Goal: Task Accomplishment & Management: Manage account settings

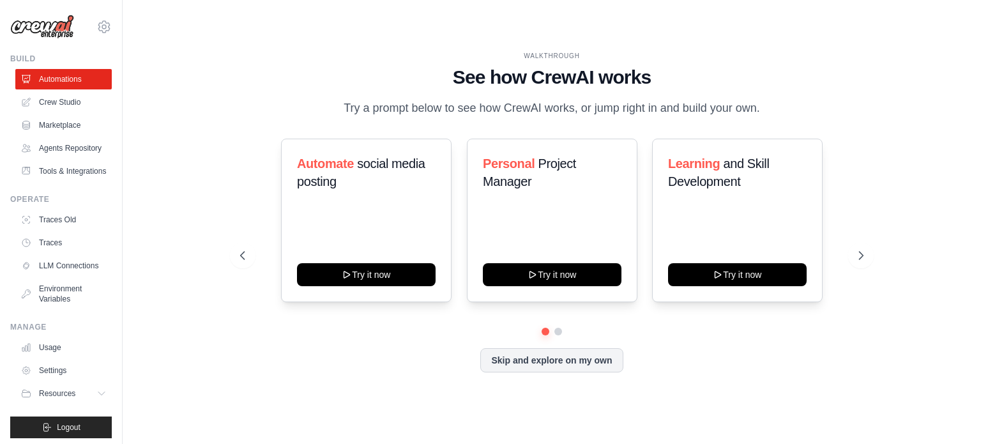
click at [747, 84] on h1 "See how CrewAI works" at bounding box center [551, 77] width 623 height 23
click at [734, 74] on h1 "See how CrewAI works" at bounding box center [551, 77] width 623 height 23
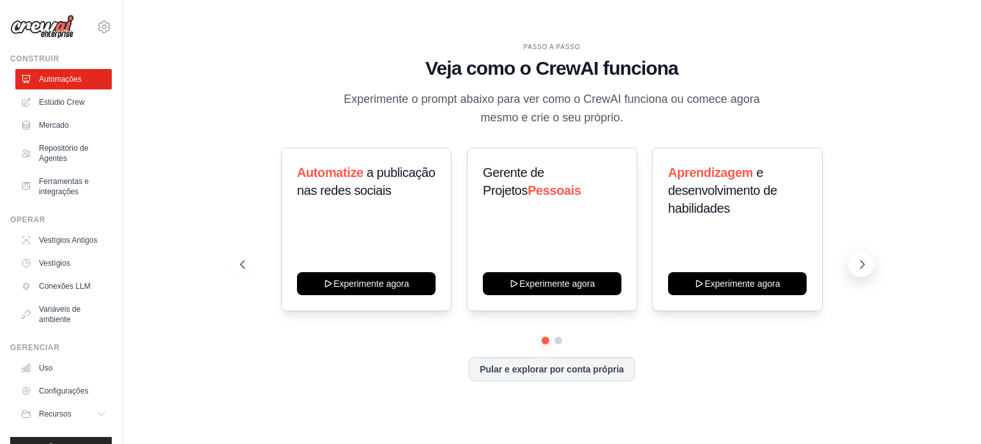
click at [858, 266] on icon at bounding box center [862, 264] width 13 height 13
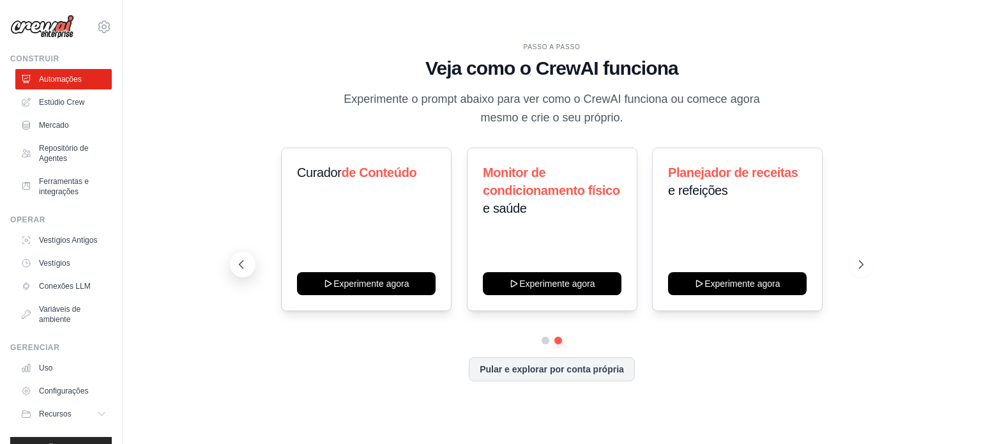
click at [233, 264] on button at bounding box center [243, 265] width 26 height 26
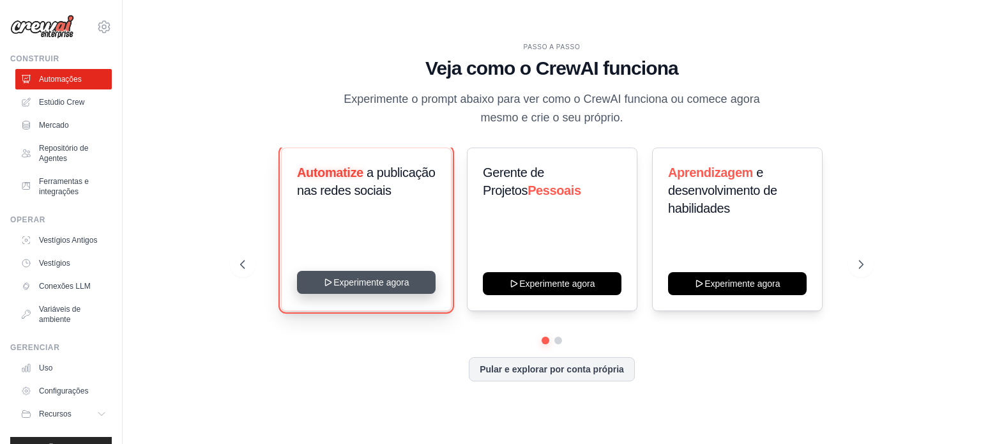
click at [367, 285] on button "Experimente agora" at bounding box center [366, 282] width 139 height 23
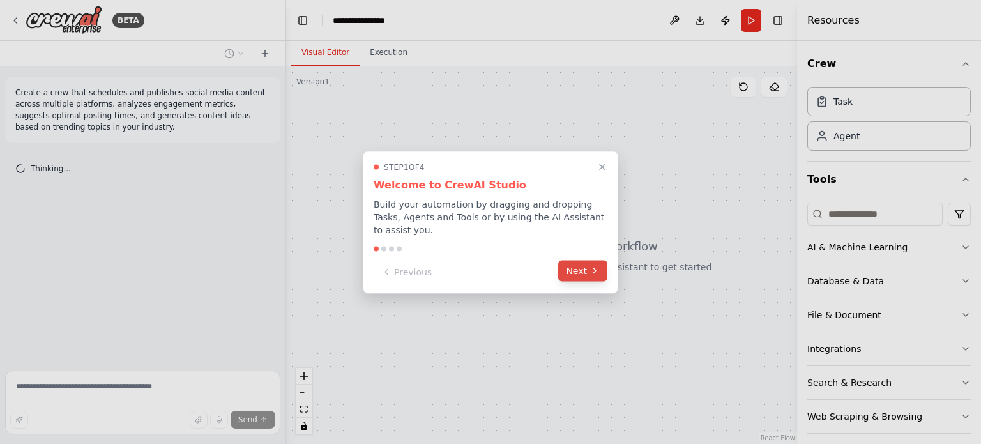
click at [589, 266] on icon at bounding box center [594, 271] width 10 height 10
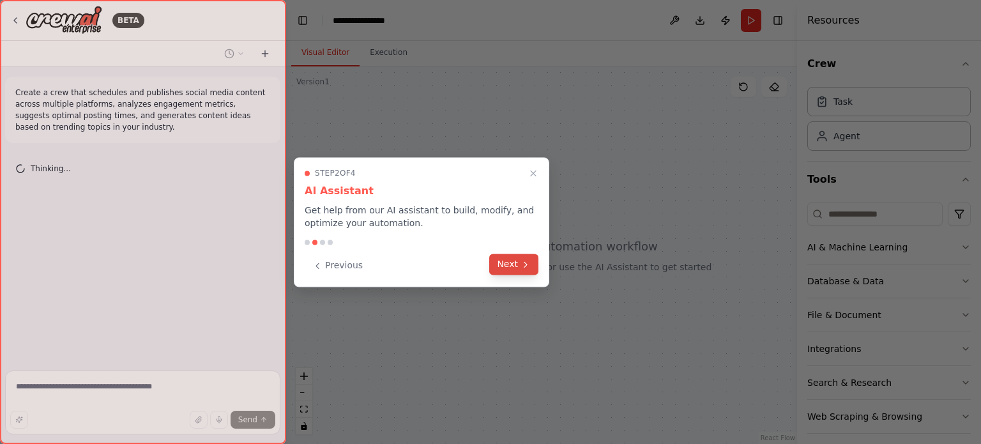
click at [503, 257] on button "Next" at bounding box center [513, 264] width 49 height 21
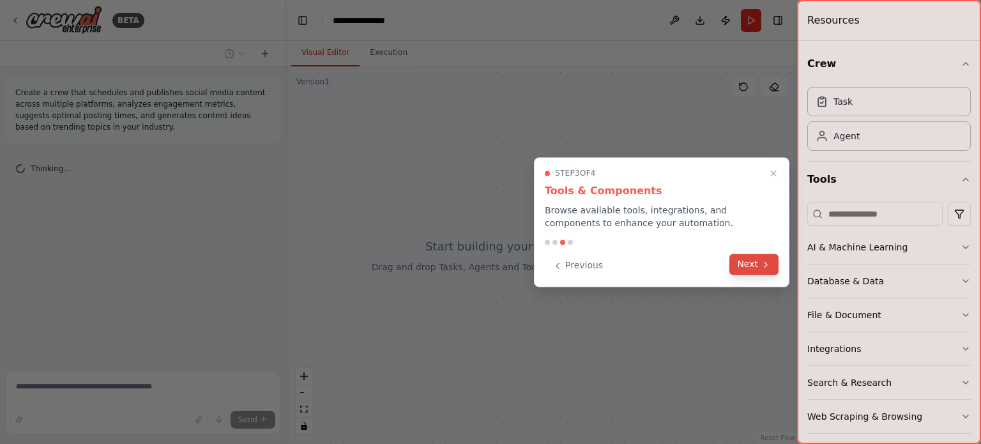
click at [751, 258] on button "Next" at bounding box center [753, 264] width 49 height 21
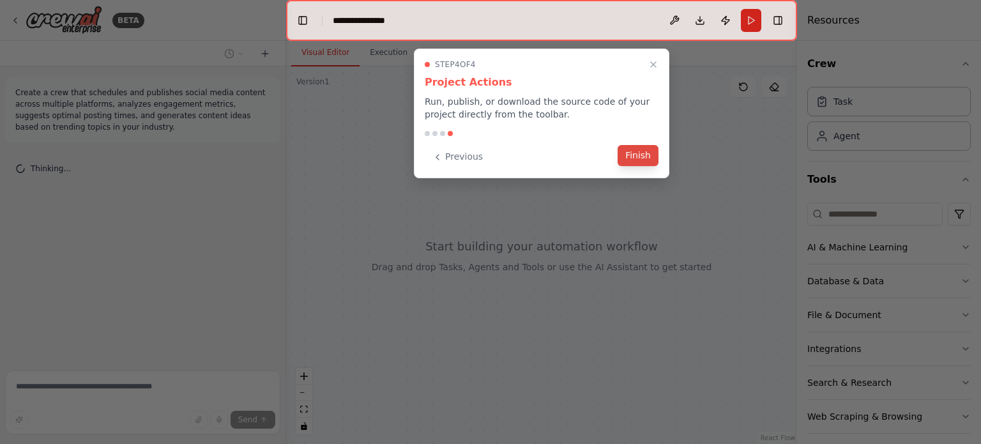
click at [639, 158] on button "Finish" at bounding box center [637, 155] width 41 height 21
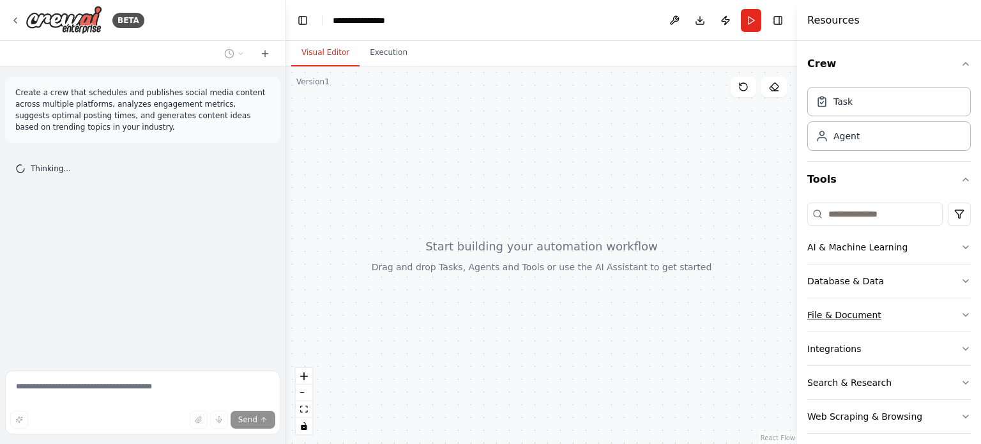
scroll to position [8, 0]
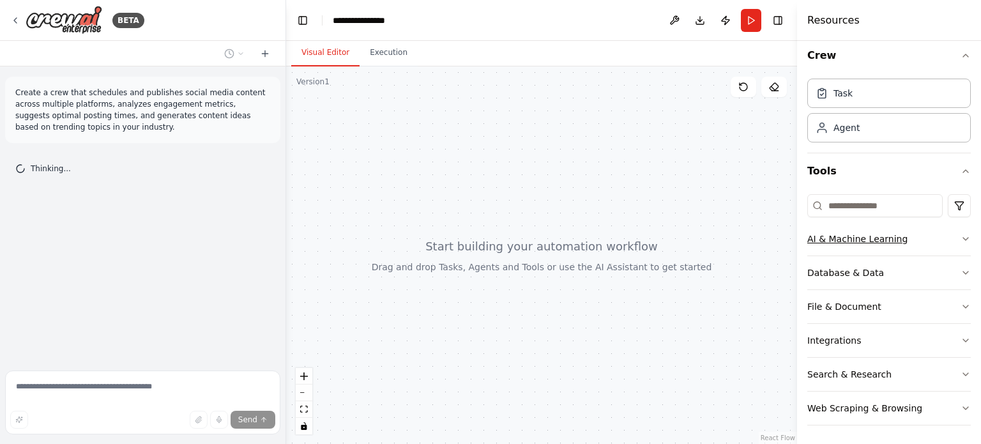
click at [968, 238] on icon "button" at bounding box center [965, 239] width 5 height 3
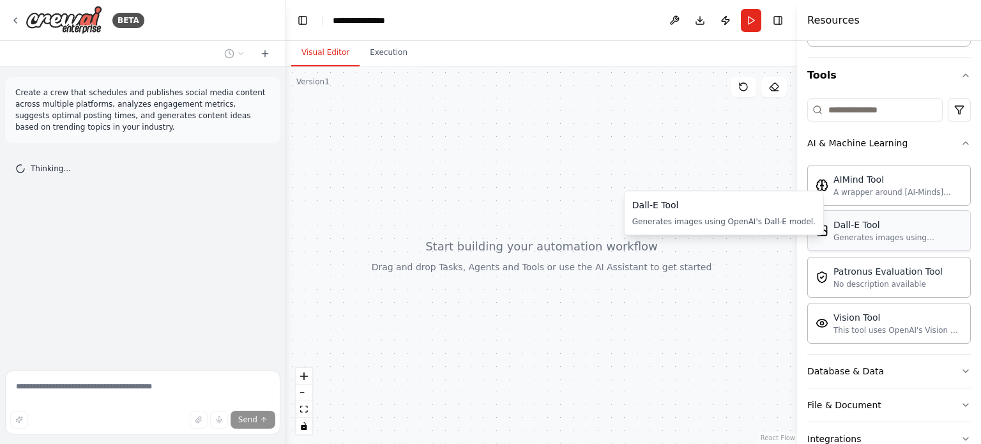
scroll to position [123, 0]
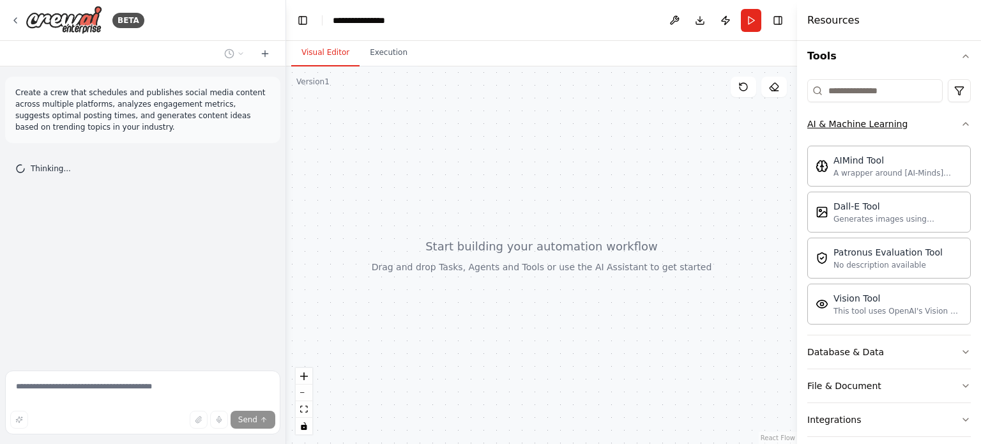
click at [962, 120] on icon "button" at bounding box center [965, 124] width 10 height 10
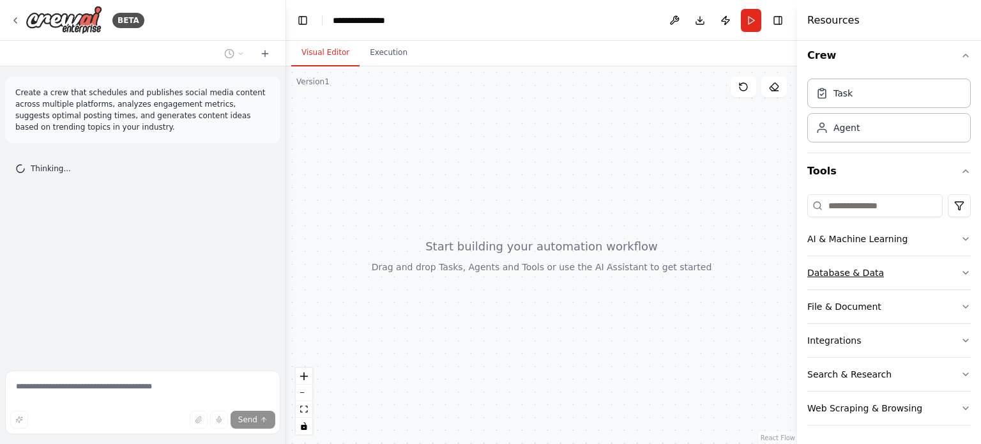
click at [944, 271] on button "Database & Data" at bounding box center [888, 272] width 163 height 33
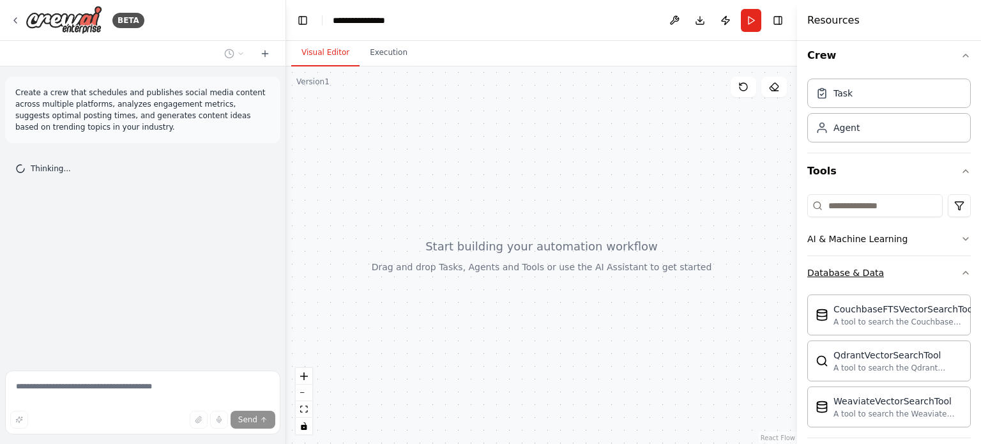
click at [944, 271] on button "Database & Data" at bounding box center [888, 272] width 163 height 33
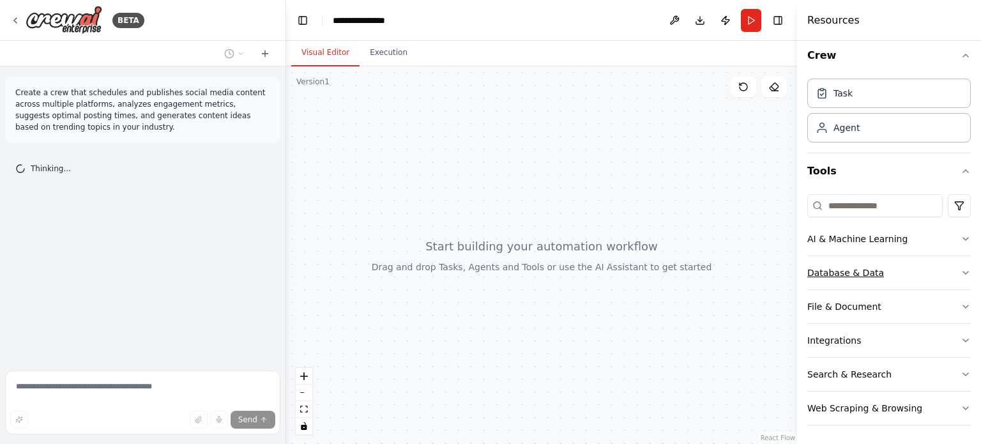
click at [944, 271] on button "Database & Data" at bounding box center [888, 272] width 163 height 33
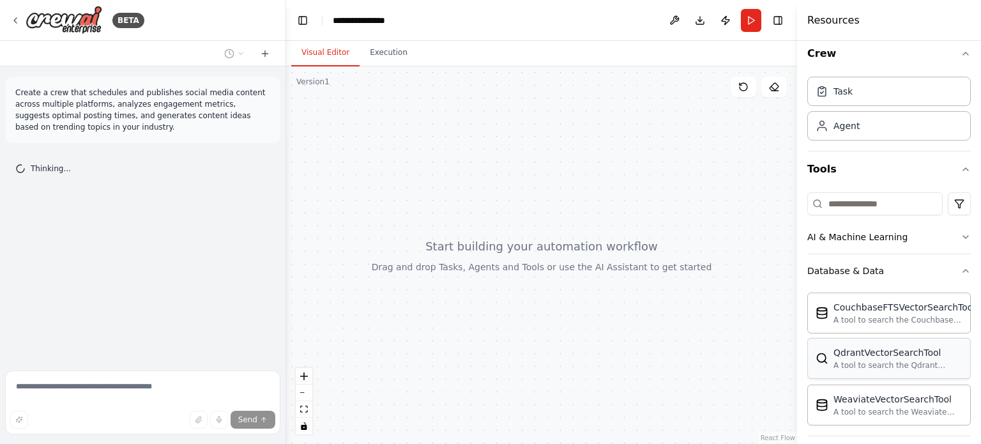
scroll to position [105, 0]
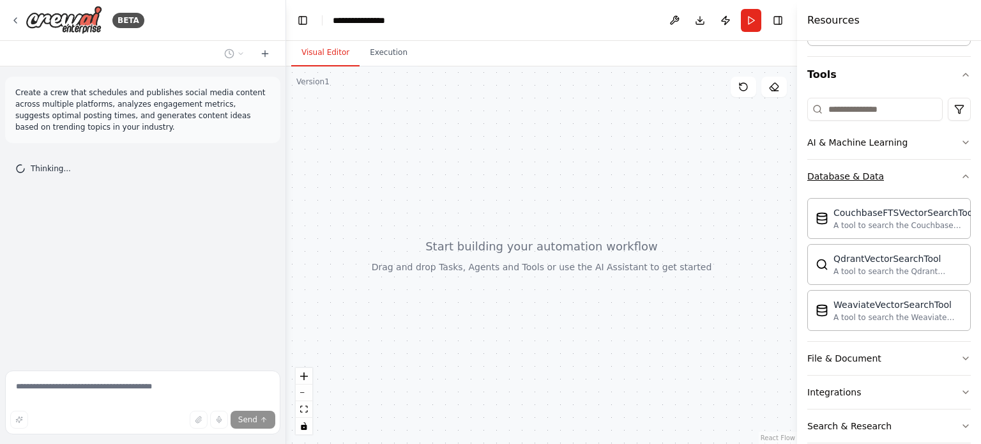
click at [955, 178] on button "Database & Data" at bounding box center [888, 176] width 163 height 33
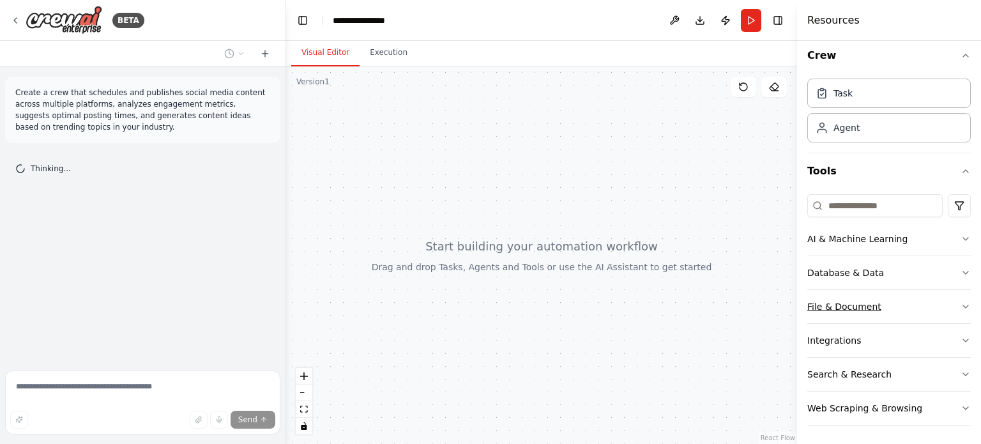
click at [933, 302] on button "File & Document" at bounding box center [888, 306] width 163 height 33
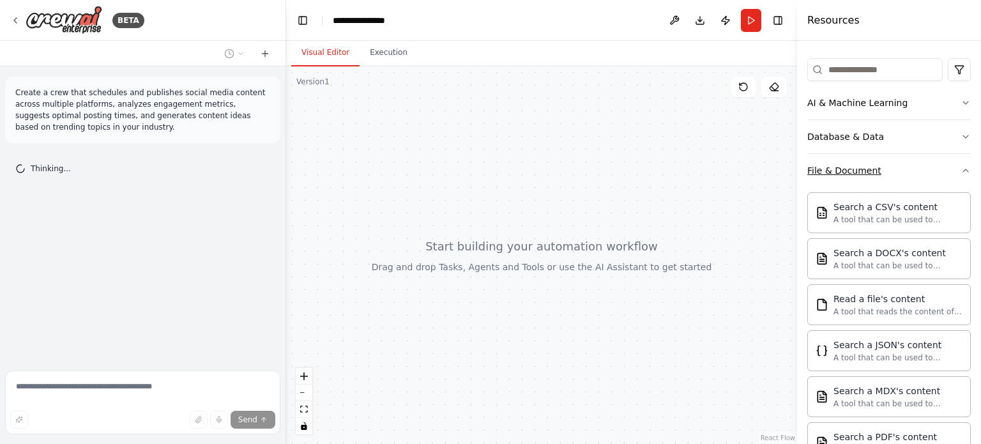
scroll to position [142, 0]
click at [926, 169] on button "File & Document" at bounding box center [888, 172] width 163 height 33
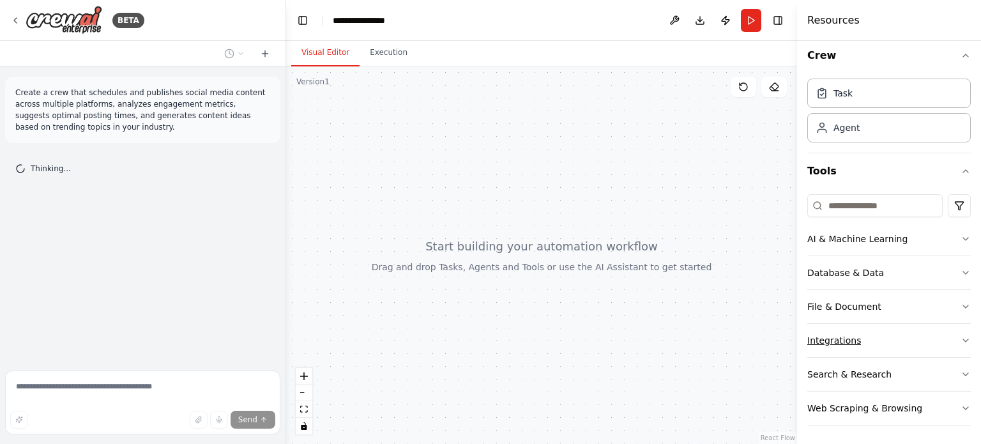
click at [921, 333] on button "Integrations" at bounding box center [888, 340] width 163 height 33
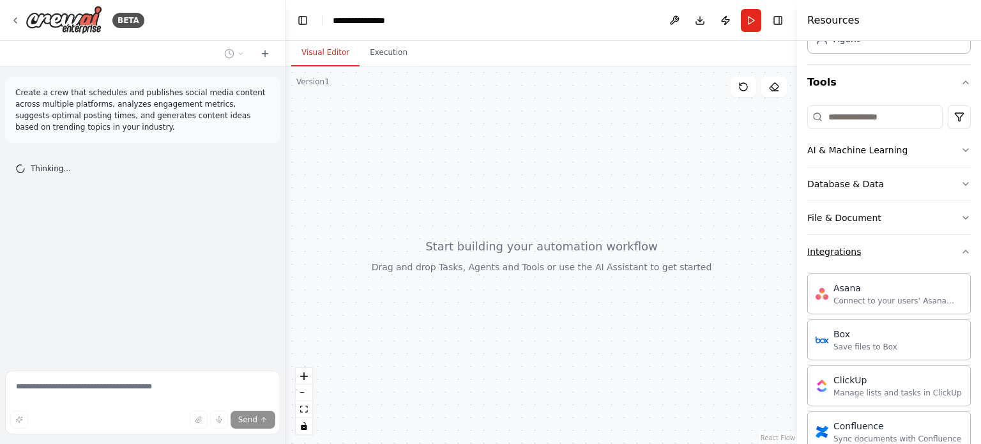
scroll to position [95, 0]
click at [930, 254] on button "Integrations" at bounding box center [888, 254] width 163 height 33
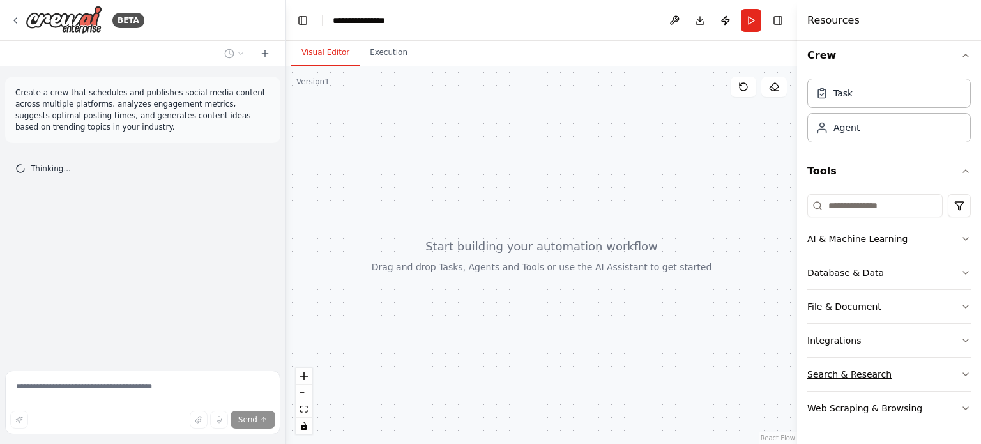
click at [938, 376] on button "Search & Research" at bounding box center [888, 374] width 163 height 33
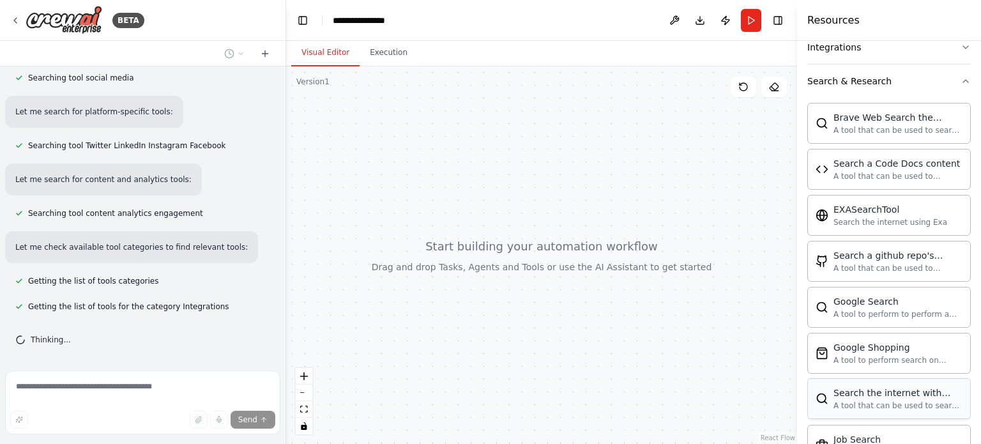
scroll to position [296, 0]
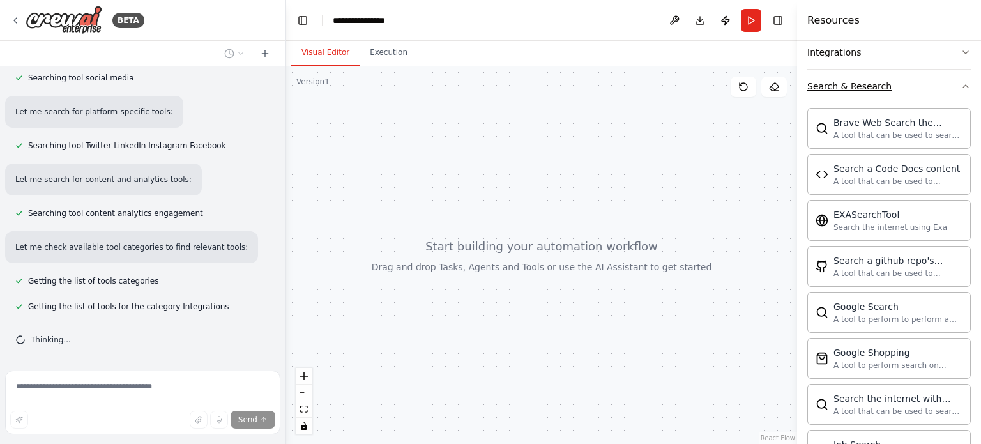
click at [916, 83] on button "Search & Research" at bounding box center [888, 86] width 163 height 33
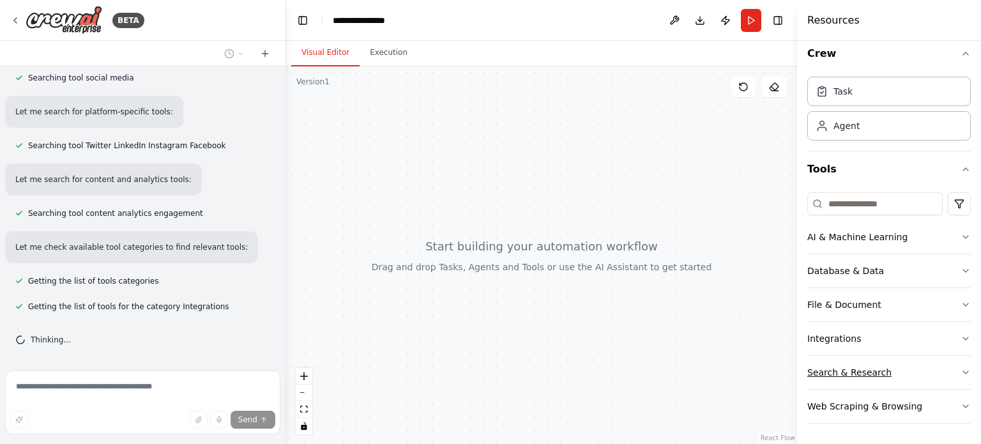
scroll to position [8, 0]
click at [932, 402] on button "Web Scraping & Browsing" at bounding box center [888, 407] width 163 height 33
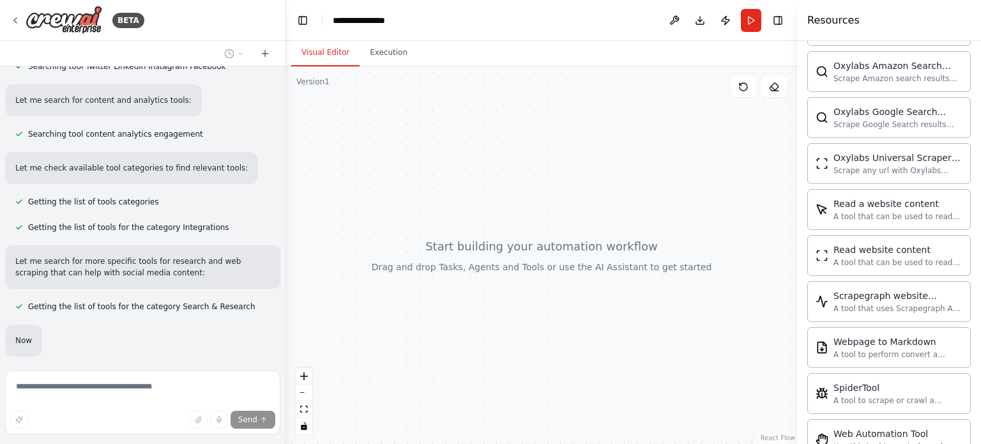
scroll to position [381, 0]
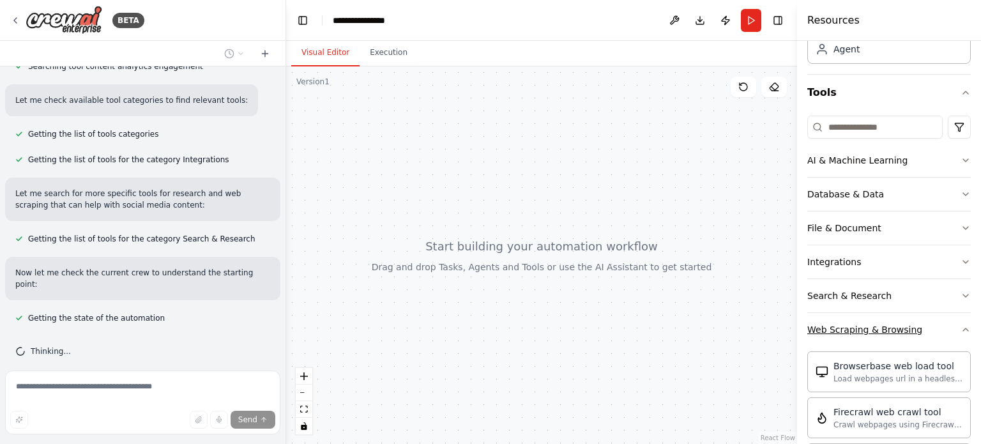
click at [946, 324] on button "Web Scraping & Browsing" at bounding box center [888, 329] width 163 height 33
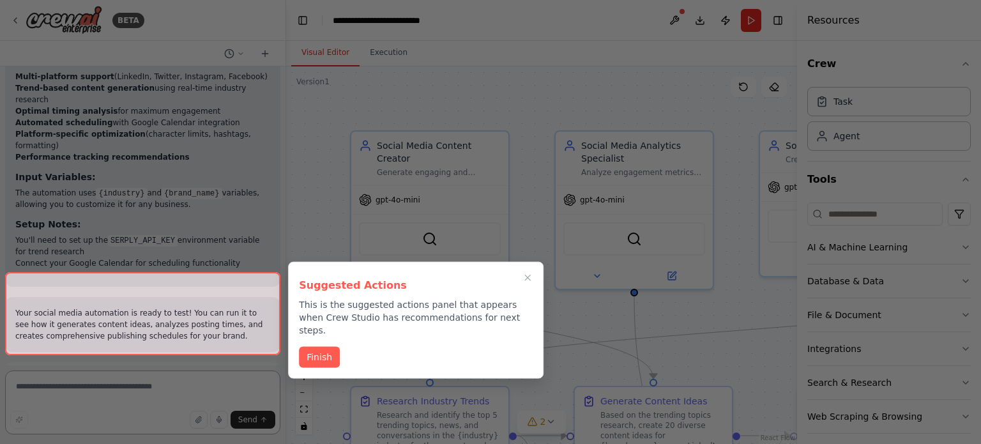
scroll to position [1566, 0]
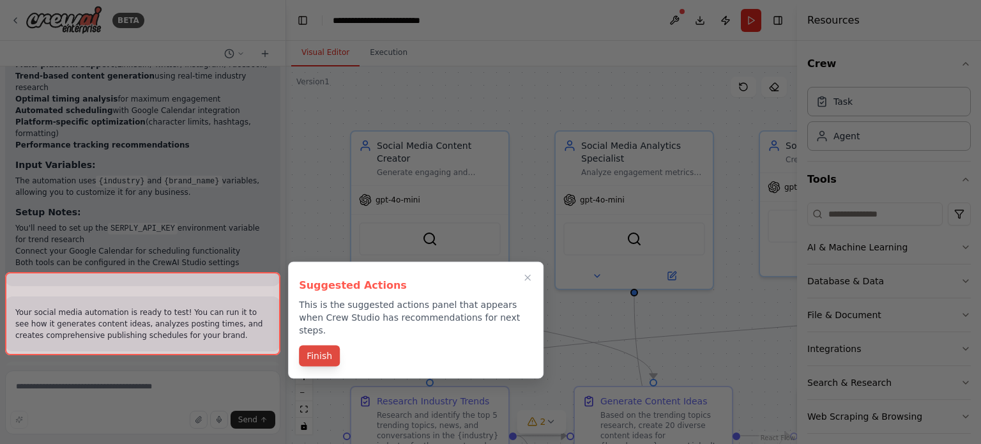
click at [326, 345] on button "Finish" at bounding box center [319, 355] width 41 height 21
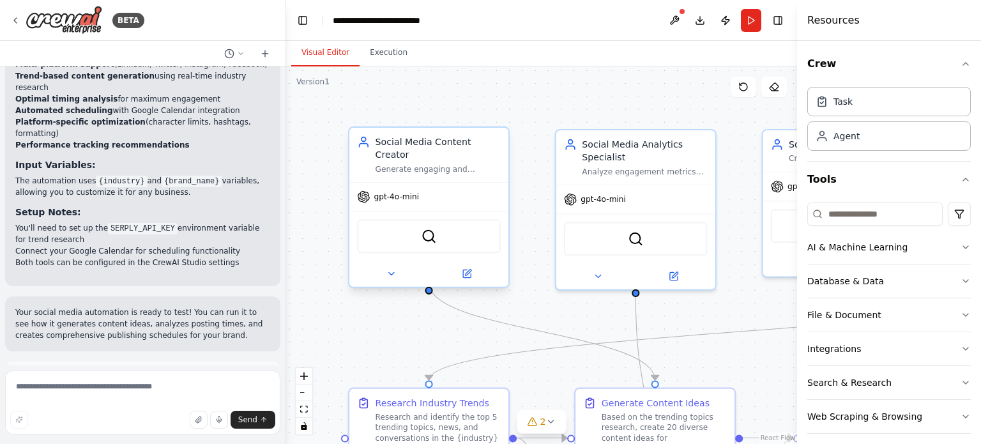
click at [373, 183] on div "gpt-4o-mini" at bounding box center [428, 197] width 159 height 29
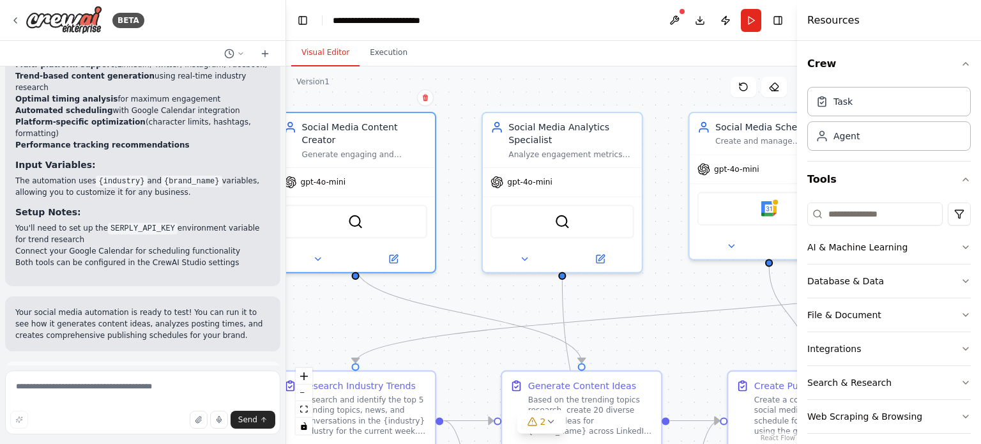
drag, startPoint x: 760, startPoint y: 305, endPoint x: 683, endPoint y: 287, distance: 79.3
click at [683, 287] on div ".deletable-edge-delete-btn { width: 20px; height: 20px; border: 0px solid #ffff…" at bounding box center [541, 254] width 511 height 377
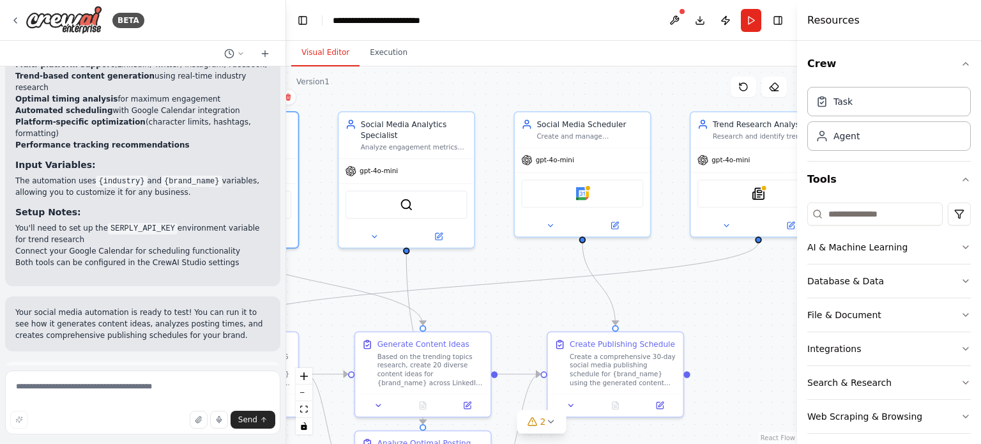
drag, startPoint x: 683, startPoint y: 287, endPoint x: 481, endPoint y: 246, distance: 206.0
click at [481, 246] on div ".deletable-edge-delete-btn { width: 20px; height: 20px; border: 0px solid #ffff…" at bounding box center [541, 254] width 511 height 377
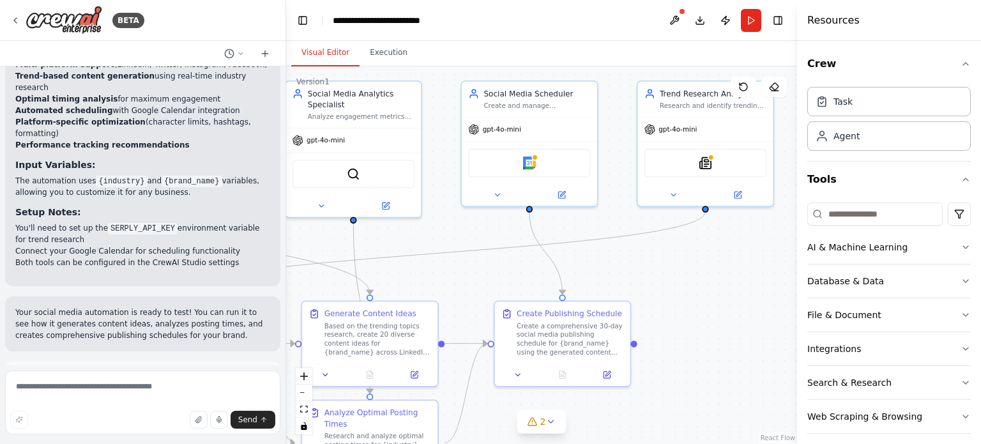
drag, startPoint x: 722, startPoint y: 317, endPoint x: 696, endPoint y: 272, distance: 51.5
click at [696, 272] on div ".deletable-edge-delete-btn { width: 20px; height: 20px; border: 0px solid #ffff…" at bounding box center [541, 254] width 511 height 377
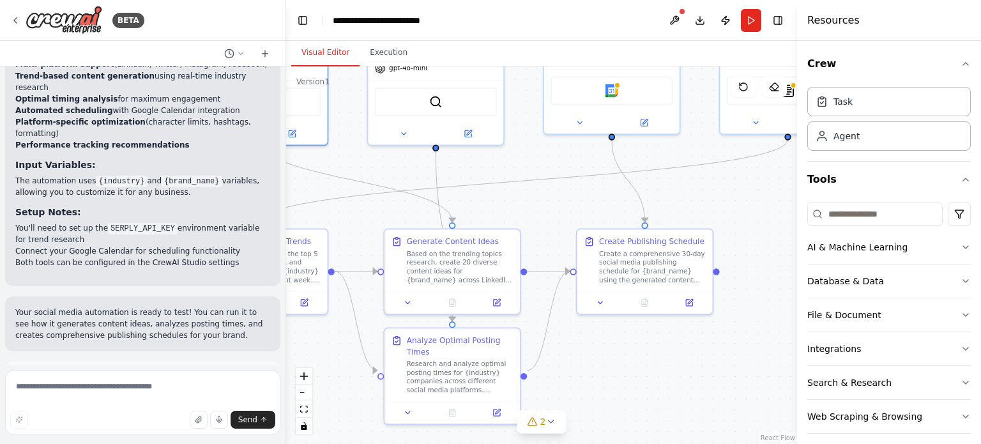
drag, startPoint x: 694, startPoint y: 277, endPoint x: 780, endPoint y: 234, distance: 96.2
click at [780, 234] on div ".deletable-edge-delete-btn { width: 20px; height: 20px; border: 0px solid #ffff…" at bounding box center [541, 254] width 511 height 377
click at [125, 390] on textarea at bounding box center [142, 402] width 275 height 64
type textarea "**********"
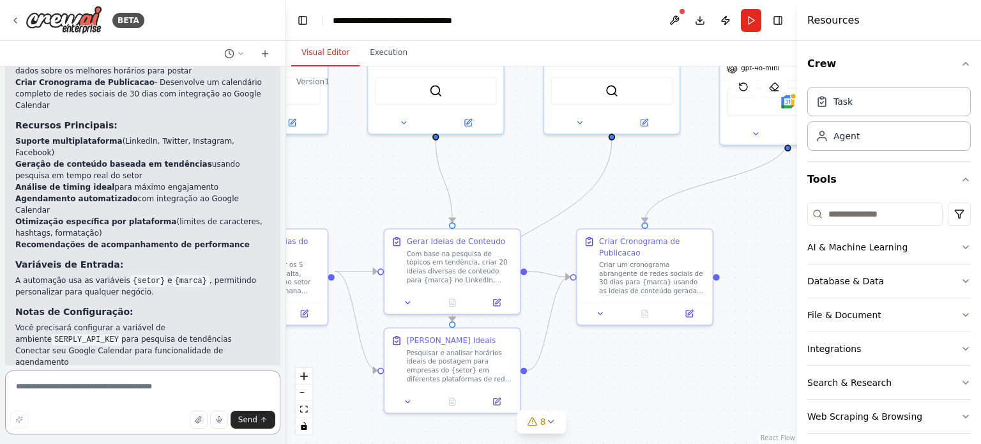
scroll to position [3170, 0]
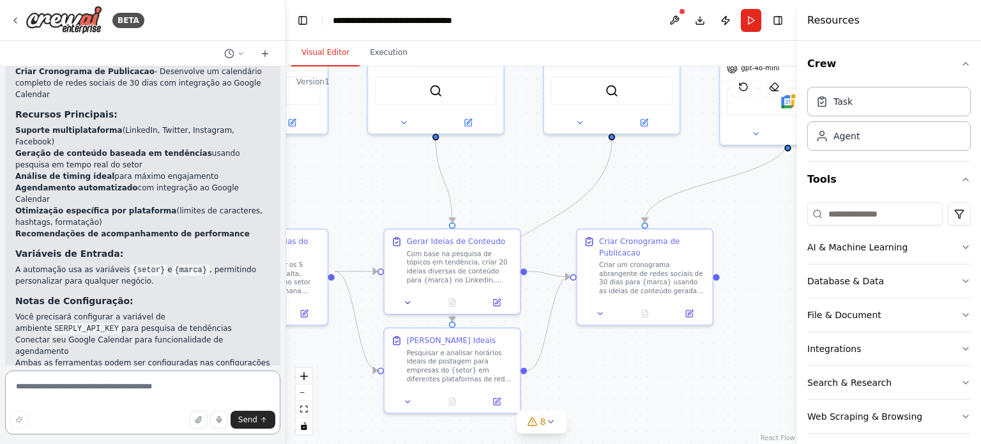
click at [162, 393] on textarea at bounding box center [142, 402] width 275 height 64
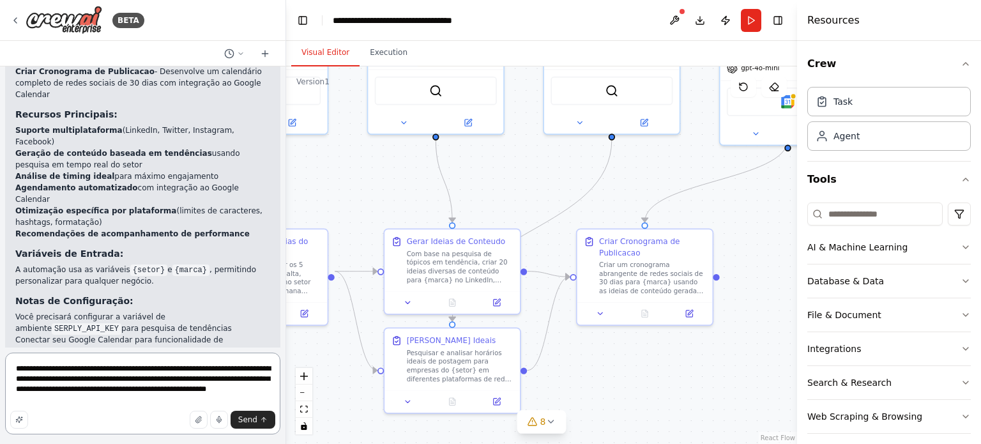
type textarea "**********"
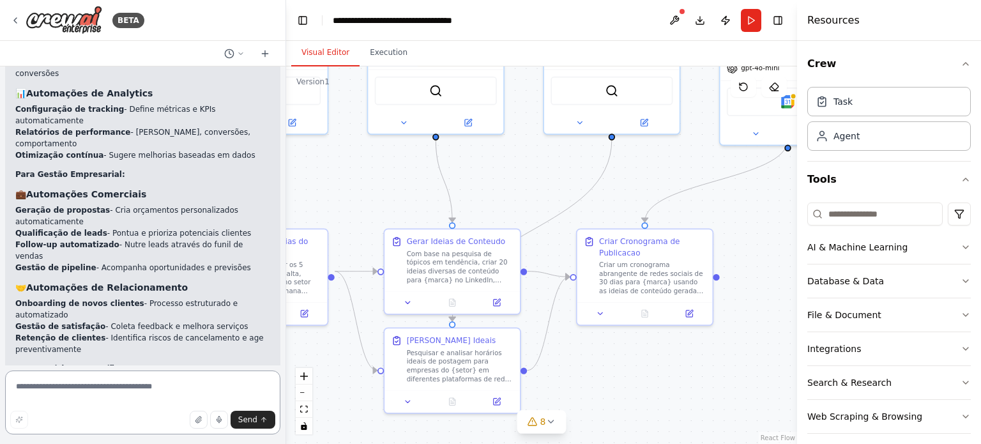
scroll to position [4402, 0]
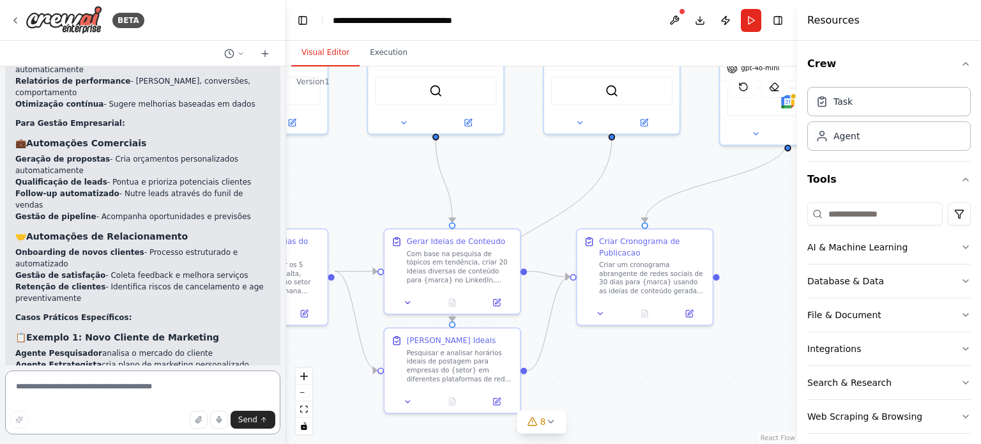
click at [81, 386] on textarea at bounding box center [142, 402] width 275 height 64
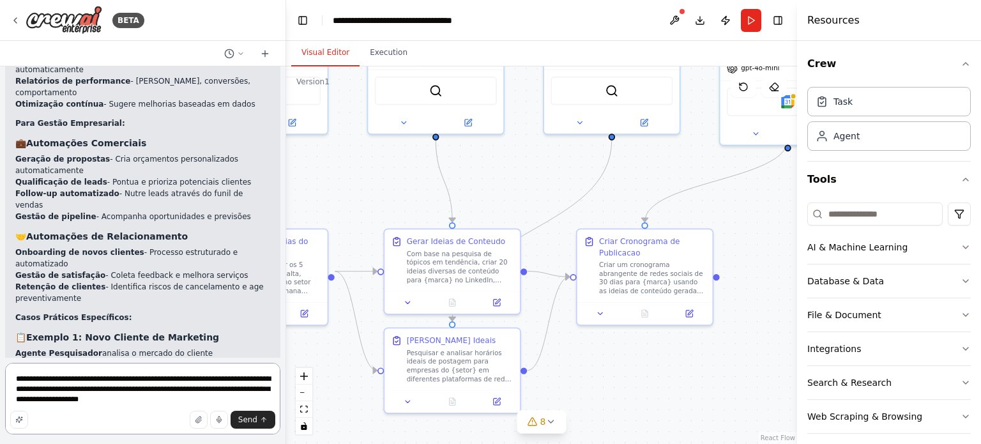
type textarea "**********"
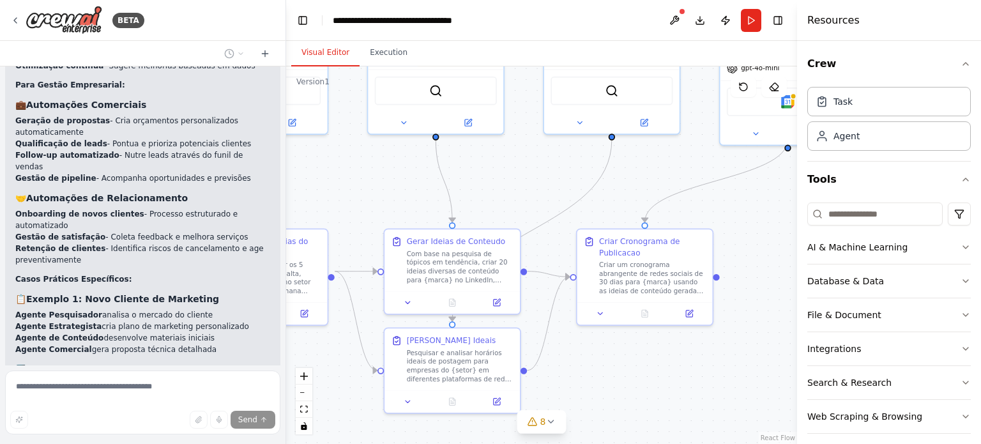
scroll to position [4529, 0]
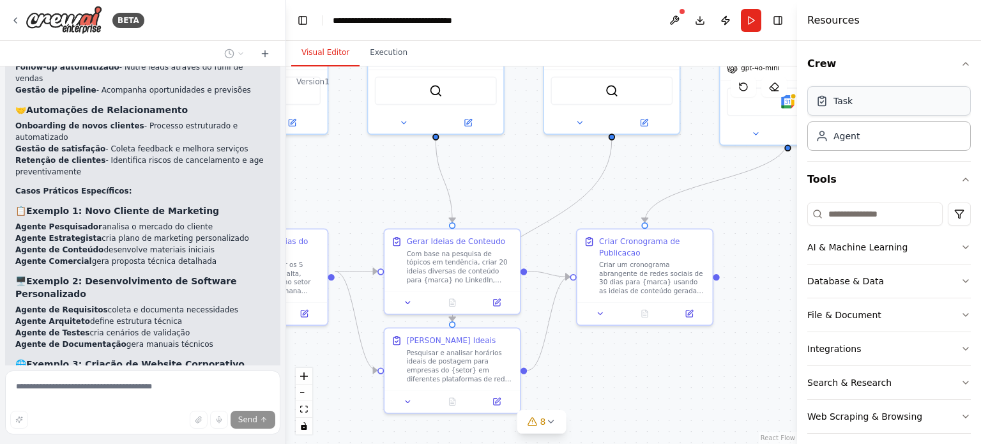
click at [865, 112] on div "Task" at bounding box center [888, 100] width 163 height 29
click at [873, 107] on div "Task" at bounding box center [888, 100] width 163 height 29
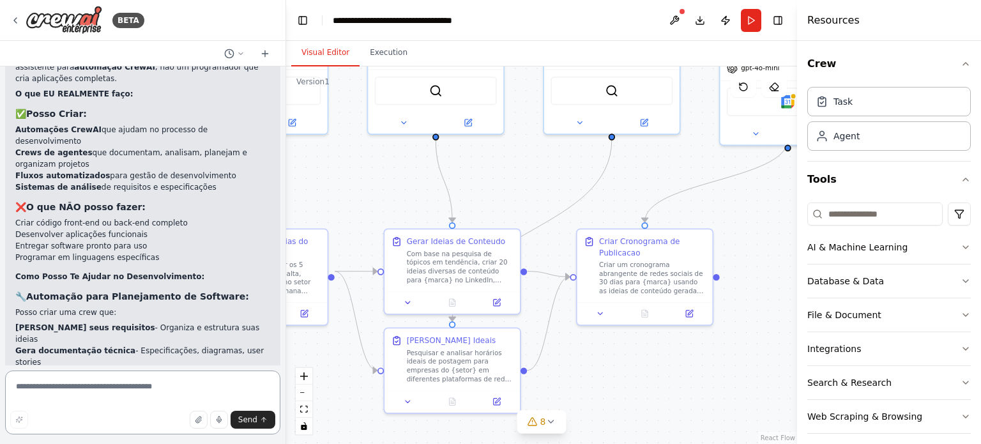
scroll to position [5175, 0]
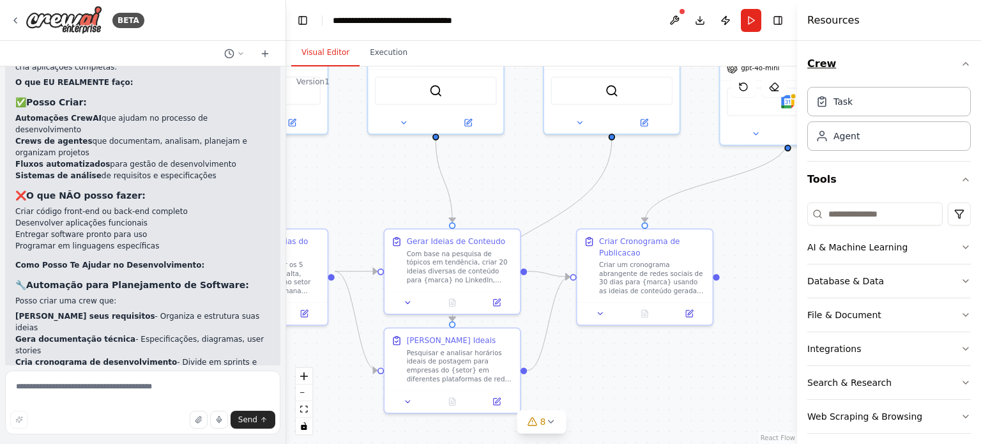
click at [961, 64] on icon "button" at bounding box center [965, 64] width 10 height 10
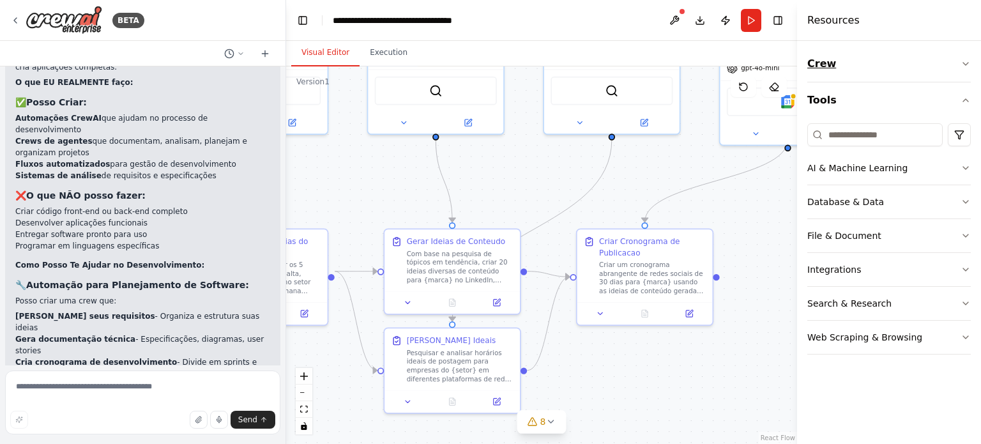
click at [961, 64] on icon "button" at bounding box center [965, 64] width 10 height 10
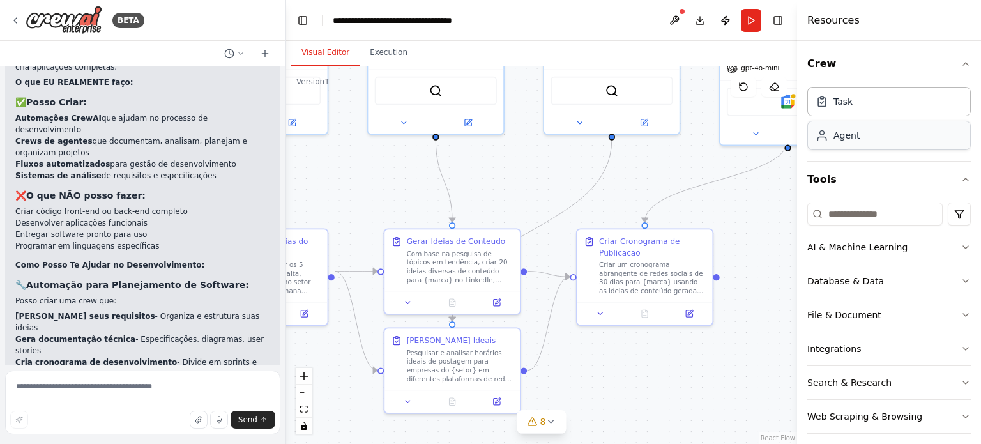
click at [863, 136] on div "Agent" at bounding box center [888, 135] width 163 height 29
click at [75, 392] on textarea at bounding box center [142, 402] width 275 height 64
type textarea "**********"
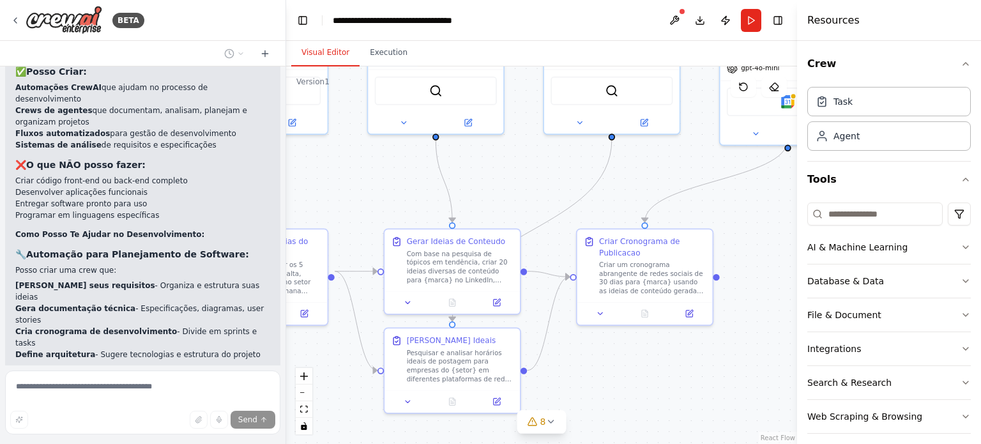
scroll to position [5290, 0]
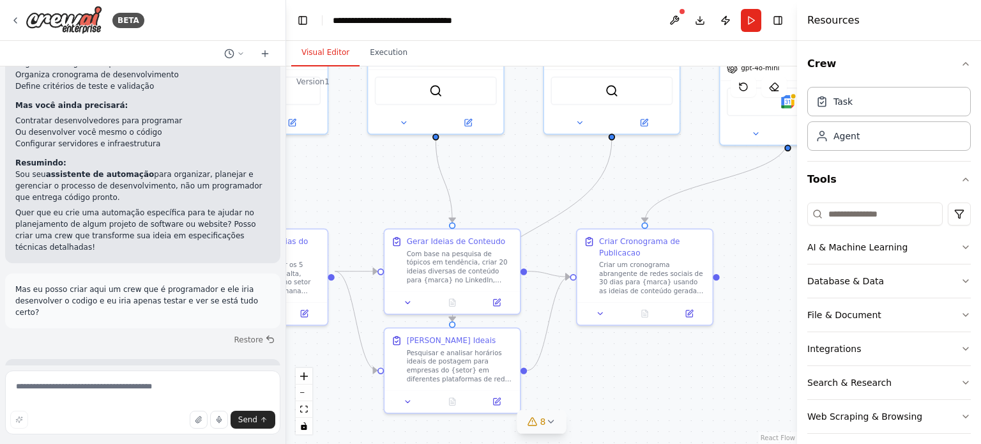
click at [549, 420] on icon at bounding box center [550, 421] width 10 height 10
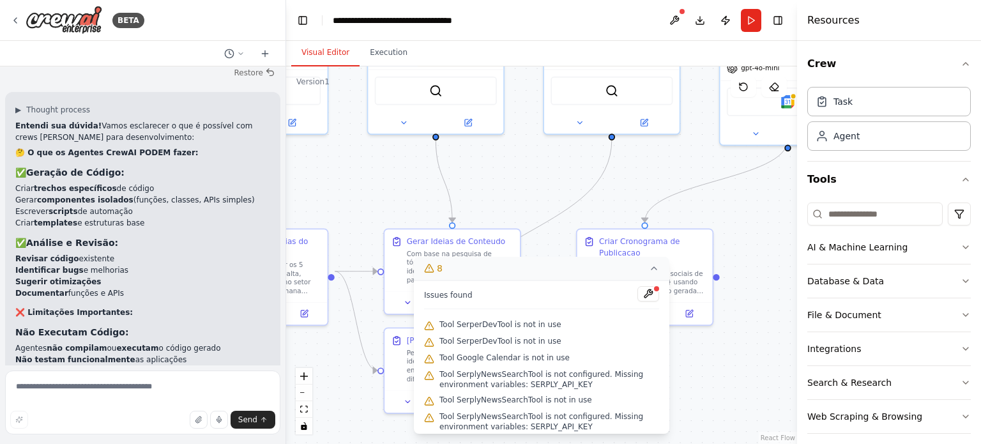
scroll to position [5958, 0]
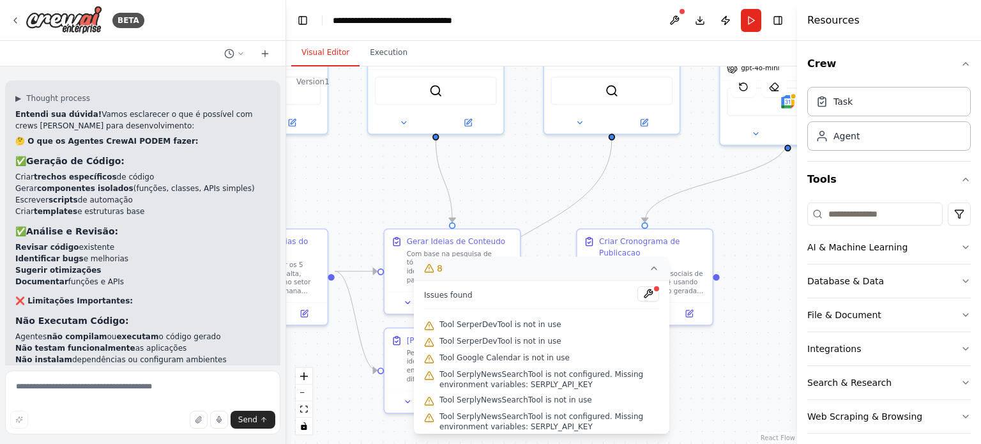
click at [682, 414] on div ".deletable-edge-delete-btn { width: 20px; height: 20px; border: 0px solid #ffff…" at bounding box center [541, 254] width 511 height 377
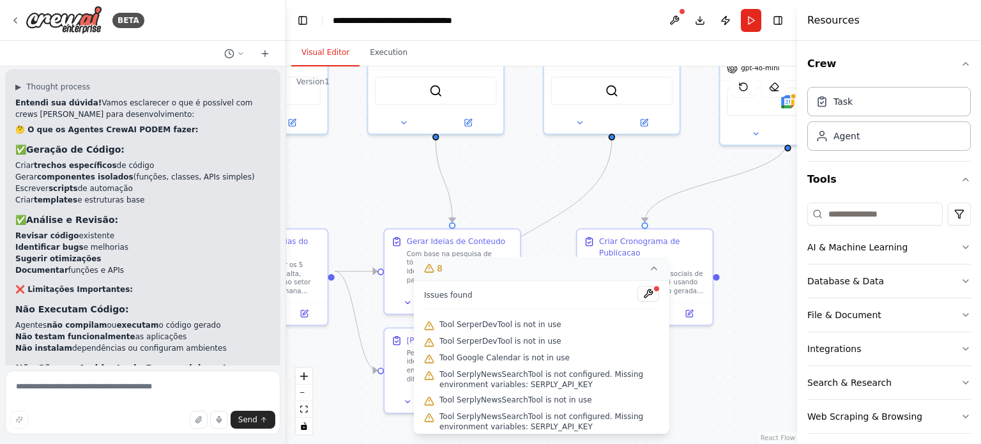
scroll to position [5981, 0]
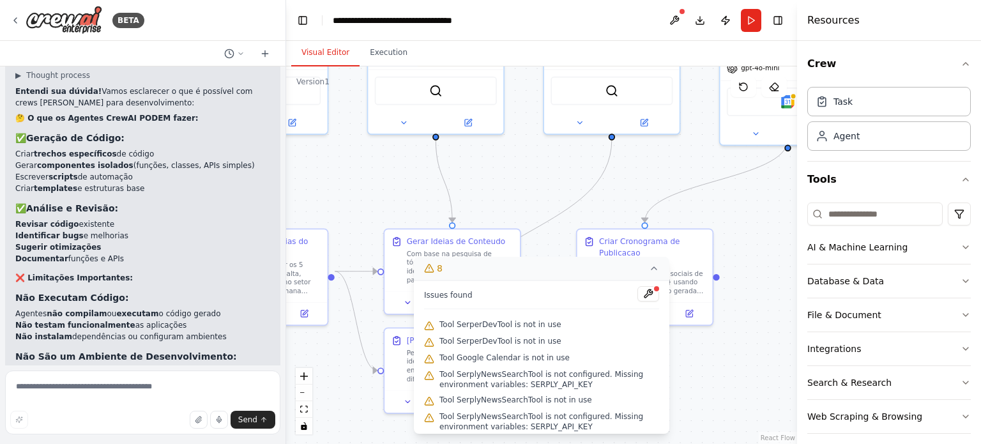
click at [580, 274] on button "8" at bounding box center [541, 269] width 255 height 24
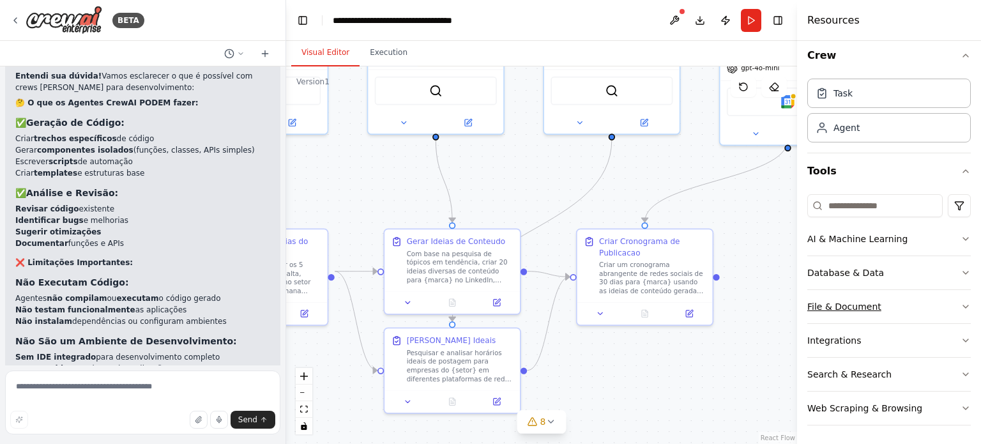
scroll to position [0, 0]
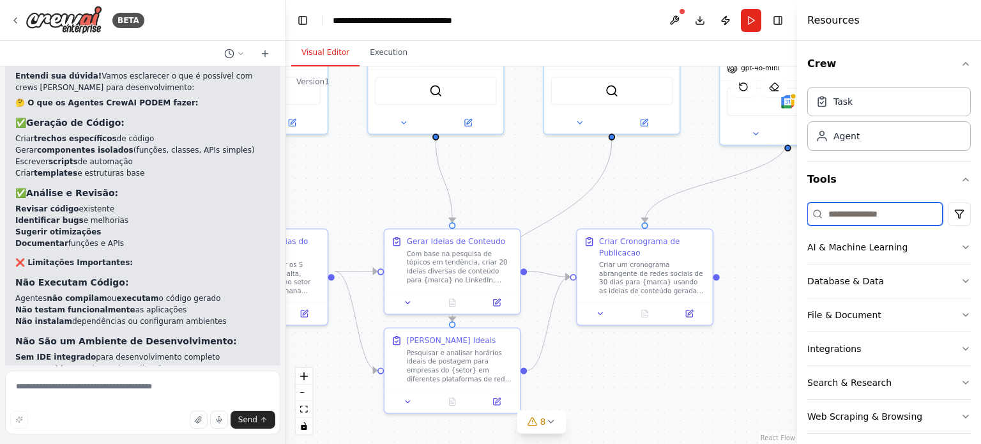
click at [918, 213] on input at bounding box center [874, 213] width 135 height 23
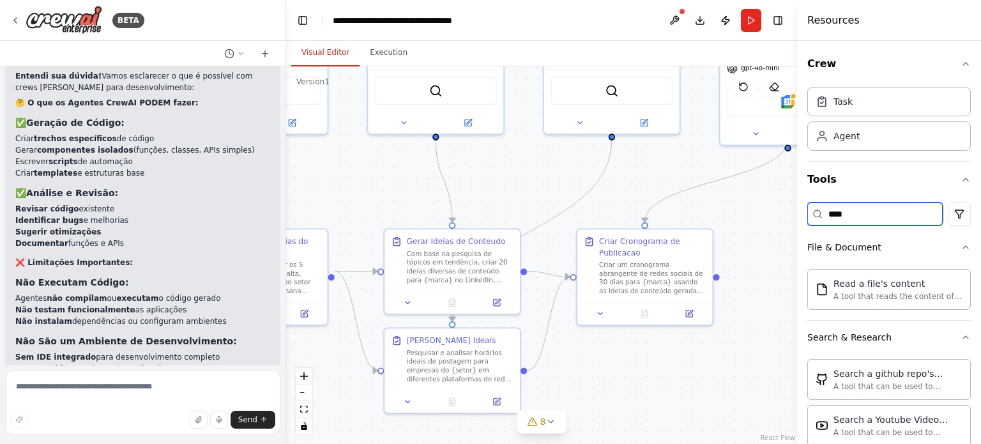
type input "*****"
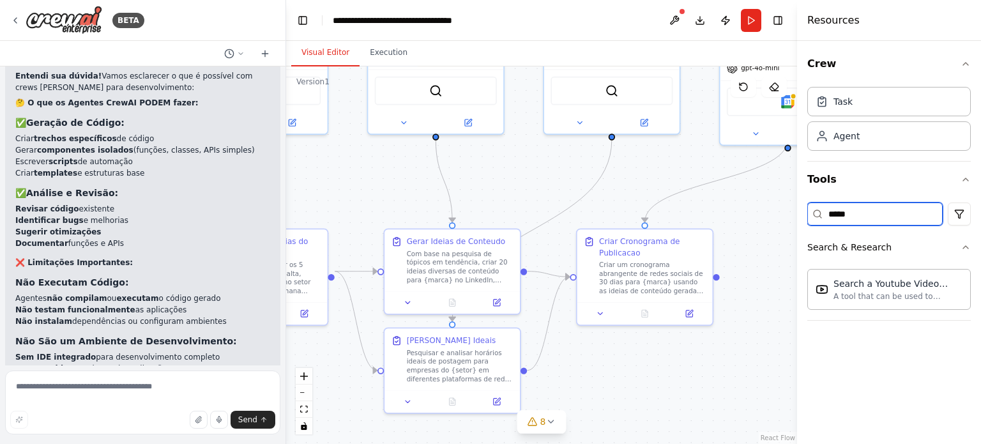
click at [884, 211] on input "*****" at bounding box center [874, 213] width 135 height 23
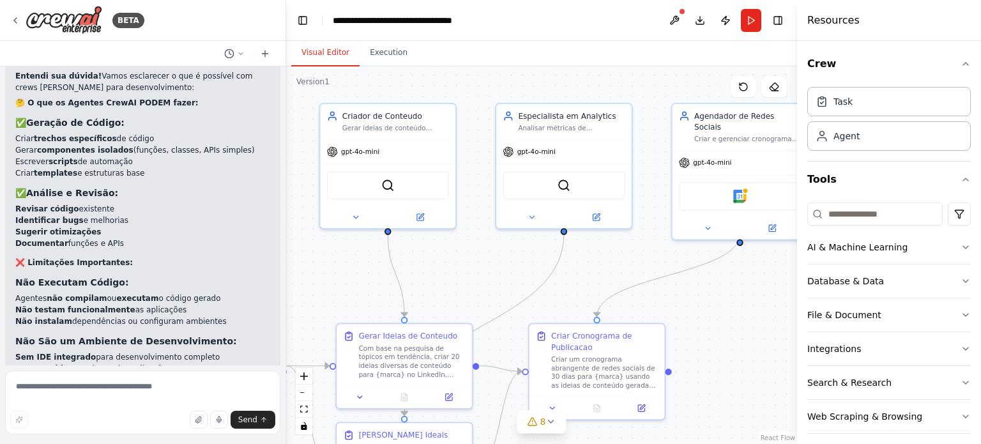
drag, startPoint x: 424, startPoint y: 192, endPoint x: 371, endPoint y: 284, distance: 106.1
click at [371, 284] on div ".deletable-edge-delete-btn { width: 20px; height: 20px; border: 0px solid #ffff…" at bounding box center [541, 254] width 511 height 377
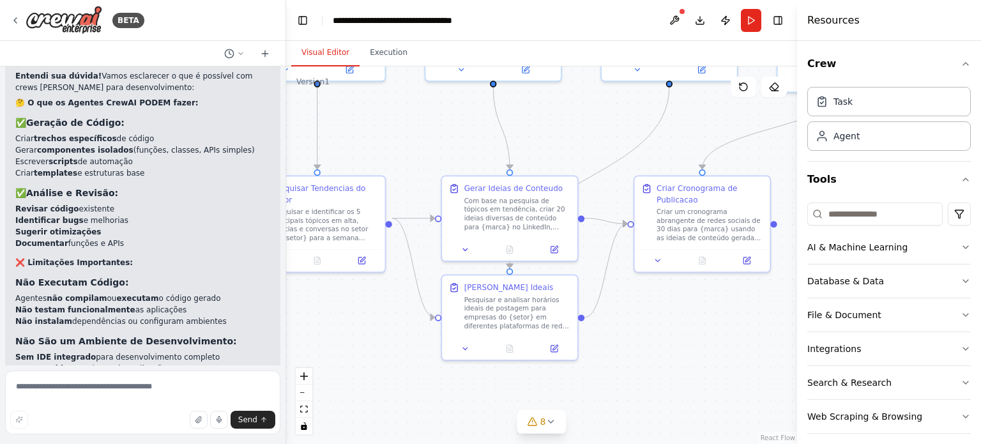
drag, startPoint x: 606, startPoint y: 259, endPoint x: 717, endPoint y: 114, distance: 182.6
click at [717, 114] on div ".deletable-edge-delete-btn { width: 20px; height: 20px; border: 0px solid #ffff…" at bounding box center [541, 254] width 511 height 377
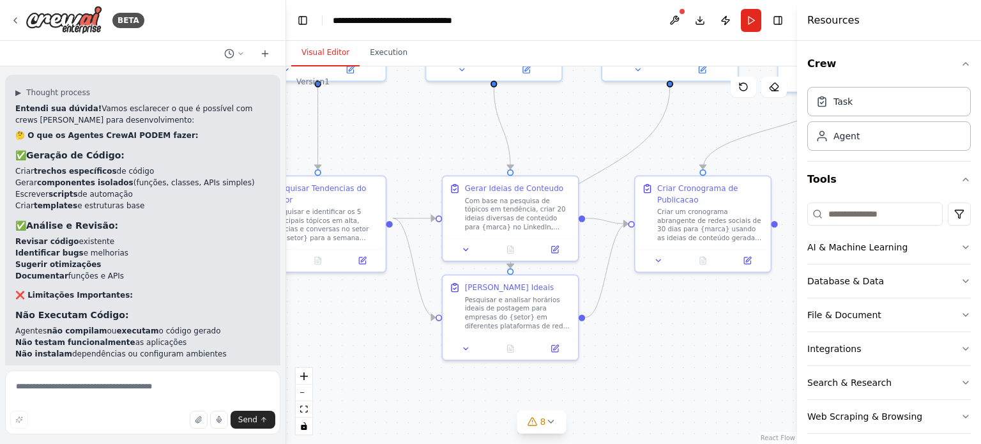
scroll to position [5996, 0]
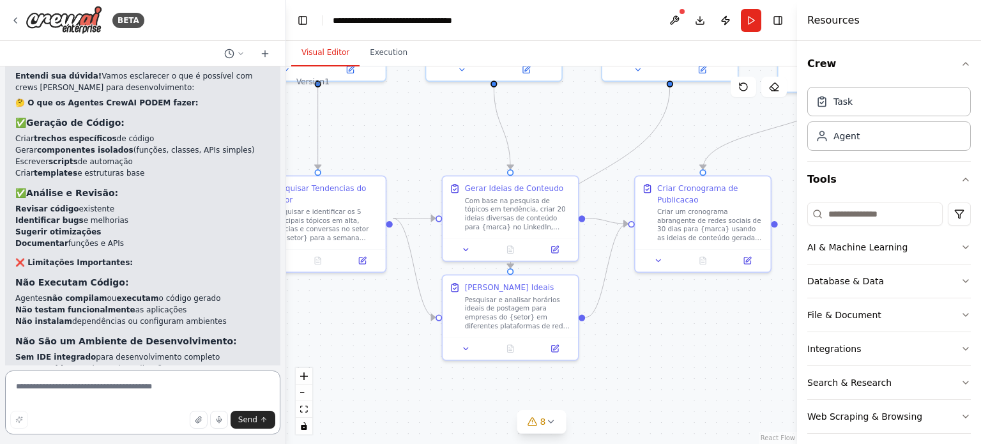
click at [91, 386] on textarea at bounding box center [142, 402] width 275 height 64
type textarea "**********"
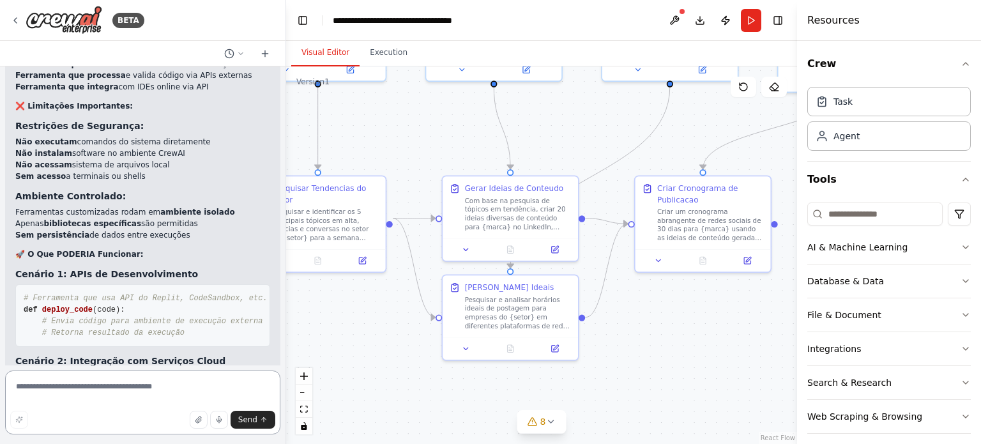
scroll to position [7070, 0]
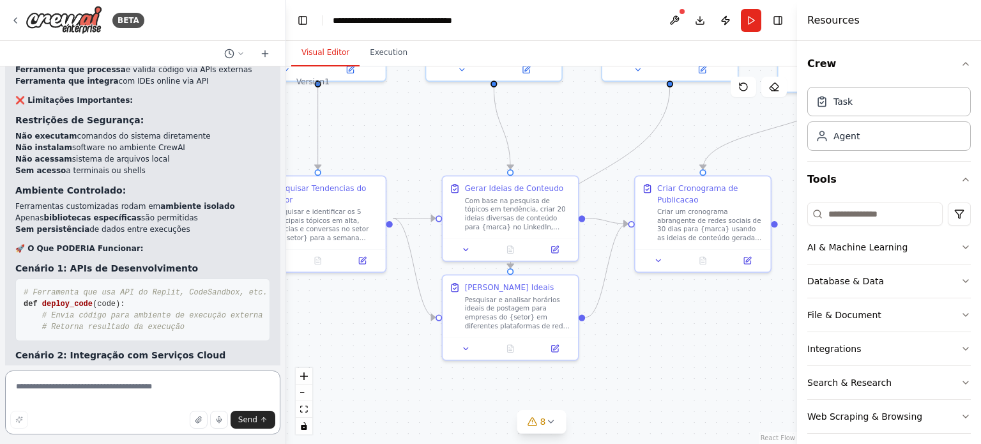
click at [138, 378] on textarea at bounding box center [142, 402] width 275 height 64
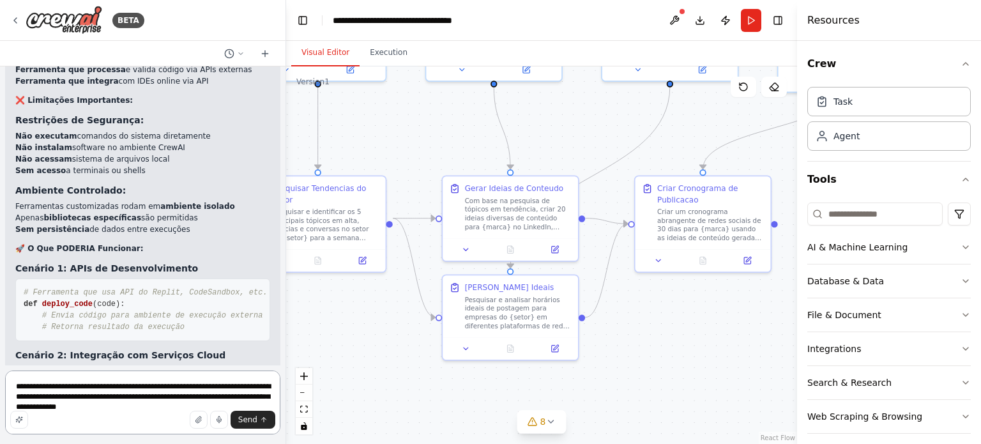
click at [165, 390] on textarea "**********" at bounding box center [142, 402] width 275 height 64
click at [30, 402] on textarea "**********" at bounding box center [142, 402] width 275 height 64
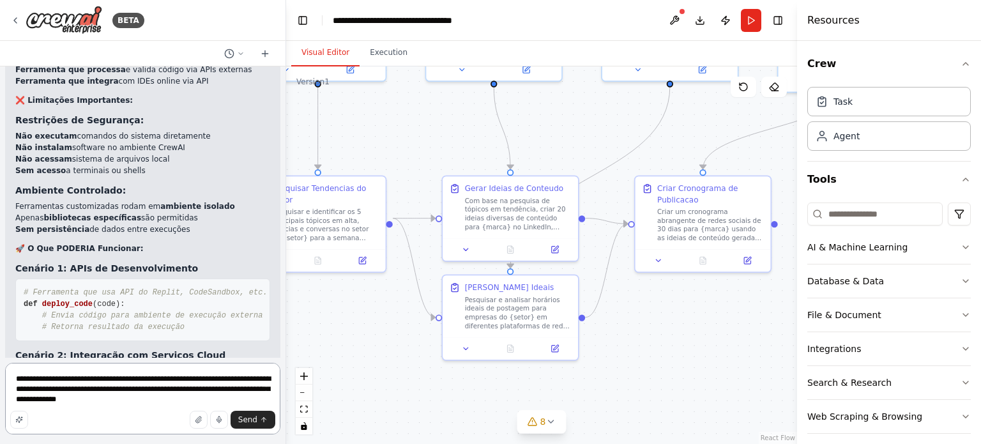
click at [140, 400] on textarea "**********" at bounding box center [142, 399] width 275 height 72
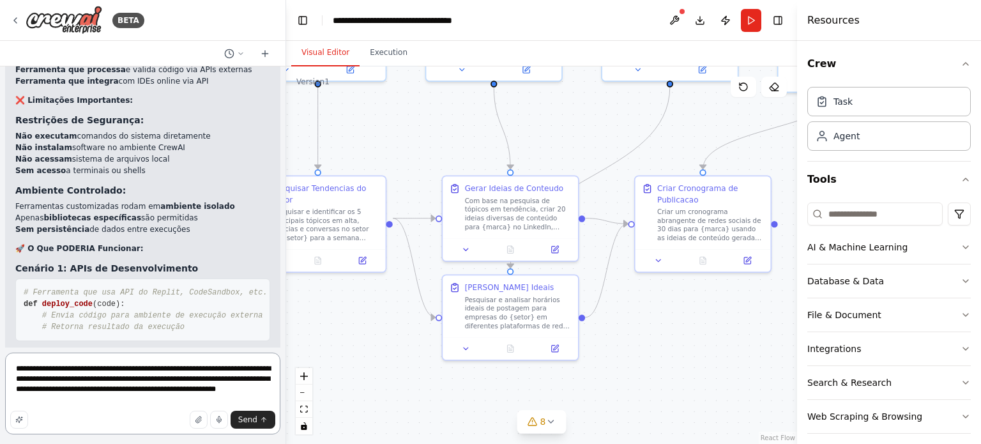
click at [58, 397] on textarea "**********" at bounding box center [142, 393] width 275 height 82
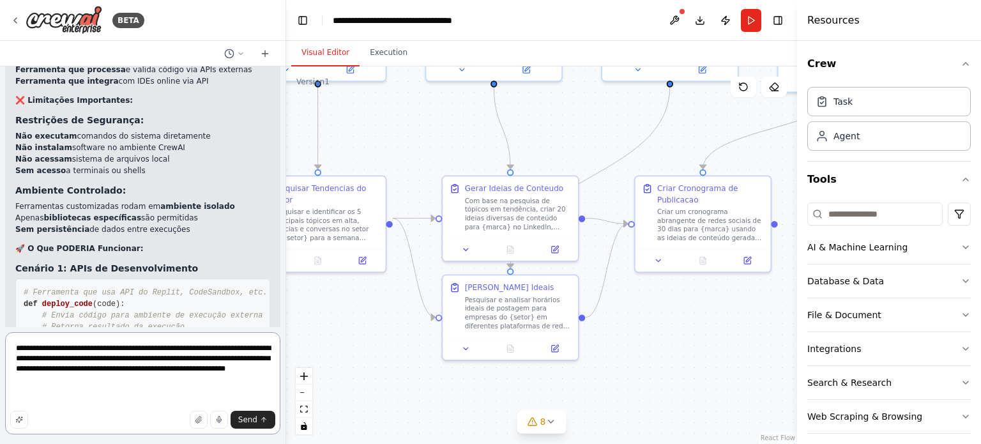
paste textarea "**********"
type textarea "**********"
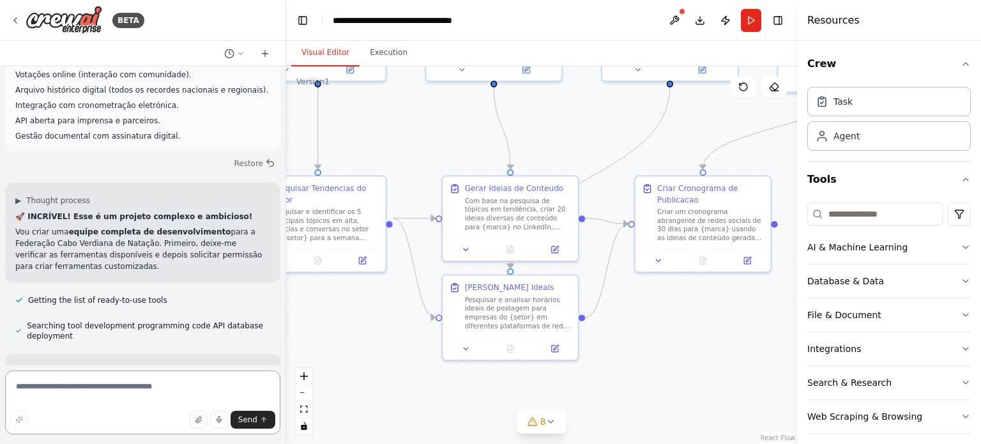
scroll to position [8431, 0]
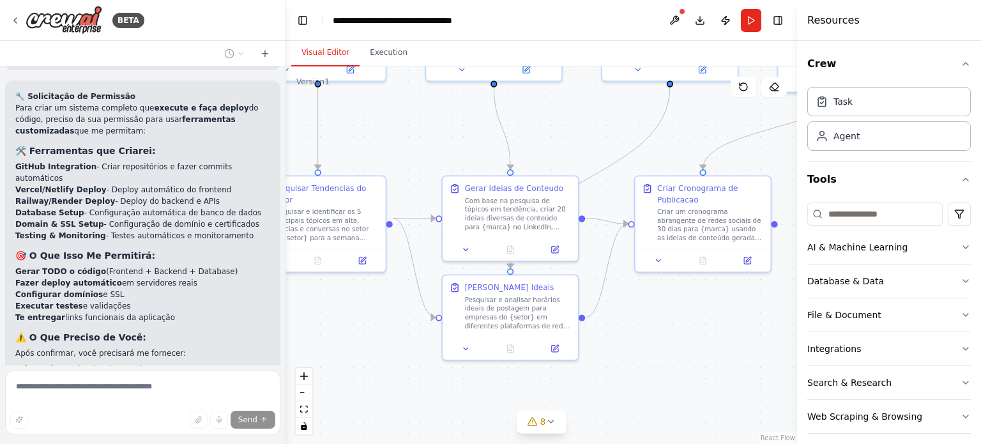
scroll to position [8770, 0]
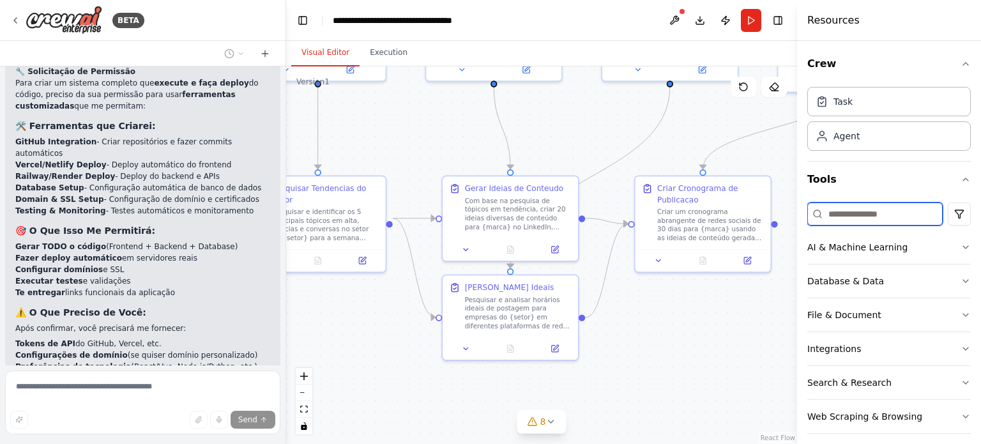
click at [871, 209] on input at bounding box center [874, 213] width 135 height 23
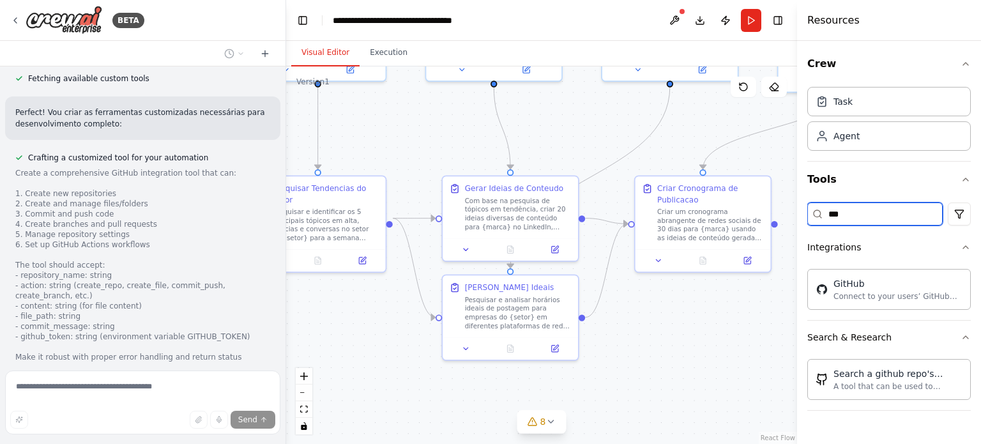
scroll to position [9277, 0]
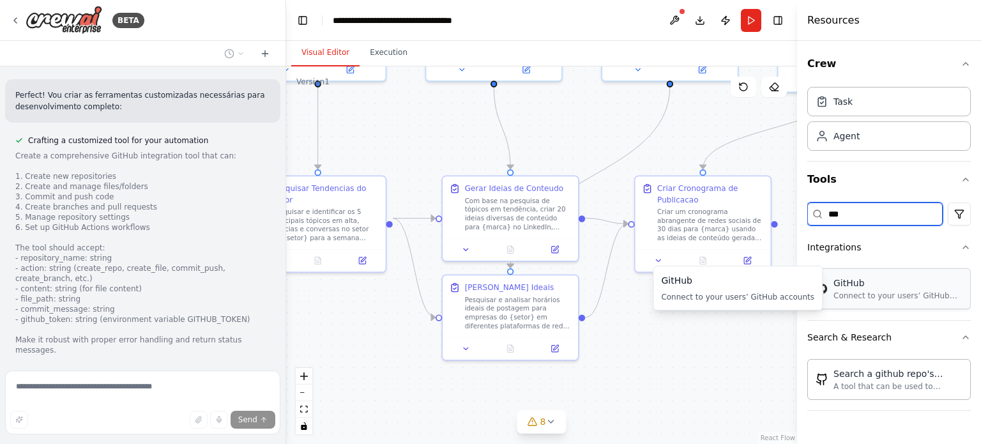
type input "***"
click at [881, 297] on div "Connect to your users’ GitHub accounts" at bounding box center [897, 296] width 129 height 10
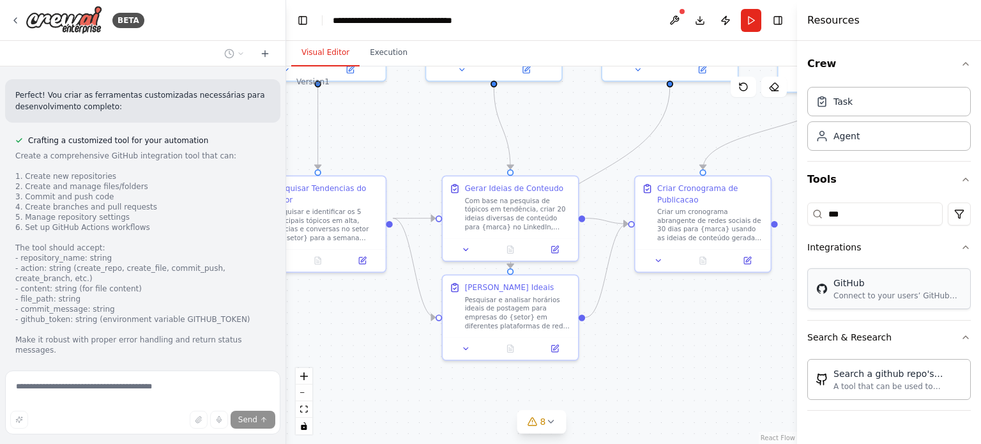
click at [891, 298] on div "Connect to your users’ GitHub accounts" at bounding box center [897, 296] width 129 height 10
click at [950, 243] on button "Integrations" at bounding box center [888, 247] width 163 height 33
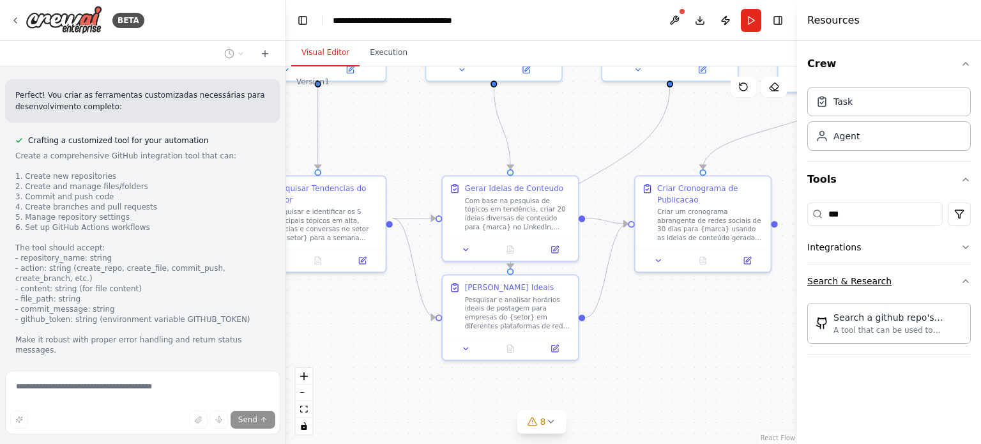
click at [925, 286] on button "Search & Research" at bounding box center [888, 280] width 163 height 33
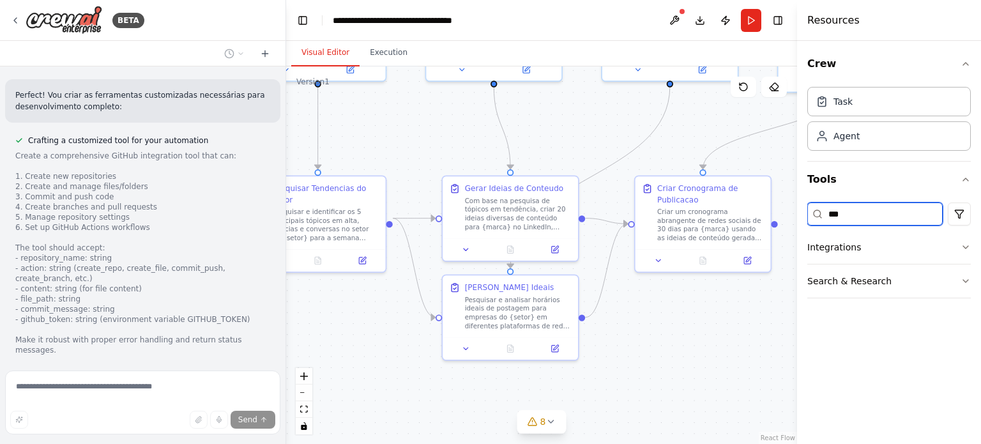
click at [862, 220] on input "***" at bounding box center [874, 213] width 135 height 23
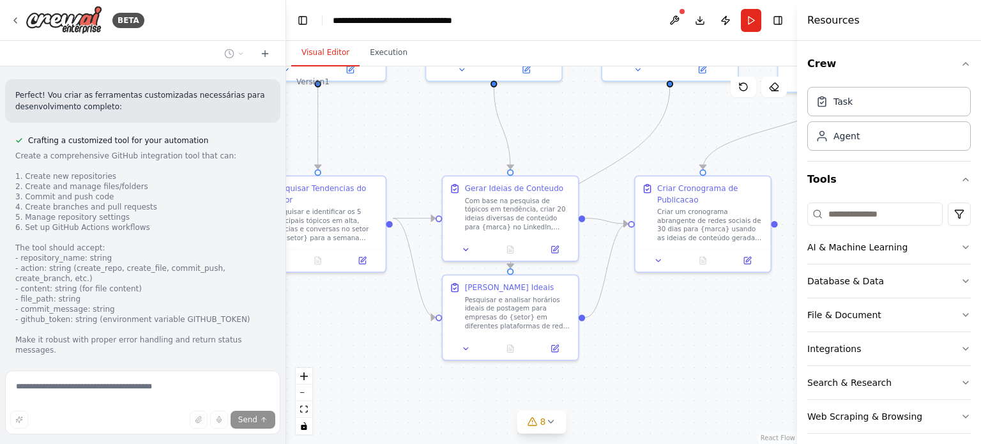
click at [879, 160] on div "Task Agent" at bounding box center [888, 121] width 163 height 79
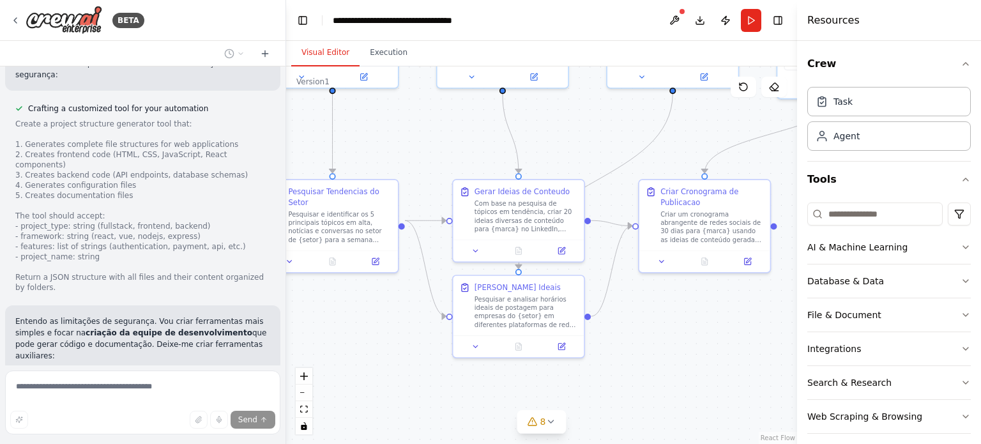
scroll to position [9604, 0]
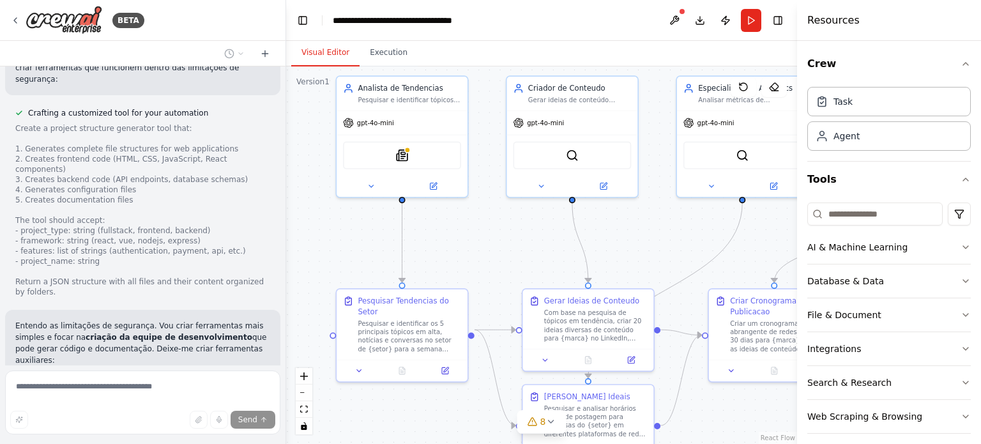
drag, startPoint x: 405, startPoint y: 125, endPoint x: 475, endPoint y: 234, distance: 129.5
click at [475, 234] on div ".deletable-edge-delete-btn { width: 20px; height: 20px; border: 0px solid #ffff…" at bounding box center [541, 254] width 511 height 377
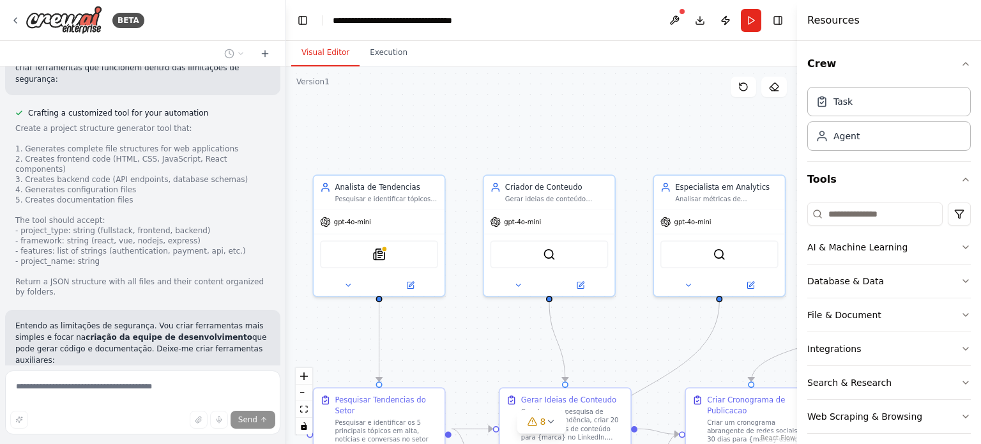
drag, startPoint x: 475, startPoint y: 234, endPoint x: 452, endPoint y: 333, distance: 101.6
click at [452, 333] on div ".deletable-edge-delete-btn { width: 20px; height: 20px; border: 0px solid #ffff…" at bounding box center [541, 254] width 511 height 377
click at [384, 56] on button "Execution" at bounding box center [389, 53] width 58 height 27
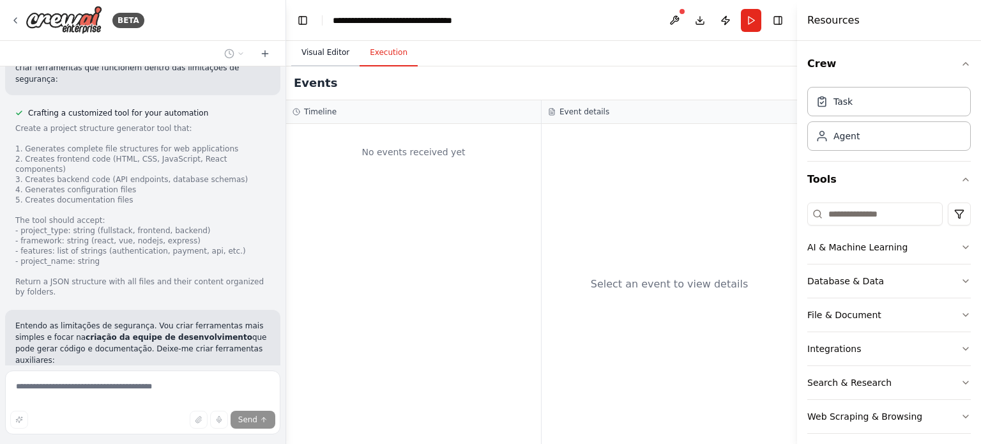
click at [337, 57] on button "Visual Editor" at bounding box center [325, 53] width 68 height 27
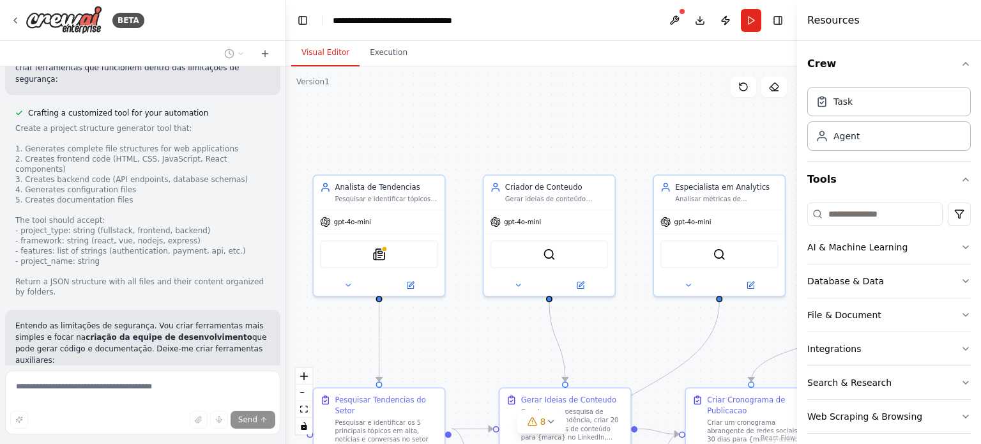
scroll to position [9731, 0]
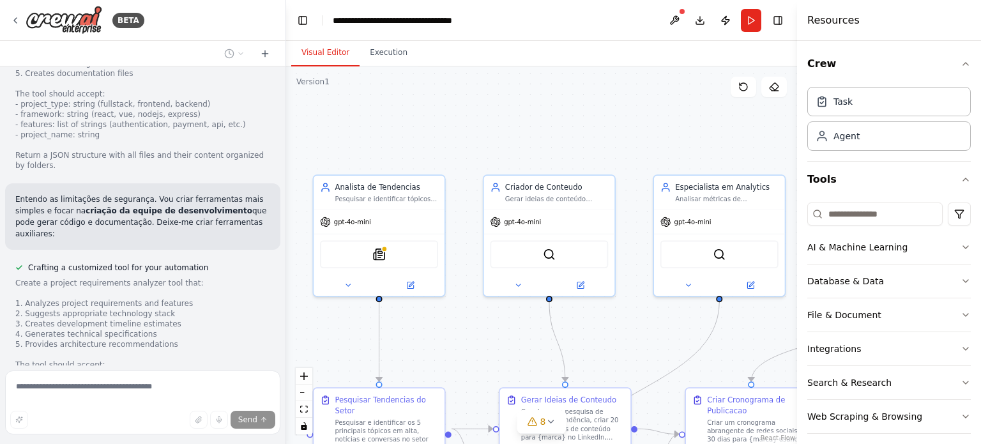
click at [122, 354] on div "Create a crew that schedules and publishes social media content across multiple…" at bounding box center [142, 215] width 285 height 299
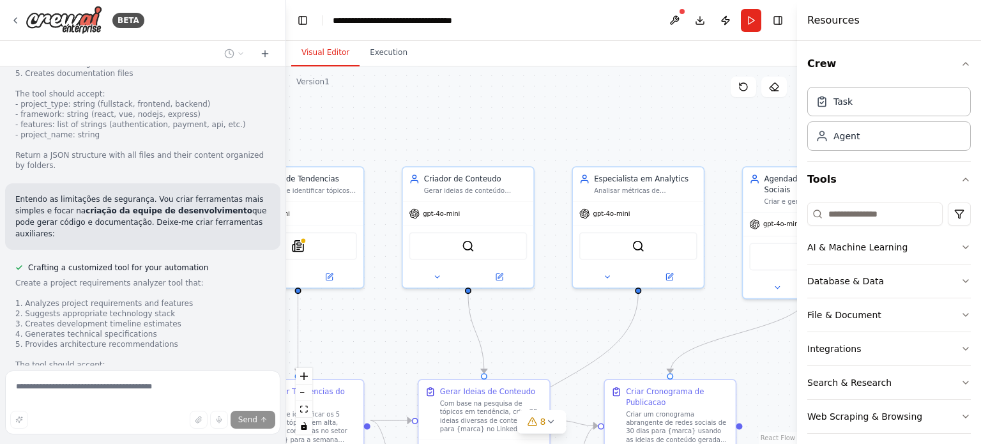
drag, startPoint x: 416, startPoint y: 314, endPoint x: 231, endPoint y: 294, distance: 185.5
click at [231, 294] on div "BETA Create a crew that schedules and publishes social media content across mul…" at bounding box center [490, 222] width 981 height 444
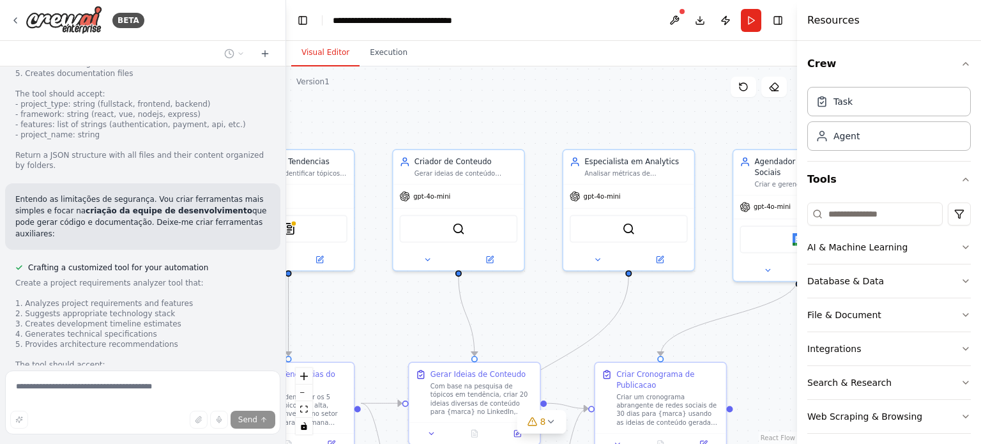
drag, startPoint x: 466, startPoint y: 331, endPoint x: 662, endPoint y: 332, distance: 196.7
click at [662, 332] on div ".deletable-edge-delete-btn { width: 20px; height: 20px; border: 0px solid #ffff…" at bounding box center [541, 254] width 511 height 377
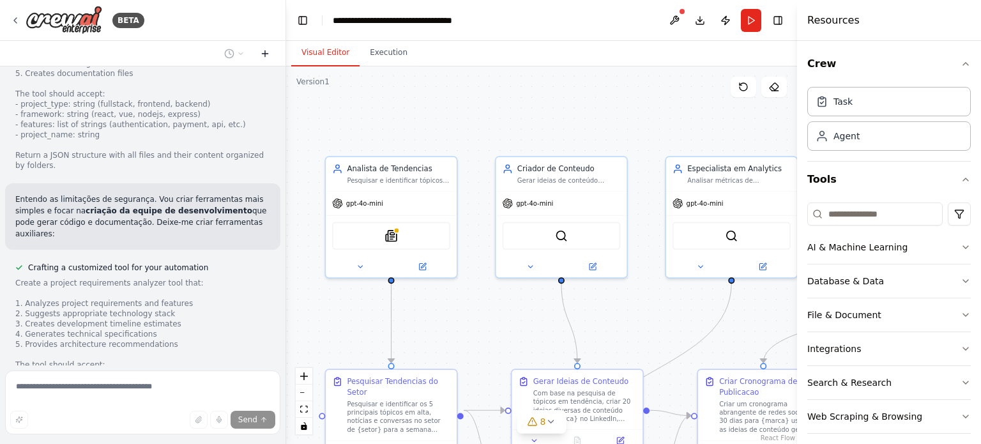
click at [269, 56] on icon at bounding box center [265, 54] width 10 height 10
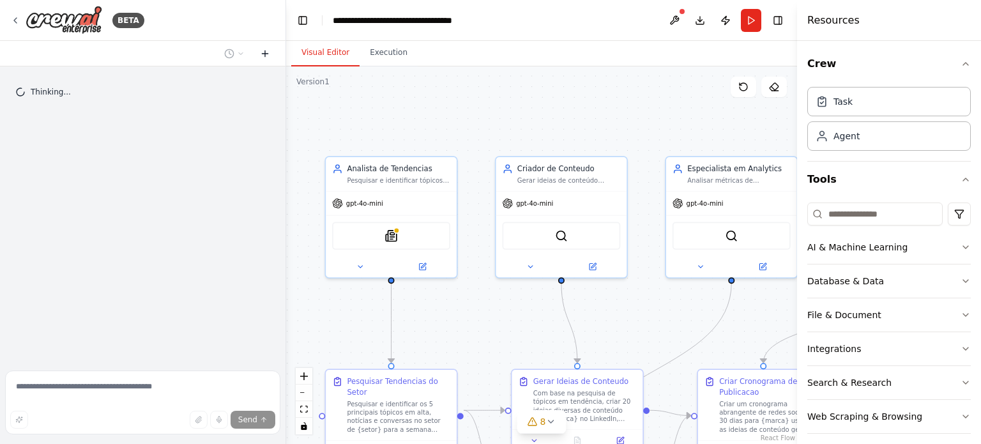
scroll to position [0, 0]
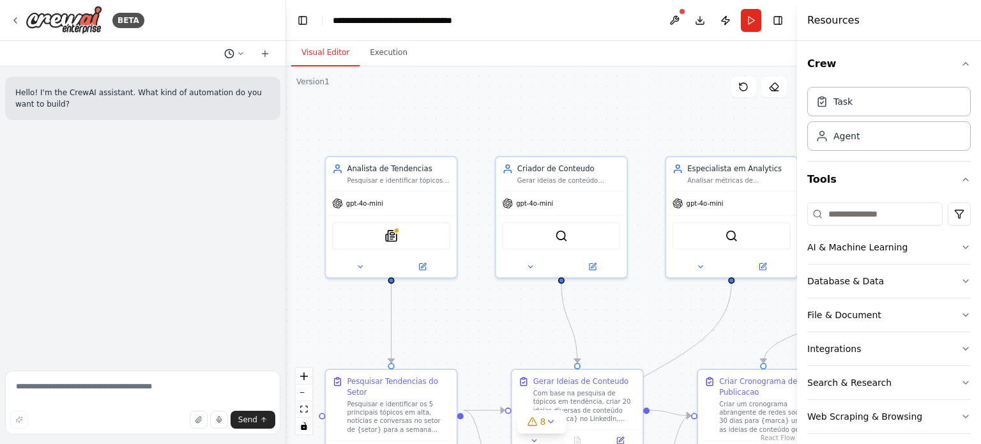
click at [234, 59] on button at bounding box center [234, 53] width 31 height 15
click at [207, 102] on span "I allow you to use your coding skills to create custom tools." at bounding box center [185, 100] width 95 height 10
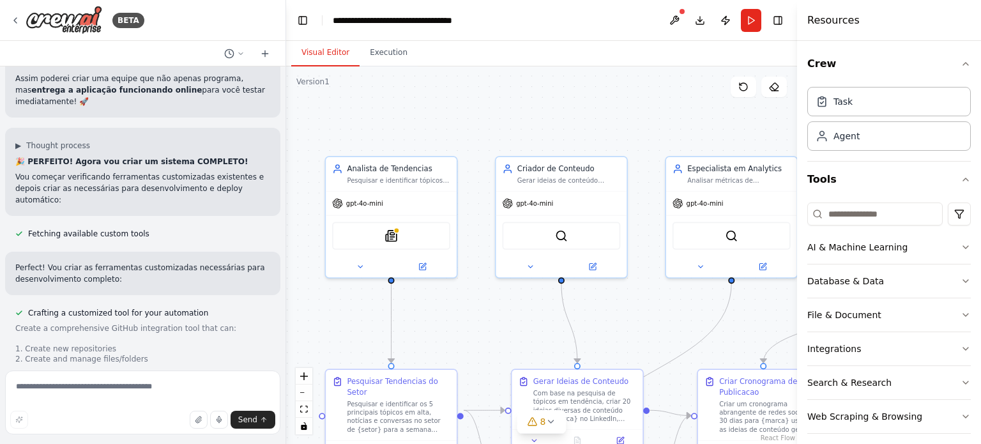
scroll to position [9236, 0]
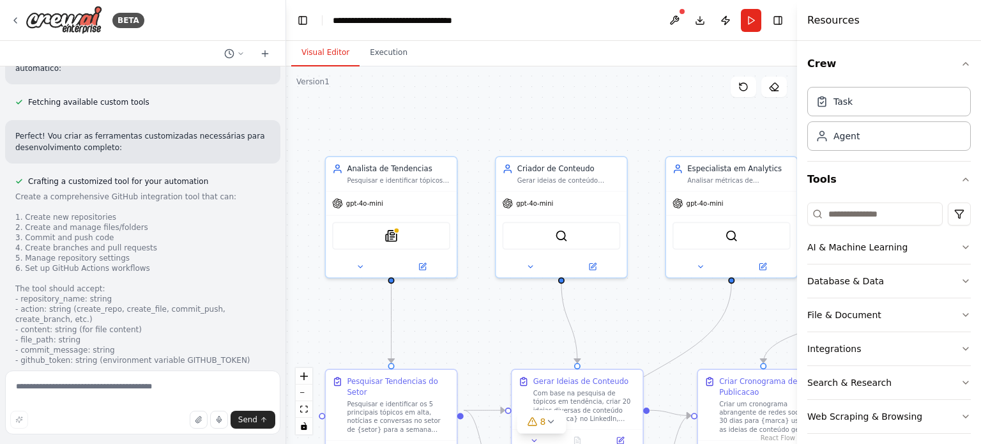
click at [263, 57] on icon at bounding box center [265, 54] width 10 height 10
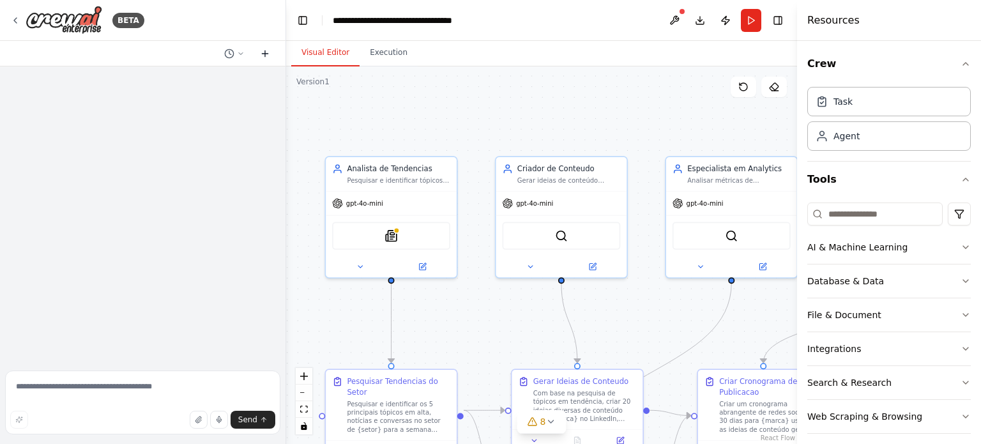
scroll to position [0, 0]
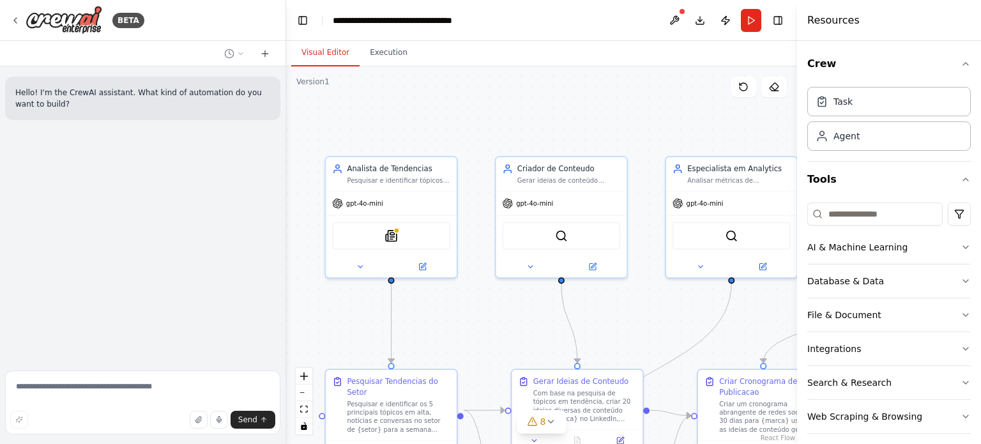
click at [240, 56] on icon at bounding box center [241, 54] width 8 height 8
click at [230, 100] on span "Untitled" at bounding box center [185, 100] width 95 height 10
click at [243, 54] on icon at bounding box center [241, 54] width 8 height 8
click at [208, 117] on span "I allow you to use your coding skills to create custom tools." at bounding box center [185, 121] width 95 height 10
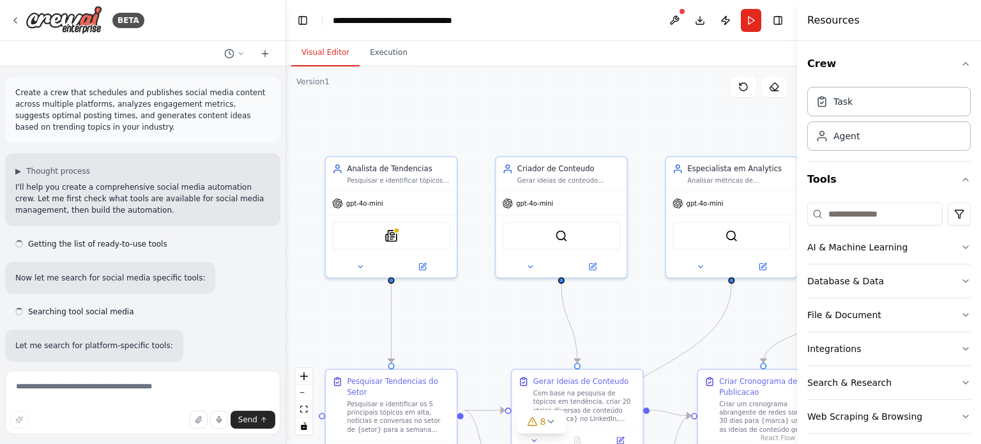
scroll to position [9202, 0]
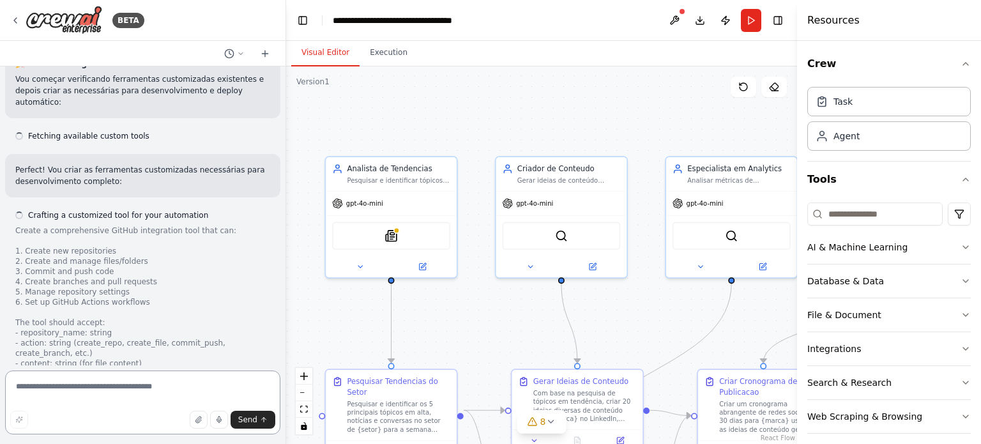
click at [101, 387] on textarea at bounding box center [142, 402] width 275 height 64
click at [108, 381] on textarea at bounding box center [142, 402] width 275 height 64
paste textarea "**********"
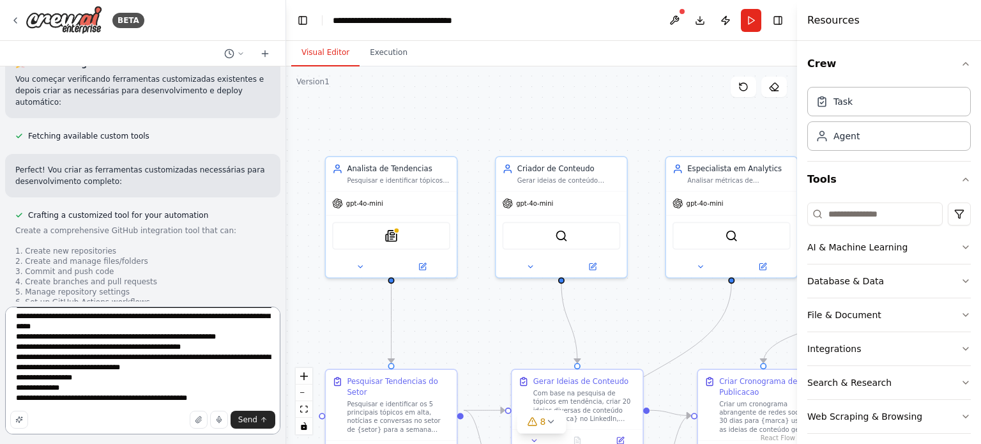
scroll to position [1099, 0]
paste textarea "**********"
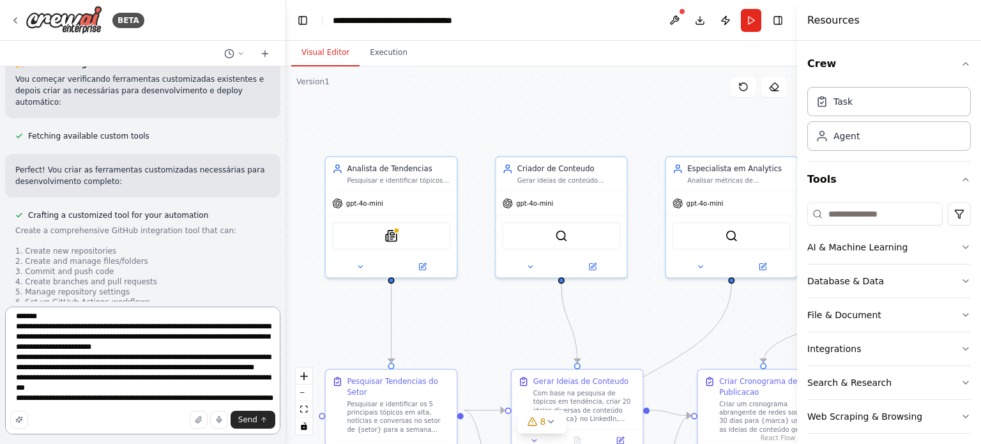
scroll to position [1660, 0]
type textarea "**********"
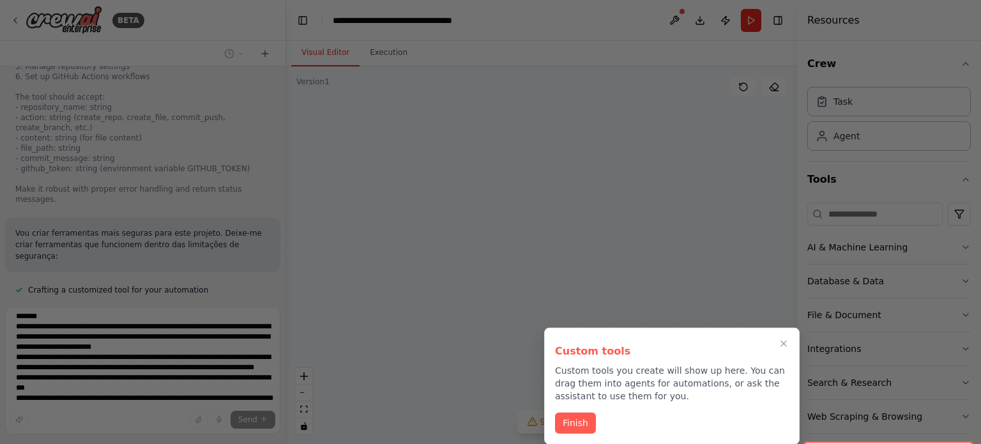
scroll to position [9622, 0]
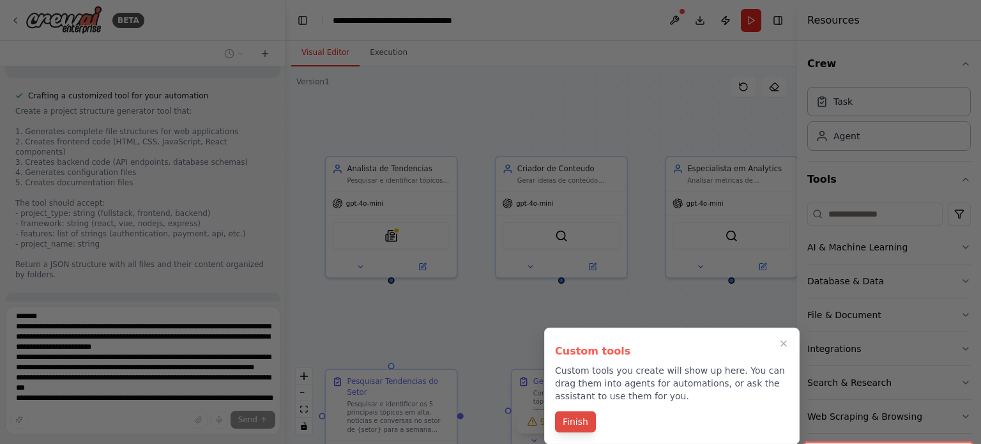
click at [577, 423] on button "Finish" at bounding box center [575, 421] width 41 height 21
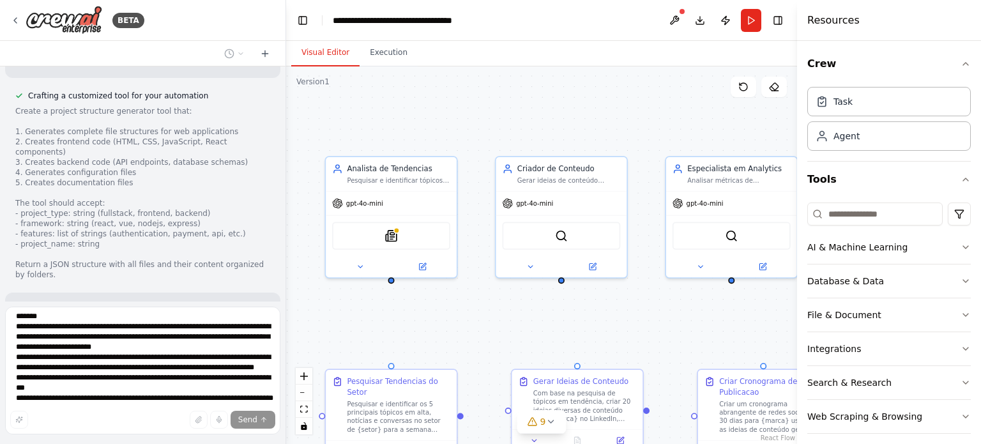
click at [17, 24] on icon at bounding box center [15, 20] width 10 height 10
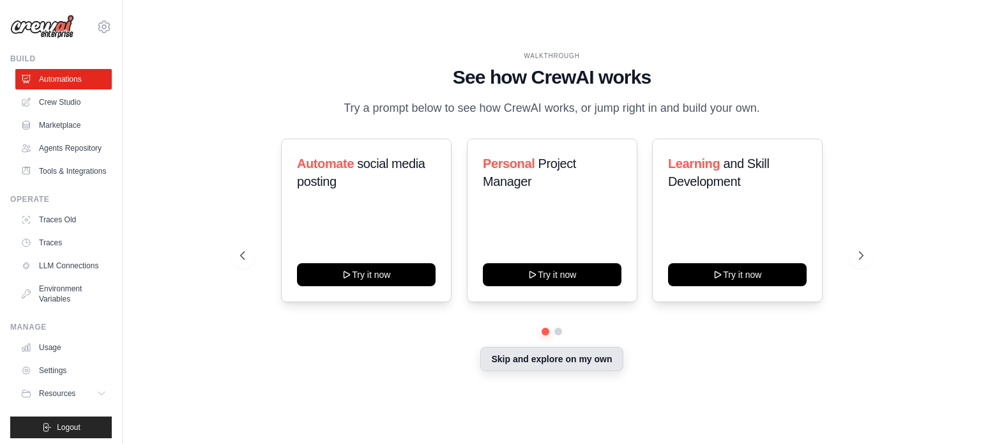
click at [499, 356] on button "Skip and explore on my own" at bounding box center [551, 359] width 142 height 24
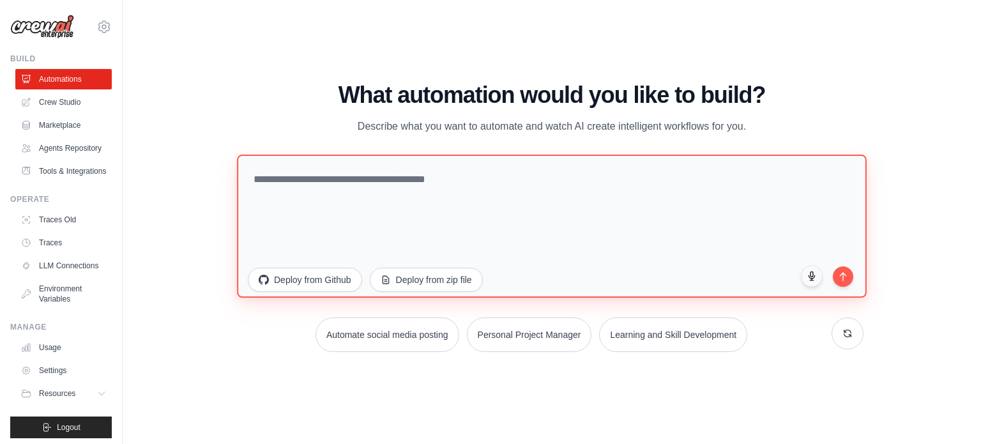
click at [314, 199] on textarea at bounding box center [552, 225] width 630 height 143
type textarea "**********"
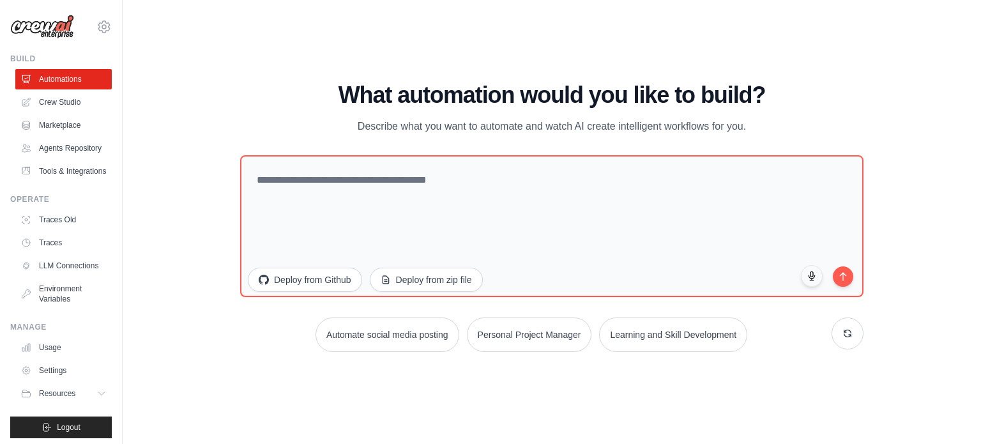
click at [347, 78] on div "WALKTHROUGH See how CrewAI works Try a prompt below to see how CrewAI works, or…" at bounding box center [551, 222] width 817 height 418
click at [60, 101] on link "Crew Studio" at bounding box center [65, 102] width 96 height 20
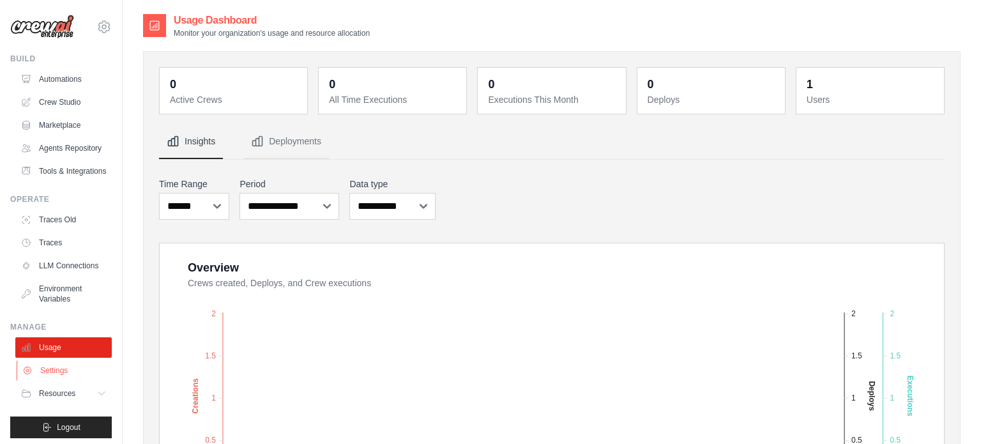
scroll to position [4, 0]
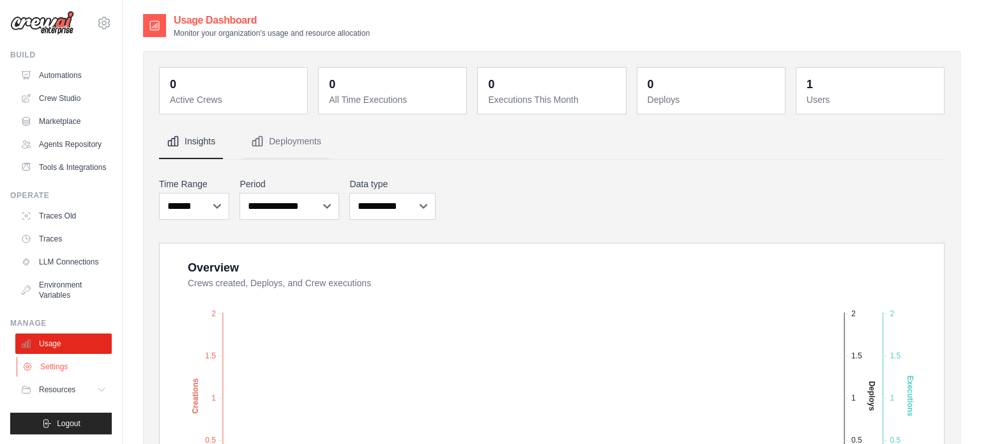
click at [61, 362] on link "Settings" at bounding box center [65, 366] width 96 height 20
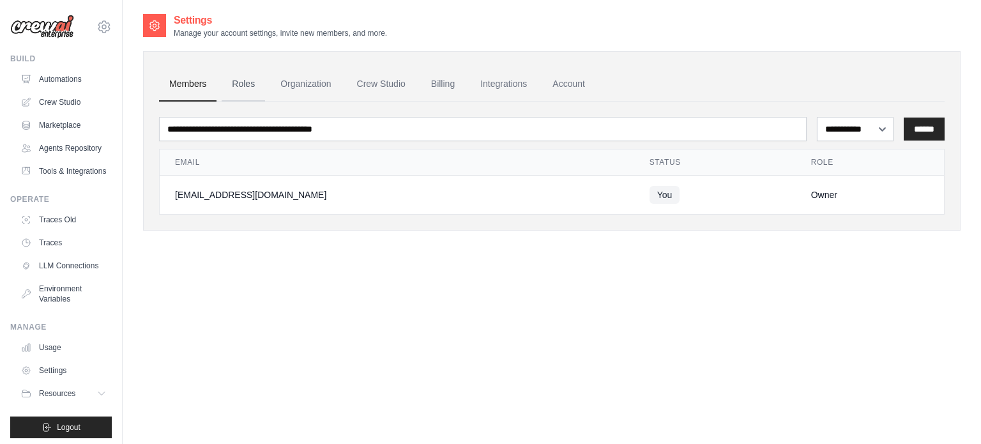
click at [247, 75] on link "Roles" at bounding box center [243, 84] width 43 height 34
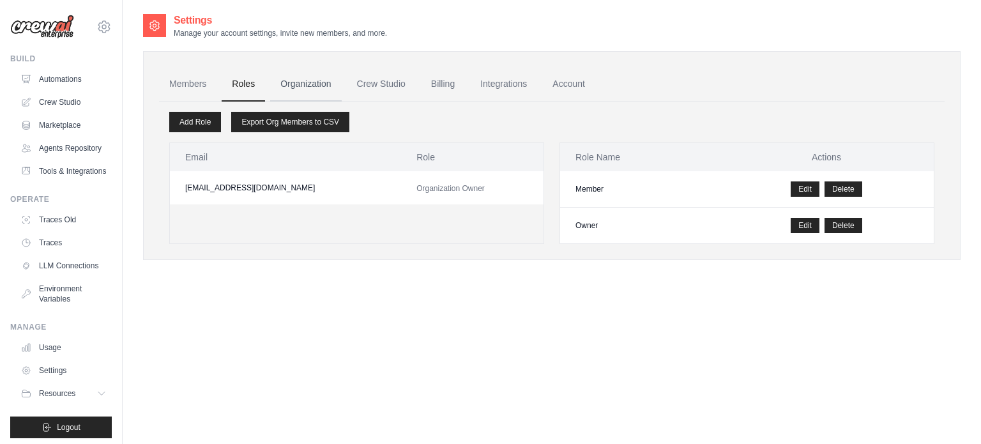
click at [314, 84] on link "Organization" at bounding box center [305, 84] width 71 height 34
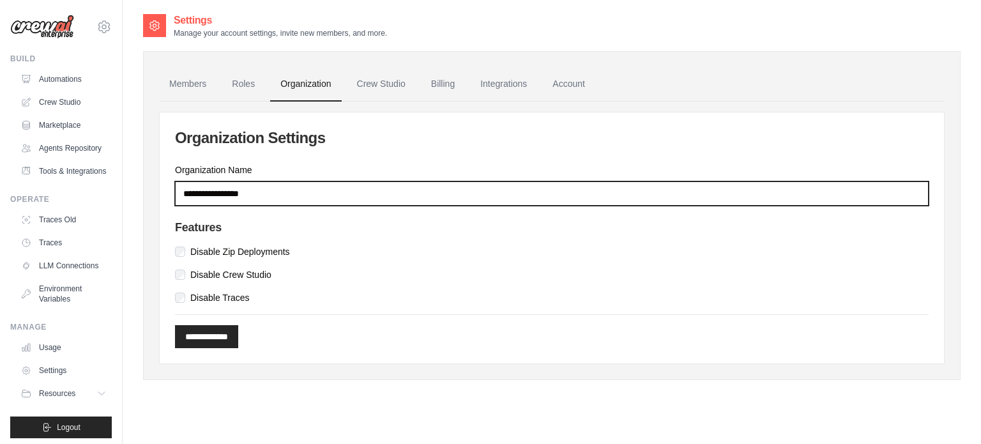
click at [273, 201] on input "Organization Name" at bounding box center [551, 193] width 753 height 24
type input "********"
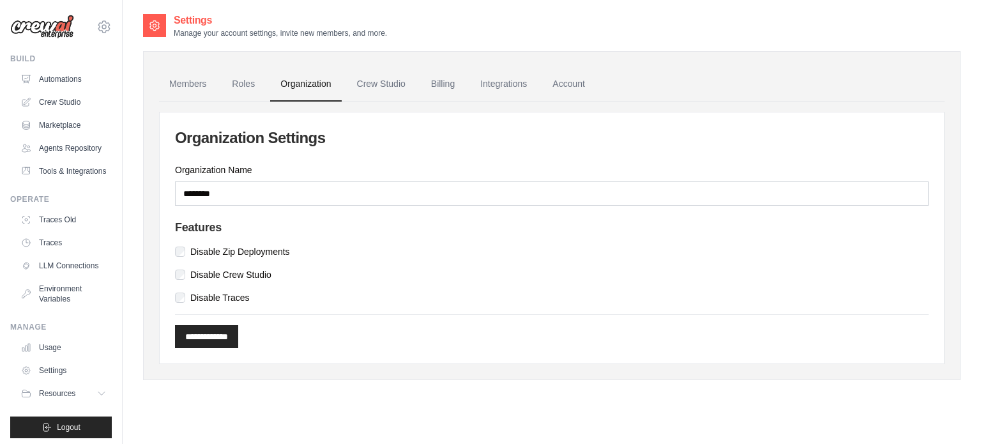
click at [317, 208] on div "**********" at bounding box center [552, 237] width 784 height 251
click at [355, 95] on link "Crew Studio" at bounding box center [381, 84] width 69 height 34
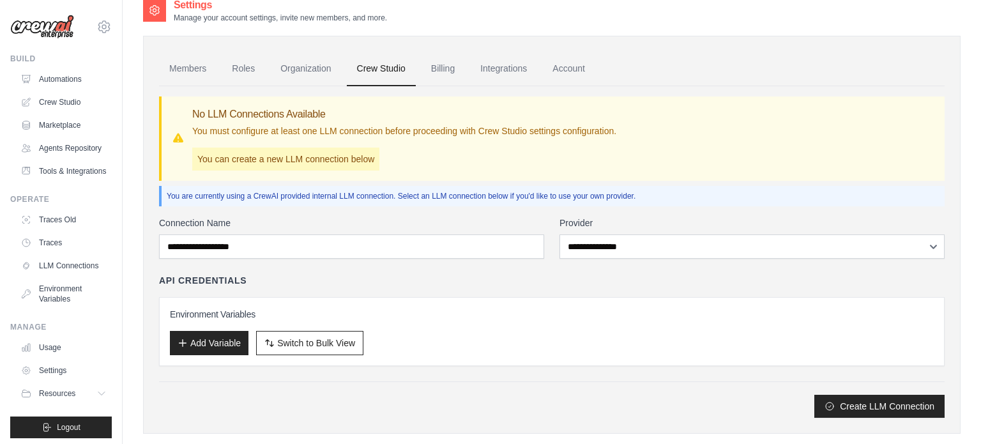
scroll to position [36, 0]
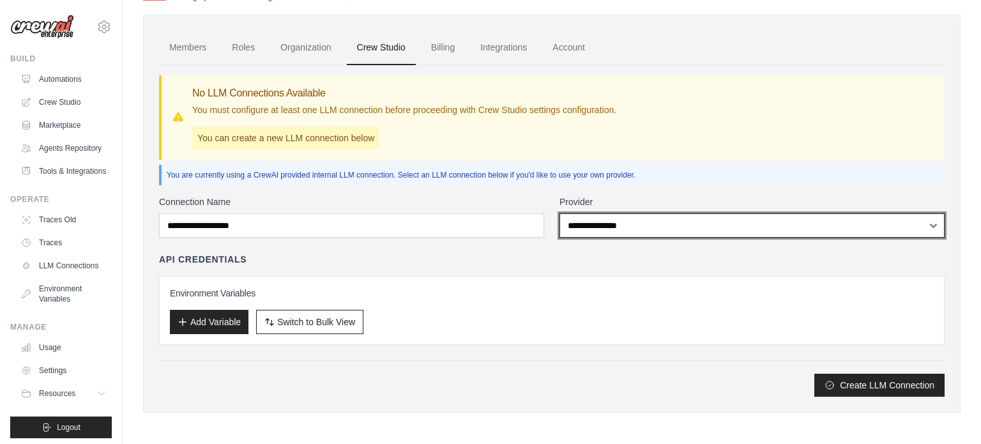
click at [605, 234] on select "**********" at bounding box center [751, 225] width 385 height 24
click at [611, 228] on select "**********" at bounding box center [751, 225] width 385 height 24
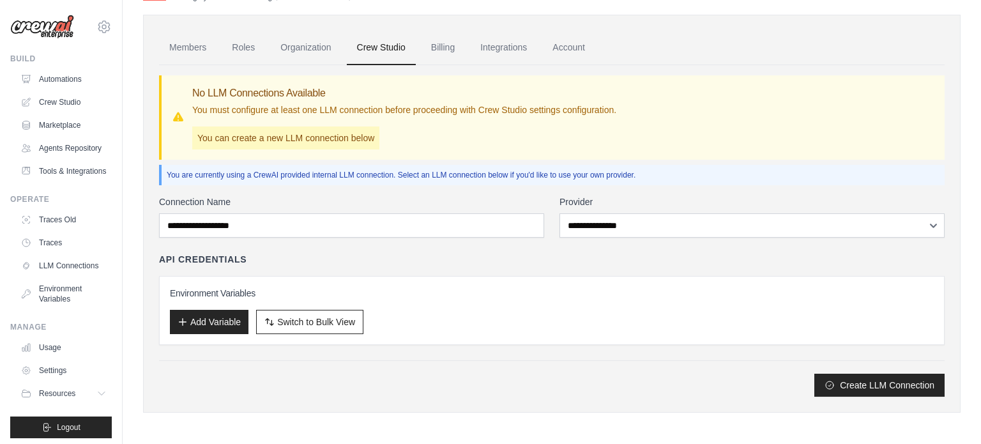
click at [488, 262] on div "API Credentials" at bounding box center [551, 259] width 785 height 13
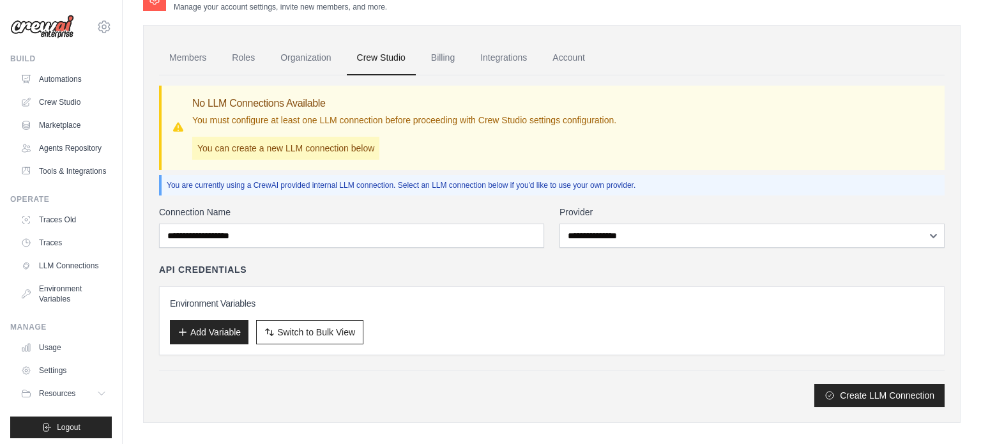
scroll to position [27, 0]
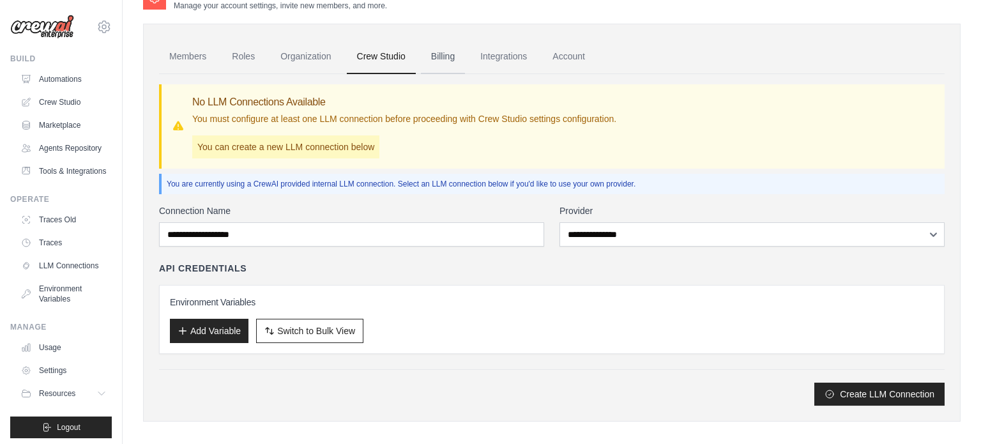
click at [451, 62] on link "Billing" at bounding box center [443, 57] width 44 height 34
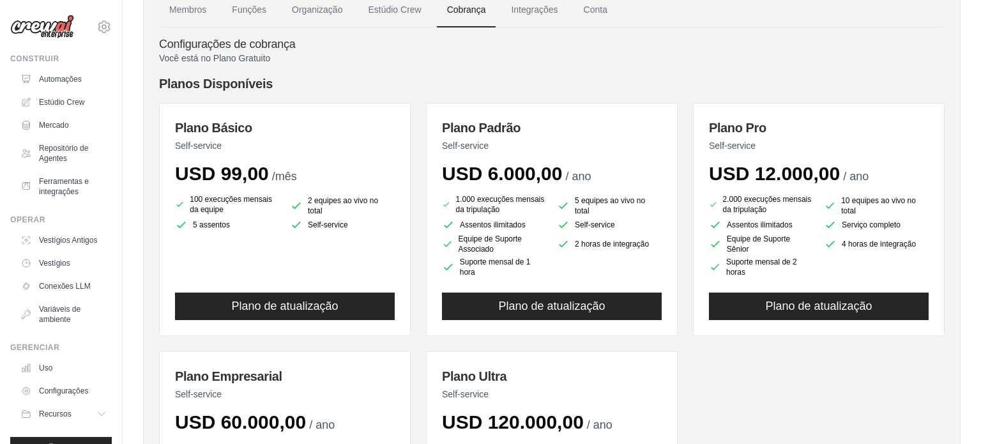
click at [407, 214] on div "Plano Básico Self-service USD 99,00 /mês 100 execuções mensais da equipe 2 equi…" at bounding box center [285, 219] width 252 height 233
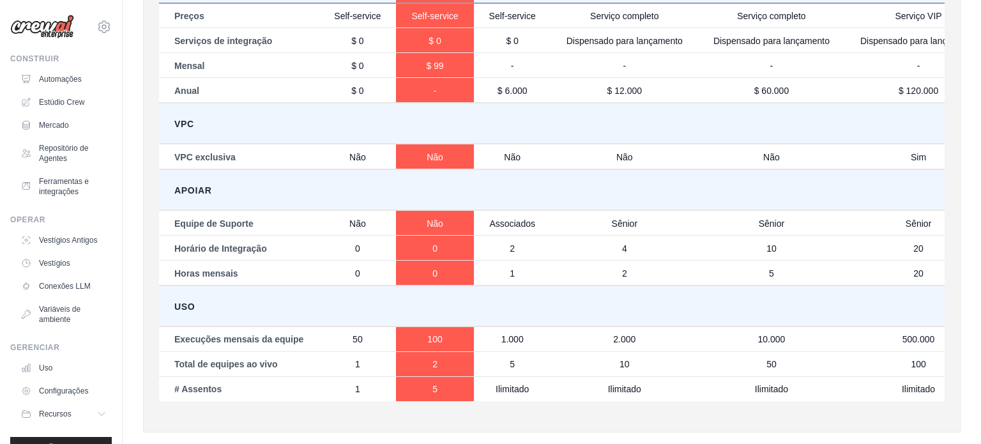
scroll to position [760, 0]
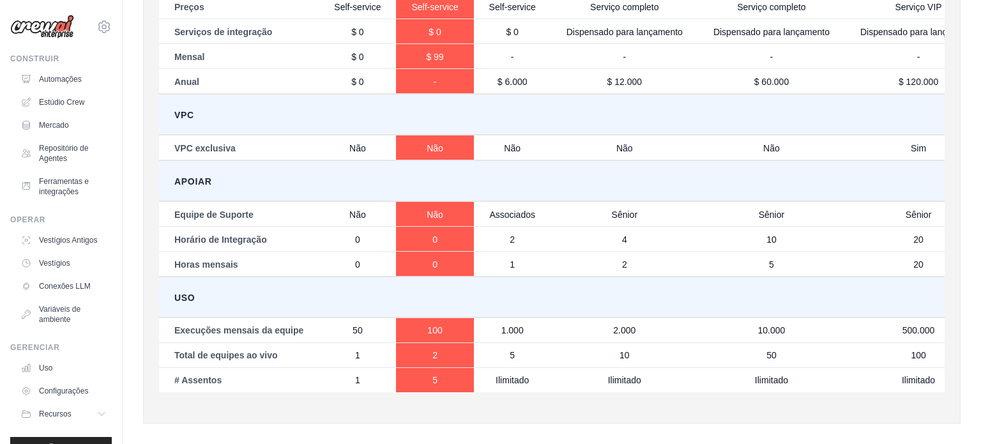
click at [360, 326] on font "50" at bounding box center [357, 331] width 10 height 10
click at [361, 349] on td "1" at bounding box center [357, 354] width 77 height 25
click at [364, 367] on td "1" at bounding box center [357, 379] width 77 height 24
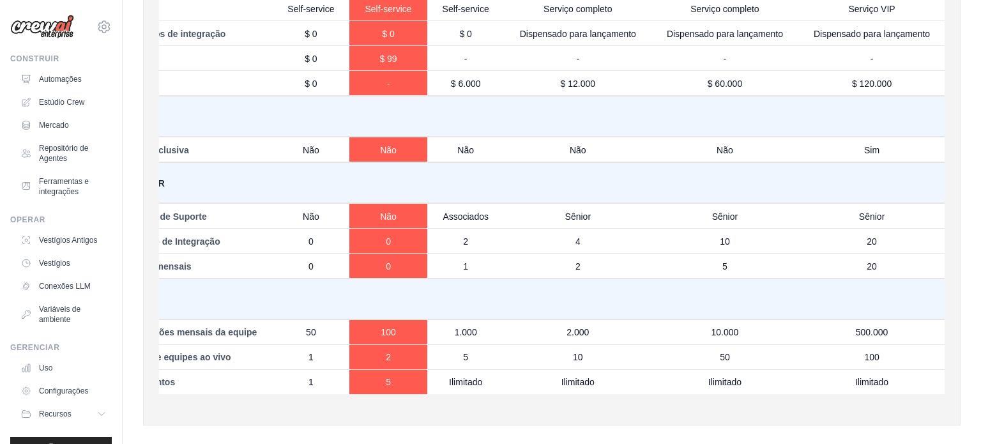
scroll to position [0, 0]
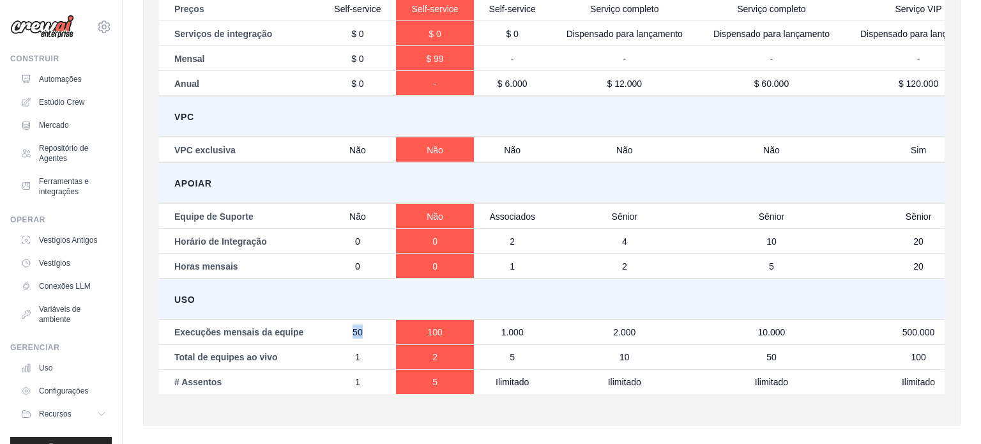
drag, startPoint x: 345, startPoint y: 323, endPoint x: 364, endPoint y: 324, distance: 18.6
click at [364, 324] on td "50" at bounding box center [357, 331] width 77 height 25
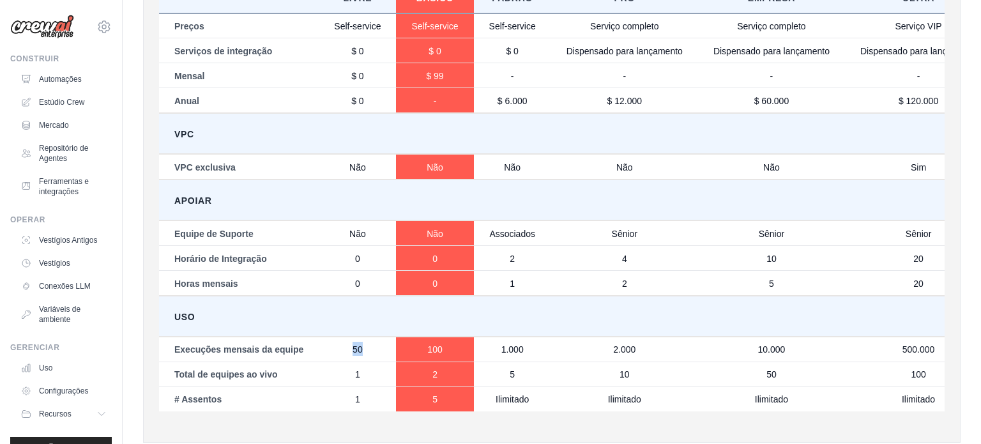
scroll to position [760, 0]
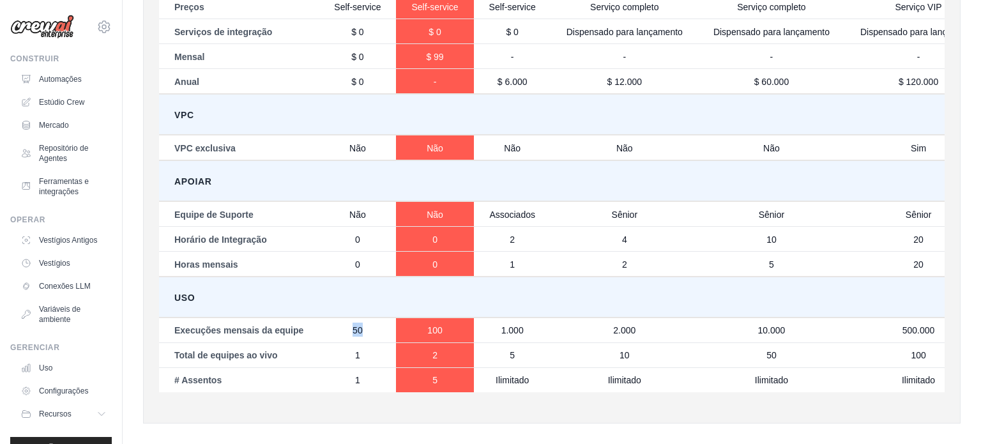
click at [538, 345] on td "5" at bounding box center [512, 354] width 77 height 25
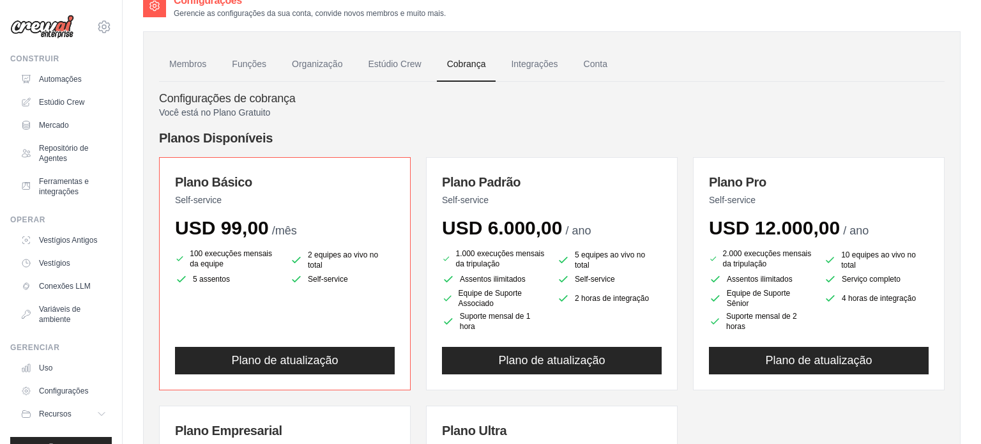
scroll to position [0, 0]
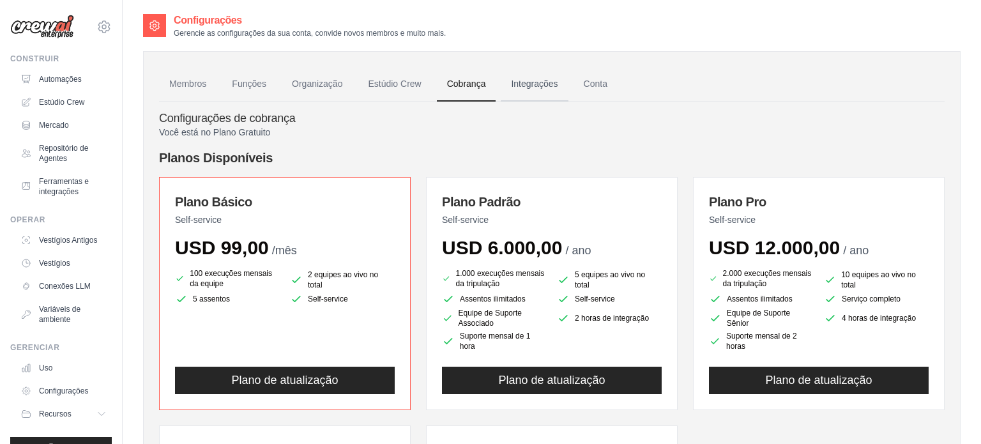
click at [526, 81] on font "Integrações" at bounding box center [534, 84] width 47 height 10
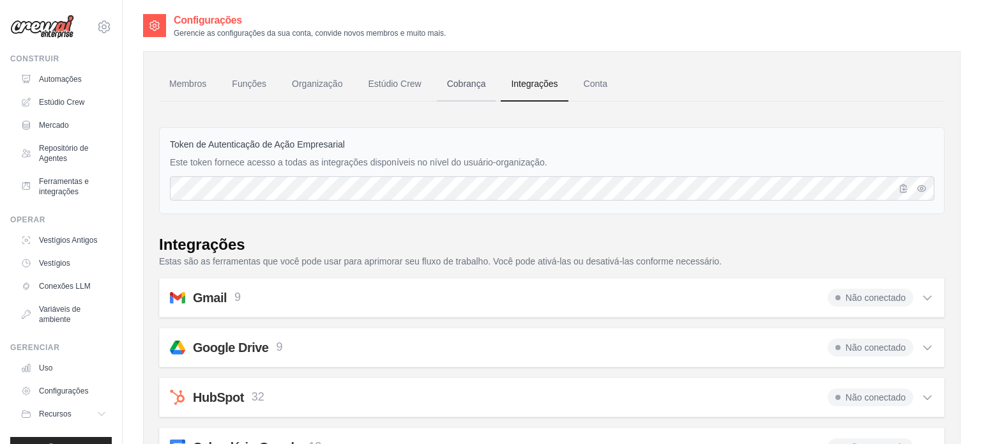
click at [479, 83] on font "Cobrança" at bounding box center [466, 84] width 39 height 10
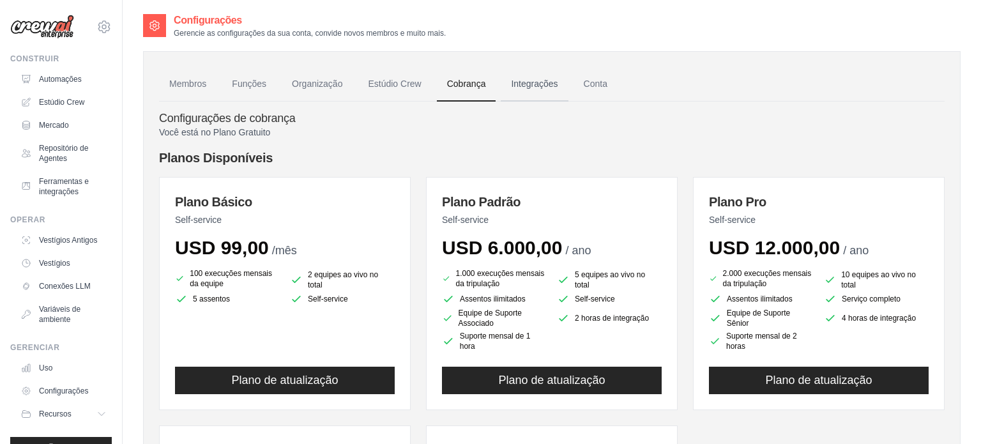
click at [520, 87] on font "Integrações" at bounding box center [534, 84] width 47 height 10
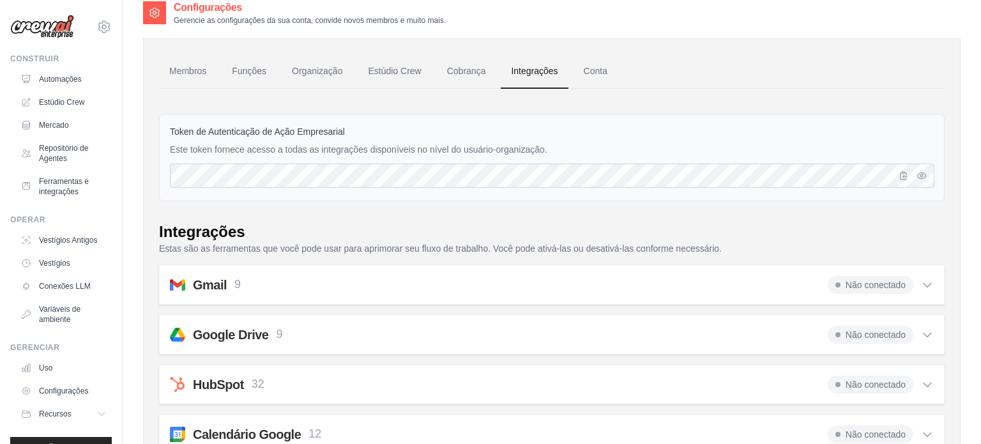
scroll to position [13, 0]
click at [581, 76] on link "Conta" at bounding box center [595, 71] width 44 height 34
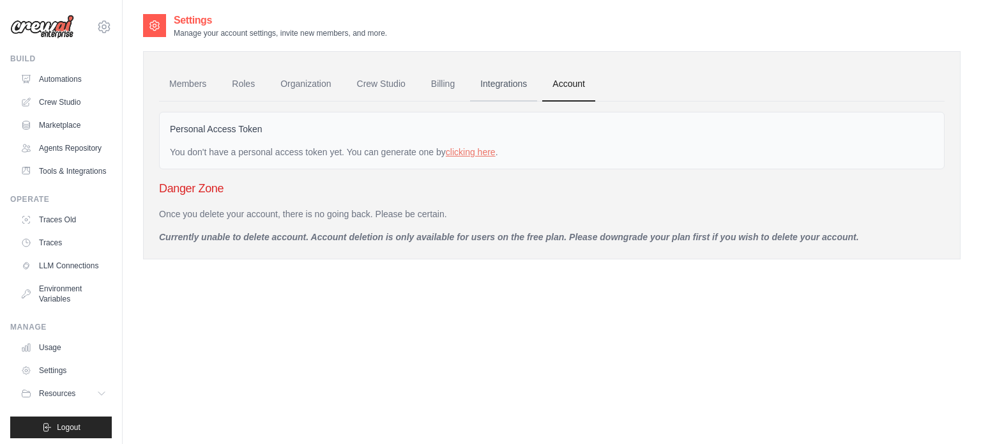
click at [514, 82] on link "Integrations" at bounding box center [503, 84] width 67 height 34
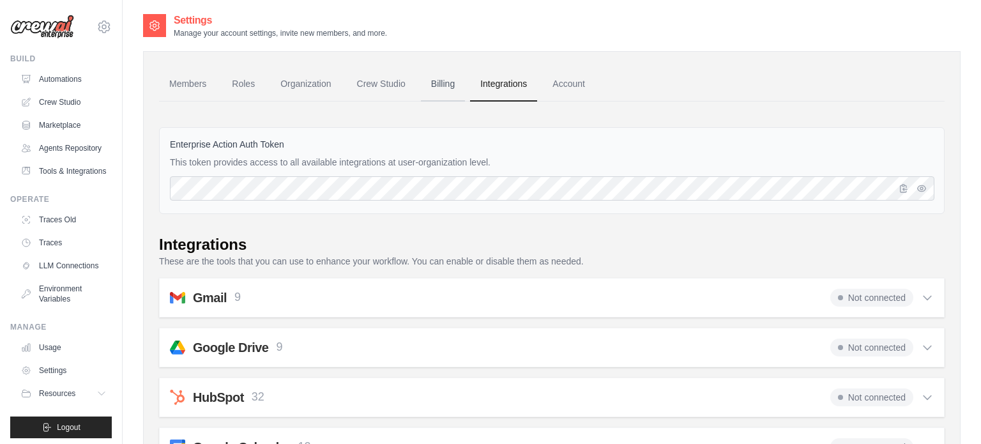
click at [456, 82] on link "Billing" at bounding box center [443, 84] width 44 height 34
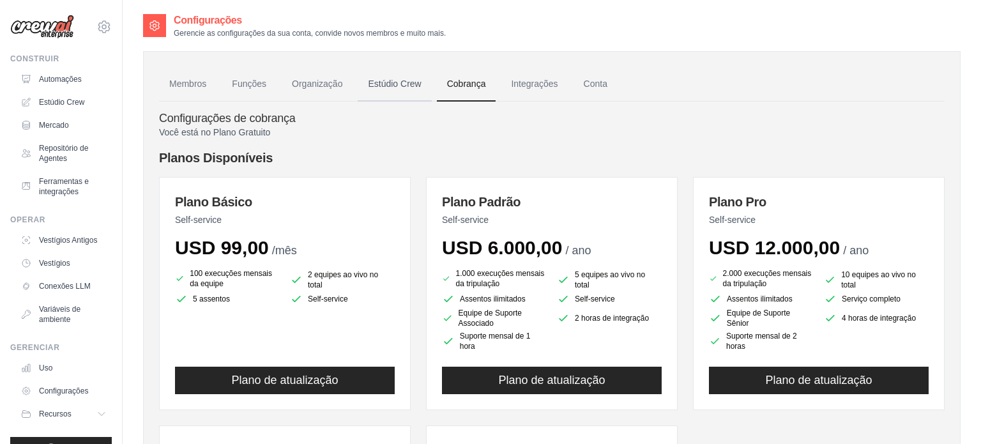
click at [382, 86] on font "Estúdio Crew" at bounding box center [394, 84] width 53 height 10
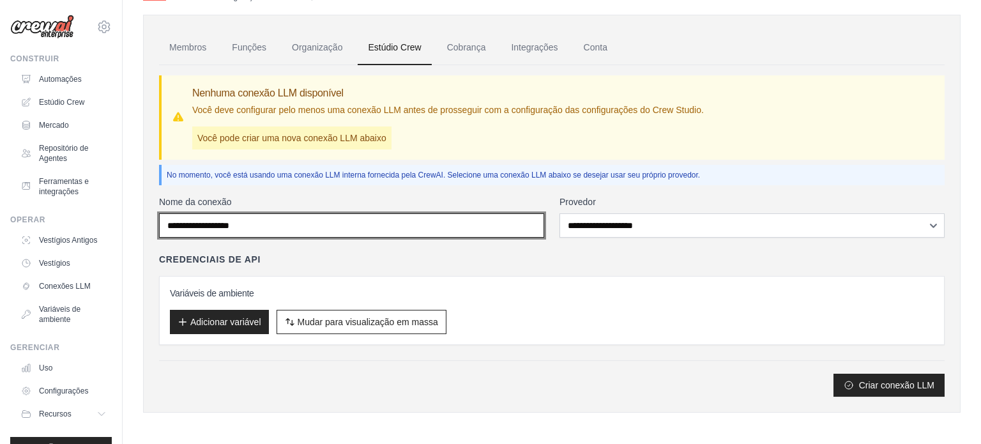
click at [342, 230] on input "Nome da conexão" at bounding box center [351, 225] width 385 height 24
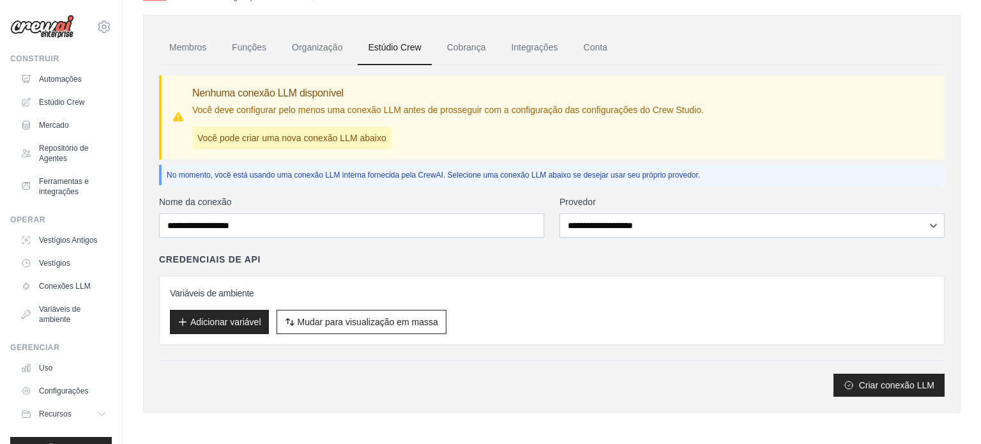
click at [394, 254] on div "Credenciais de API" at bounding box center [551, 259] width 785 height 13
click at [231, 324] on font "Adicionar variável" at bounding box center [225, 321] width 71 height 10
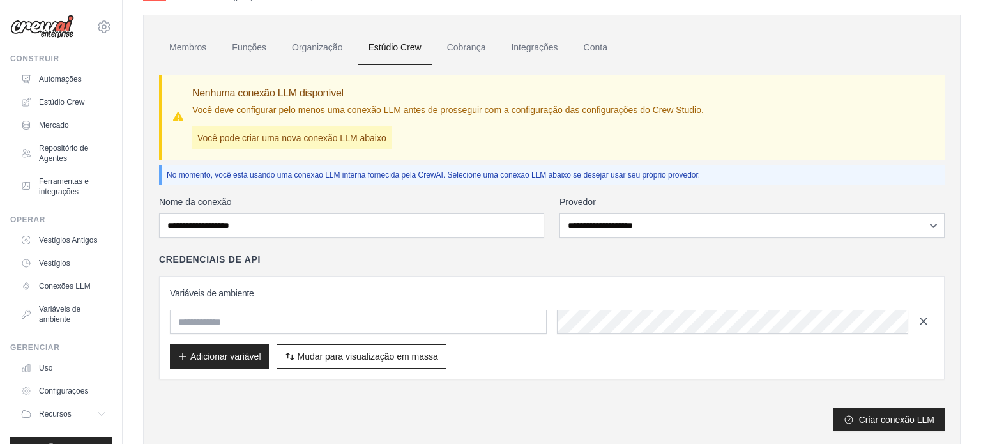
click at [929, 320] on icon "button" at bounding box center [923, 321] width 13 height 13
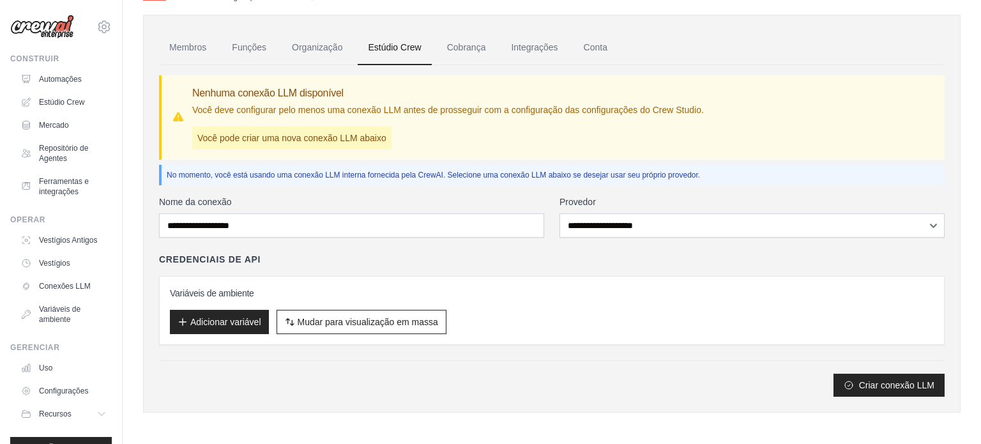
scroll to position [27, 0]
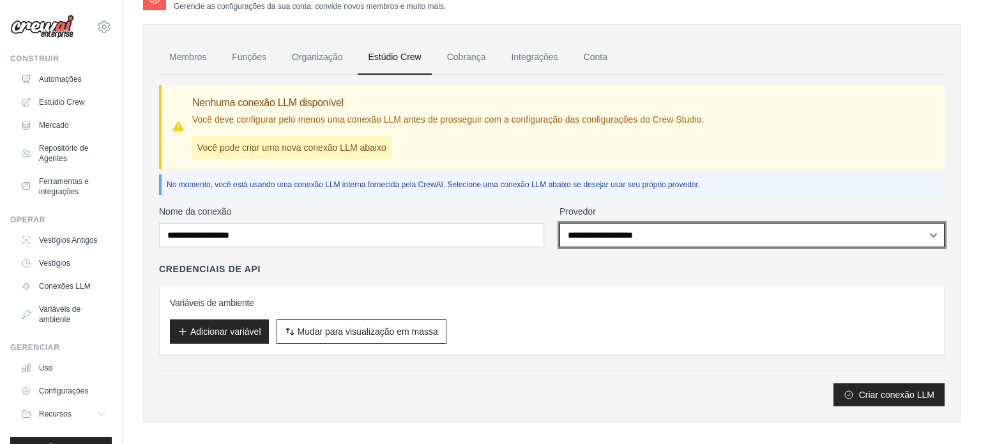
click at [645, 232] on select "**********" at bounding box center [751, 235] width 385 height 24
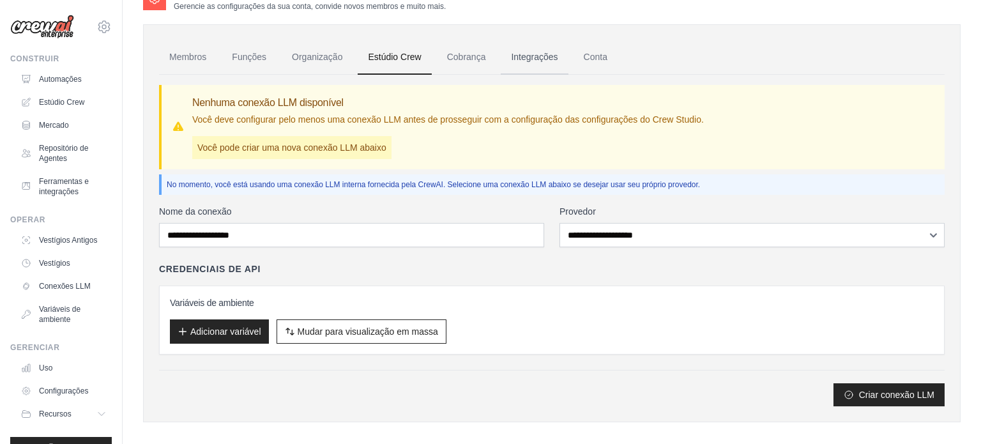
click at [529, 57] on font "Integrações" at bounding box center [534, 57] width 47 height 10
click at [298, 52] on font "Organização" at bounding box center [317, 57] width 50 height 10
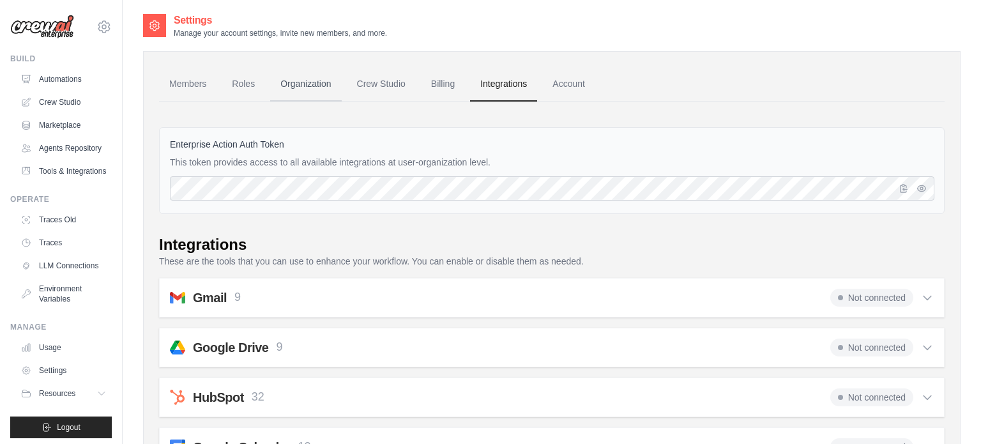
click at [301, 88] on link "Organization" at bounding box center [305, 84] width 71 height 34
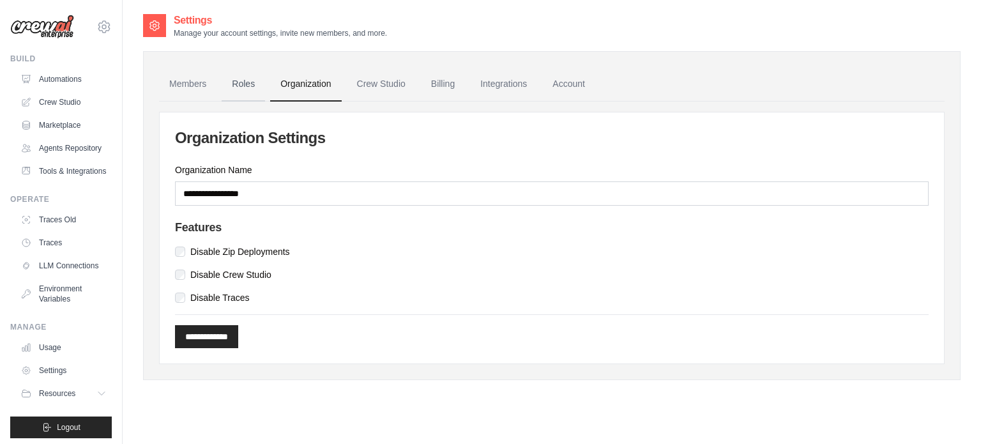
click at [250, 84] on link "Roles" at bounding box center [243, 84] width 43 height 34
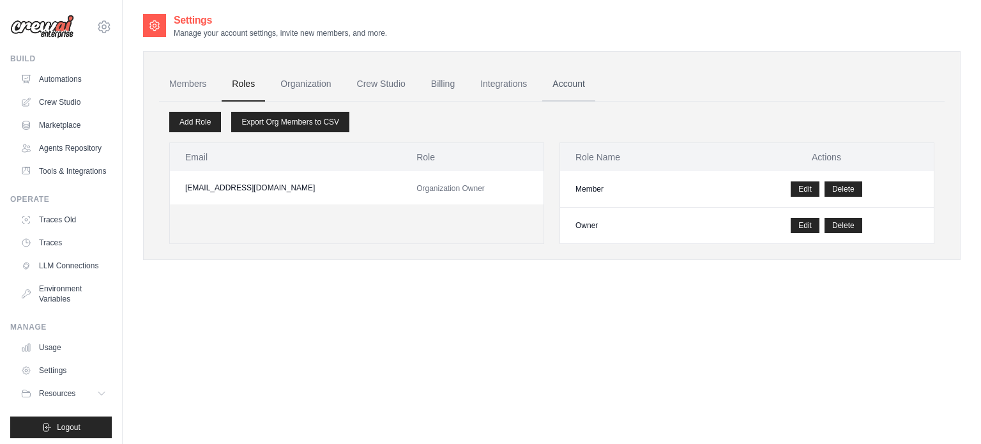
click at [565, 87] on link "Account" at bounding box center [568, 84] width 53 height 34
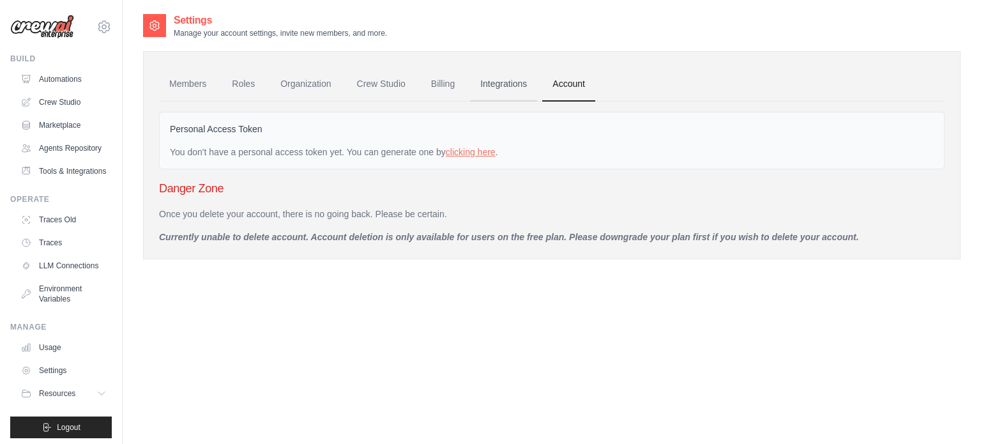
click at [511, 82] on link "Integrations" at bounding box center [503, 84] width 67 height 34
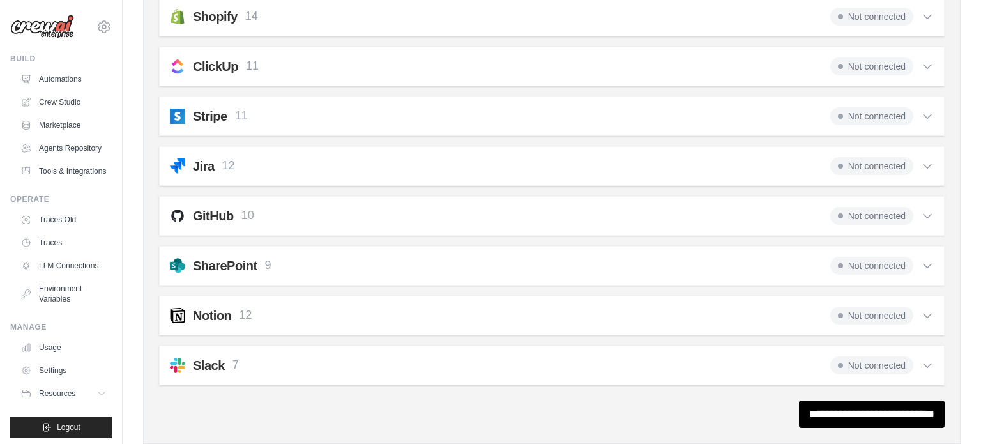
scroll to position [981, 0]
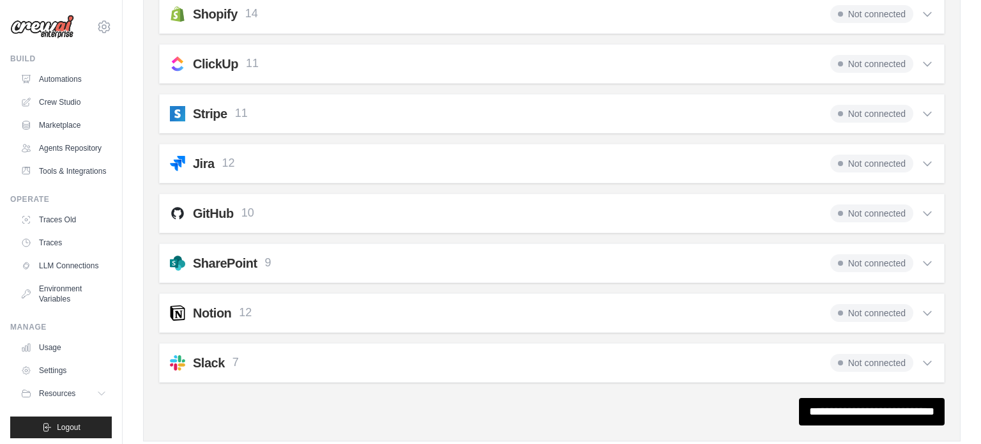
click at [858, 207] on span "Not connected" at bounding box center [871, 213] width 83 height 18
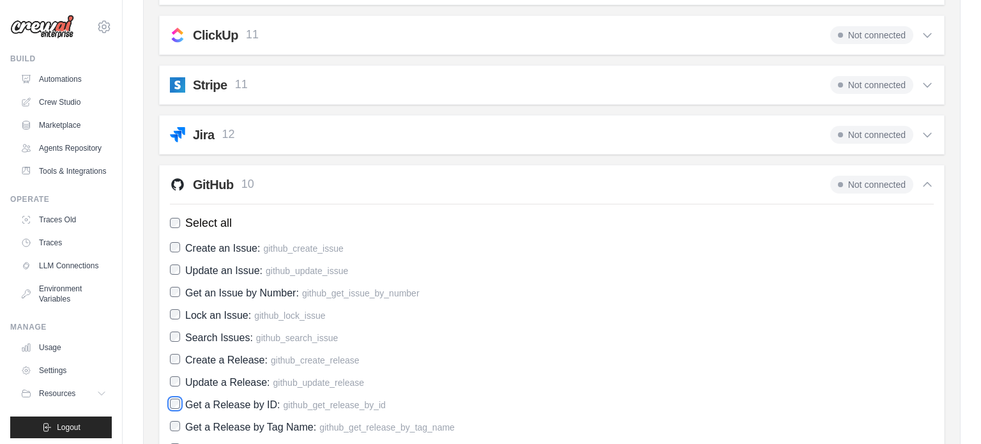
scroll to position [1014, 0]
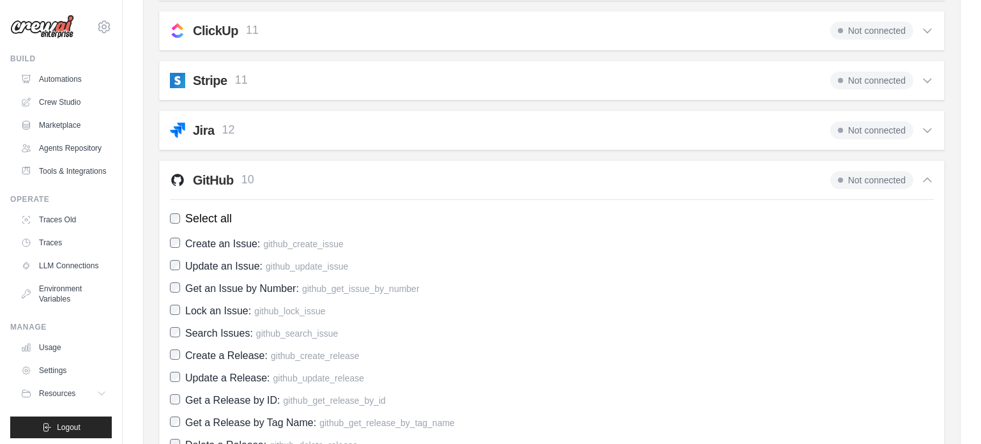
click at [857, 172] on span "Not connected" at bounding box center [871, 180] width 83 height 18
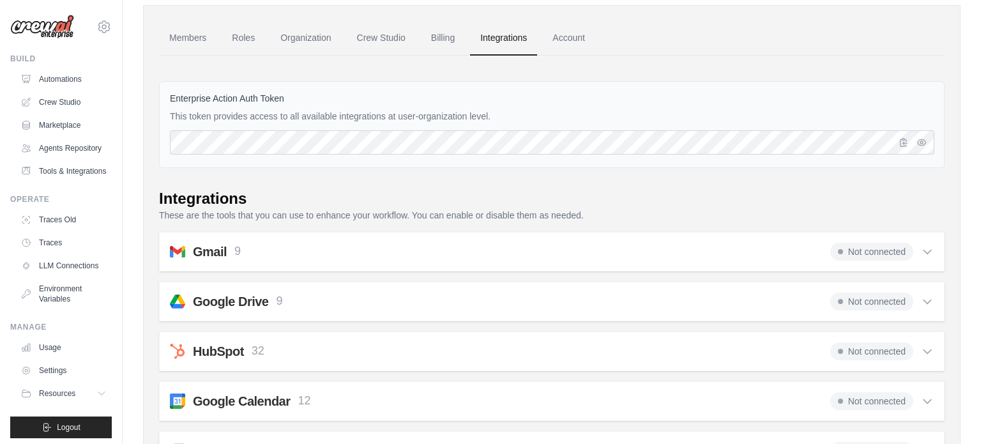
scroll to position [45, 0]
click at [650, 259] on div "Gmail 9 Not connected" at bounding box center [552, 252] width 764 height 18
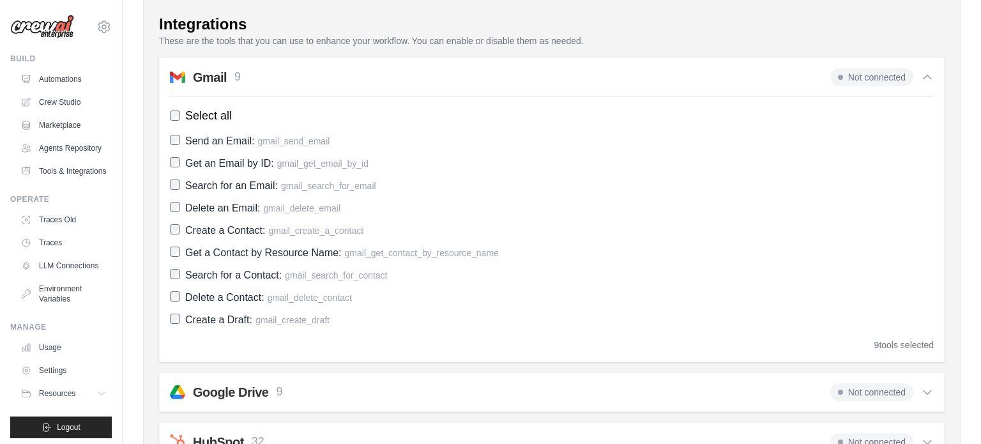
scroll to position [220, 0]
click at [303, 74] on div "Gmail 9 Not connected" at bounding box center [552, 78] width 764 height 18
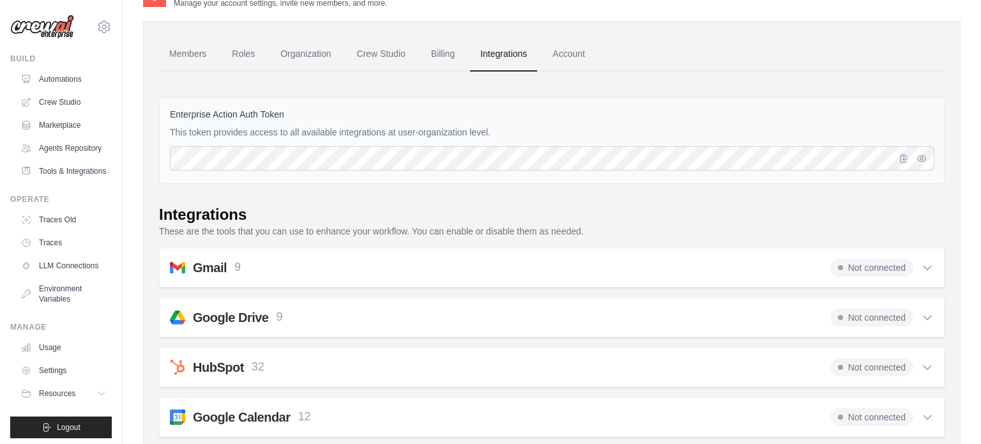
scroll to position [0, 0]
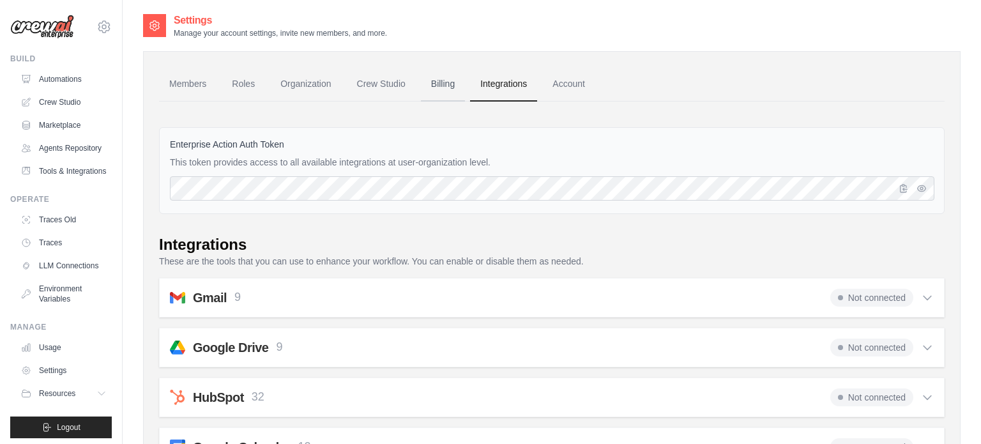
click at [458, 92] on link "Billing" at bounding box center [443, 84] width 44 height 34
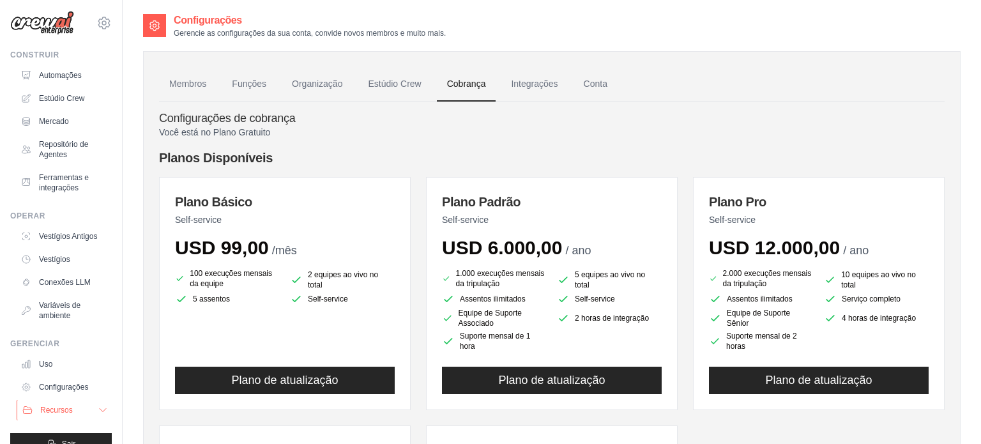
click at [71, 411] on font "Recursos" at bounding box center [56, 409] width 33 height 9
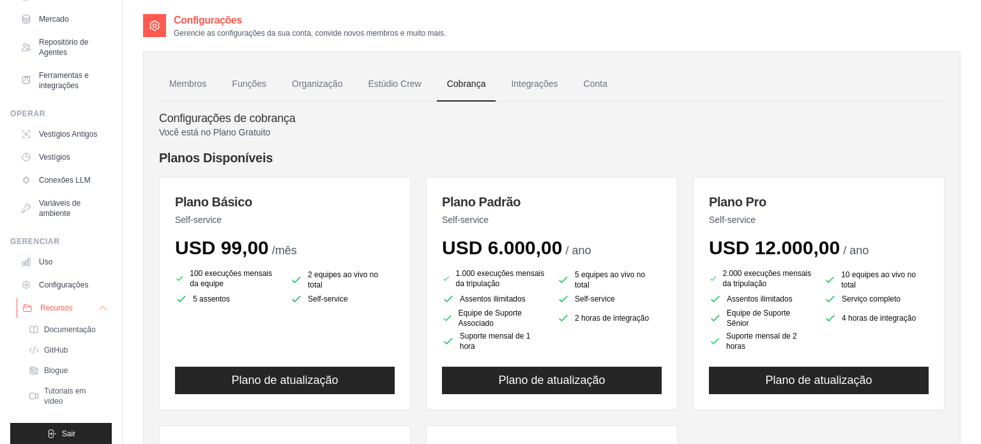
click at [84, 305] on button "Recursos" at bounding box center [65, 308] width 96 height 20
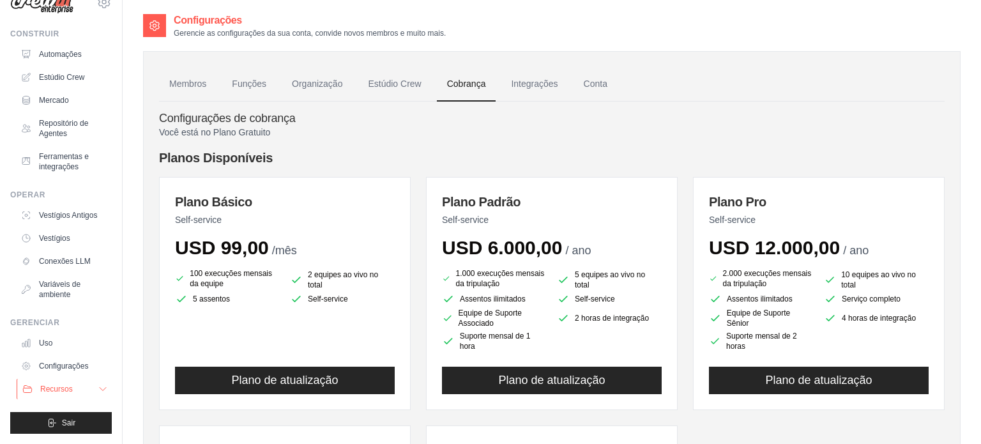
scroll to position [24, 0]
click at [51, 346] on font "Uso" at bounding box center [46, 343] width 13 height 9
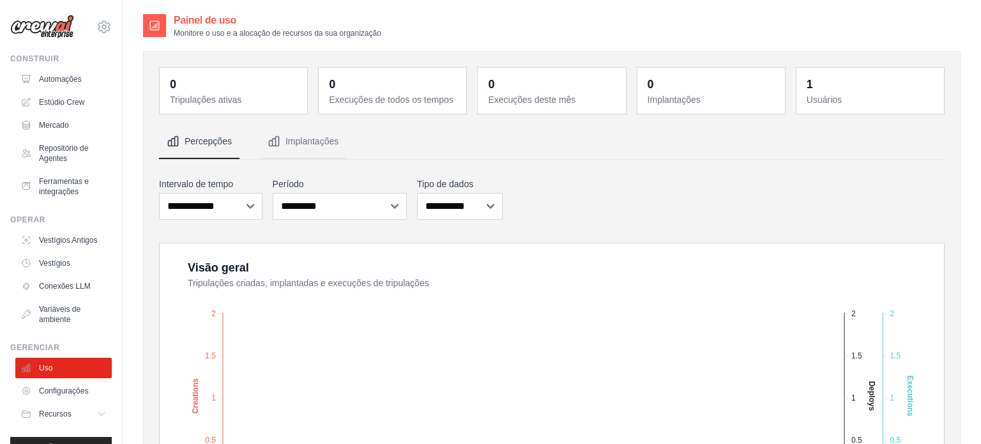
click at [432, 140] on nav "Percepções Implantações" at bounding box center [551, 142] width 785 height 34
click at [314, 150] on button "Implantações" at bounding box center [303, 142] width 86 height 34
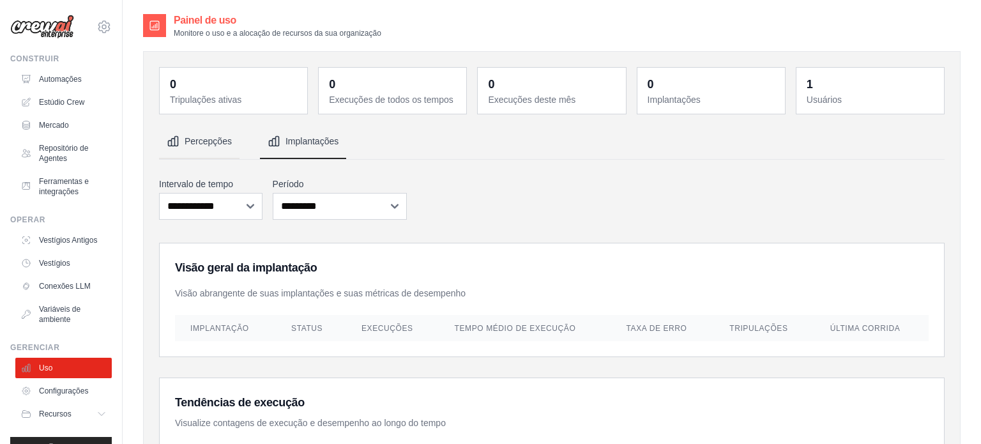
click at [225, 148] on button "Percepções" at bounding box center [199, 142] width 80 height 34
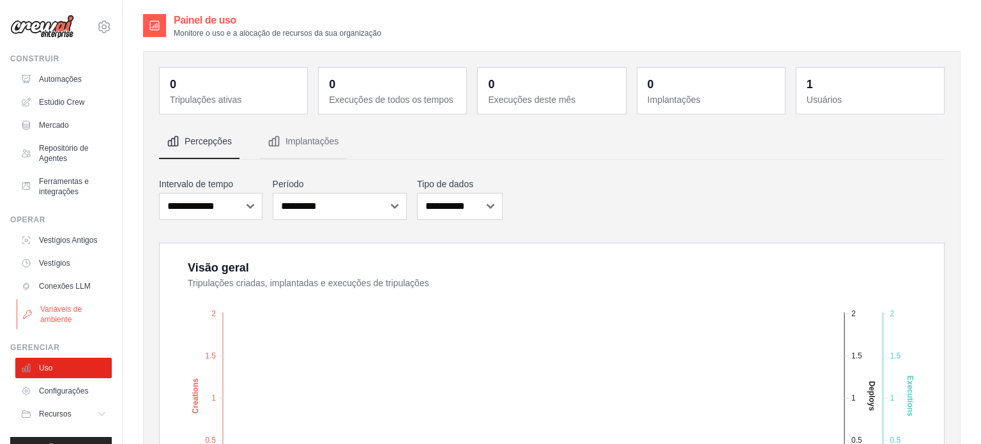
click at [61, 321] on font "Variáveis ​​de ambiente" at bounding box center [61, 314] width 42 height 19
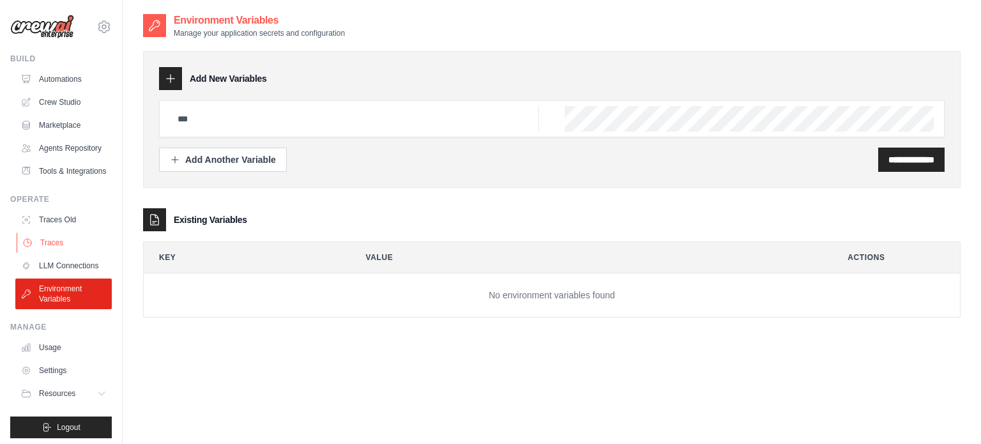
click at [79, 248] on link "Traces" at bounding box center [65, 242] width 96 height 20
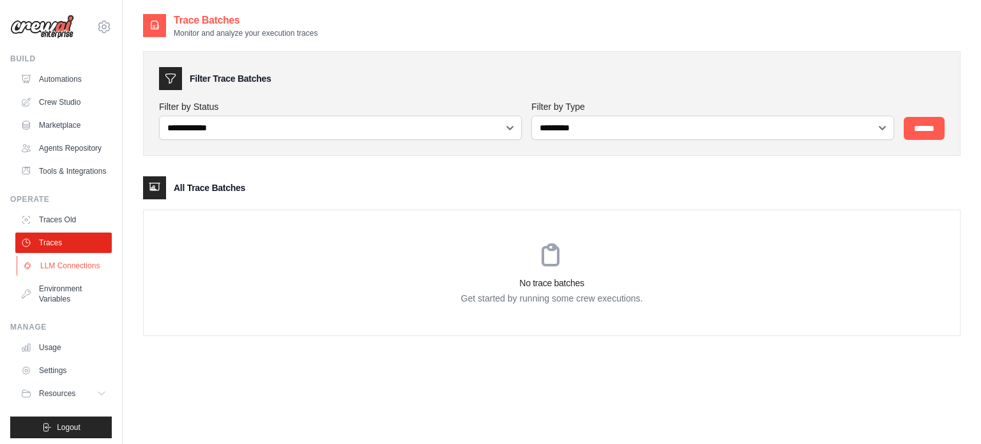
click at [50, 259] on link "LLM Connections" at bounding box center [65, 265] width 96 height 20
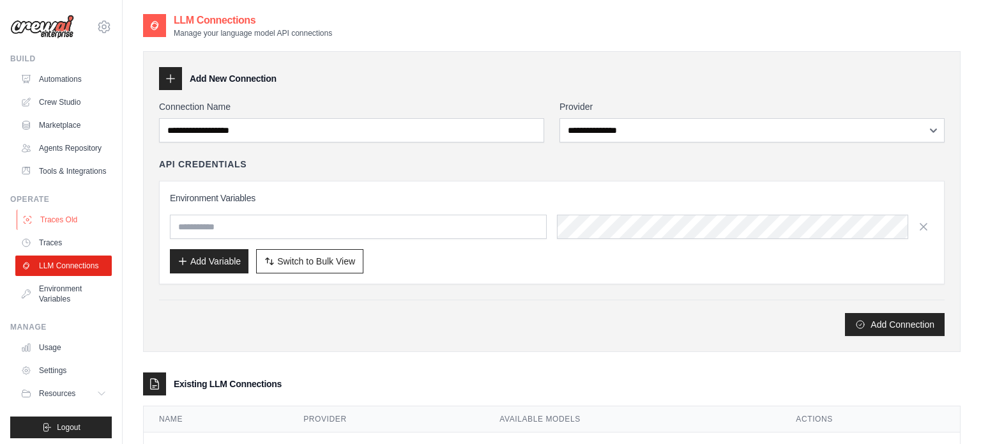
click at [54, 224] on link "Traces Old" at bounding box center [65, 219] width 96 height 20
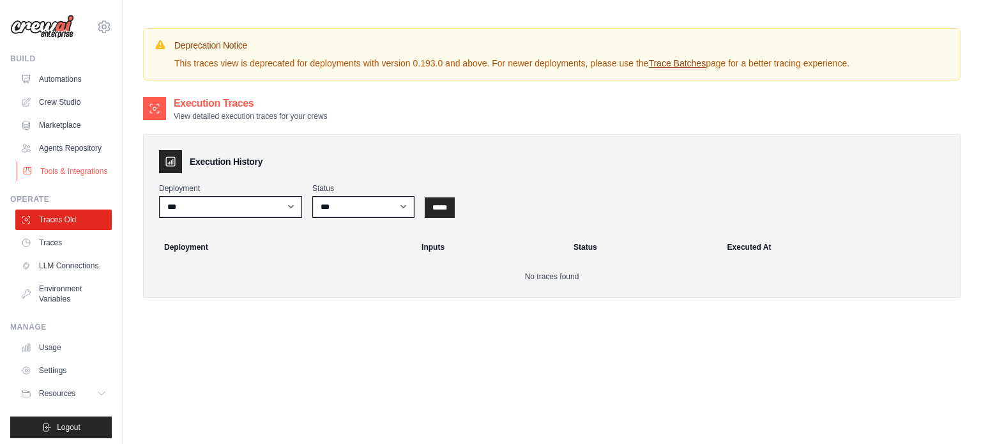
click at [85, 169] on link "Tools & Integrations" at bounding box center [65, 171] width 96 height 20
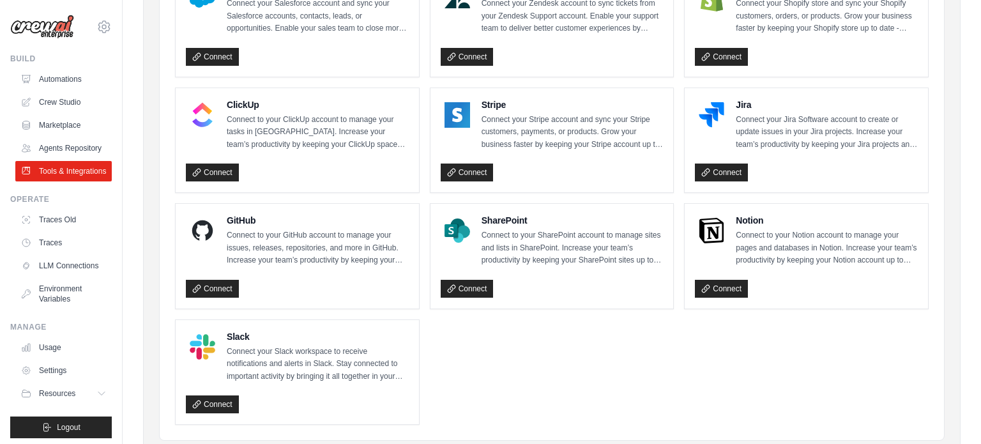
scroll to position [661, 0]
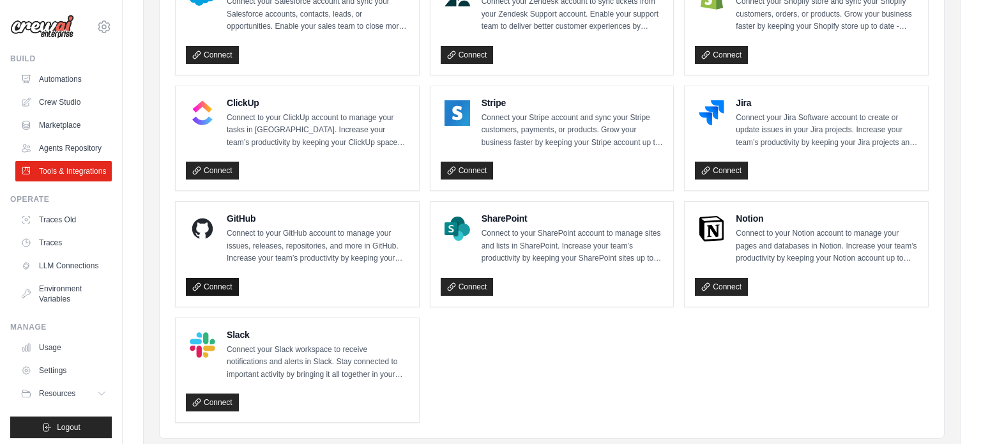
click at [205, 282] on link "Connect" at bounding box center [212, 287] width 53 height 18
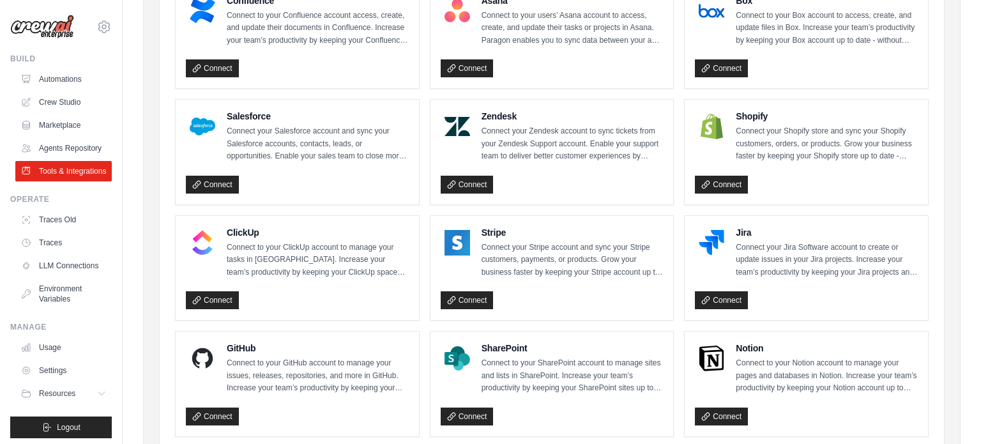
scroll to position [0, 0]
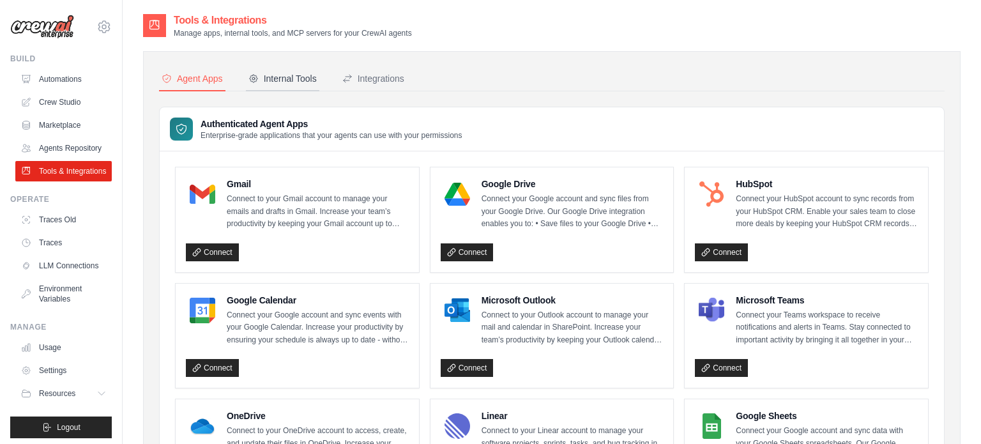
click at [305, 77] on div "Internal Tools" at bounding box center [282, 78] width 68 height 13
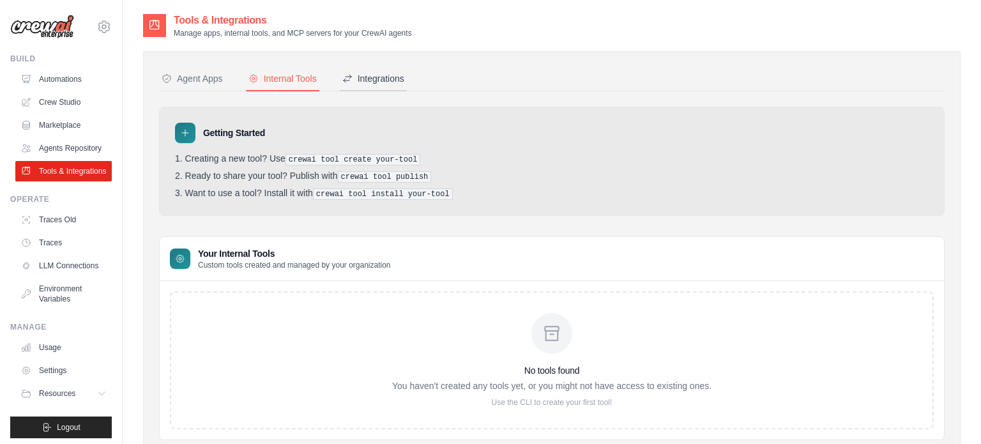
click at [359, 72] on div "Integrations" at bounding box center [373, 78] width 62 height 13
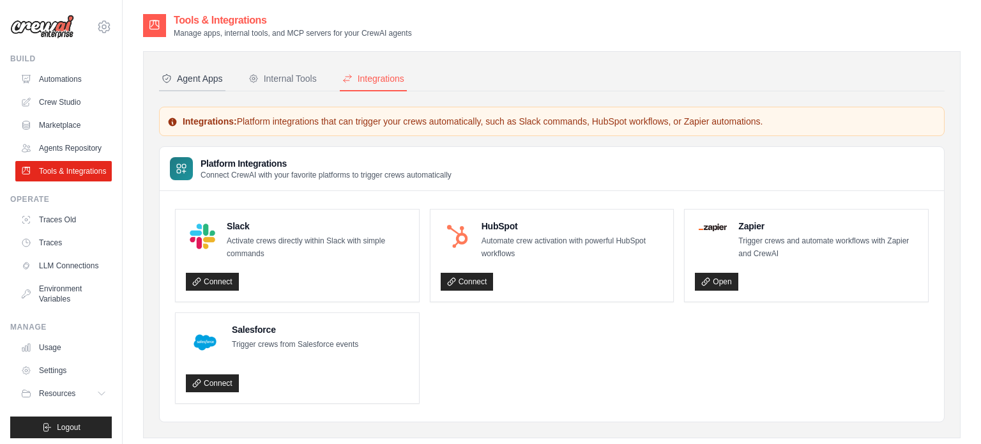
click at [201, 80] on div "Agent Apps" at bounding box center [192, 78] width 61 height 13
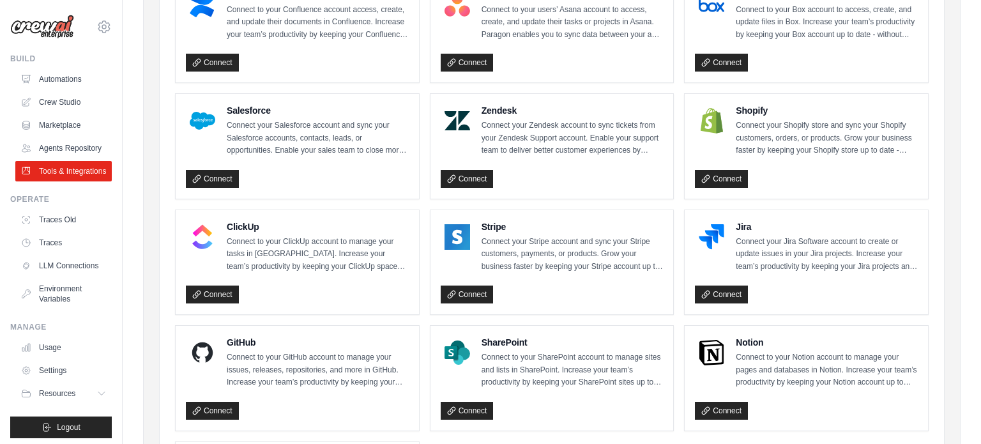
scroll to position [700, 0]
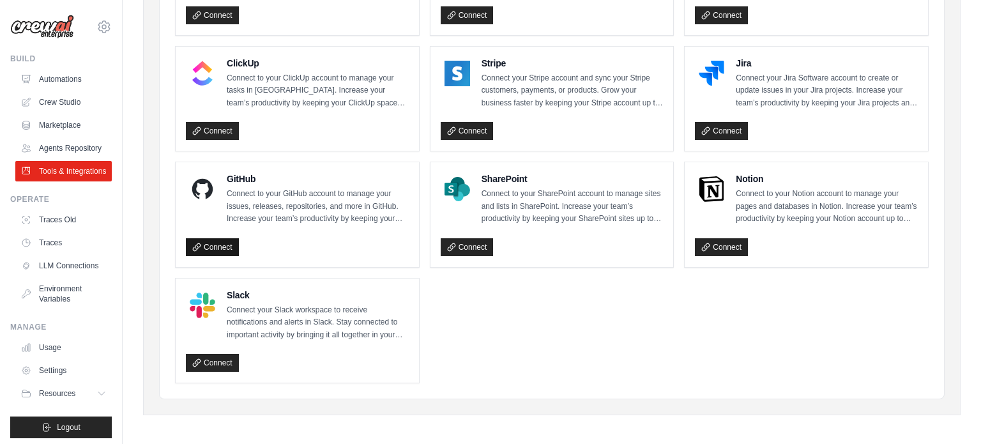
click at [208, 242] on link "Connect" at bounding box center [212, 247] width 53 height 18
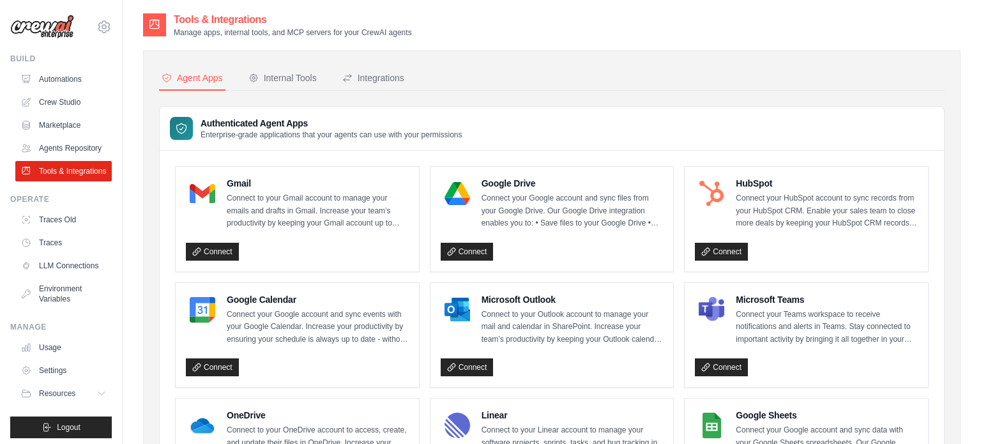
scroll to position [0, 0]
click at [32, 148] on icon at bounding box center [27, 148] width 10 height 10
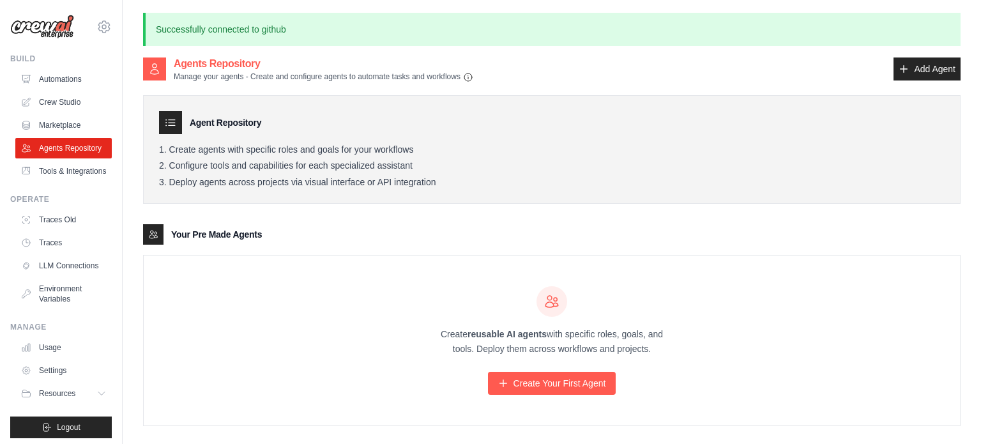
click at [195, 20] on p "Successfully connected to github" at bounding box center [551, 29] width 817 height 33
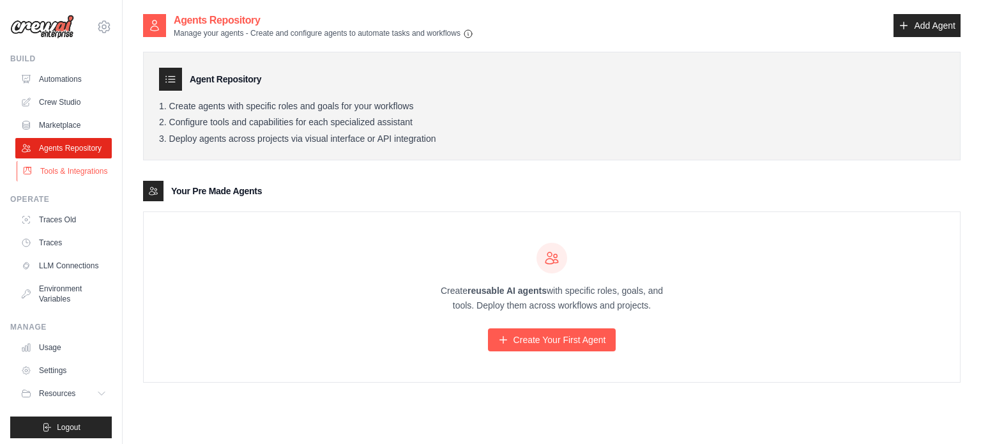
click at [60, 170] on link "Tools & Integrations" at bounding box center [65, 171] width 96 height 20
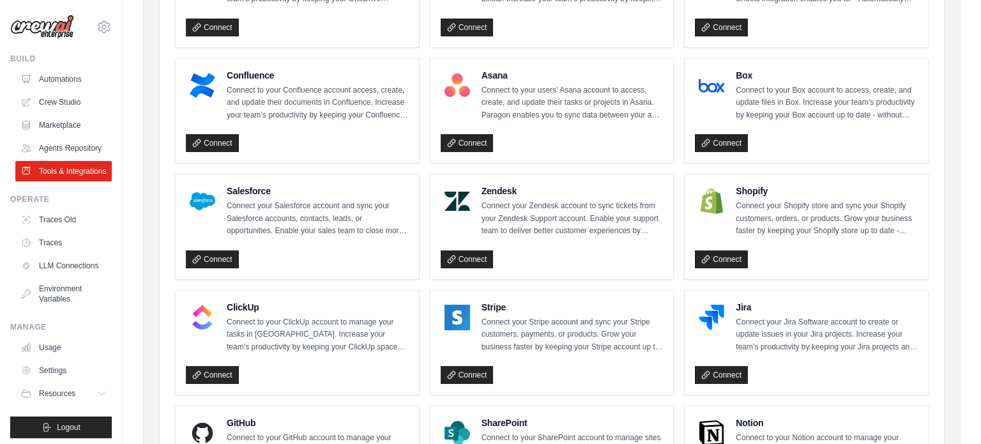
scroll to position [700, 0]
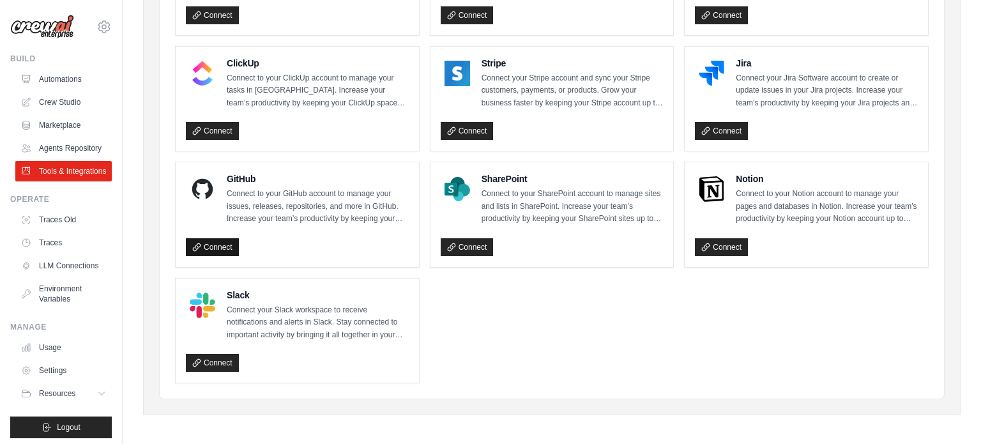
click at [215, 243] on link "Connect" at bounding box center [212, 247] width 53 height 18
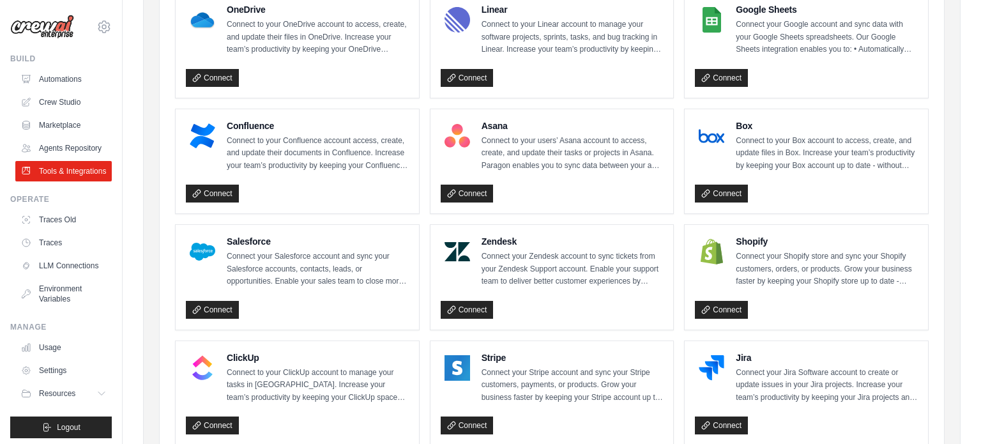
scroll to position [0, 0]
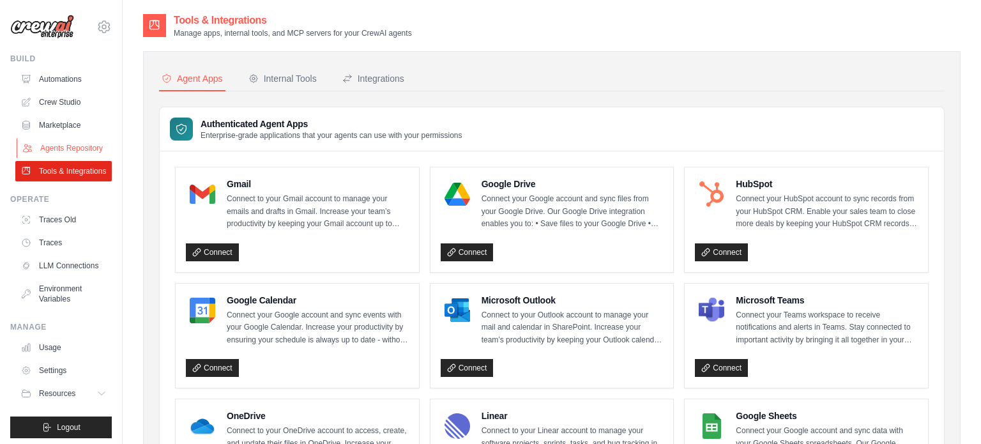
click at [64, 149] on link "Agents Repository" at bounding box center [65, 148] width 96 height 20
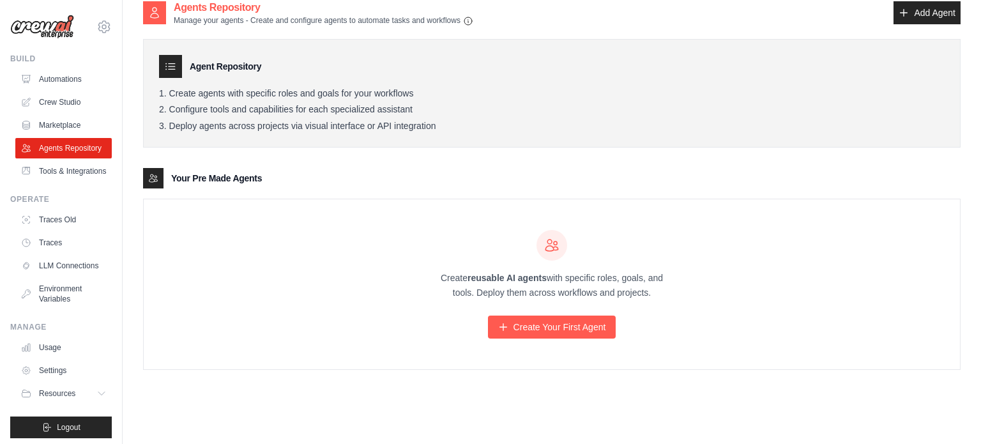
scroll to position [57, 0]
click at [48, 122] on link "Marketplace" at bounding box center [65, 125] width 96 height 20
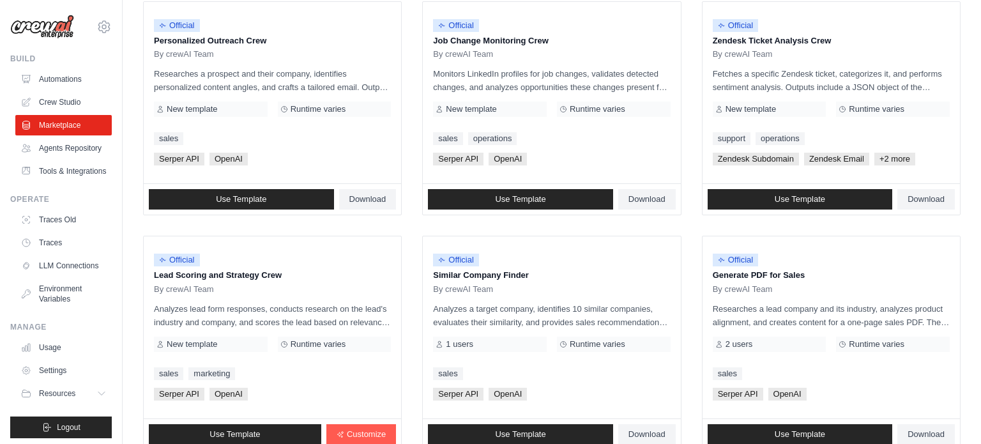
scroll to position [738, 0]
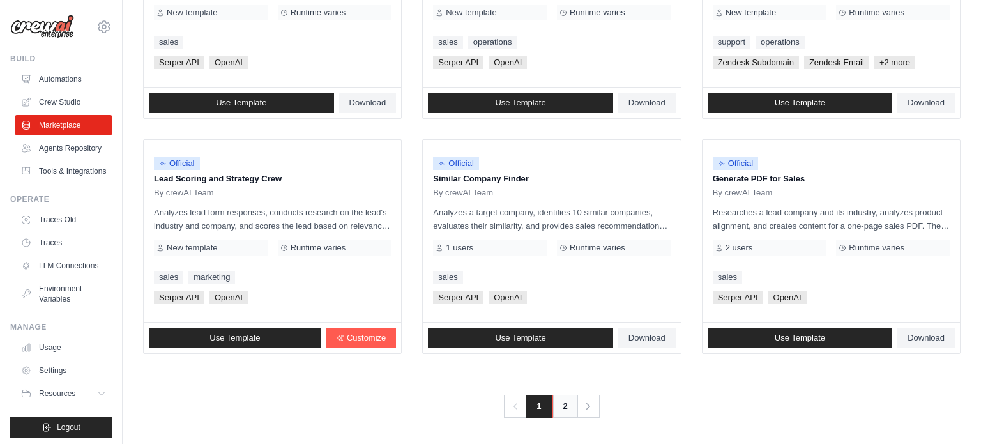
click at [563, 402] on link "2" at bounding box center [565, 406] width 26 height 23
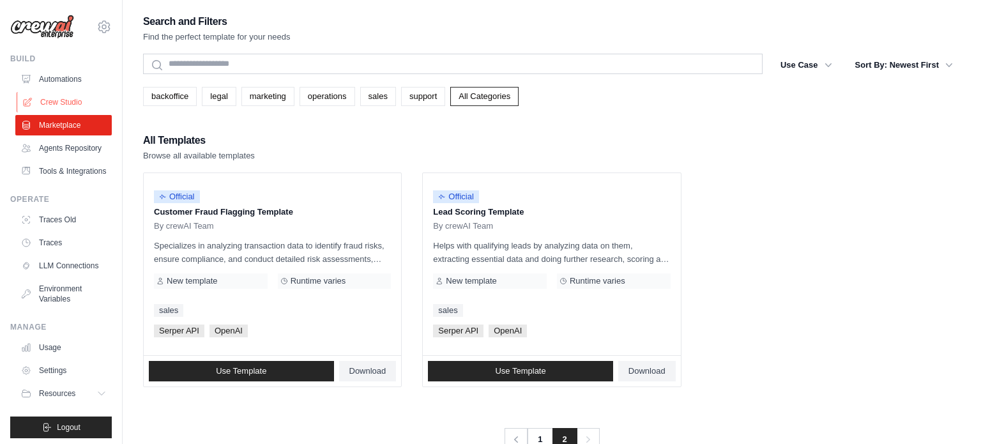
click at [87, 108] on link "Crew Studio" at bounding box center [65, 102] width 96 height 20
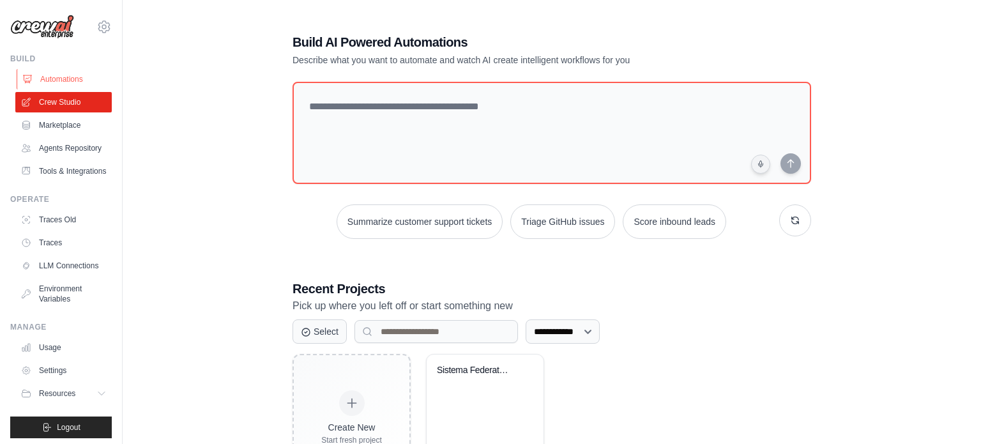
click at [52, 86] on link "Automations" at bounding box center [65, 79] width 96 height 20
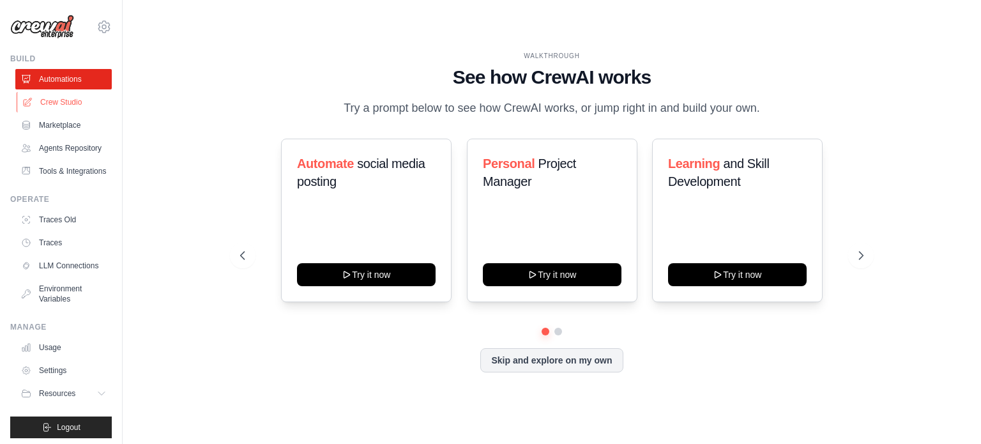
click at [38, 105] on link "Crew Studio" at bounding box center [65, 102] width 96 height 20
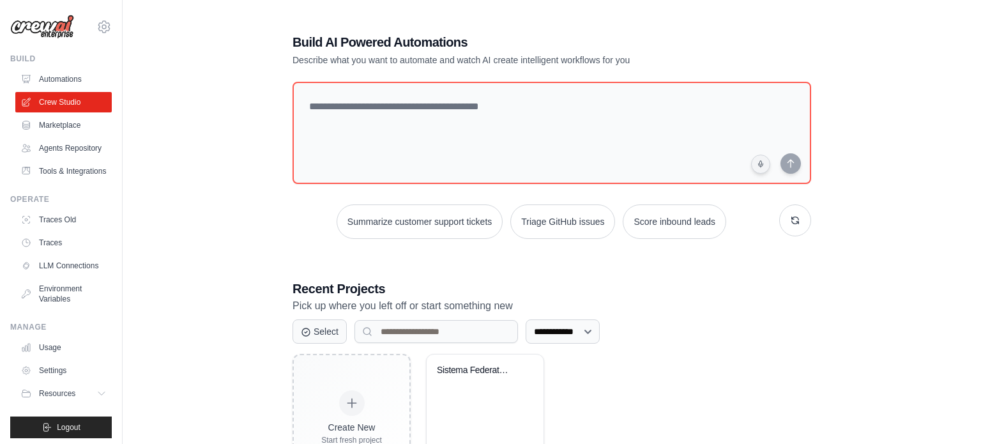
scroll to position [70, 0]
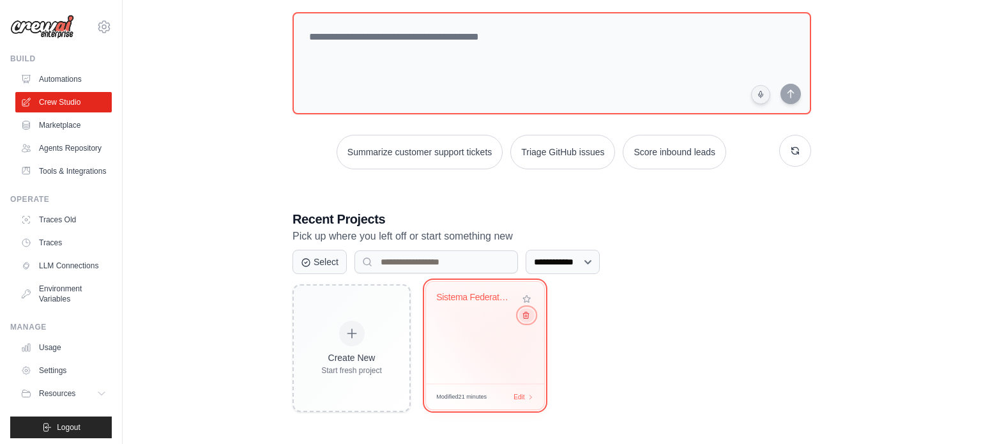
click at [529, 319] on icon at bounding box center [526, 315] width 8 height 8
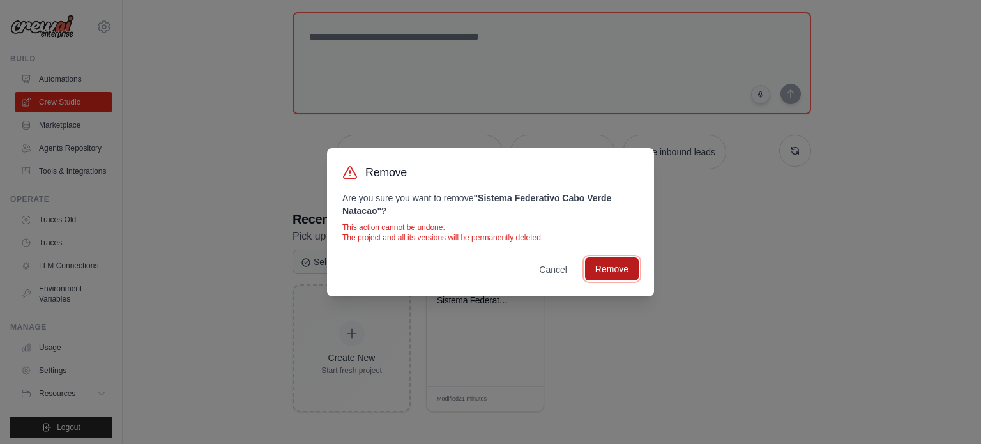
click at [606, 275] on button "Remove" at bounding box center [612, 268] width 54 height 23
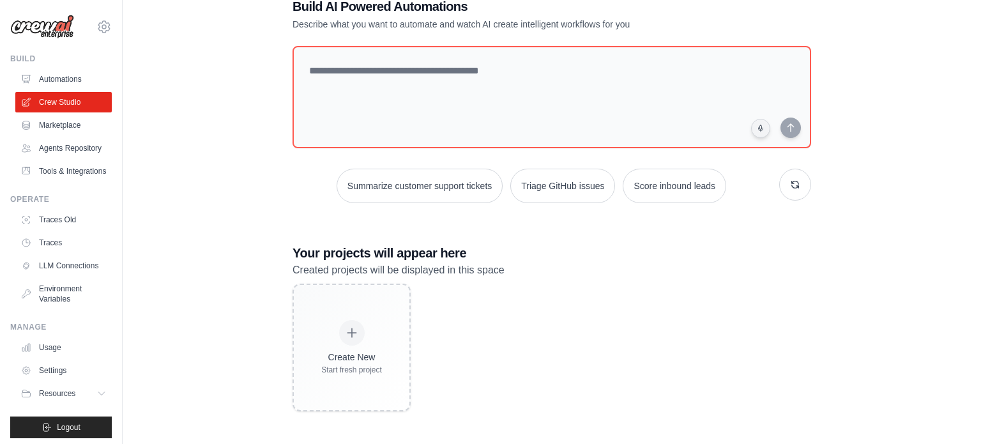
scroll to position [0, 0]
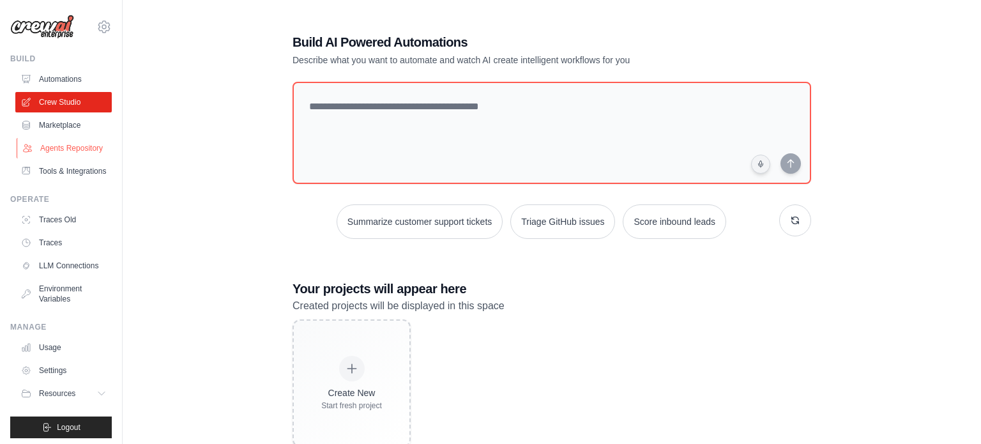
click at [72, 148] on link "Agents Repository" at bounding box center [65, 148] width 96 height 20
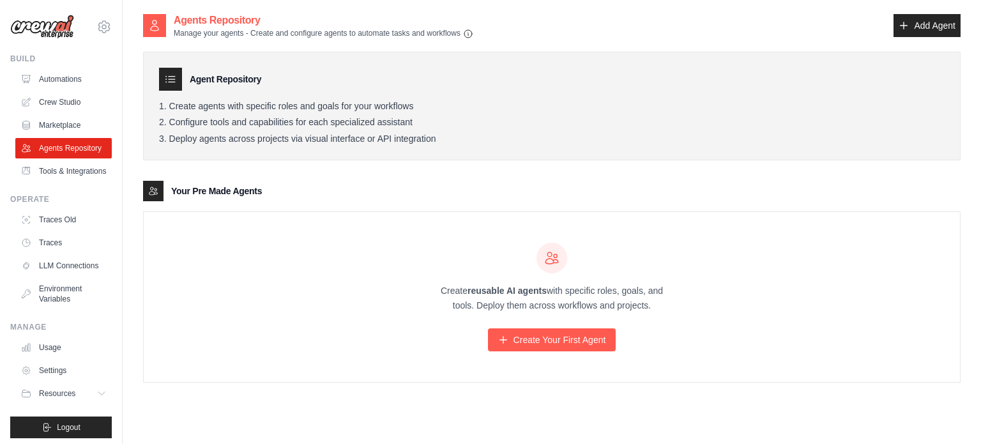
scroll to position [26, 0]
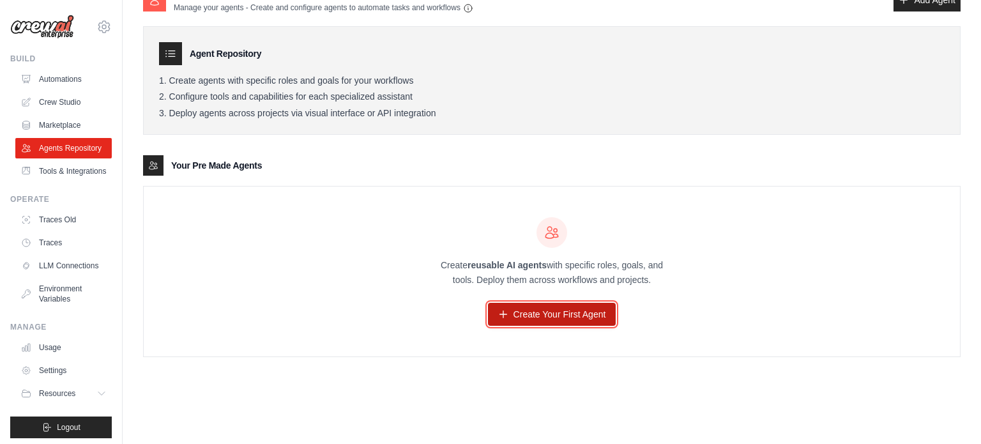
click at [537, 305] on link "Create Your First Agent" at bounding box center [552, 314] width 128 height 23
click at [522, 309] on link "Create Your First Agent" at bounding box center [552, 314] width 128 height 23
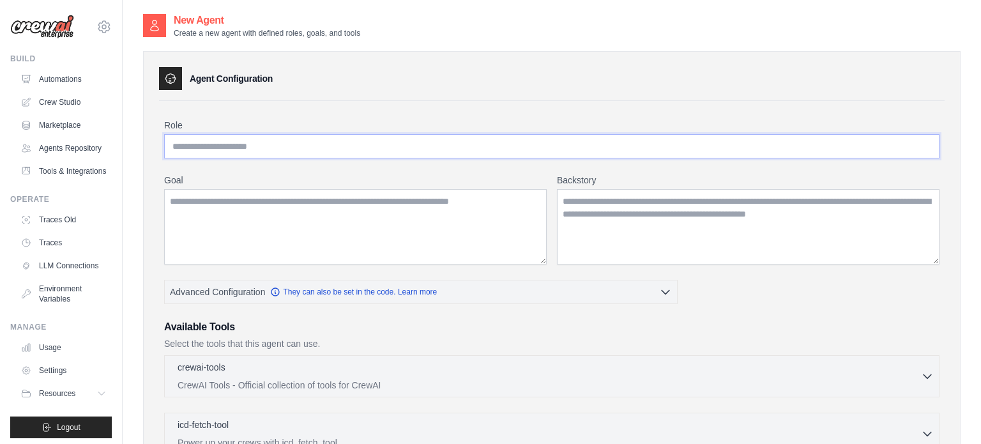
click at [397, 153] on input "Role" at bounding box center [551, 146] width 775 height 24
click at [232, 149] on input "Role" at bounding box center [551, 146] width 775 height 24
click at [278, 163] on div "Role Goal Backstory Advanced Configuration They can also be set in the code. Le…" at bounding box center [551, 406] width 775 height 575
click at [281, 140] on input "Role" at bounding box center [551, 146] width 775 height 24
paste input "**********"
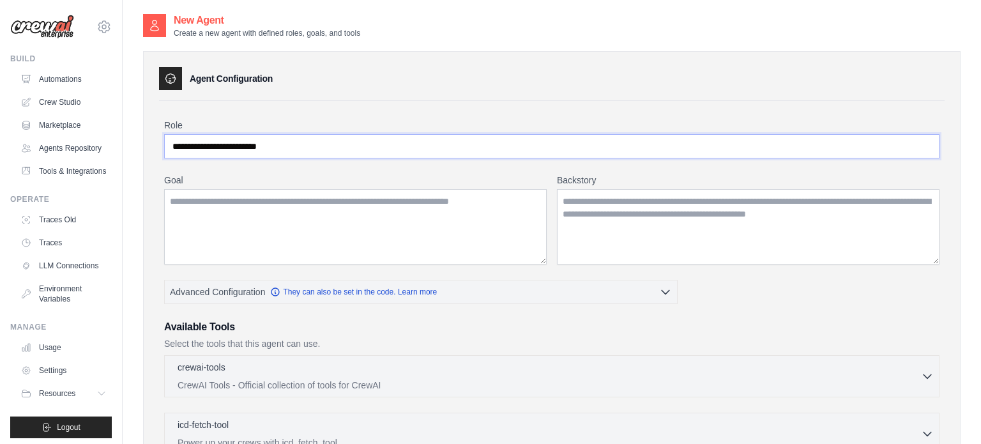
type input "**********"
click at [364, 197] on textarea "Goal" at bounding box center [355, 226] width 382 height 75
paste textarea "**********"
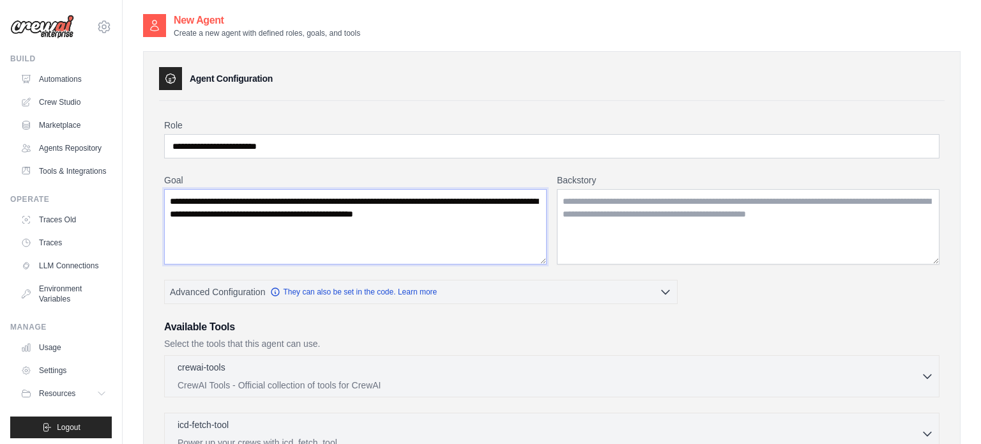
type textarea "**********"
click at [619, 210] on textarea "Backstory" at bounding box center [748, 226] width 382 height 75
paste textarea "**********"
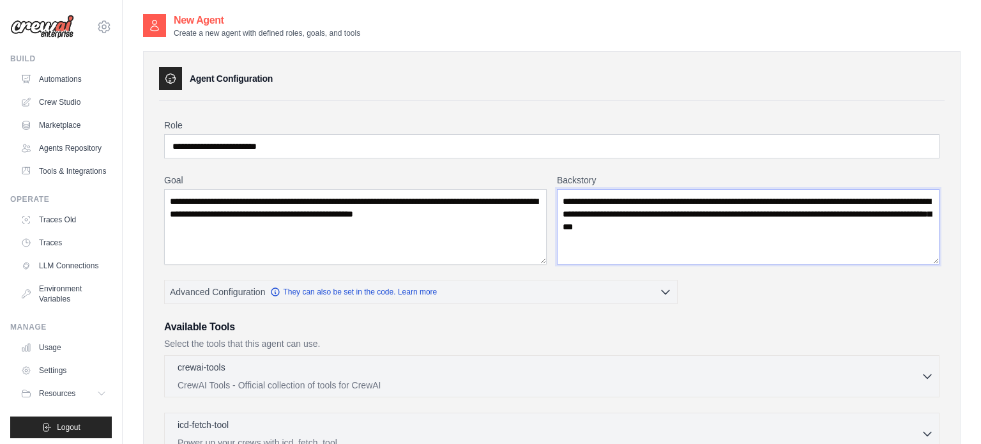
type textarea "**********"
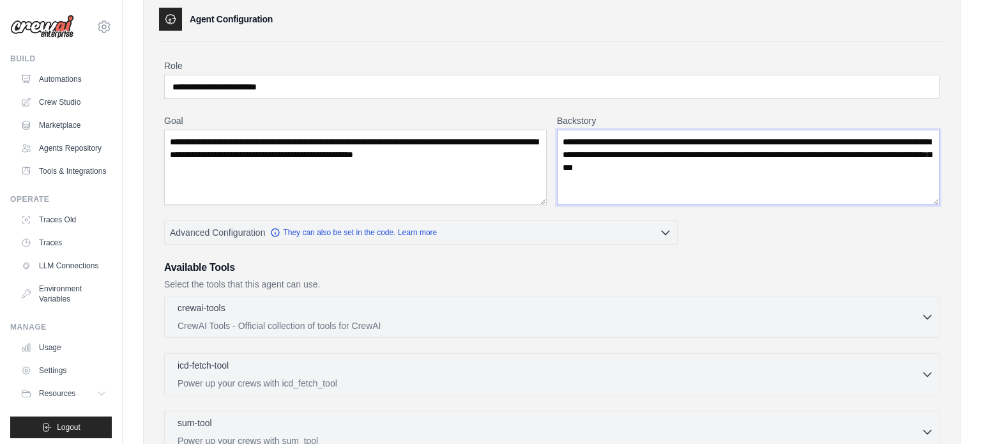
scroll to position [68, 0]
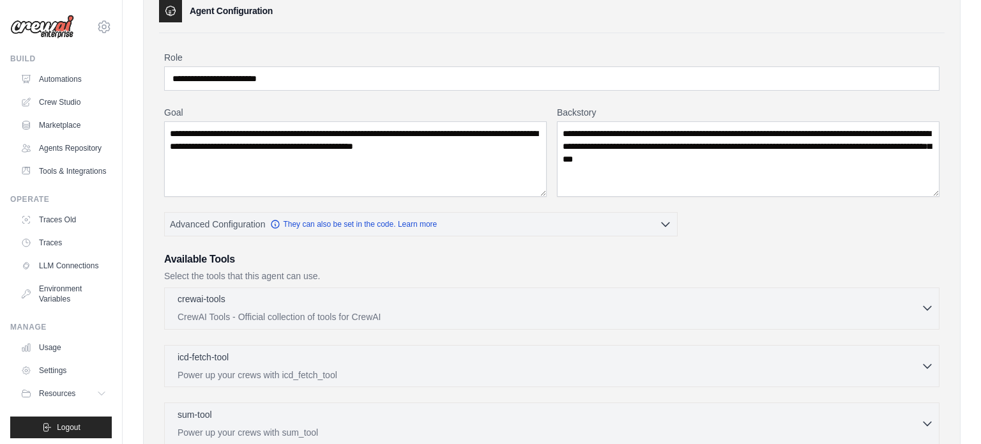
click at [676, 296] on div "crewai-tools 0 selected" at bounding box center [549, 299] width 743 height 15
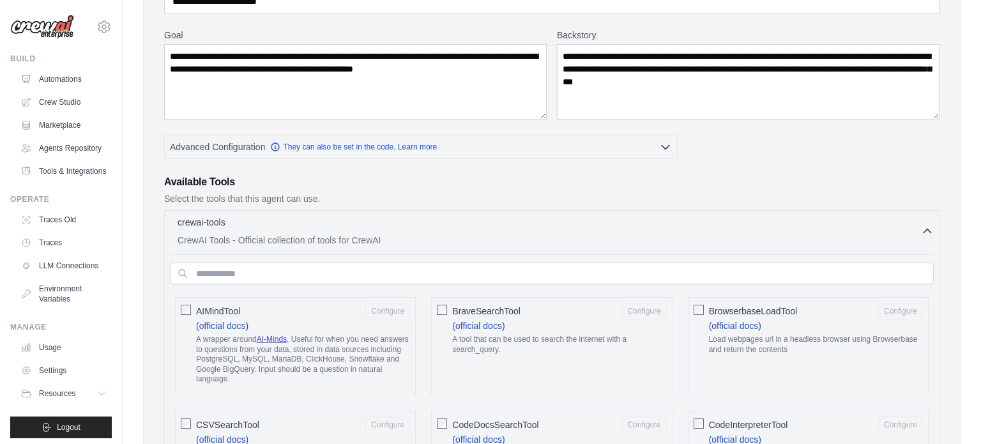
scroll to position [143, 0]
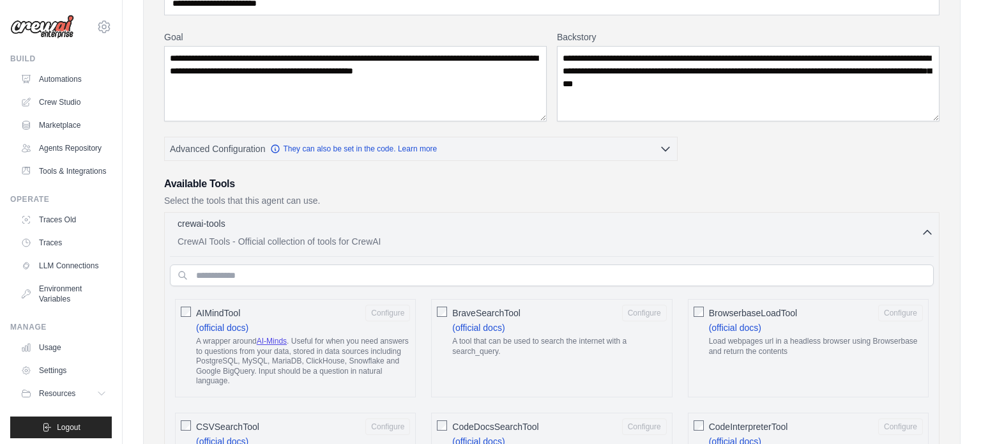
click at [225, 233] on div "crewai-tools 0 selected CrewAI Tools - Official collection of tools for CrewAI" at bounding box center [549, 232] width 743 height 31
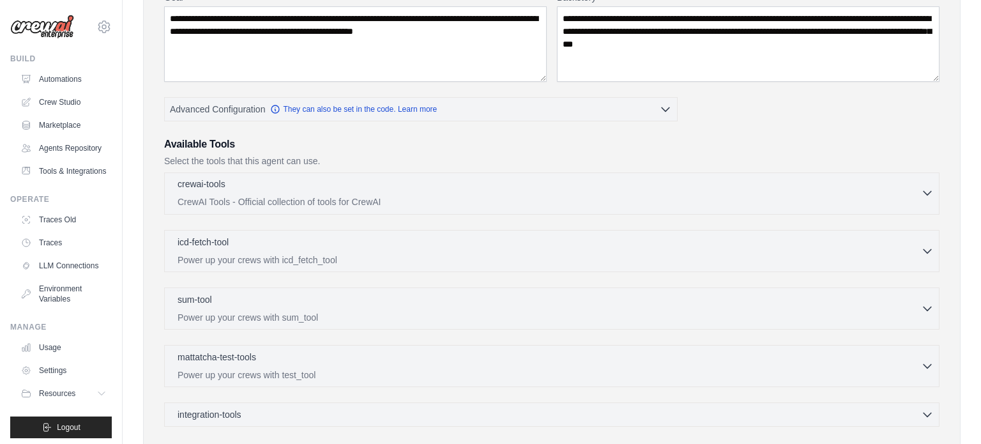
scroll to position [184, 0]
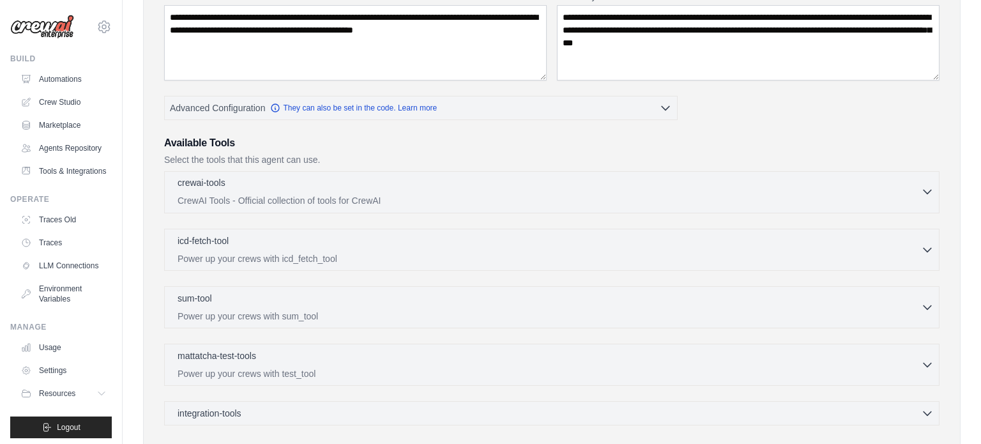
click at [333, 197] on p "CrewAI Tools - Official collection of tools for CrewAI" at bounding box center [549, 200] width 743 height 13
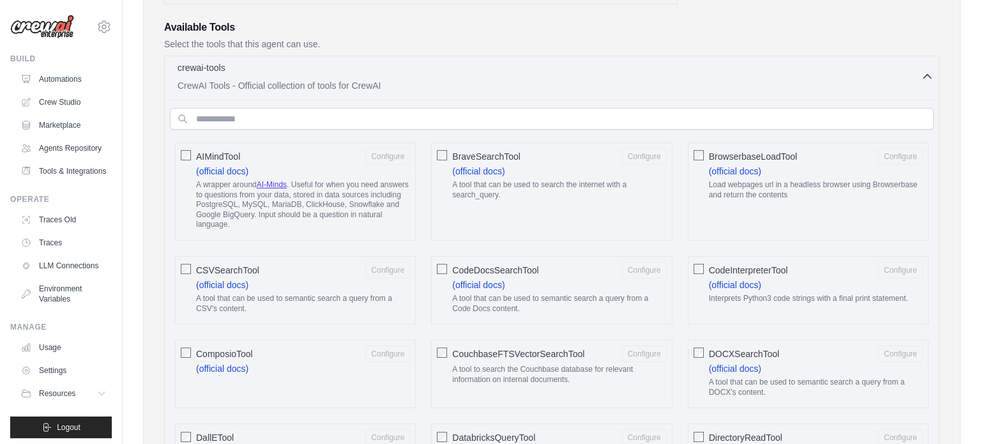
scroll to position [302, 0]
click at [434, 82] on p "CrewAI Tools - Official collection of tools for CrewAI" at bounding box center [549, 82] width 743 height 13
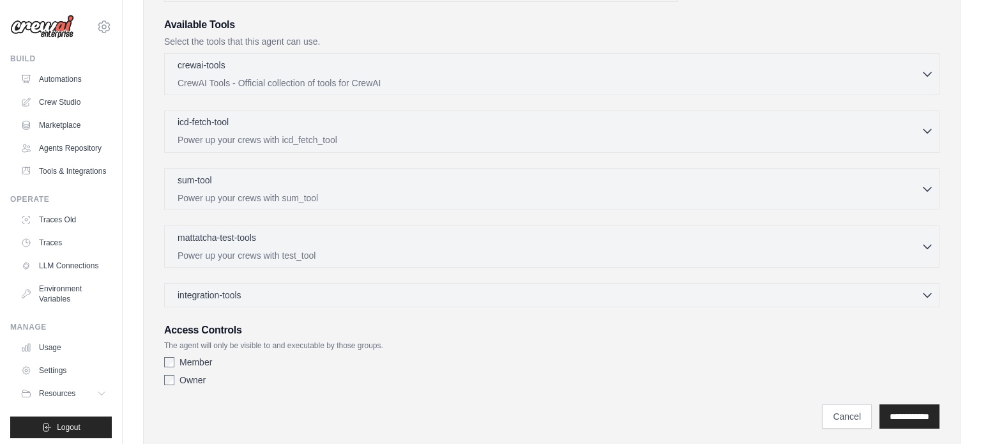
click at [404, 117] on div "icd-fetch-tool 0 selected" at bounding box center [549, 123] width 743 height 15
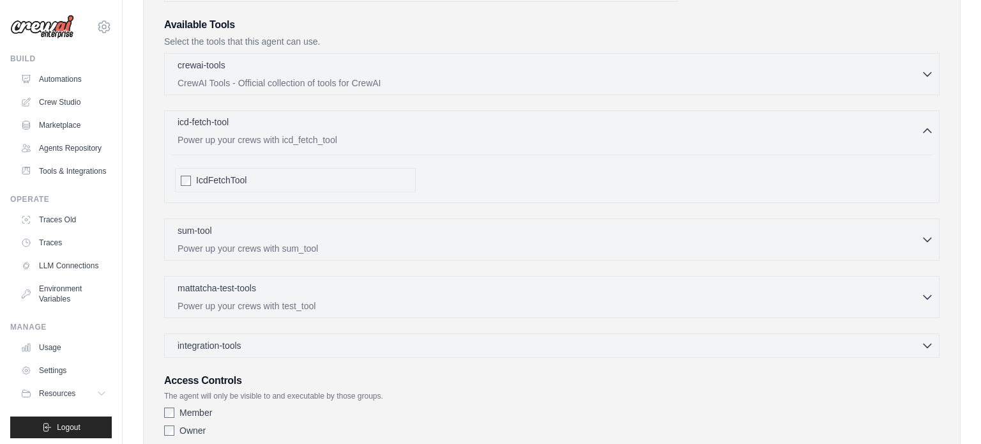
click at [404, 117] on div "icd-fetch-tool 0 selected" at bounding box center [549, 123] width 743 height 15
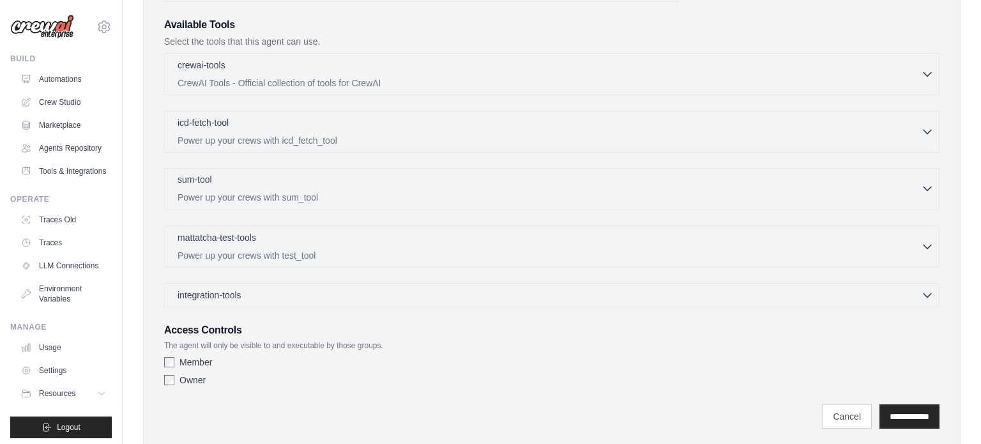
click at [357, 177] on div "sum-tool 0 selected" at bounding box center [549, 180] width 743 height 15
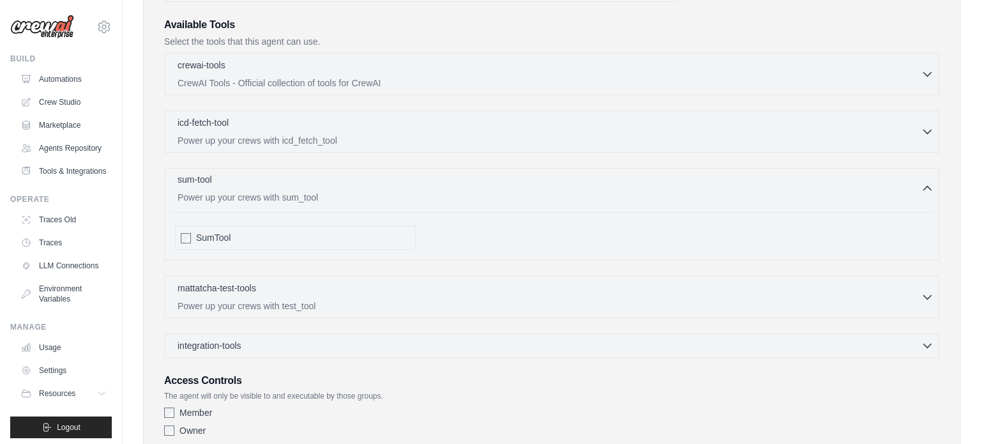
click at [357, 177] on div "sum-tool 0 selected" at bounding box center [549, 180] width 743 height 15
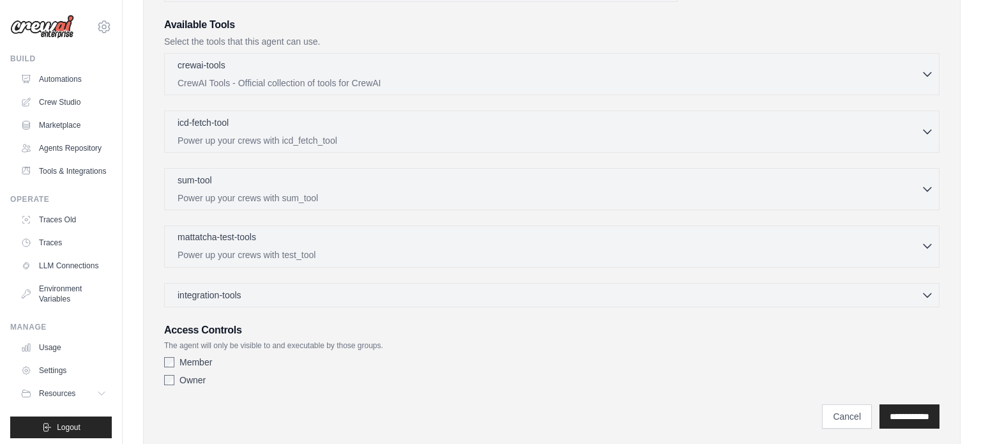
click at [319, 241] on div "mattatcha-test-tools 0 selected" at bounding box center [549, 238] width 743 height 15
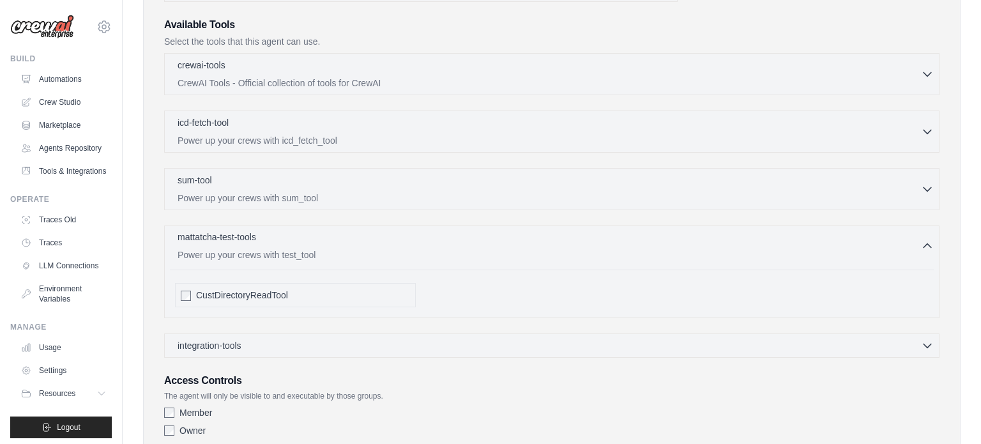
click at [319, 241] on div "mattatcha-test-tools 0 selected" at bounding box center [549, 238] width 743 height 15
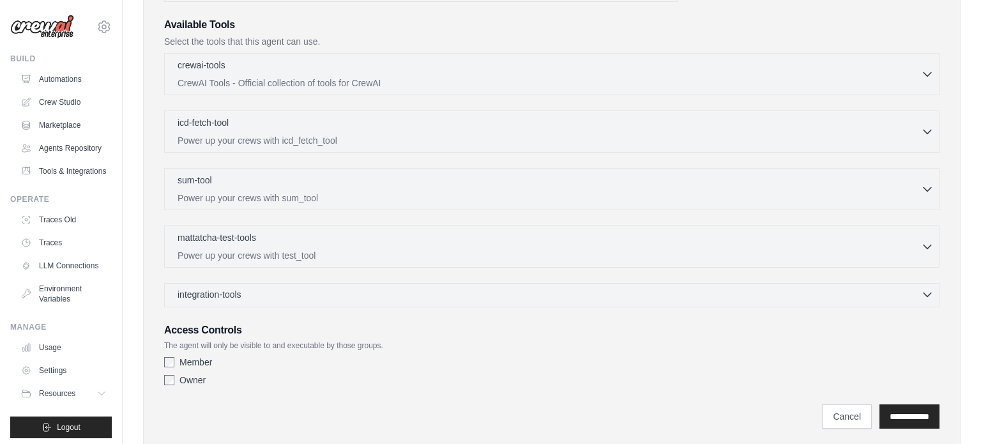
click at [308, 292] on div "integration-tools 0 selected" at bounding box center [556, 294] width 756 height 13
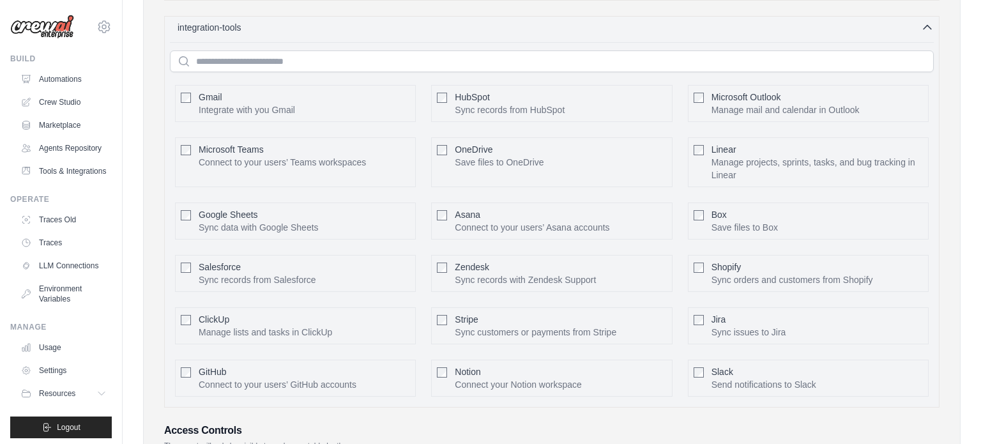
scroll to position [567, 0]
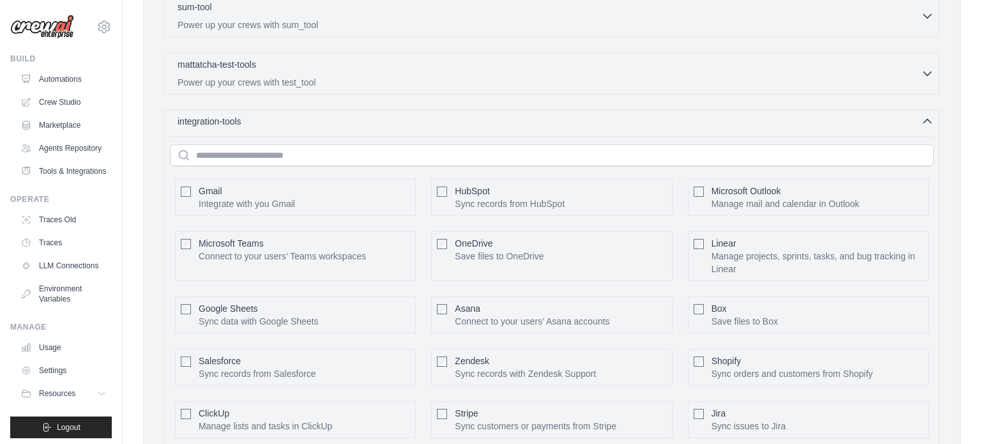
click at [375, 122] on div "integration-tools 0 selected" at bounding box center [556, 121] width 756 height 13
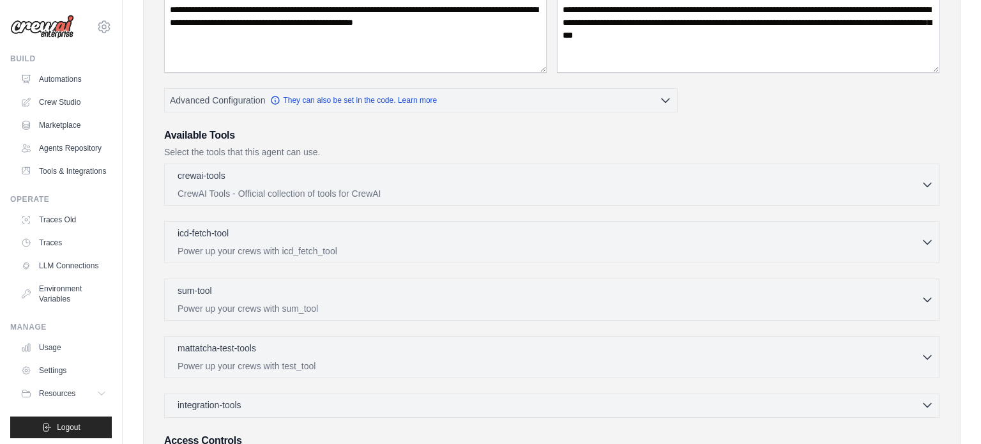
scroll to position [190, 0]
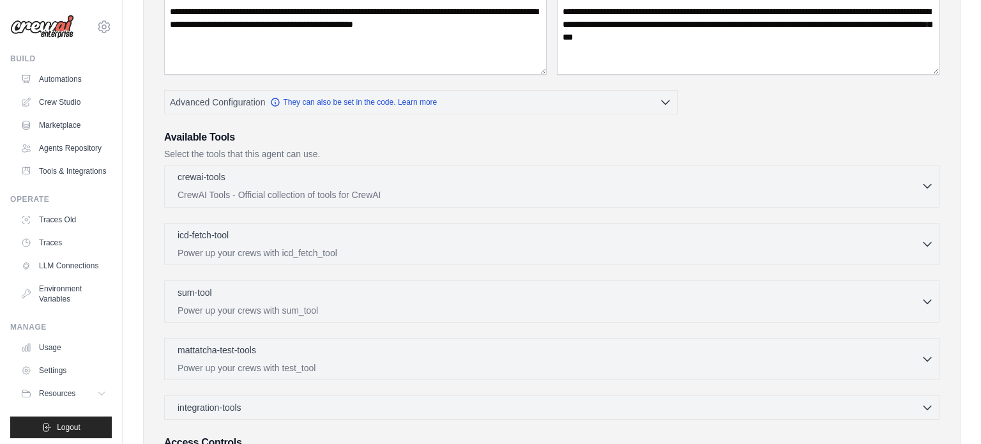
click at [333, 181] on div "crewai-tools 0 selected" at bounding box center [549, 177] width 743 height 15
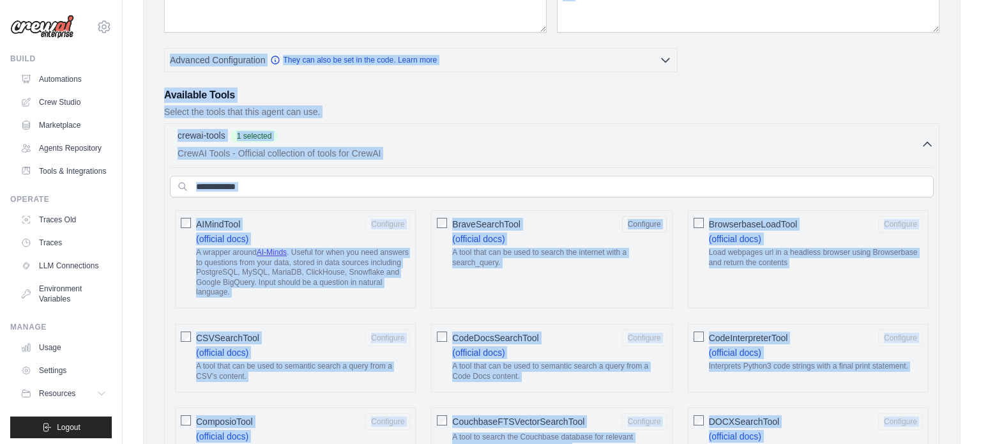
scroll to position [169, 0]
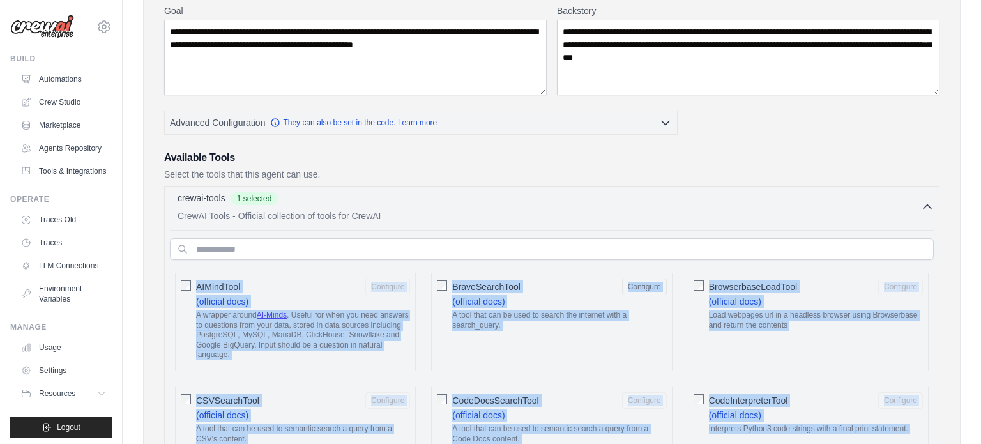
copy div "AIMindTool Configure (official docs) A wrapper around AI-Minds . Useful for whe…"
click at [496, 247] on input "text" at bounding box center [552, 249] width 764 height 22
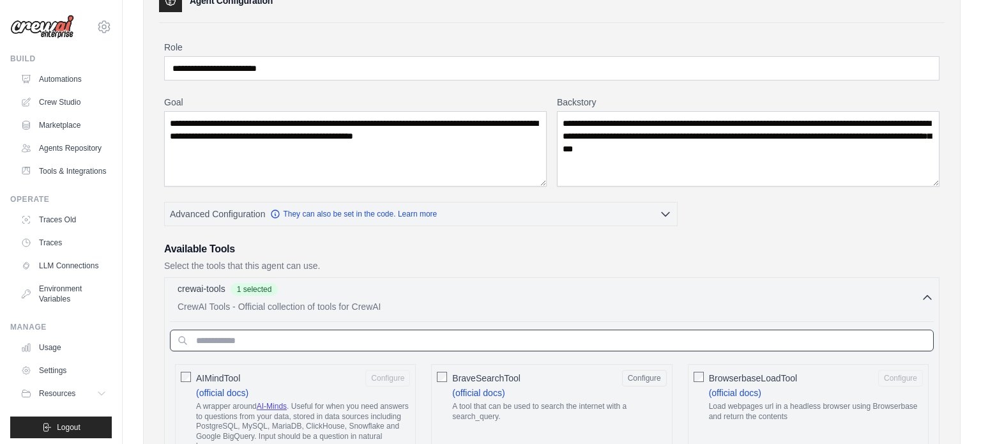
scroll to position [95, 0]
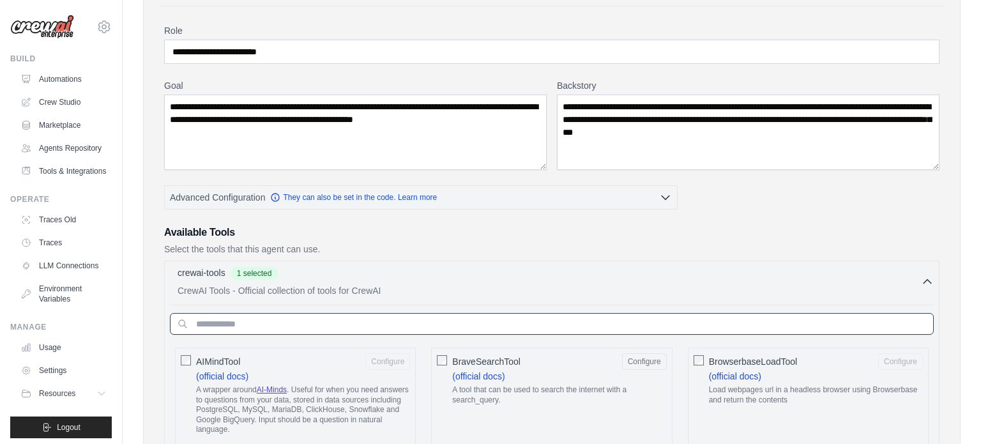
click at [328, 331] on input "text" at bounding box center [552, 324] width 764 height 22
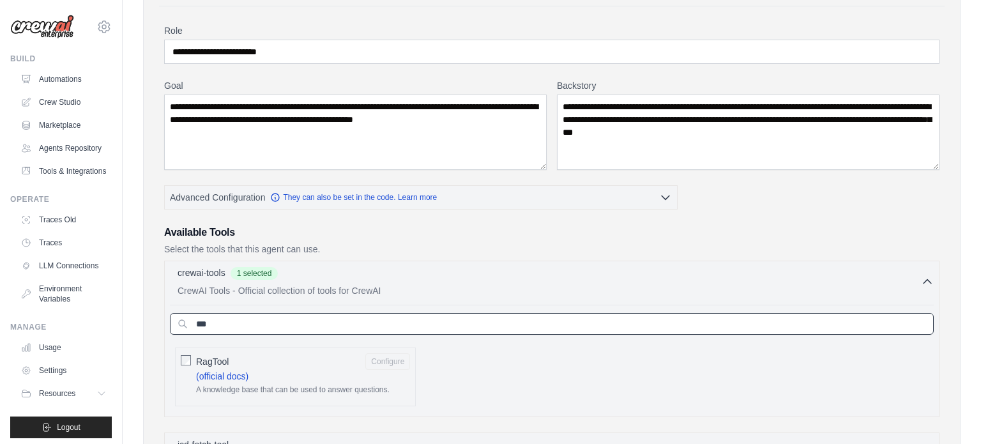
type input "***"
click at [322, 320] on input "***" at bounding box center [552, 324] width 764 height 22
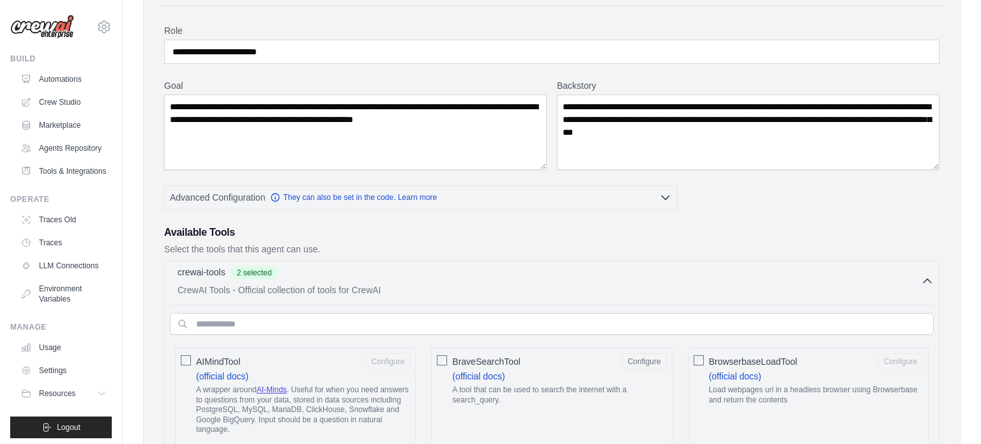
click at [456, 276] on div "crewai-tools 2 selected" at bounding box center [549, 273] width 743 height 15
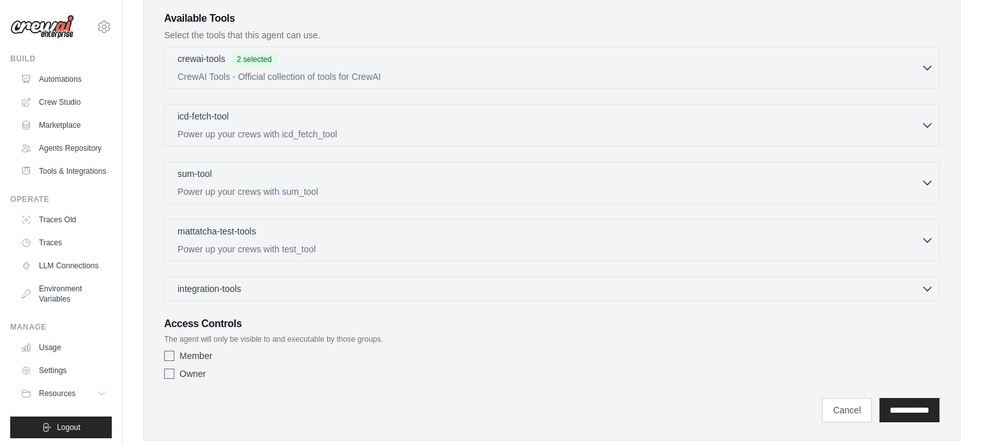
scroll to position [335, 0]
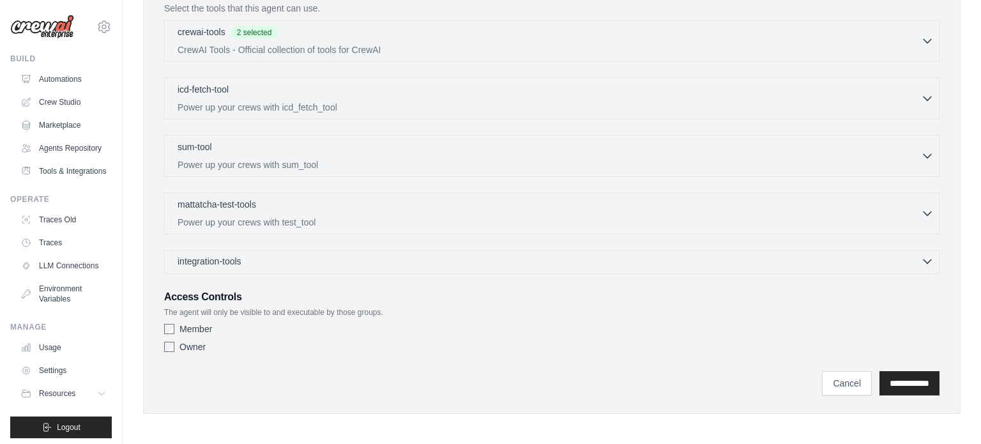
click at [345, 263] on div "integration-tools 0 selected" at bounding box center [556, 261] width 756 height 13
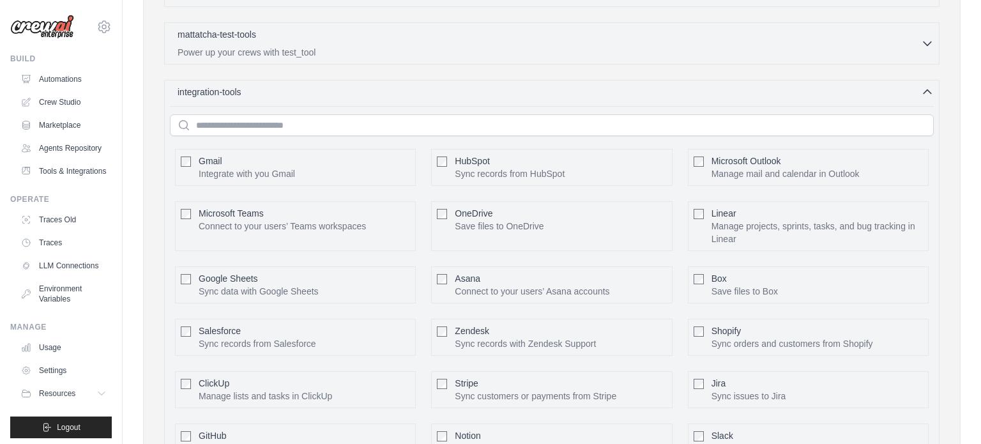
scroll to position [504, 0]
click at [559, 92] on div "integration-tools 0 selected" at bounding box center [556, 92] width 756 height 13
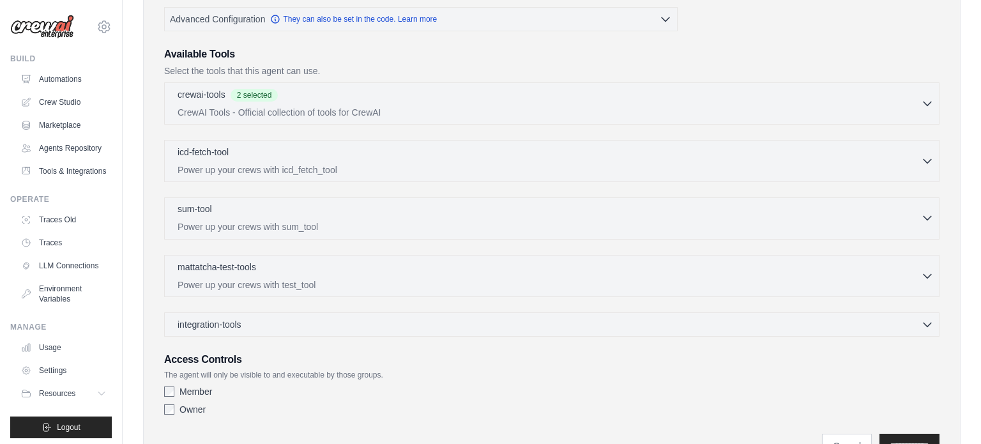
scroll to position [335, 0]
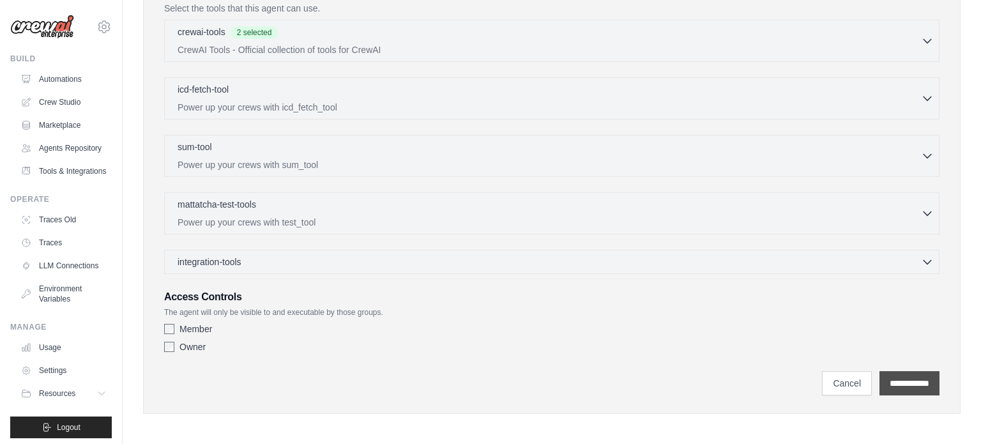
click at [890, 371] on input "**********" at bounding box center [909, 383] width 60 height 24
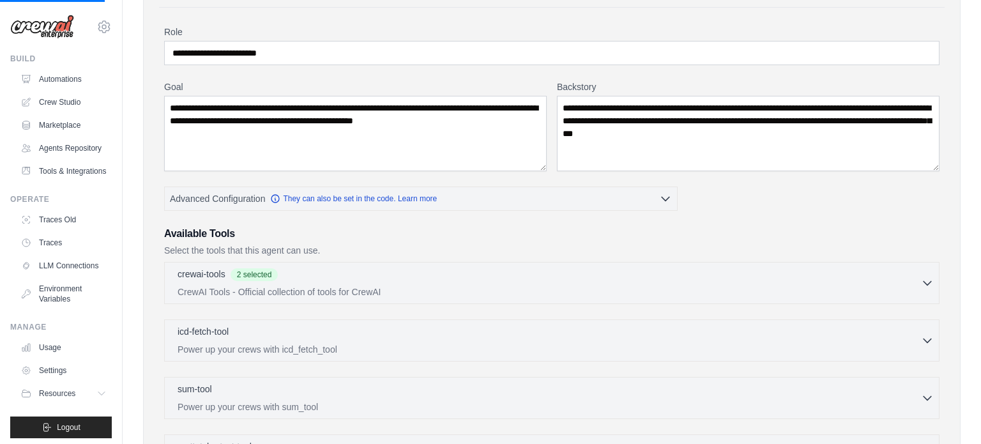
scroll to position [0, 0]
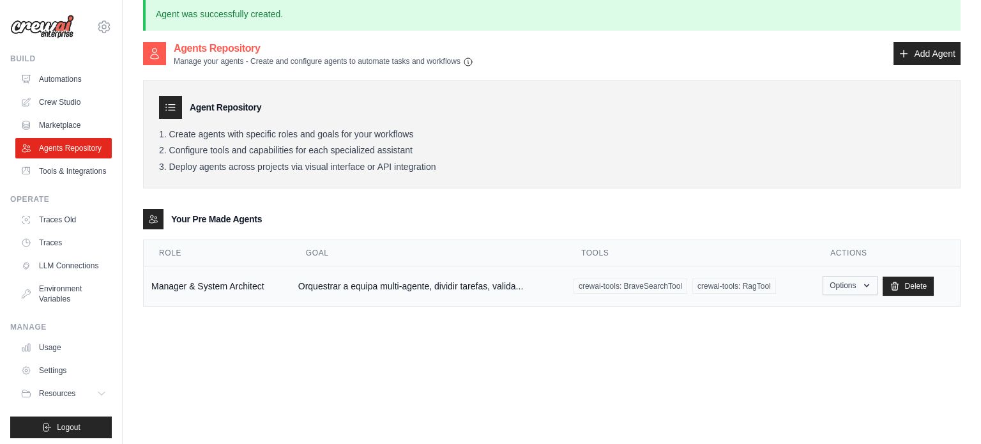
scroll to position [11, 0]
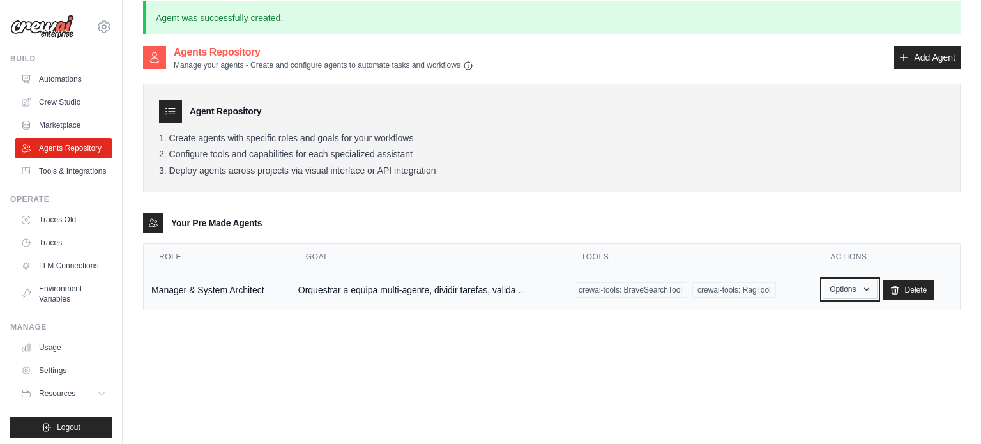
click at [849, 285] on button "Options" at bounding box center [849, 289] width 54 height 19
click at [917, 61] on link "Add Agent" at bounding box center [926, 57] width 67 height 23
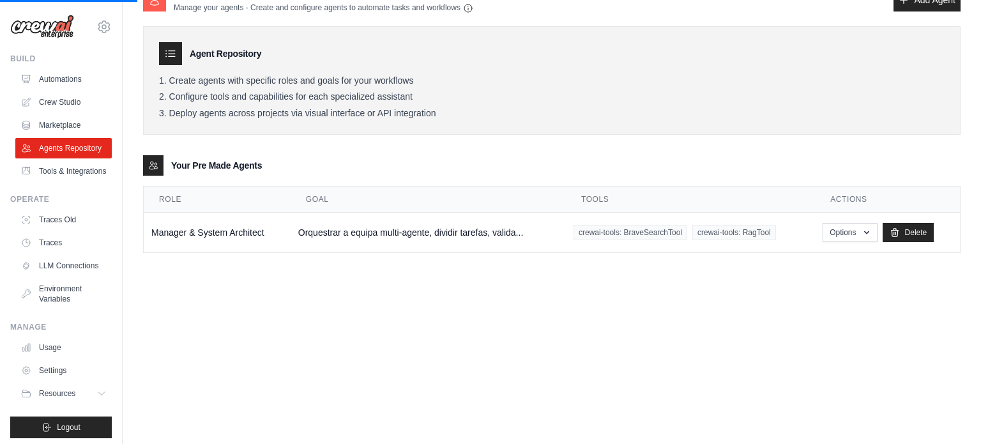
scroll to position [0, 0]
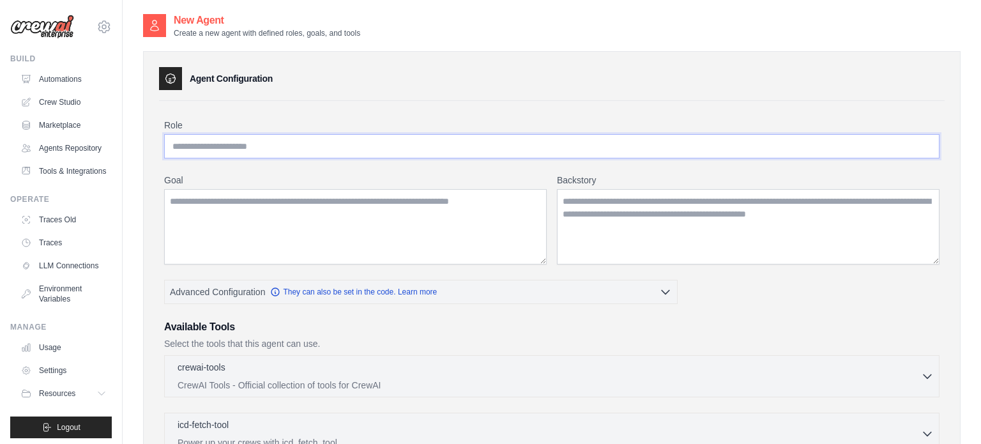
click at [400, 156] on input "Role" at bounding box center [551, 146] width 775 height 24
paste input "**********"
type input "**********"
click at [349, 204] on textarea "Goal" at bounding box center [355, 226] width 382 height 75
click at [344, 149] on input "**********" at bounding box center [551, 146] width 775 height 24
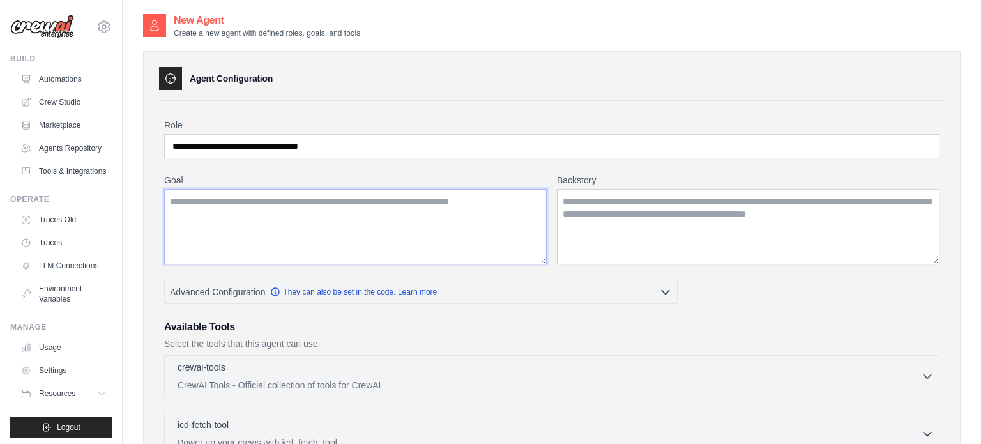
click at [349, 204] on textarea "Goal" at bounding box center [355, 226] width 382 height 75
paste textarea "**********"
type textarea "**********"
click at [651, 195] on textarea "Backstory" at bounding box center [748, 226] width 382 height 75
paste textarea "**********"
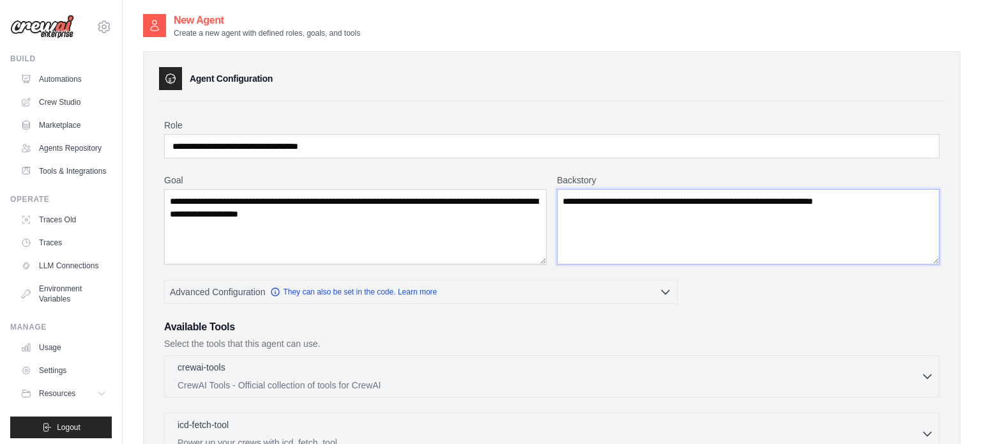
drag, startPoint x: 755, startPoint y: 199, endPoint x: 702, endPoint y: 198, distance: 52.4
click at [702, 198] on textarea "**********" at bounding box center [748, 226] width 382 height 75
type textarea "**********"
drag, startPoint x: 343, startPoint y: 200, endPoint x: 304, endPoint y: 203, distance: 39.1
click at [304, 203] on textarea "**********" at bounding box center [355, 226] width 382 height 75
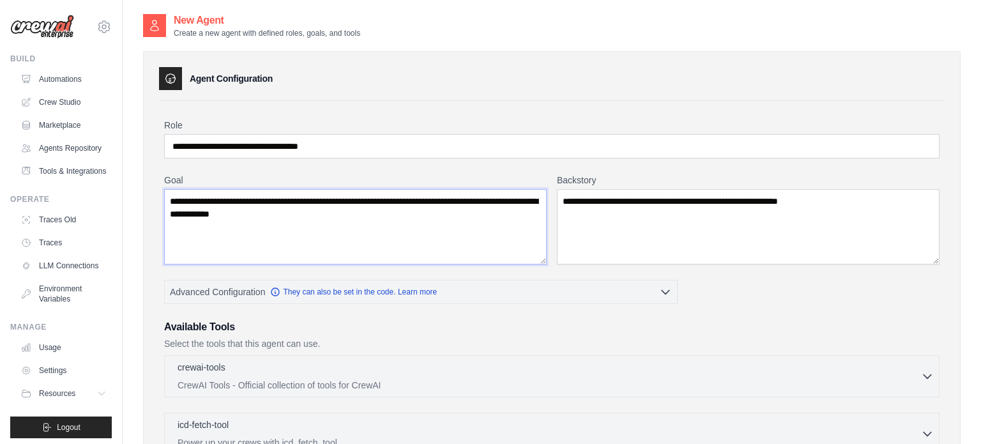
type textarea "**********"
drag, startPoint x: 346, startPoint y: 147, endPoint x: 294, endPoint y: 150, distance: 52.5
click at [294, 150] on input "**********" at bounding box center [551, 146] width 775 height 24
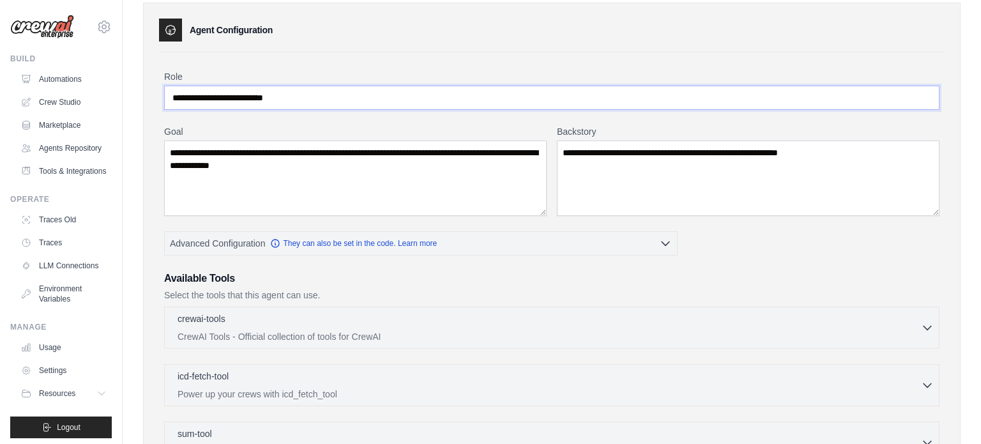
scroll to position [49, 0]
type input "**********"
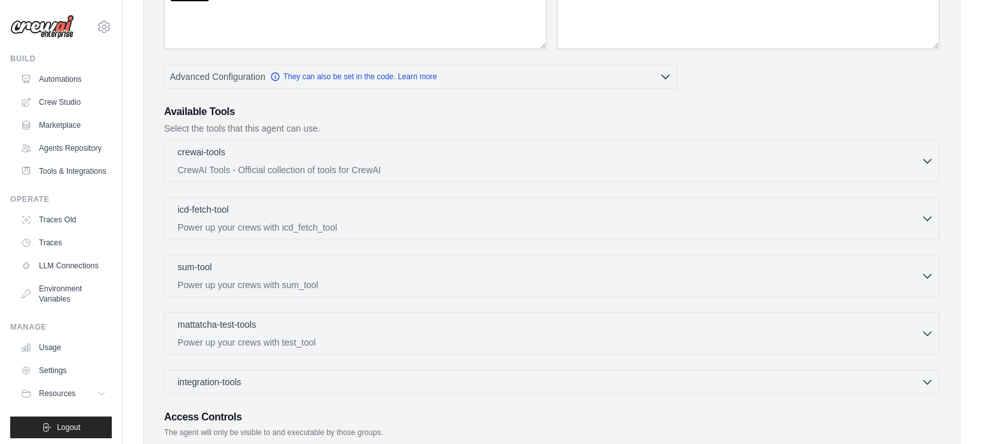
scroll to position [215, 0]
click at [322, 165] on p "CrewAI Tools - Official collection of tools for CrewAI" at bounding box center [549, 169] width 743 height 13
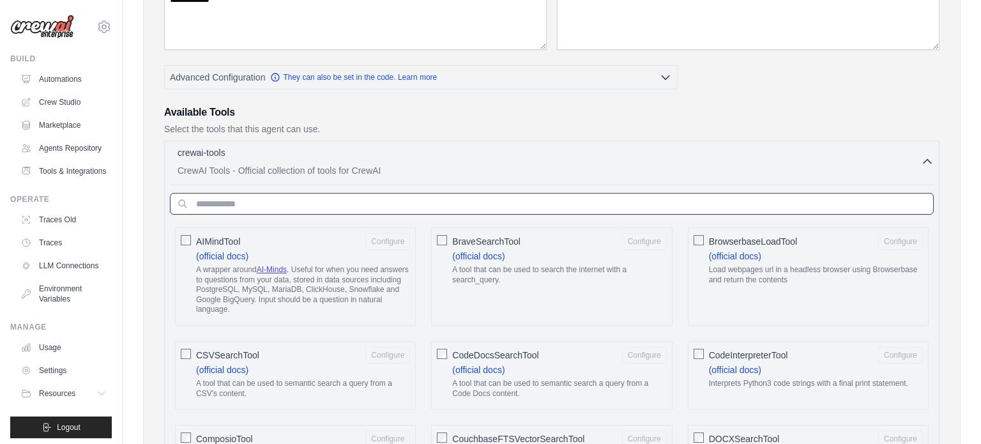
click at [324, 198] on input "text" at bounding box center [552, 204] width 764 height 22
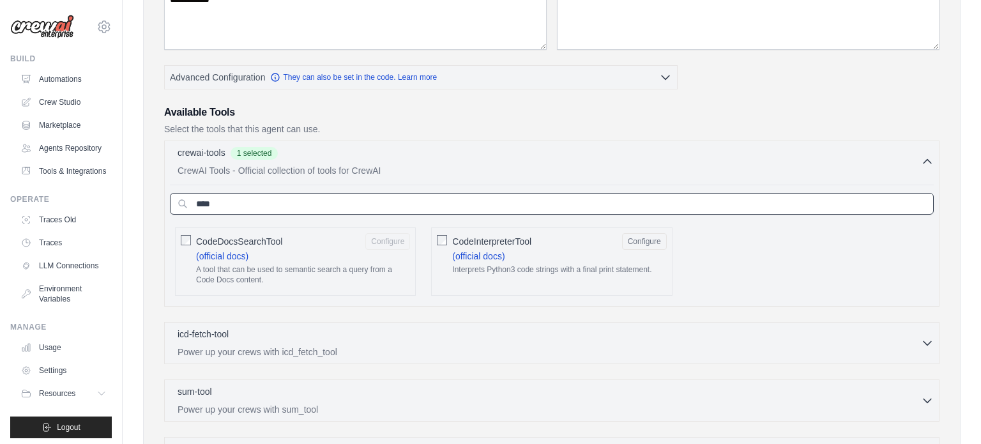
click at [325, 197] on input "****" at bounding box center [552, 204] width 764 height 22
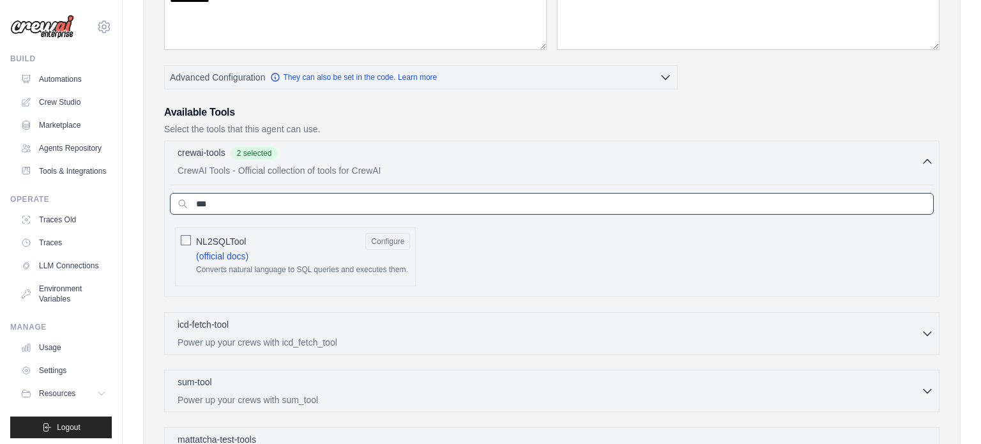
click at [264, 194] on input "***" at bounding box center [552, 204] width 764 height 22
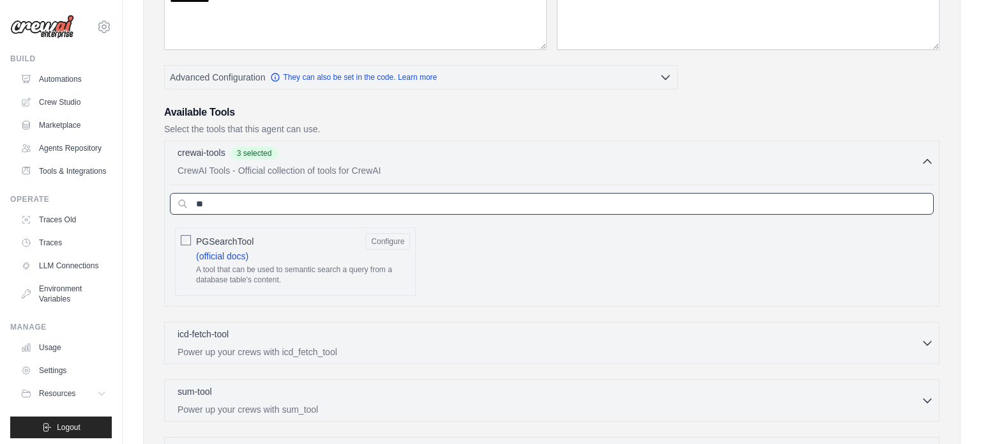
click at [294, 208] on input "**" at bounding box center [552, 204] width 764 height 22
click at [266, 197] on input "***" at bounding box center [552, 204] width 764 height 22
click at [339, 204] on input "*****" at bounding box center [552, 204] width 764 height 22
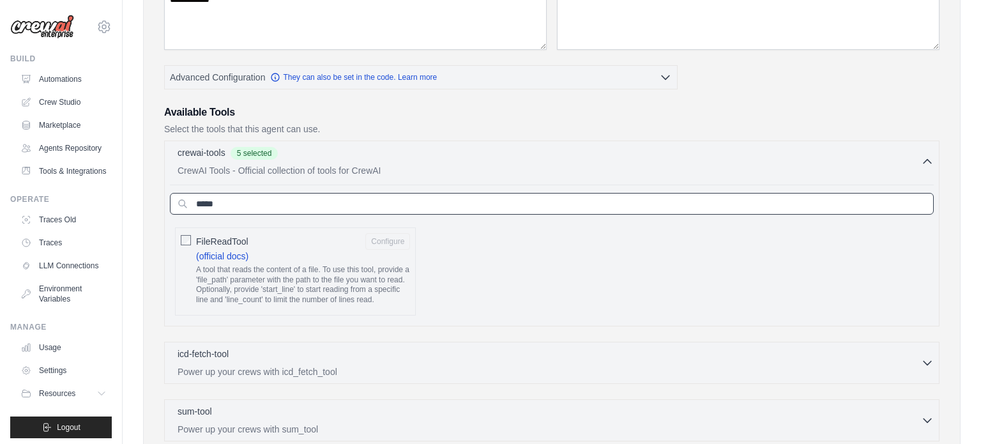
type input "*****"
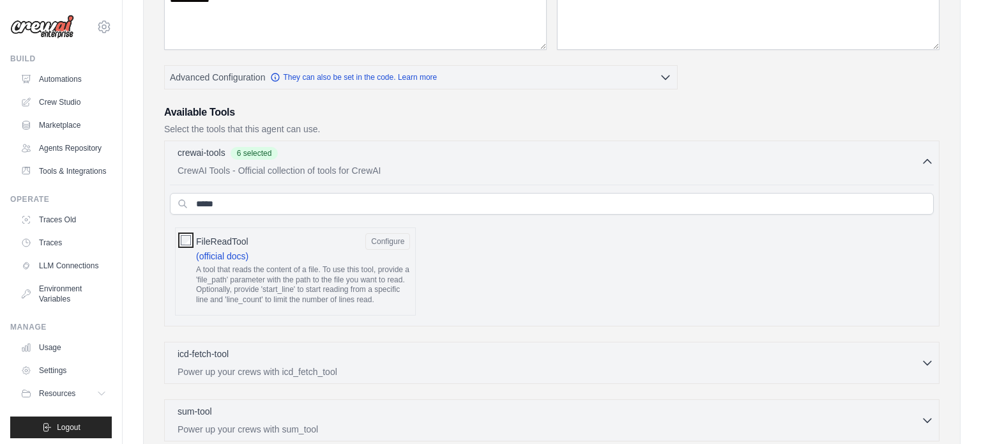
scroll to position [226, 0]
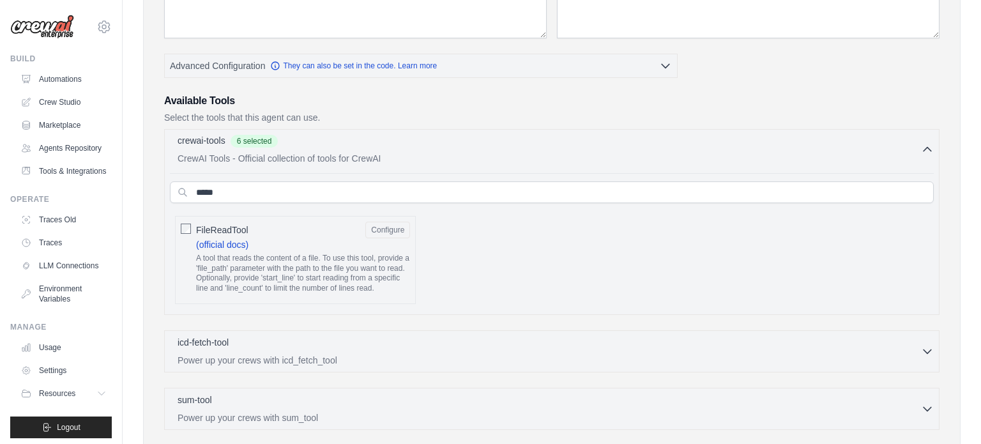
click at [477, 143] on div "crewai-tools 6 selected" at bounding box center [549, 141] width 743 height 15
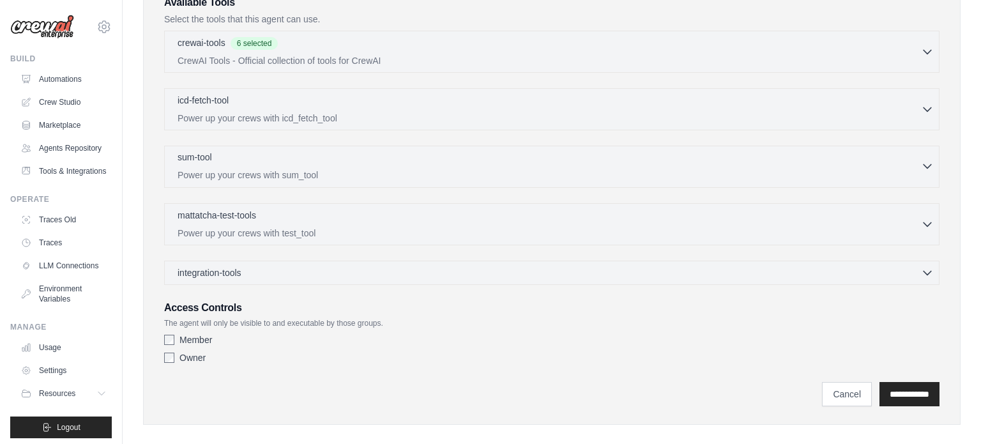
scroll to position [335, 0]
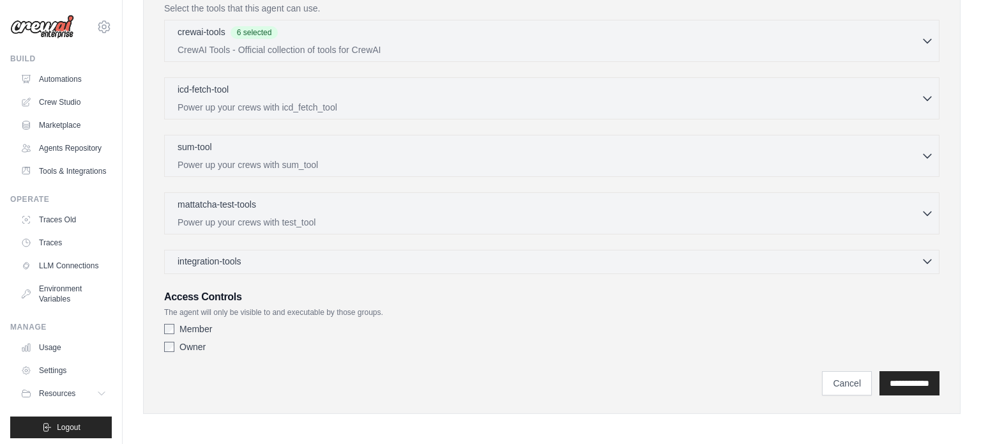
click at [354, 261] on div "integration-tools 0 selected" at bounding box center [556, 261] width 756 height 13
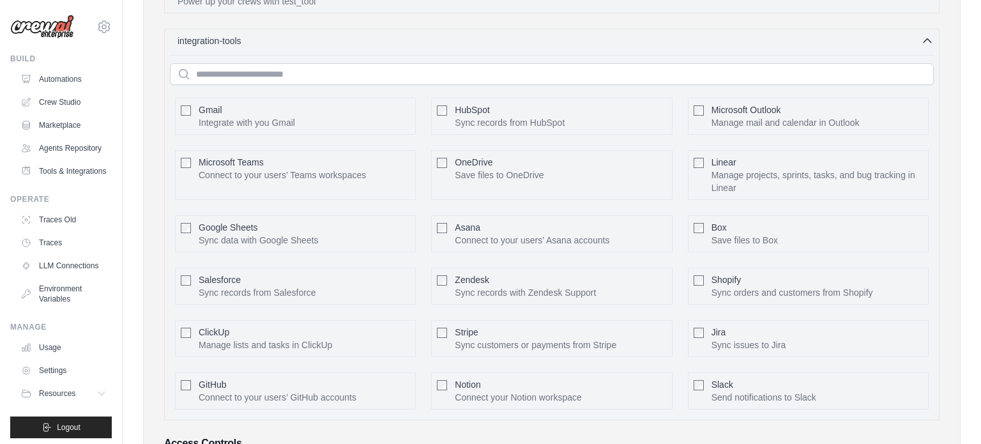
scroll to position [700, 0]
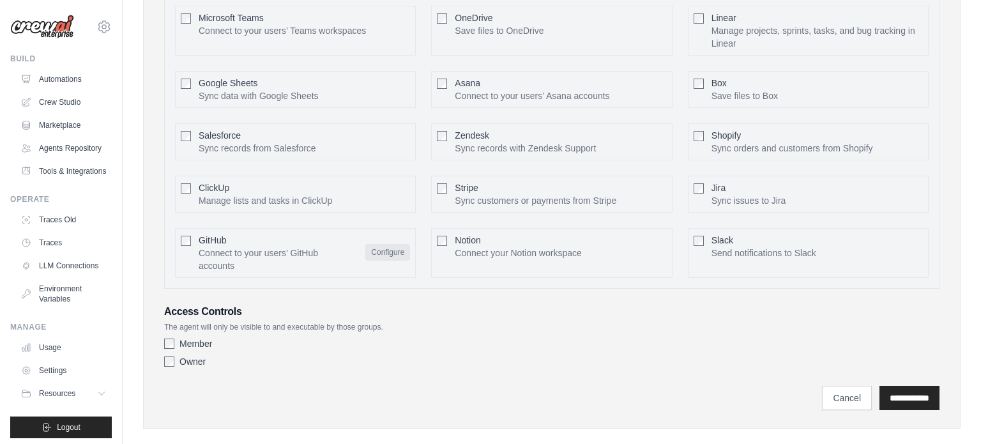
click at [388, 247] on button "Configure" at bounding box center [387, 252] width 45 height 17
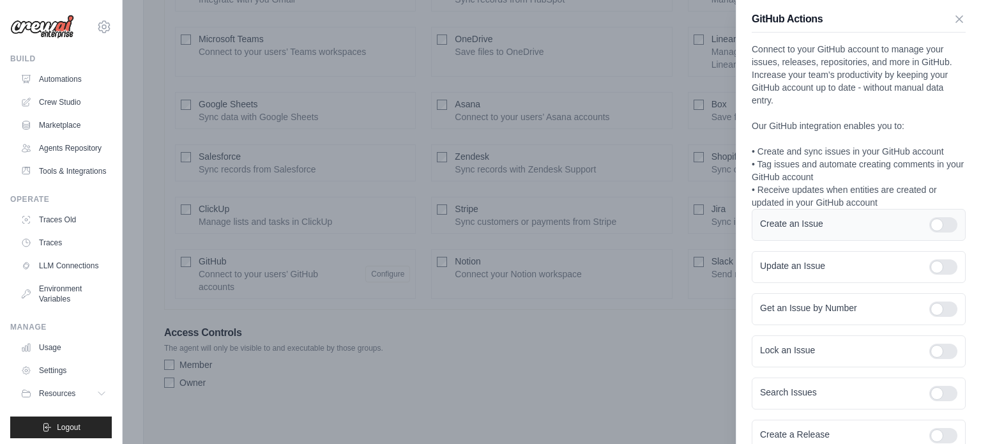
scroll to position [5, 0]
click at [948, 229] on div at bounding box center [943, 223] width 28 height 15
click at [946, 258] on div at bounding box center [943, 265] width 28 height 15
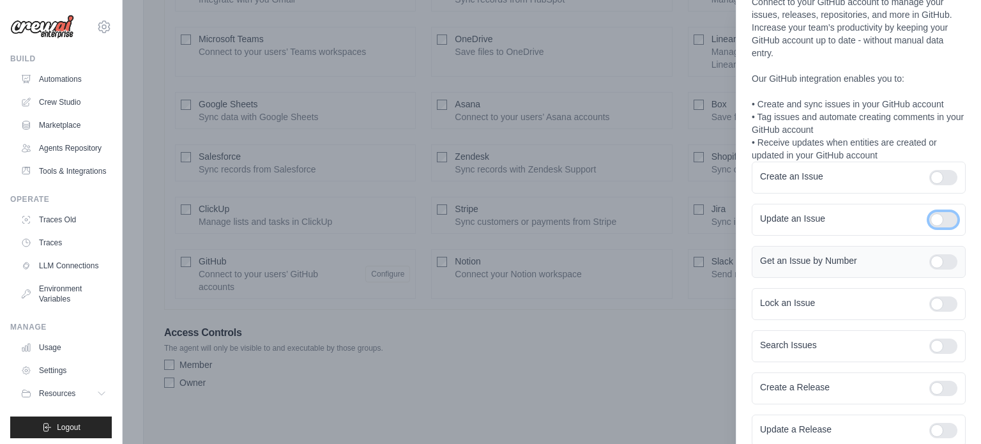
scroll to position [56, 0]
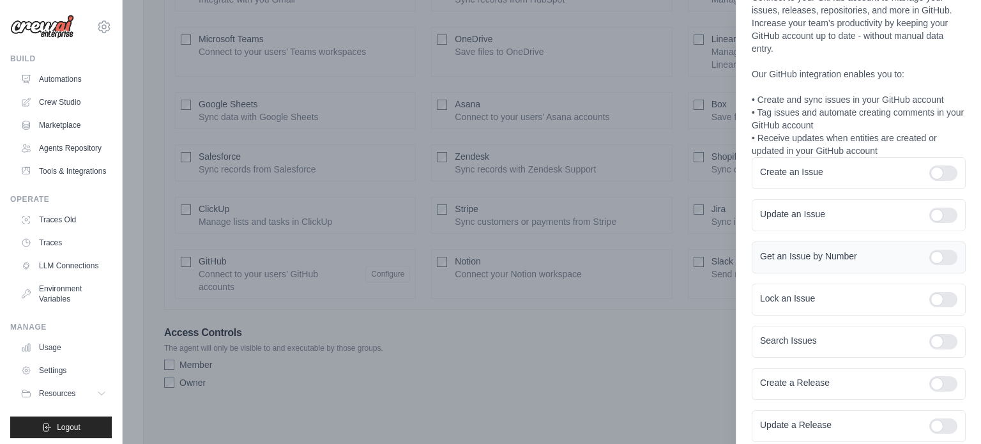
click at [942, 259] on div at bounding box center [943, 257] width 28 height 15
click at [946, 296] on div at bounding box center [943, 299] width 28 height 15
click at [941, 342] on div at bounding box center [943, 341] width 28 height 15
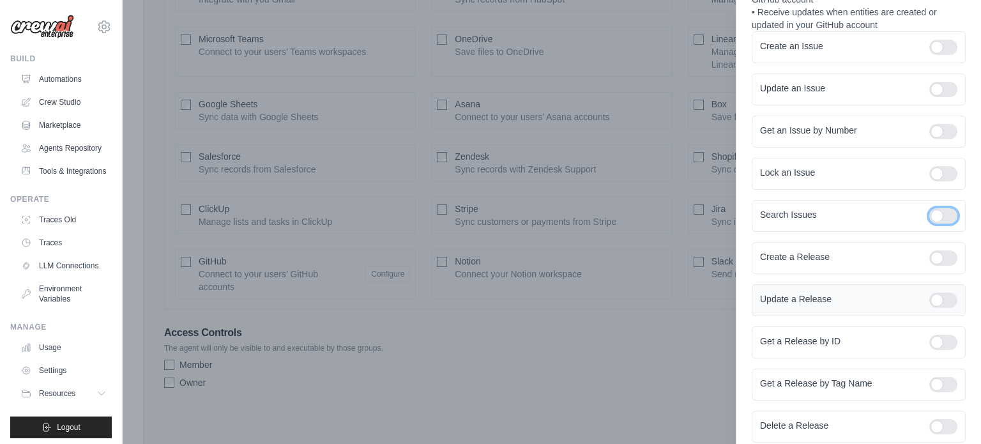
scroll to position [202, 0]
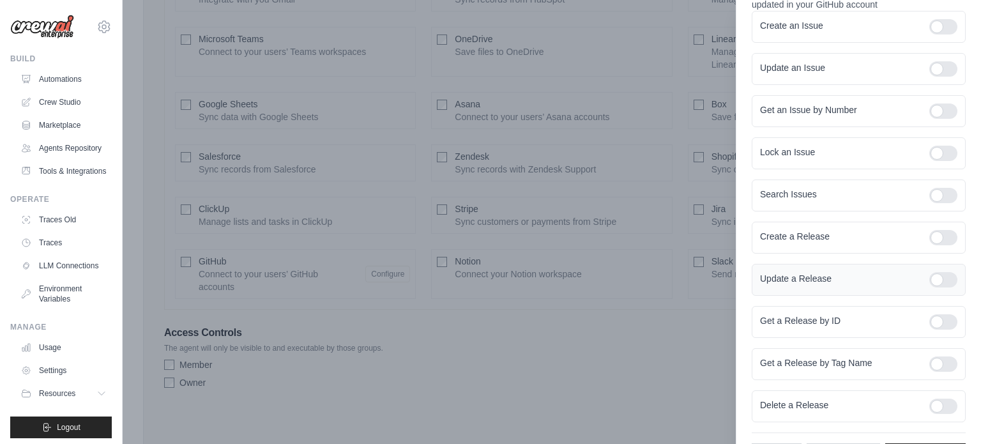
click at [950, 275] on div at bounding box center [943, 279] width 28 height 15
click at [949, 243] on div at bounding box center [943, 237] width 28 height 15
click at [947, 322] on div at bounding box center [943, 321] width 28 height 15
click at [942, 360] on div at bounding box center [943, 363] width 28 height 15
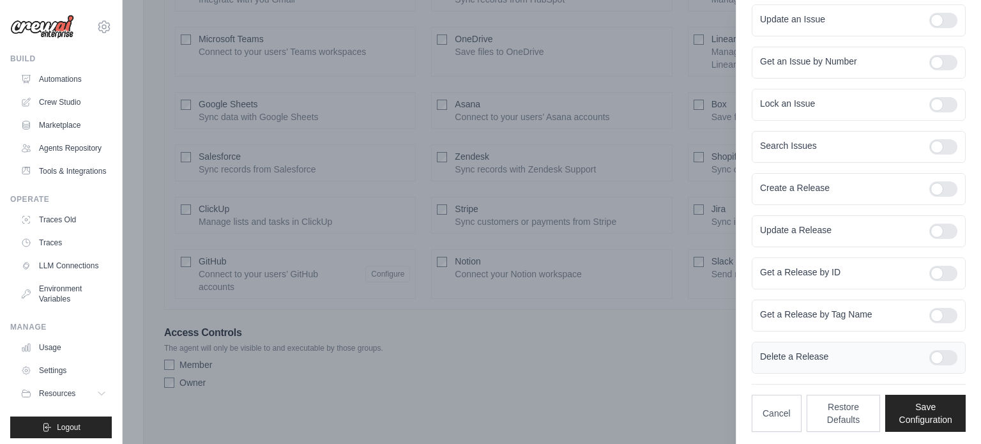
click at [944, 357] on div at bounding box center [943, 357] width 28 height 15
click at [921, 405] on button "Save Configuration" at bounding box center [925, 412] width 80 height 37
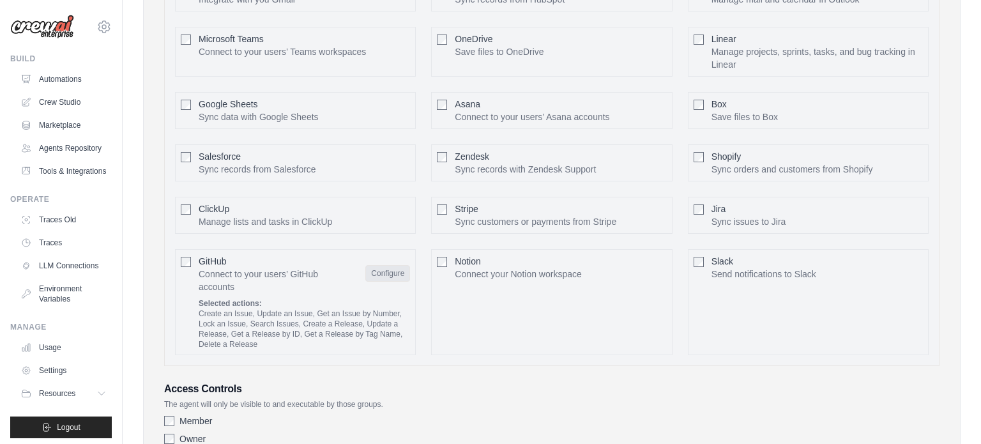
click at [388, 271] on button "Configure" at bounding box center [387, 273] width 45 height 17
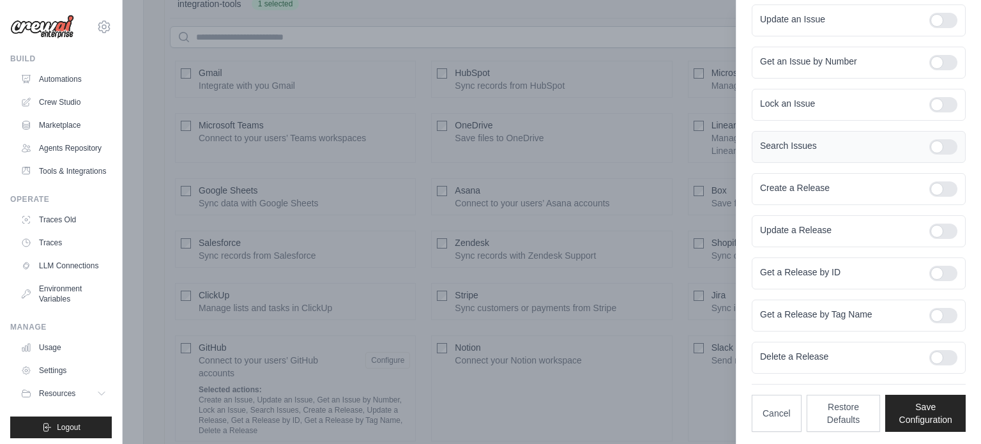
scroll to position [0, 0]
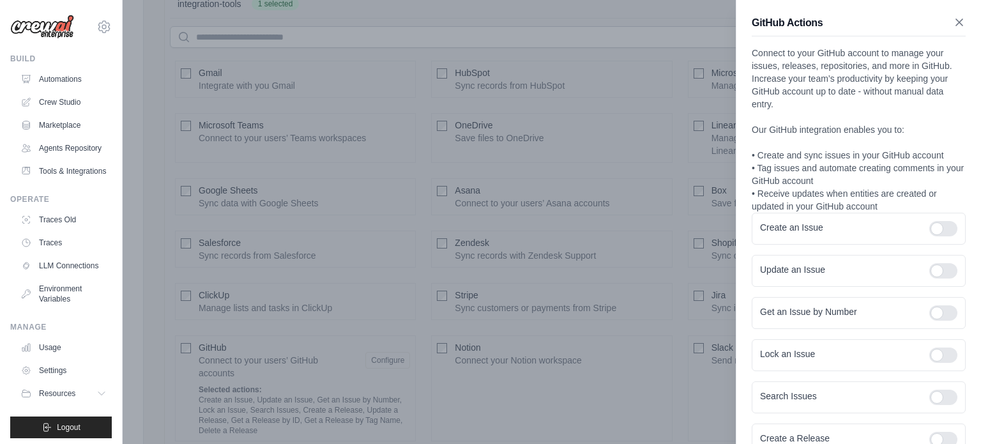
click at [957, 23] on icon "button" at bounding box center [959, 22] width 13 height 13
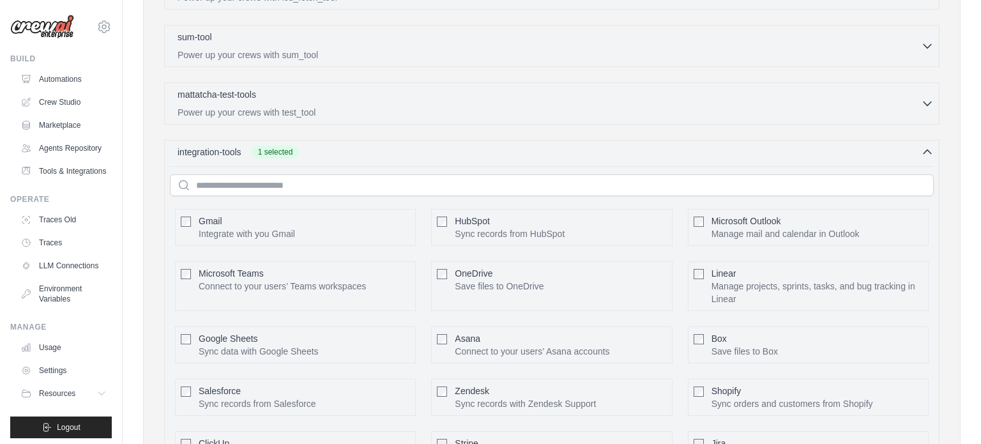
scroll to position [437, 0]
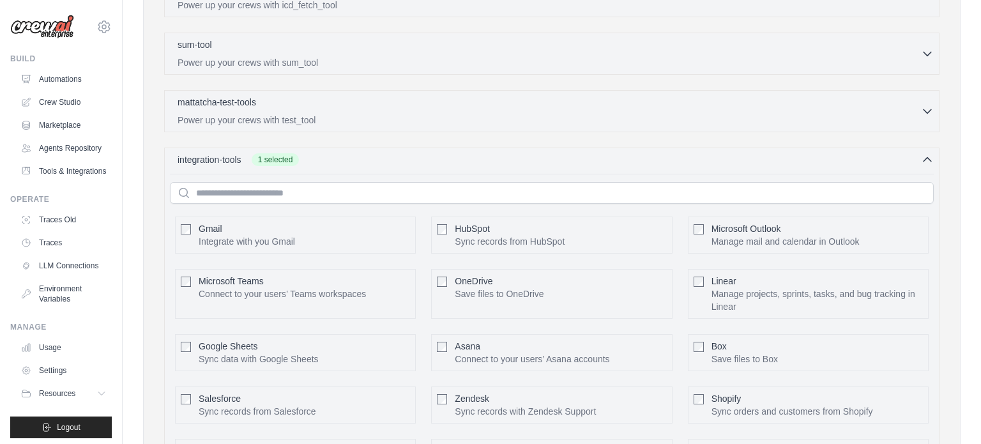
click at [235, 235] on p "Integrate with you Gmail" at bounding box center [247, 241] width 96 height 13
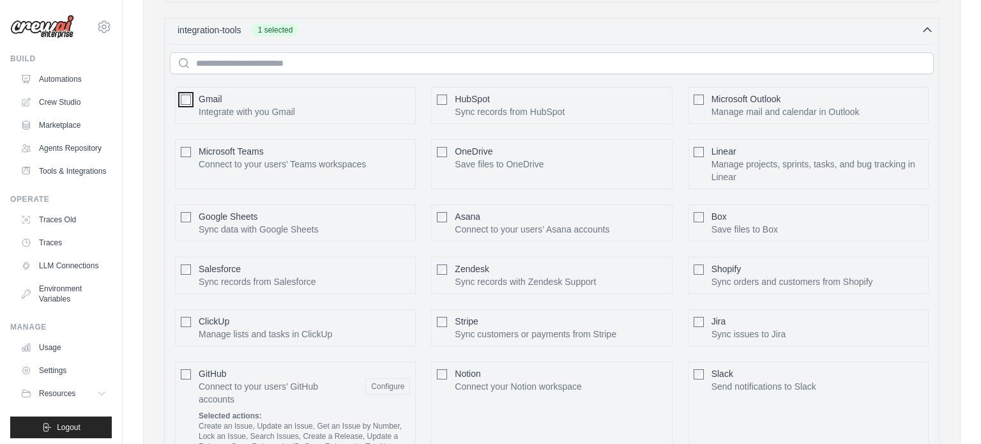
scroll to position [571, 0]
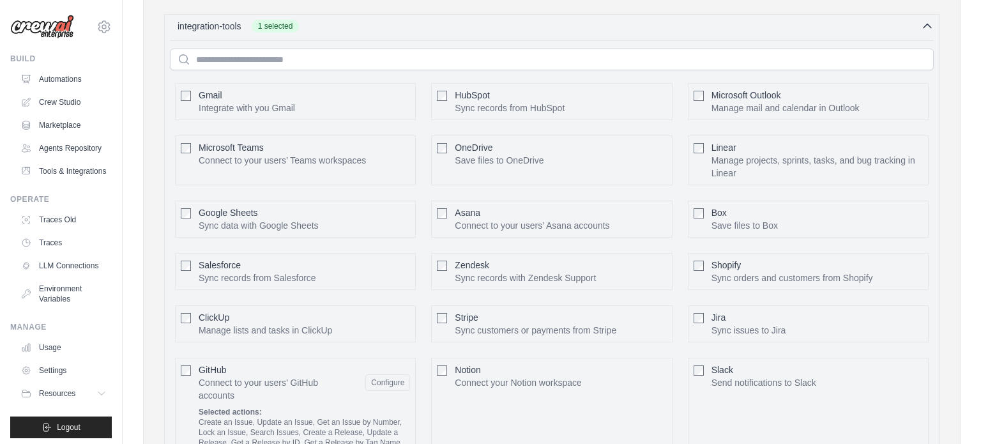
click at [246, 213] on span "Google Sheets" at bounding box center [228, 213] width 59 height 10
click at [371, 210] on button "Configure" at bounding box center [387, 218] width 45 height 17
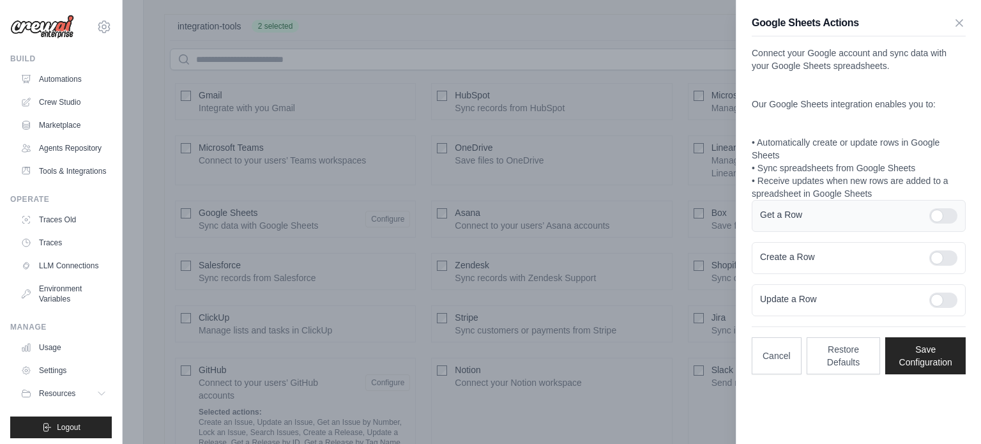
click at [940, 220] on div at bounding box center [943, 215] width 28 height 15
click at [939, 253] on div at bounding box center [943, 257] width 28 height 15
click at [944, 290] on div "Update a Row" at bounding box center [859, 300] width 214 height 32
click at [943, 294] on div at bounding box center [943, 299] width 28 height 15
click at [935, 342] on button "Save Configuration" at bounding box center [925, 355] width 80 height 37
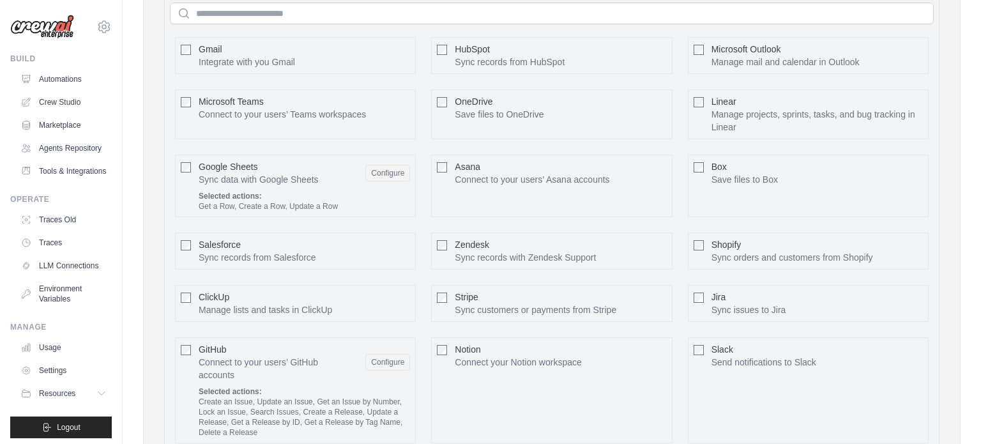
scroll to position [795, 0]
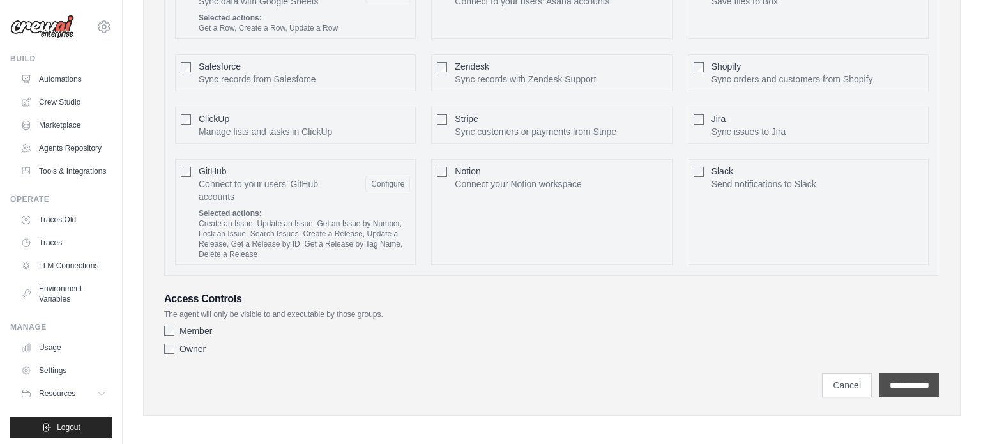
click at [893, 375] on input "**********" at bounding box center [909, 385] width 60 height 24
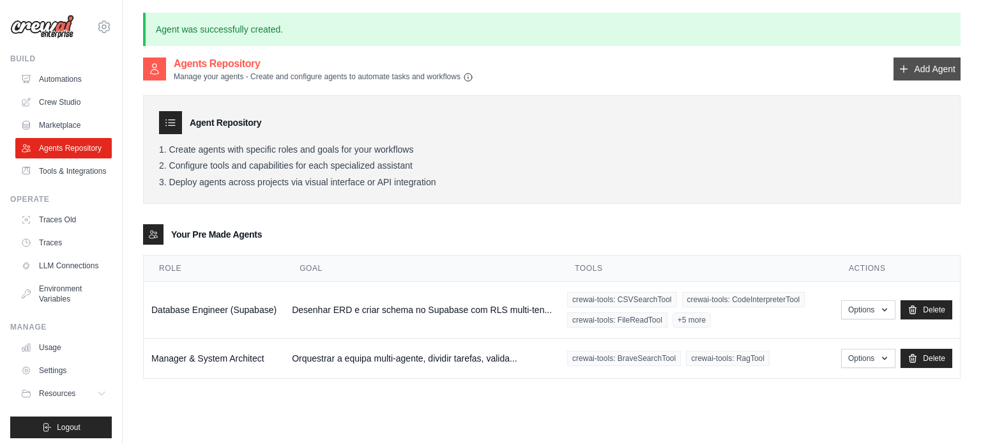
click at [923, 68] on link "Add Agent" at bounding box center [926, 68] width 67 height 23
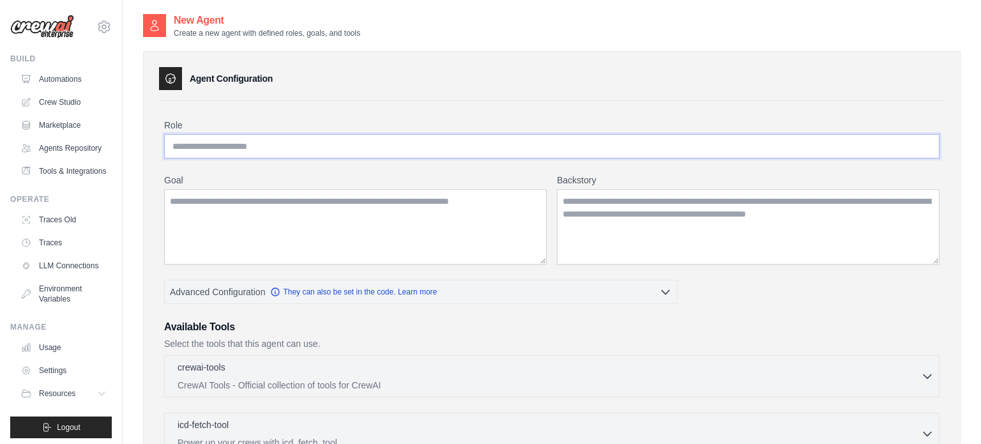
click at [324, 140] on input "Role" at bounding box center [551, 146] width 775 height 24
paste input "**********"
type input "**********"
click at [347, 238] on textarea "Goal" at bounding box center [355, 226] width 382 height 75
click at [331, 211] on textarea "Goal" at bounding box center [355, 226] width 382 height 75
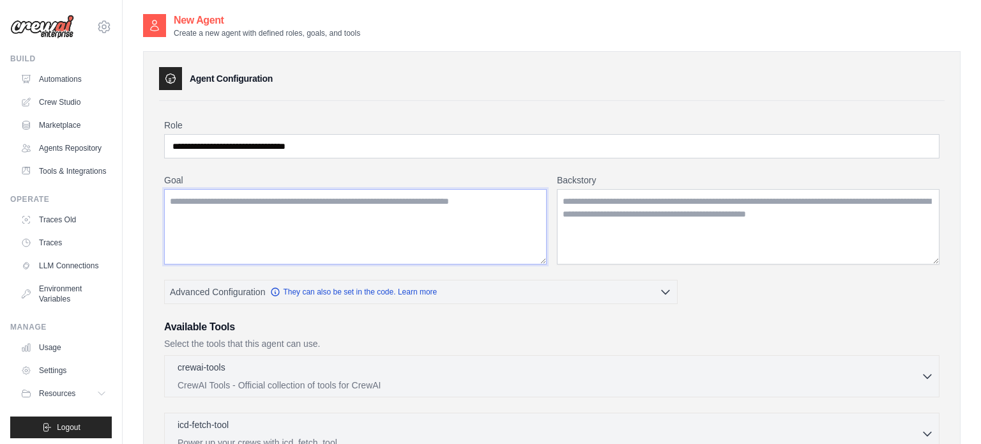
paste textarea "**********"
type textarea "**********"
click at [322, 149] on input "**********" at bounding box center [551, 146] width 775 height 24
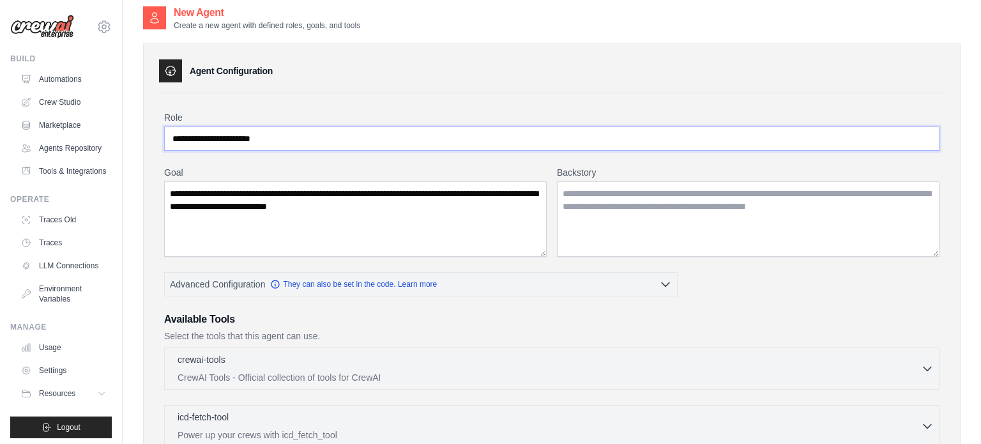
scroll to position [9, 0]
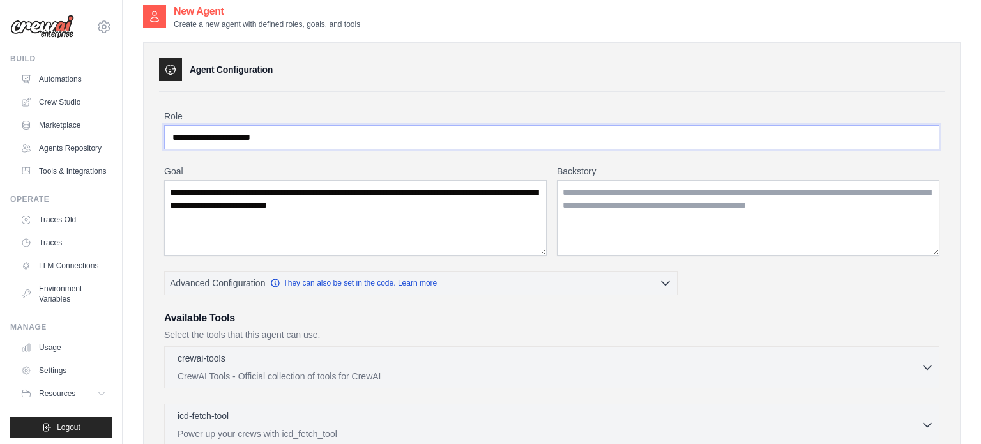
type input "**********"
click at [639, 202] on textarea "Backstory" at bounding box center [748, 217] width 382 height 75
paste textarea "**********"
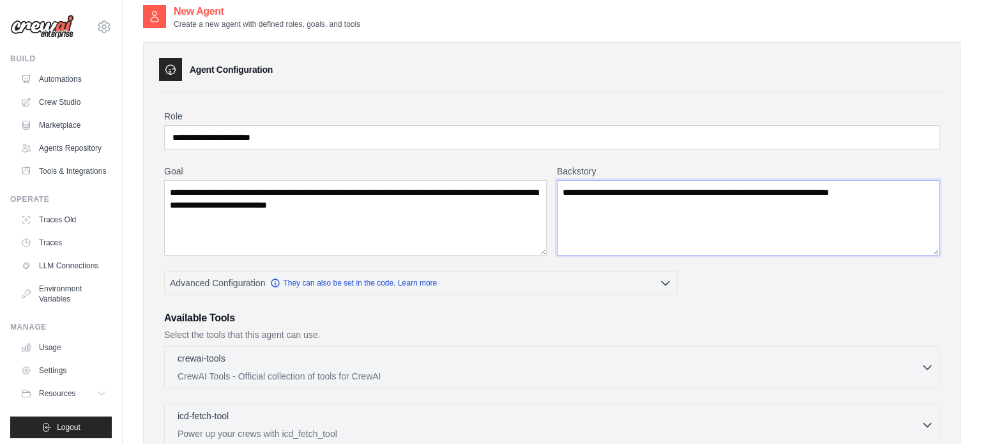
type textarea "**********"
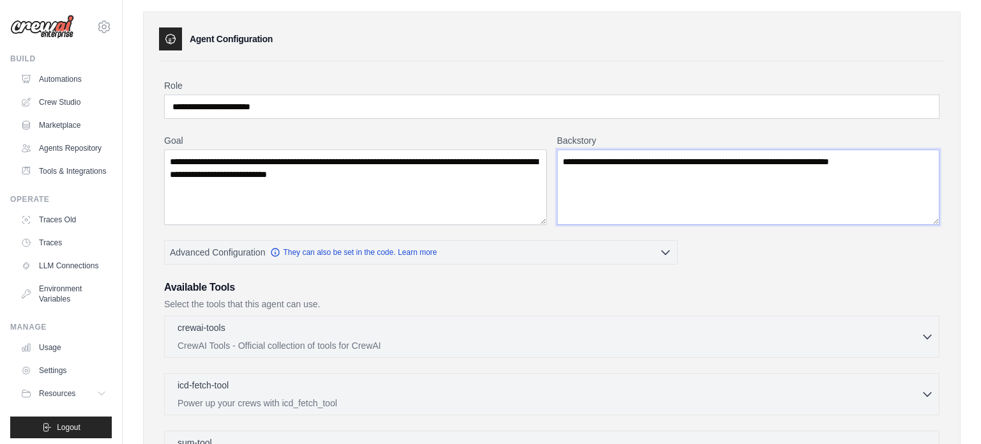
scroll to position [43, 0]
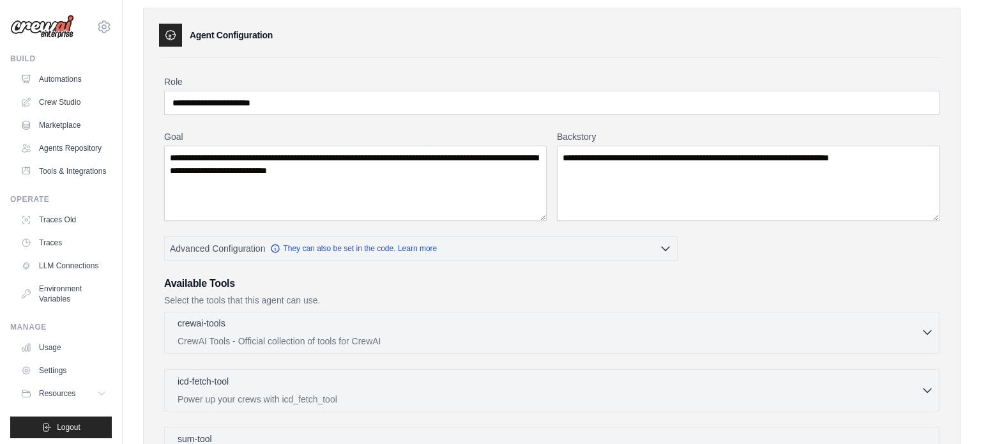
click at [321, 338] on p "CrewAI Tools - Official collection of tools for CrewAI" at bounding box center [549, 341] width 743 height 13
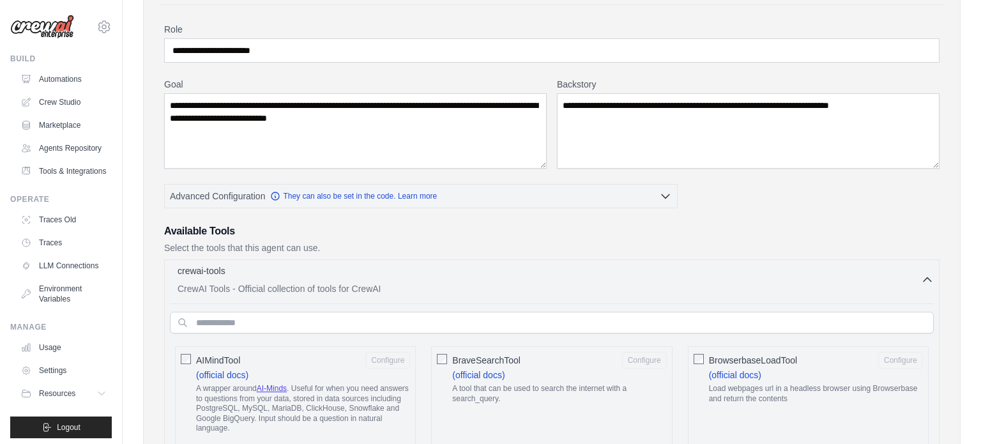
scroll to position [102, 0]
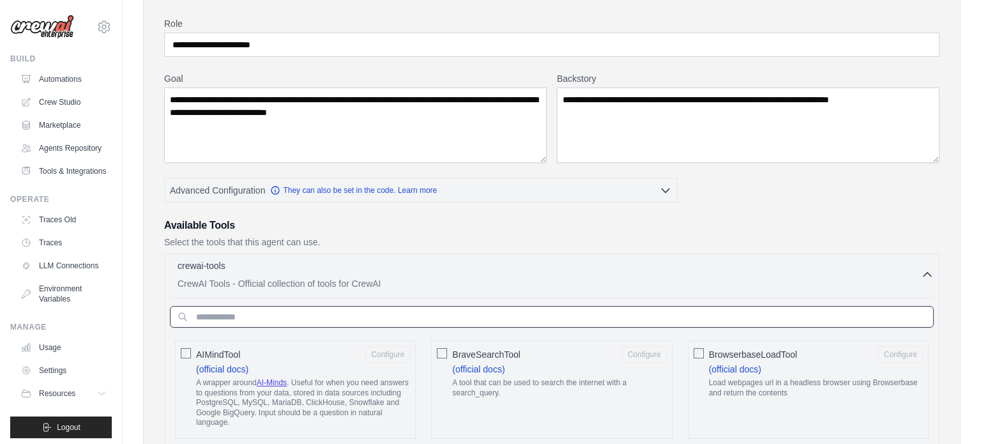
click at [301, 321] on input "text" at bounding box center [552, 317] width 764 height 22
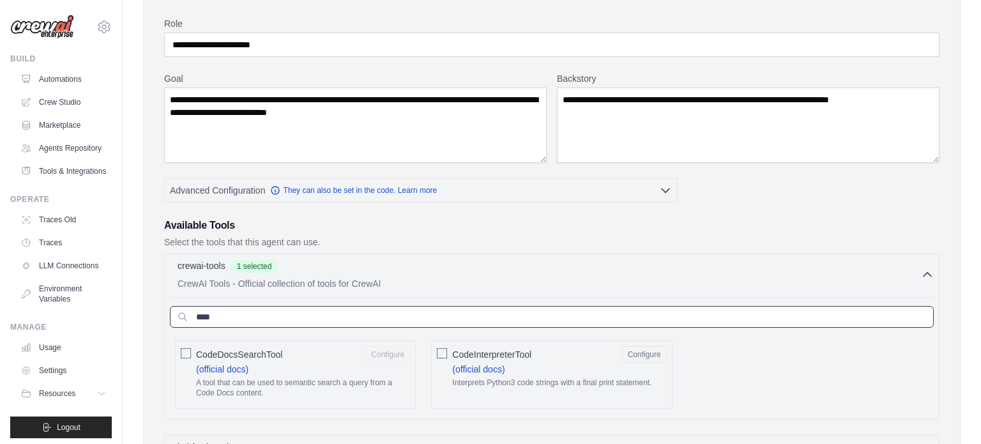
click at [268, 307] on input "****" at bounding box center [552, 317] width 764 height 22
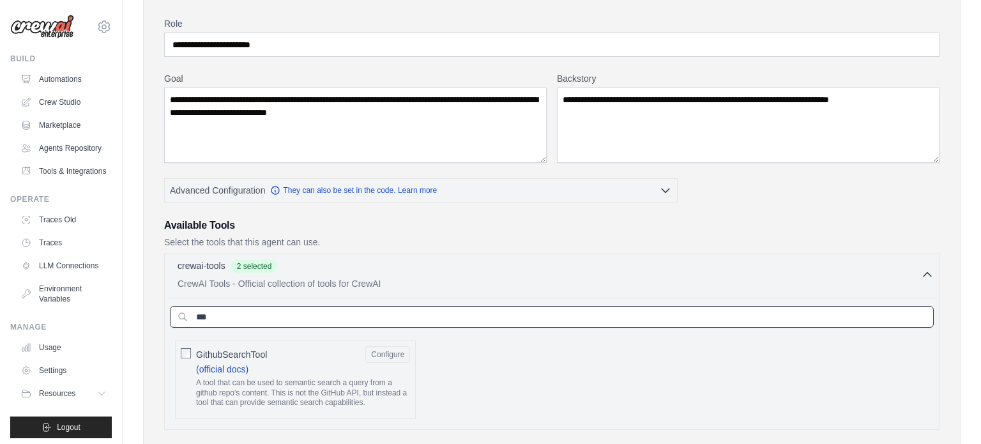
click at [248, 310] on input "***" at bounding box center [552, 317] width 764 height 22
click at [230, 317] on input "***" at bounding box center [552, 317] width 764 height 22
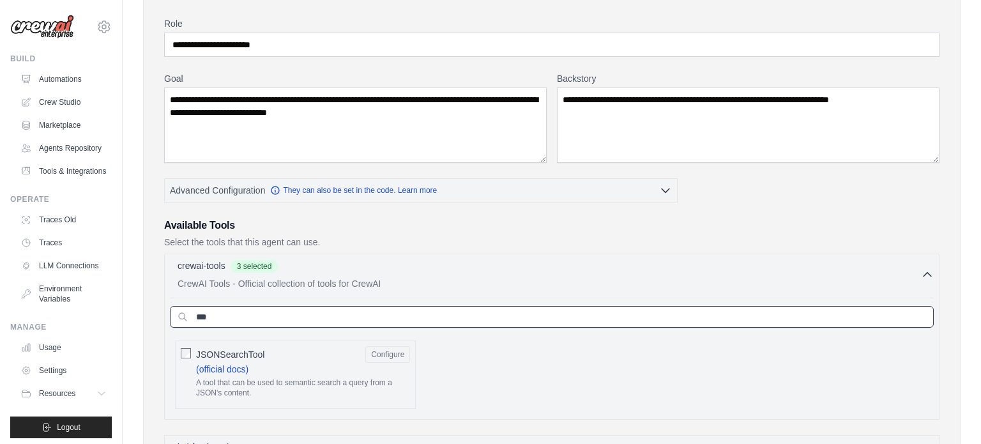
click at [230, 317] on input "***" at bounding box center [552, 317] width 764 height 22
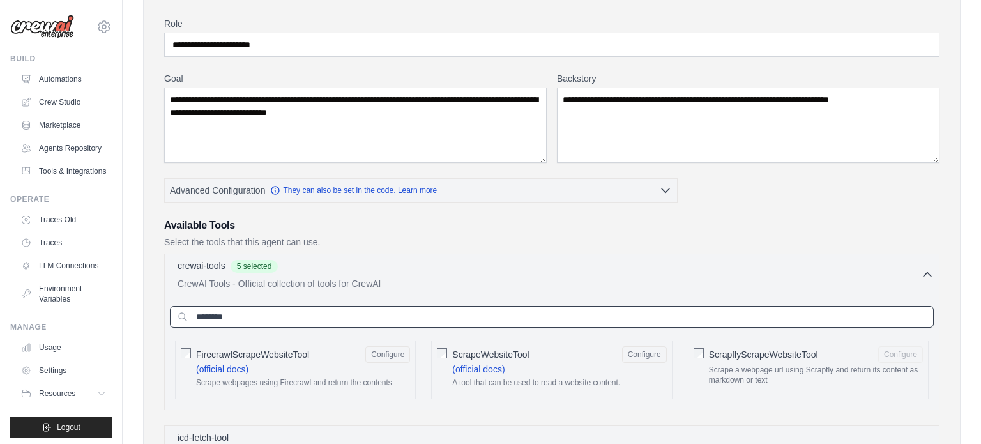
click at [263, 306] on input "********" at bounding box center [552, 317] width 764 height 22
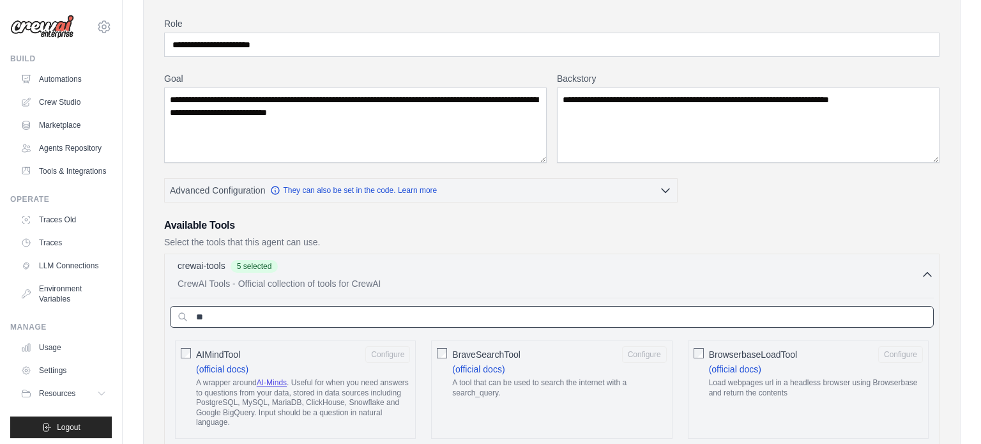
type input "*"
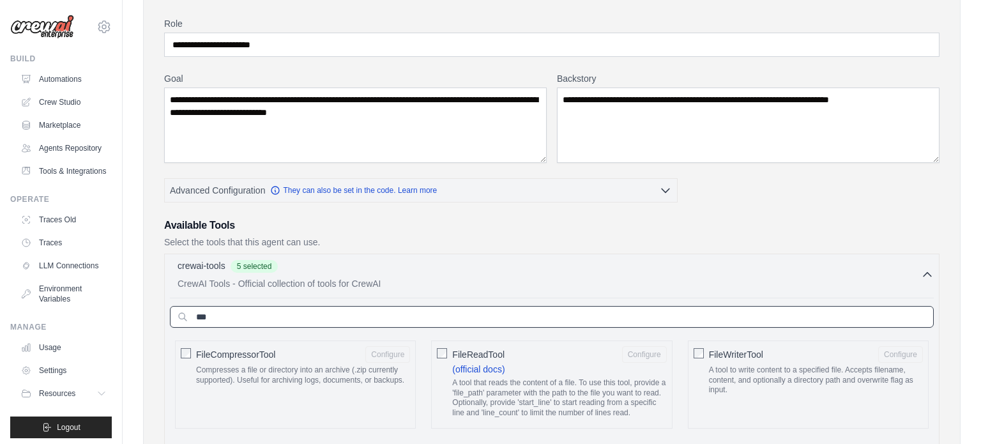
type input "***"
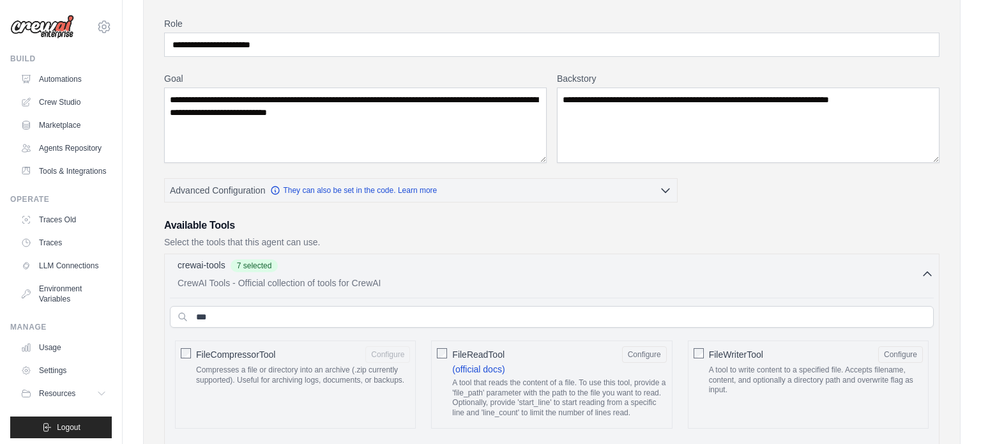
click at [463, 268] on div "crewai-tools 7 selected" at bounding box center [549, 266] width 743 height 15
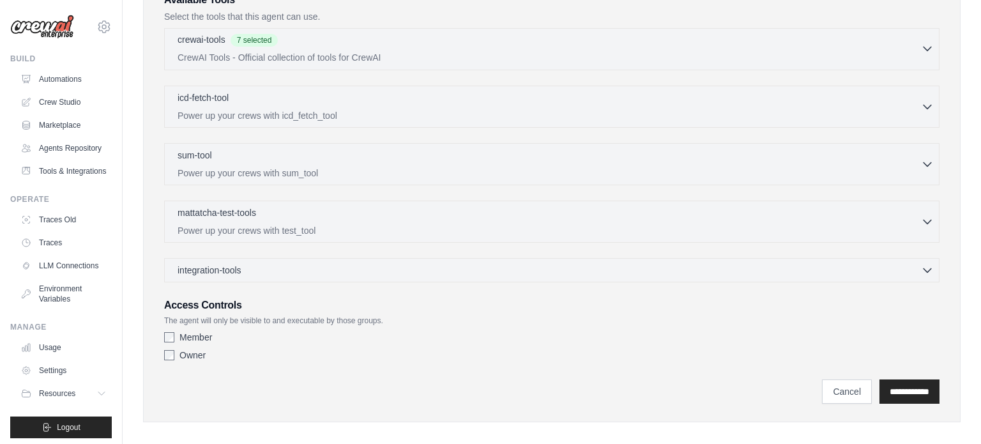
scroll to position [335, 0]
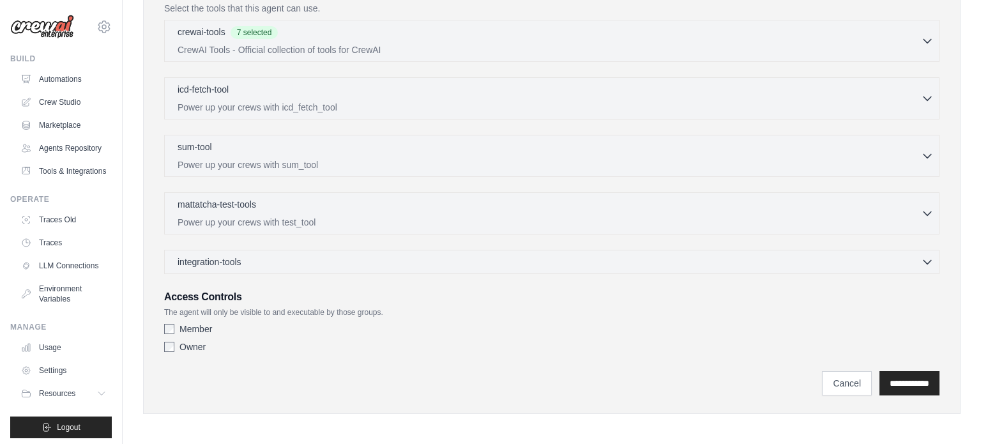
click at [356, 266] on div "integration-tools 0 selected Gmail HubSpot Microsoft Teams" at bounding box center [551, 262] width 775 height 24
click at [331, 257] on div "integration-tools 0 selected" at bounding box center [556, 261] width 756 height 13
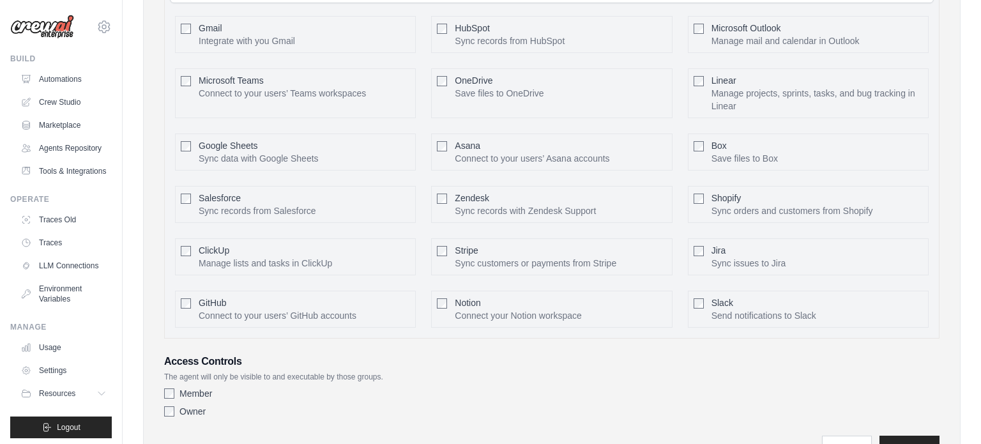
scroll to position [641, 0]
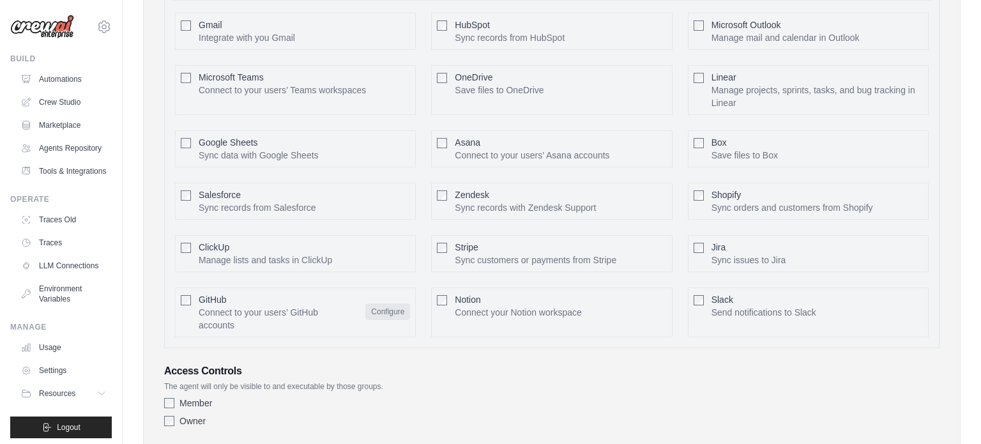
click at [373, 305] on button "Configure" at bounding box center [387, 311] width 45 height 17
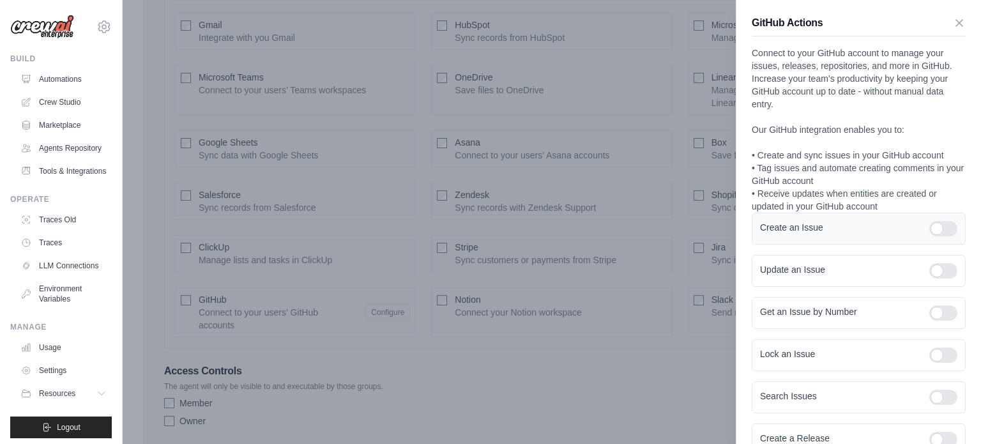
click at [941, 231] on div at bounding box center [943, 228] width 28 height 15
click at [942, 276] on div at bounding box center [943, 270] width 28 height 15
click at [938, 313] on div at bounding box center [943, 312] width 28 height 15
click at [942, 356] on div at bounding box center [943, 354] width 28 height 15
click at [942, 397] on div at bounding box center [943, 397] width 28 height 15
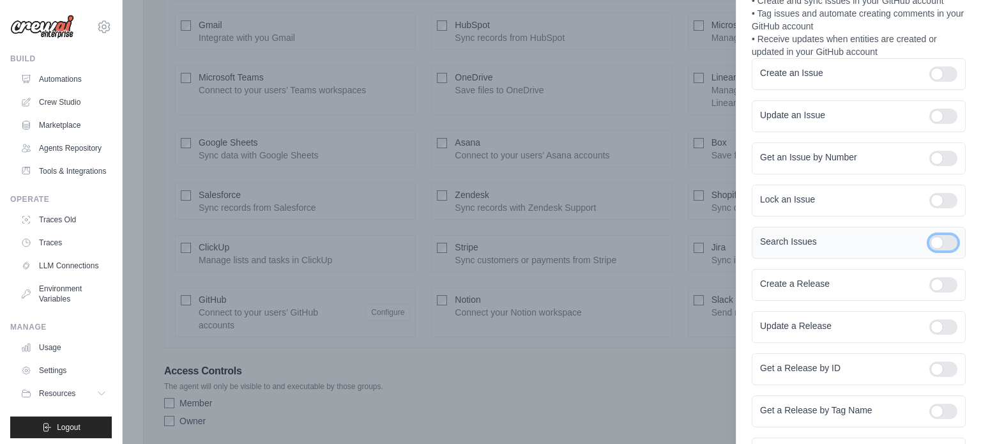
scroll to position [193, 0]
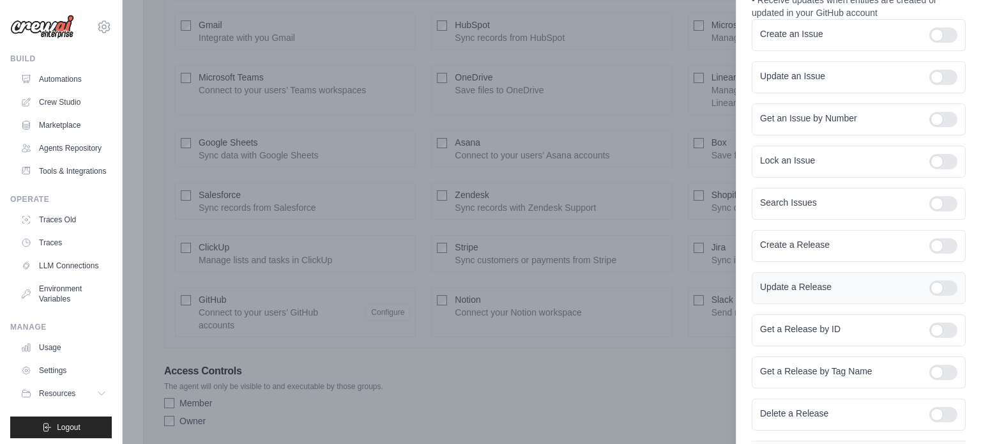
click at [942, 284] on div at bounding box center [943, 287] width 28 height 15
click at [941, 245] on div at bounding box center [943, 245] width 28 height 15
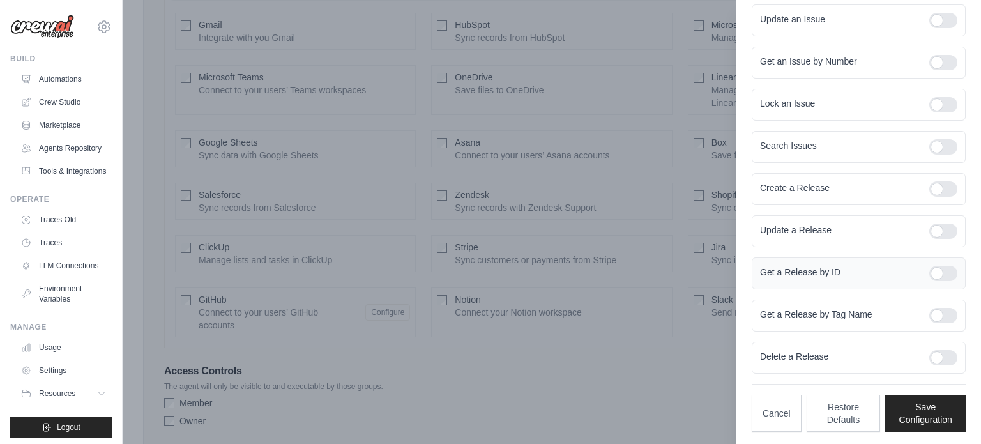
click at [941, 266] on div at bounding box center [943, 273] width 28 height 15
click at [942, 312] on div at bounding box center [943, 315] width 28 height 15
click at [942, 356] on div at bounding box center [943, 357] width 28 height 15
click at [928, 413] on button "Save Configuration" at bounding box center [925, 412] width 80 height 37
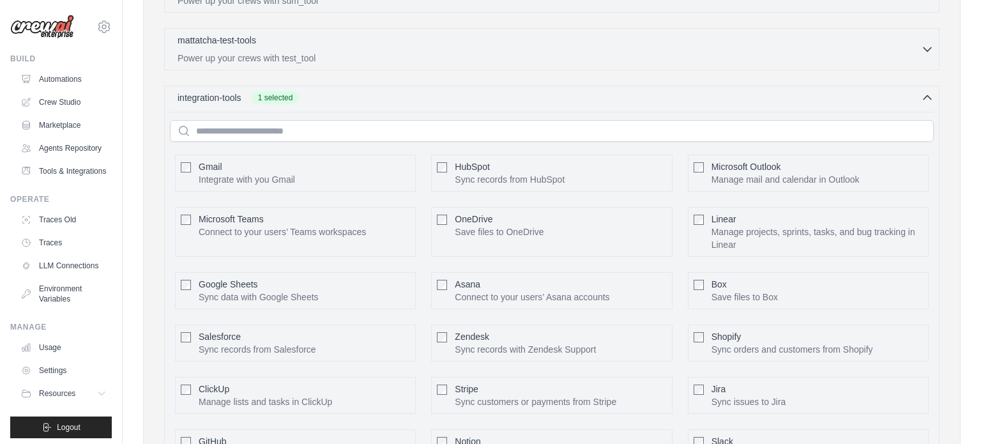
scroll to position [497, 0]
click at [394, 172] on button "Configure" at bounding box center [387, 174] width 45 height 17
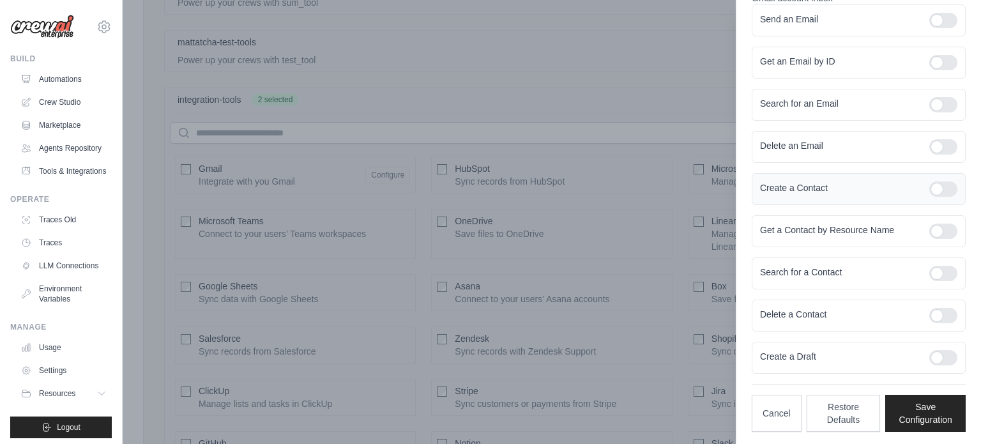
scroll to position [0, 0]
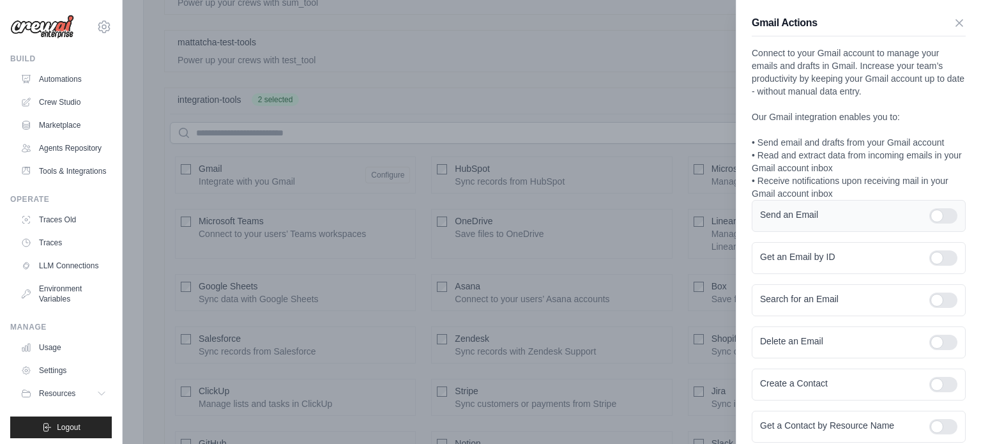
click at [935, 215] on div at bounding box center [943, 215] width 28 height 15
click at [941, 260] on div at bounding box center [943, 257] width 28 height 15
click at [941, 308] on div "Search for an Email" at bounding box center [859, 300] width 214 height 32
click at [944, 301] on div at bounding box center [943, 299] width 28 height 15
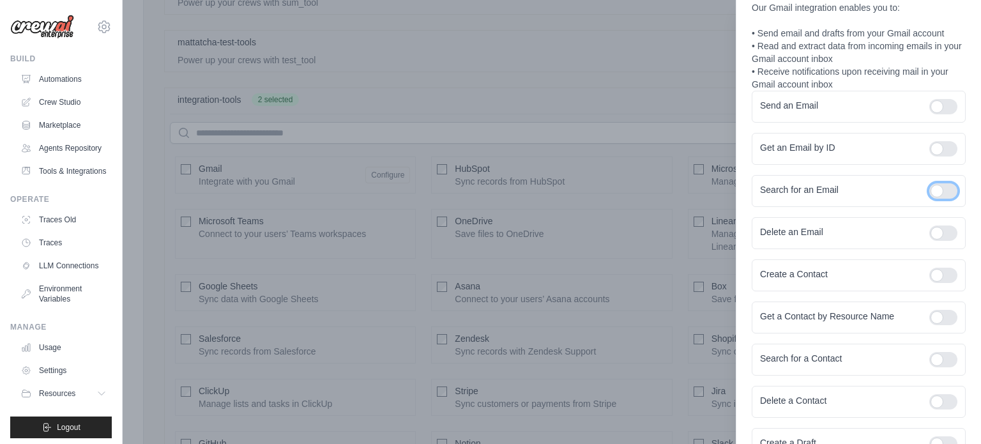
scroll to position [110, 0]
click at [952, 228] on div at bounding box center [943, 232] width 28 height 15
click at [941, 267] on div at bounding box center [943, 274] width 28 height 15
click at [941, 311] on div at bounding box center [943, 316] width 28 height 15
click at [939, 351] on div at bounding box center [943, 358] width 28 height 15
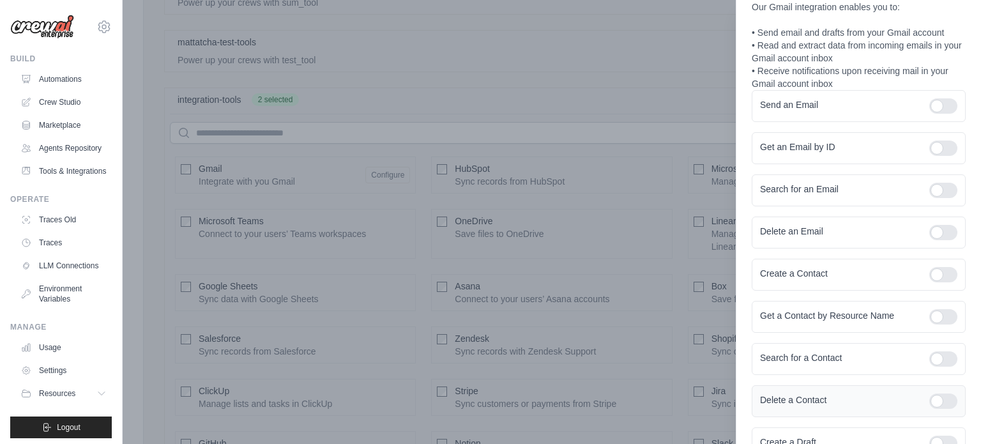
click at [942, 396] on div at bounding box center [943, 400] width 28 height 15
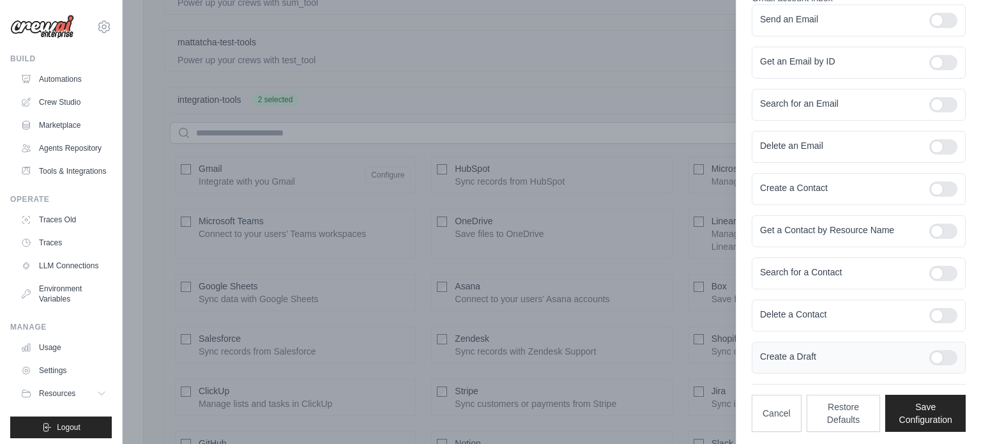
click at [949, 350] on div at bounding box center [943, 357] width 28 height 15
click at [932, 399] on button "Save Configuration" at bounding box center [925, 412] width 80 height 37
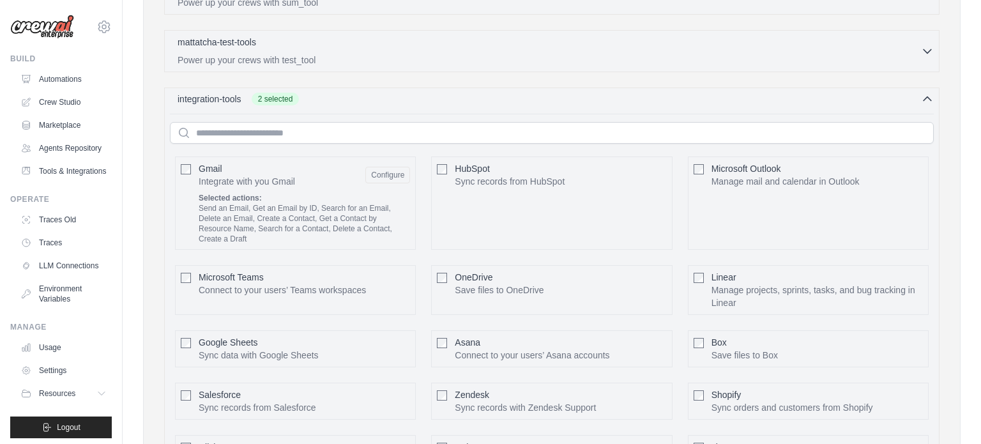
click at [383, 93] on div "integration-tools 2 selected" at bounding box center [556, 99] width 756 height 13
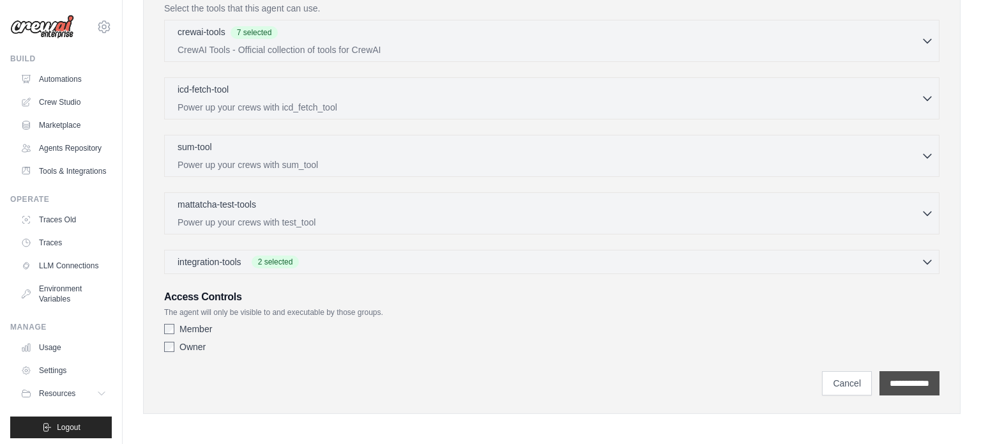
click at [894, 375] on input "**********" at bounding box center [909, 383] width 60 height 24
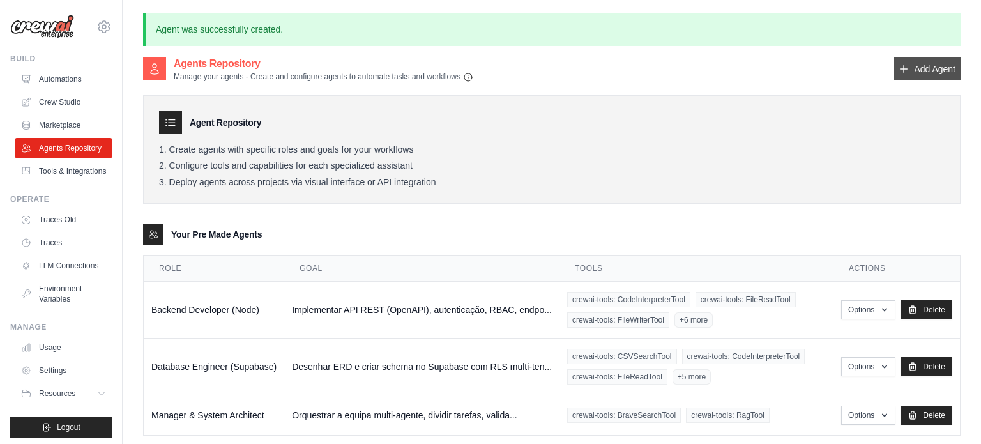
click at [930, 70] on link "Add Agent" at bounding box center [926, 68] width 67 height 23
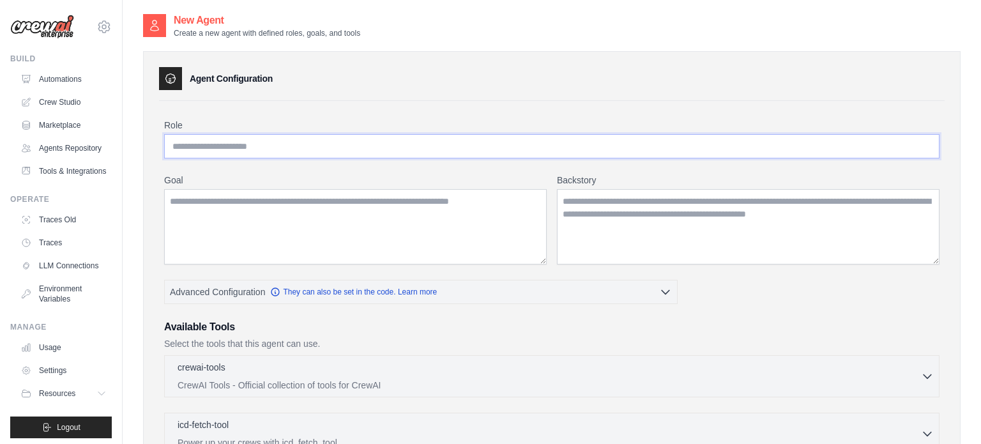
click at [374, 140] on input "Role" at bounding box center [551, 146] width 775 height 24
paste input "**********"
type input "**********"
click at [344, 216] on textarea "Goal" at bounding box center [355, 226] width 382 height 75
click at [368, 193] on textarea "Goal" at bounding box center [355, 226] width 382 height 75
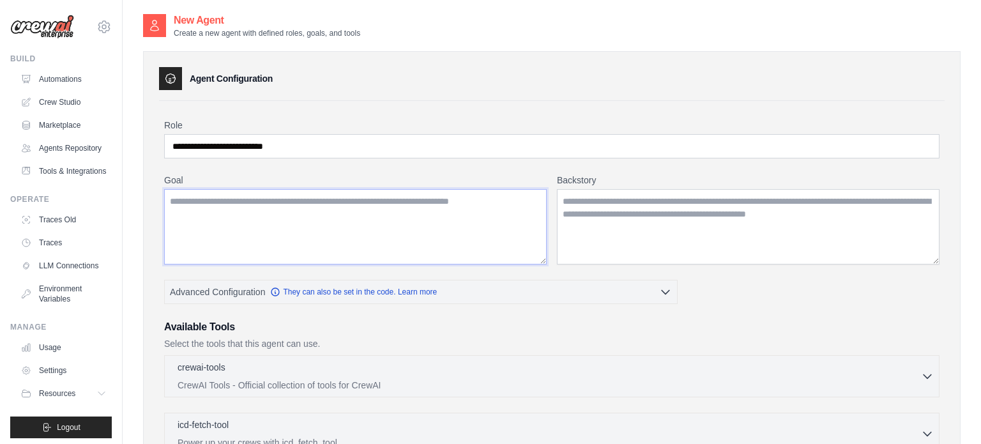
paste textarea "**********"
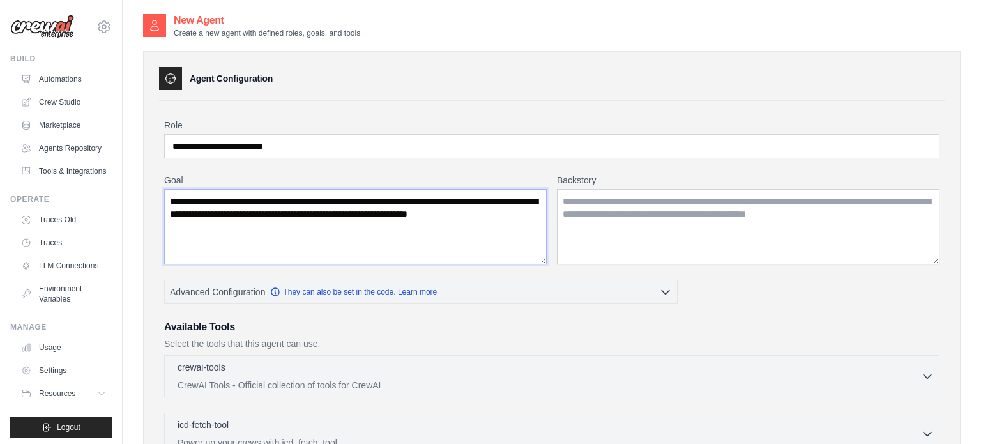
type textarea "**********"
click at [596, 231] on textarea "Backstory" at bounding box center [748, 226] width 382 height 75
click at [649, 206] on textarea "Backstory" at bounding box center [748, 226] width 382 height 75
paste textarea "**********"
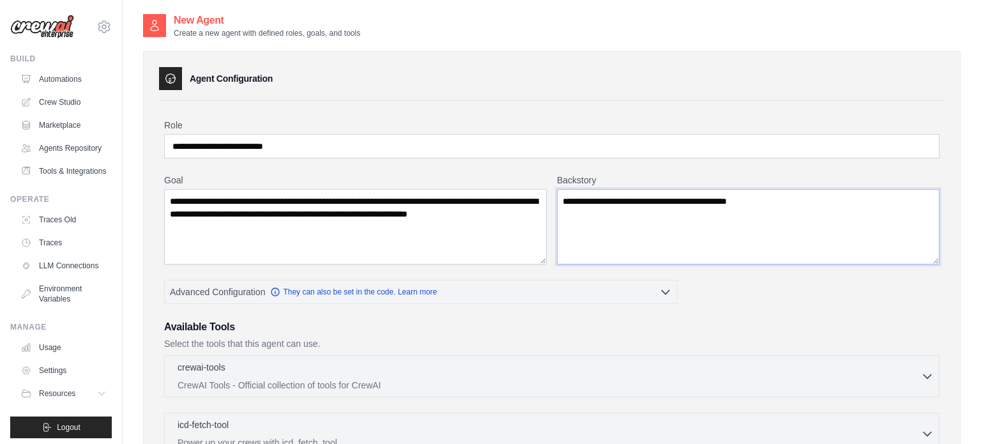
type textarea "**********"
click at [319, 225] on textarea "**********" at bounding box center [355, 226] width 382 height 75
paste textarea "**********"
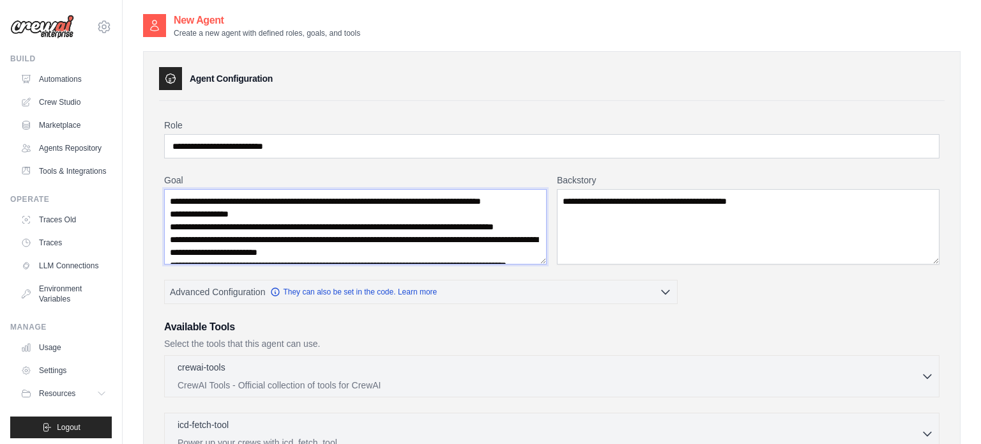
type textarea "**********"
click at [603, 209] on textarea "**********" at bounding box center [748, 226] width 382 height 75
paste textarea "**********"
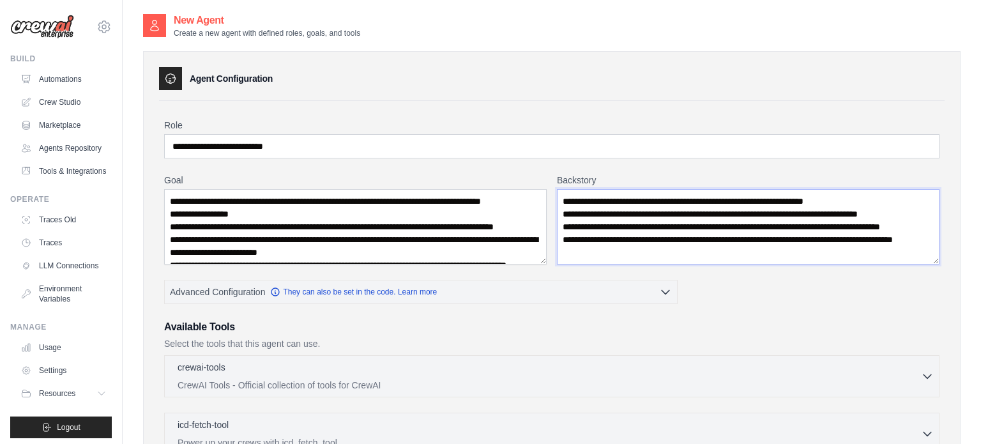
scroll to position [26, 0]
type textarea "**********"
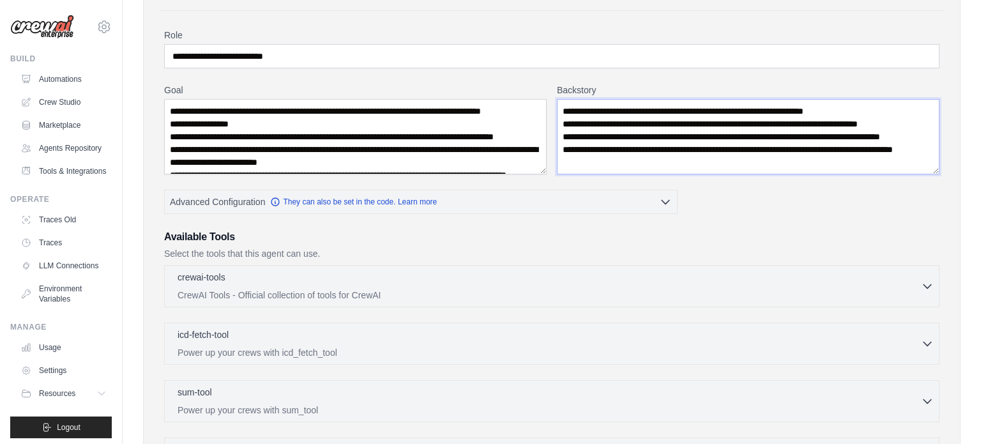
scroll to position [91, 0]
click at [338, 297] on p "CrewAI Tools - Official collection of tools for CrewAI" at bounding box center [549, 293] width 743 height 13
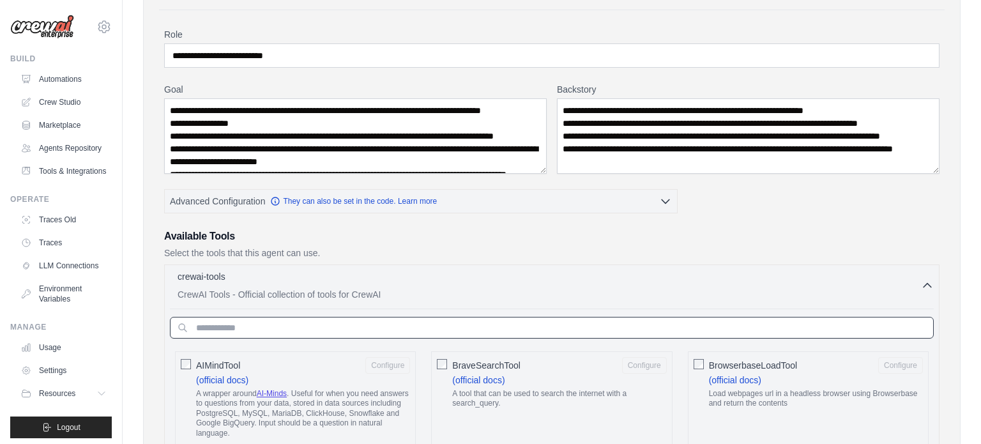
click at [309, 321] on input "text" at bounding box center [552, 328] width 764 height 22
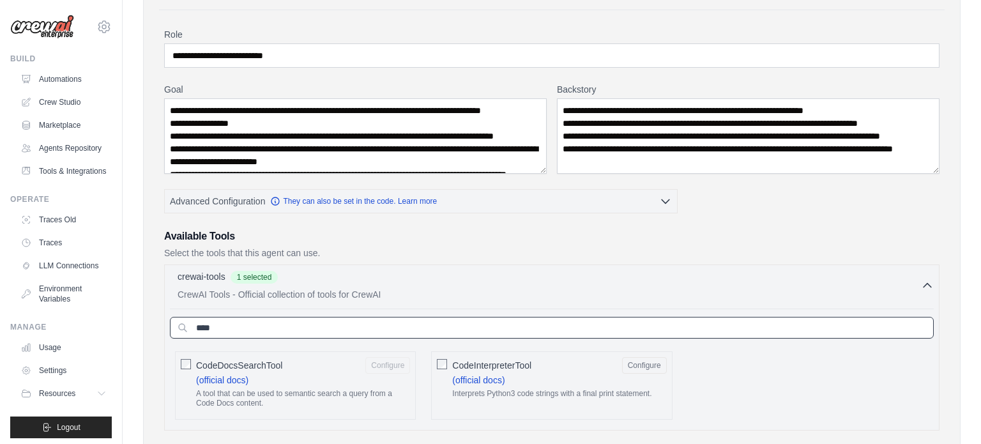
click at [301, 321] on input "****" at bounding box center [552, 328] width 764 height 22
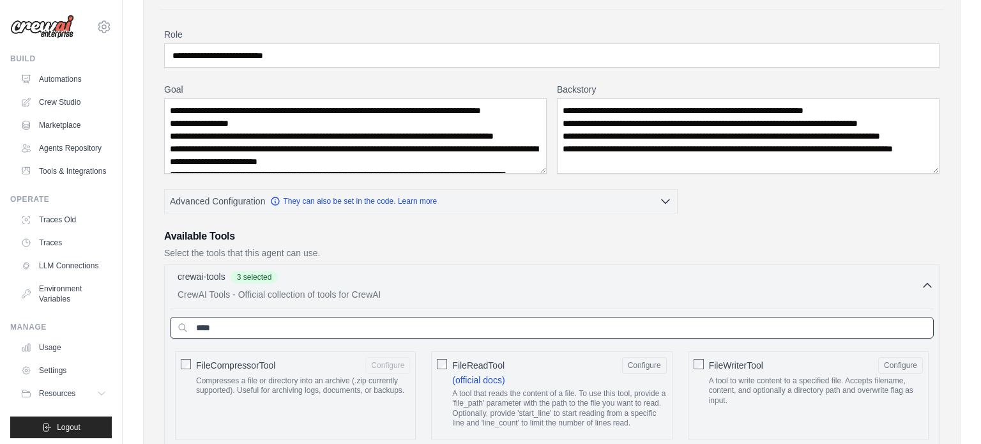
click at [266, 319] on input "****" at bounding box center [552, 328] width 764 height 22
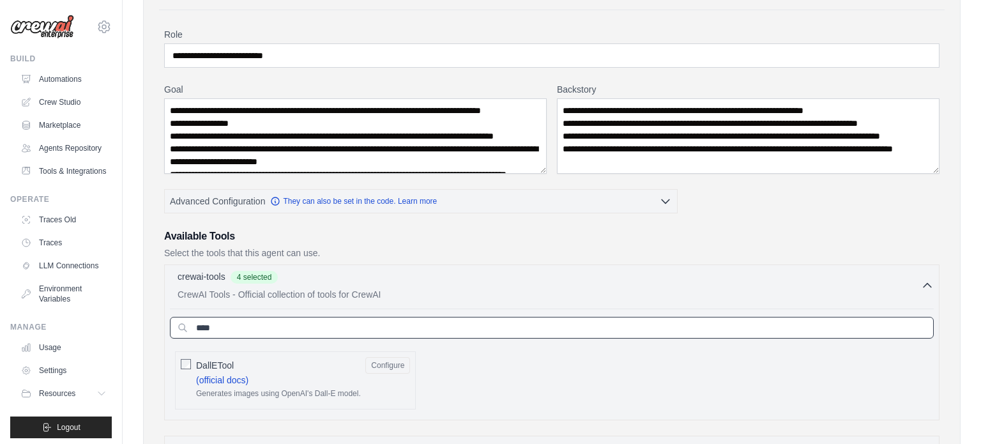
click at [238, 330] on input "****" at bounding box center [552, 328] width 764 height 22
type input "*****"
click at [607, 294] on p "CrewAI Tools - Official collection of tools for CrewAI" at bounding box center [549, 293] width 743 height 13
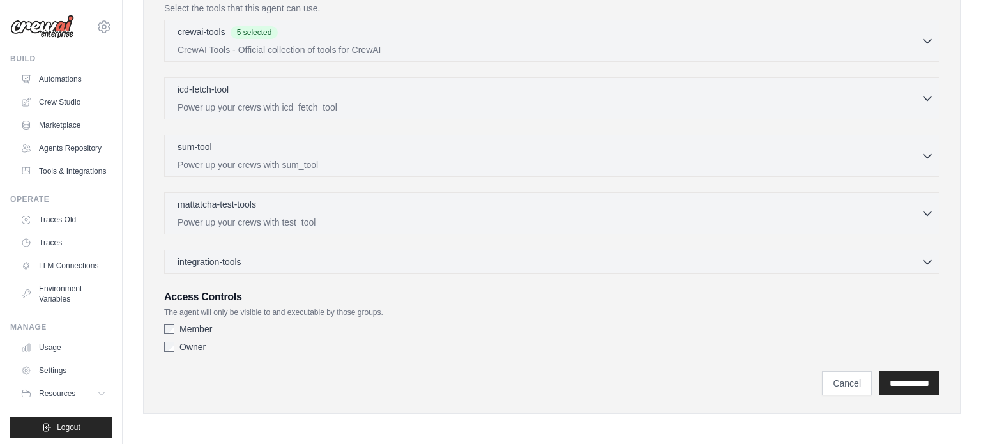
scroll to position [333, 0]
click at [321, 261] on div "integration-tools 0 selected" at bounding box center [556, 263] width 756 height 13
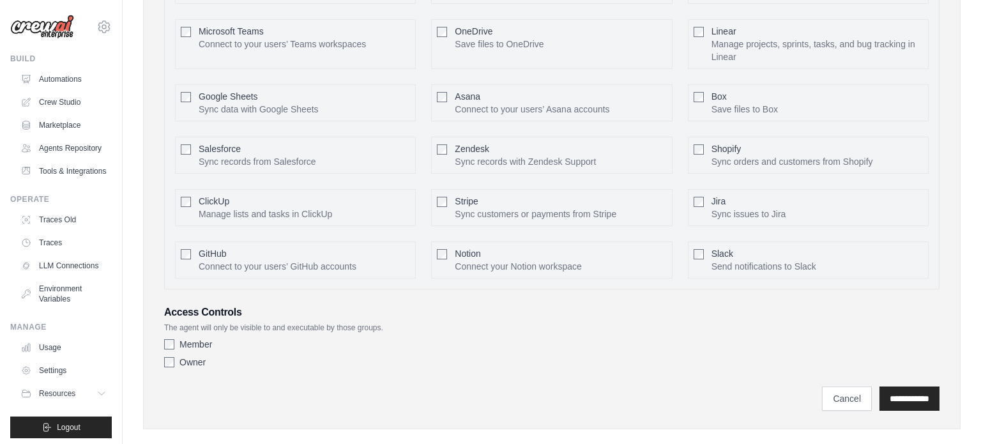
scroll to position [700, 0]
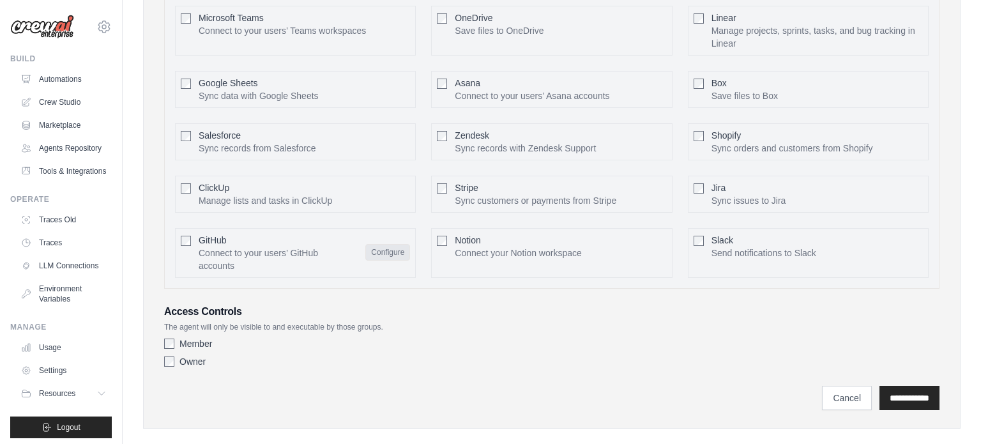
click at [377, 248] on button "Configure" at bounding box center [387, 252] width 45 height 17
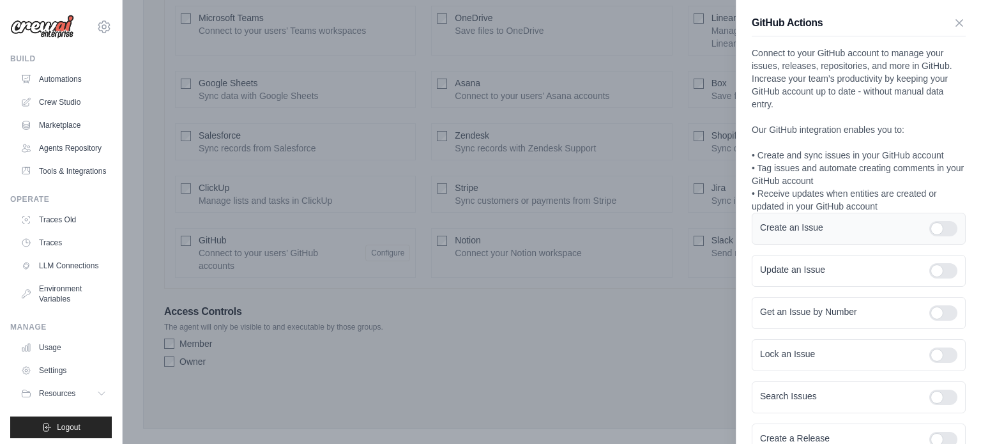
click at [945, 234] on div at bounding box center [943, 228] width 28 height 15
click at [941, 272] on div at bounding box center [943, 270] width 28 height 15
click at [942, 305] on div at bounding box center [943, 312] width 28 height 15
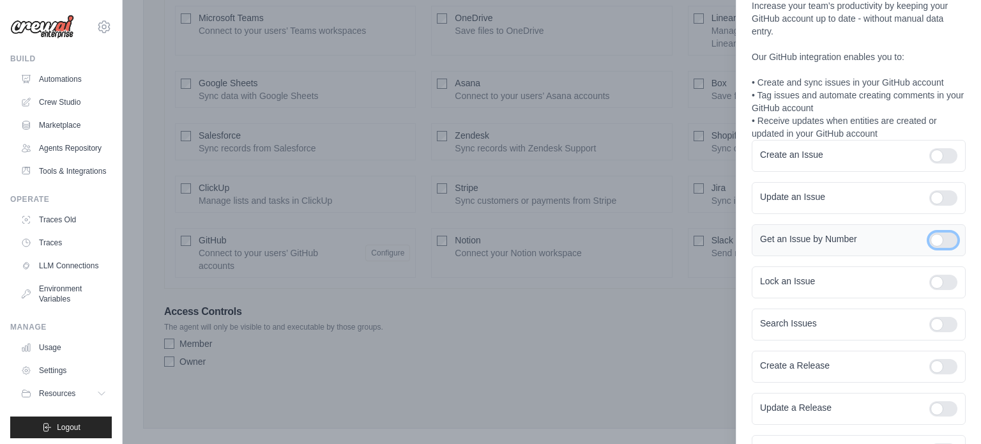
scroll to position [91, 0]
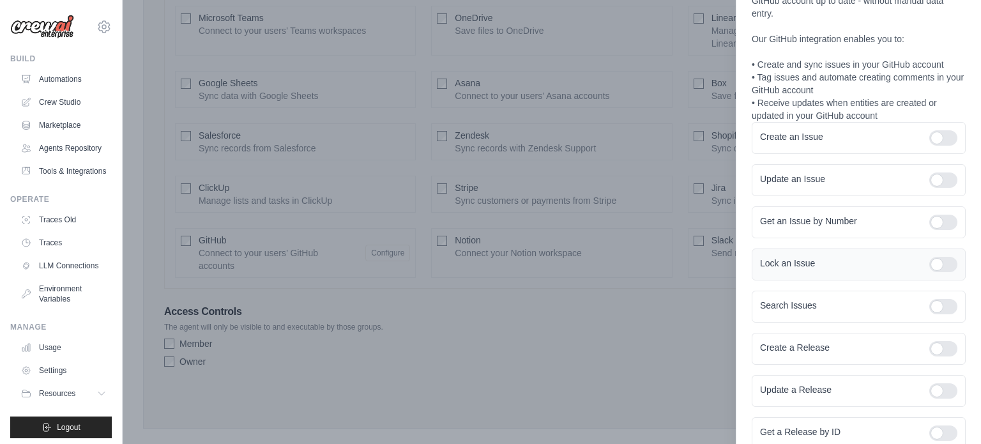
click at [946, 266] on div at bounding box center [943, 264] width 28 height 15
click at [947, 302] on div at bounding box center [943, 306] width 28 height 15
click at [944, 338] on div "Create a Release" at bounding box center [859, 349] width 214 height 32
click at [945, 345] on div at bounding box center [943, 348] width 28 height 15
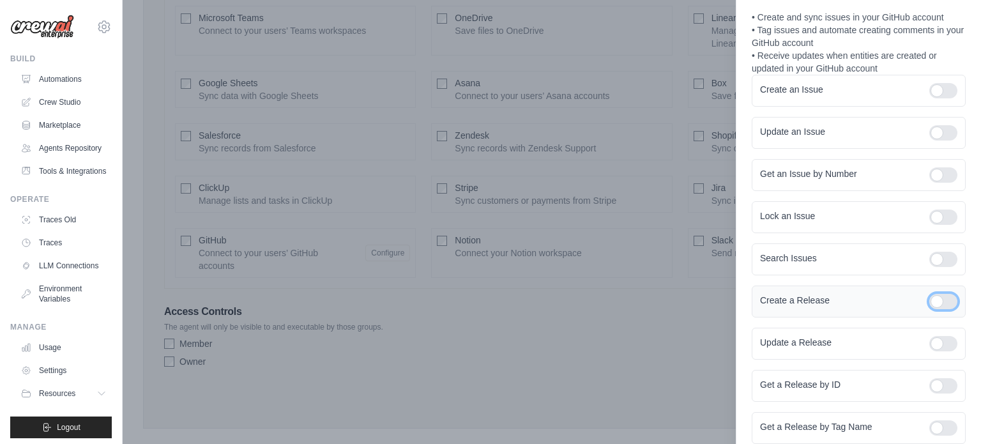
scroll to position [143, 0]
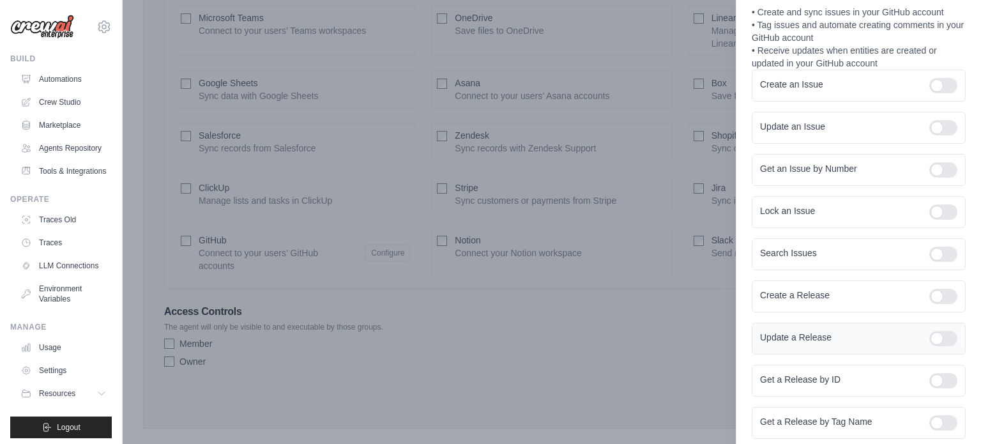
click at [950, 340] on div at bounding box center [943, 338] width 28 height 15
click at [945, 377] on div at bounding box center [943, 380] width 28 height 15
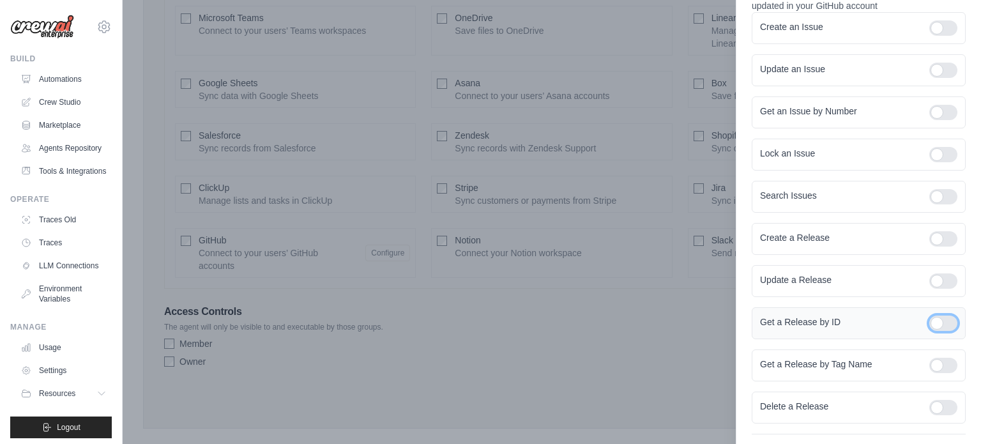
scroll to position [212, 0]
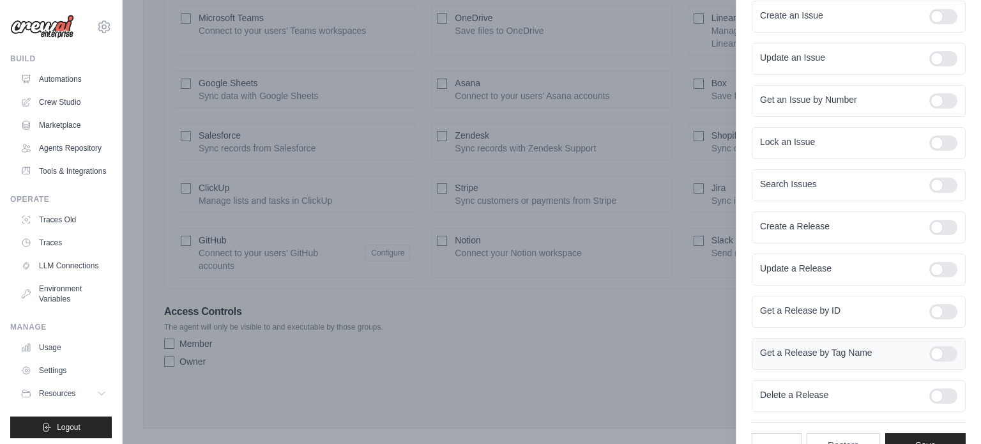
click at [950, 355] on div at bounding box center [943, 353] width 28 height 15
click at [950, 399] on div at bounding box center [943, 395] width 28 height 15
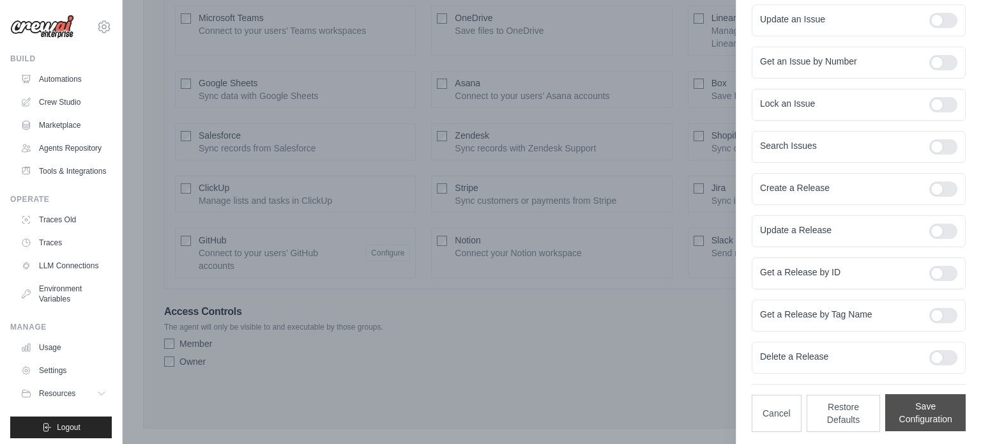
click at [930, 398] on button "Save Configuration" at bounding box center [925, 412] width 80 height 37
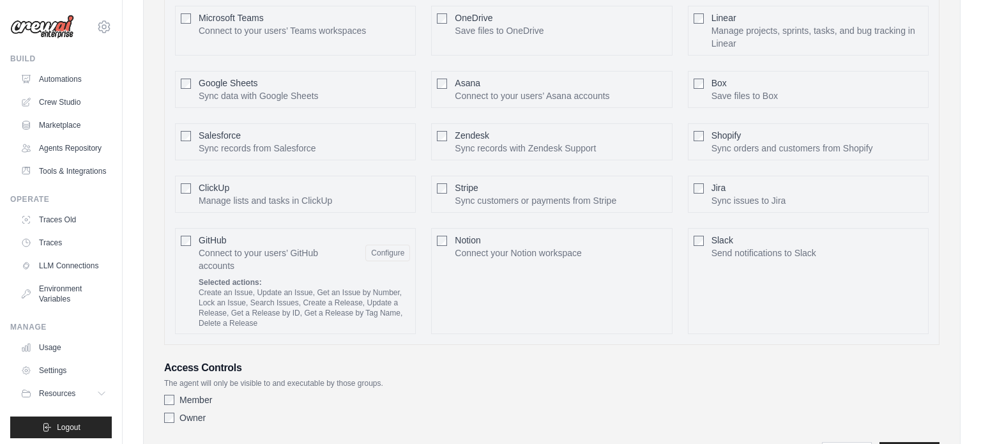
scroll to position [769, 0]
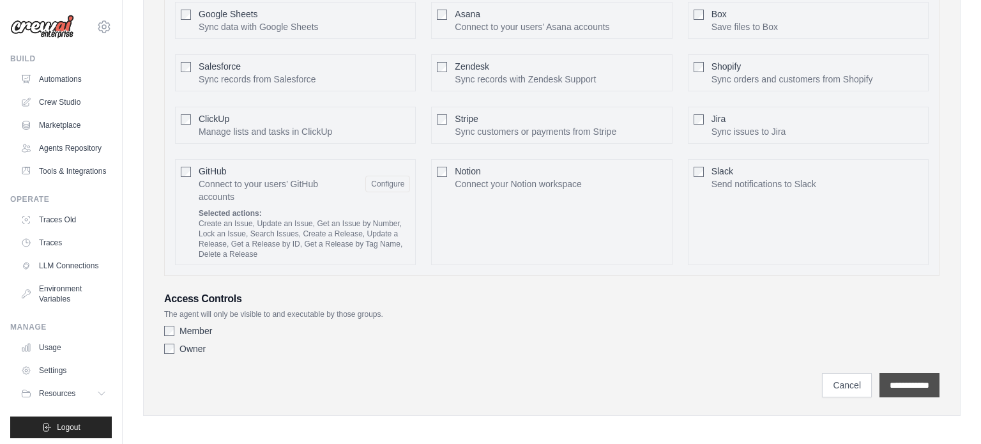
click at [882, 373] on input "**********" at bounding box center [909, 385] width 60 height 24
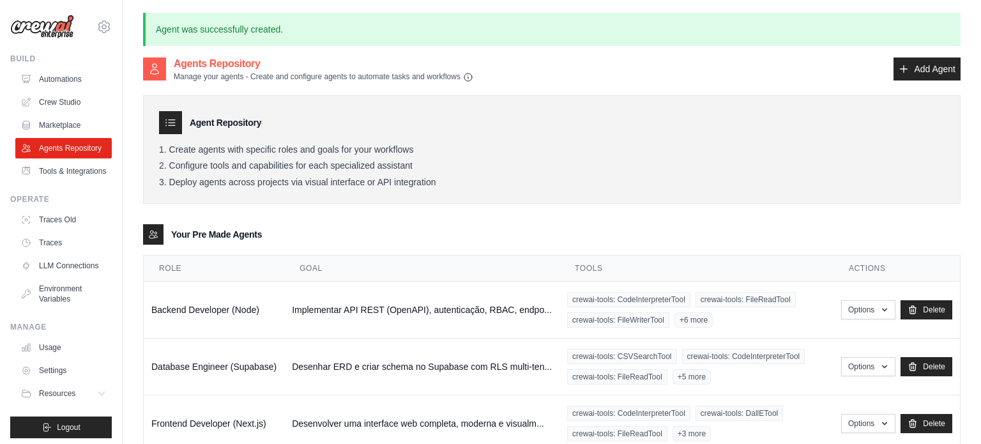
scroll to position [80, 0]
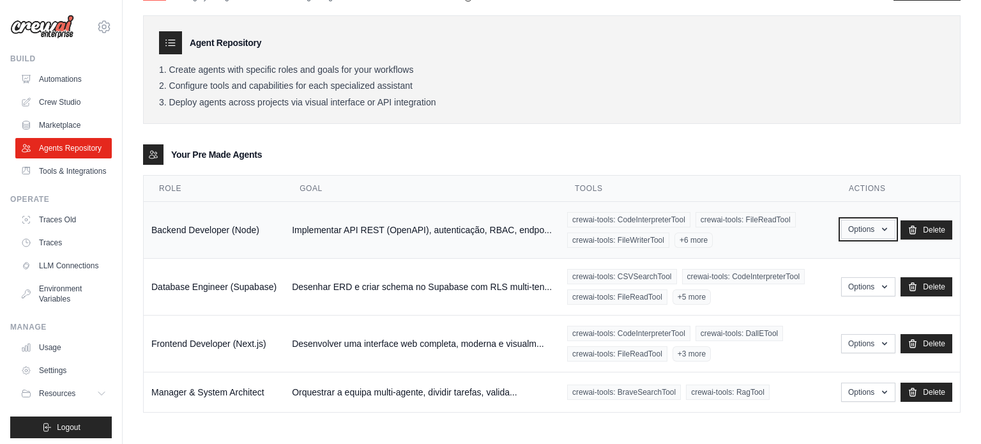
click at [872, 230] on button "Options" at bounding box center [868, 229] width 54 height 19
click at [824, 275] on link "Edit" at bounding box center [849, 281] width 92 height 23
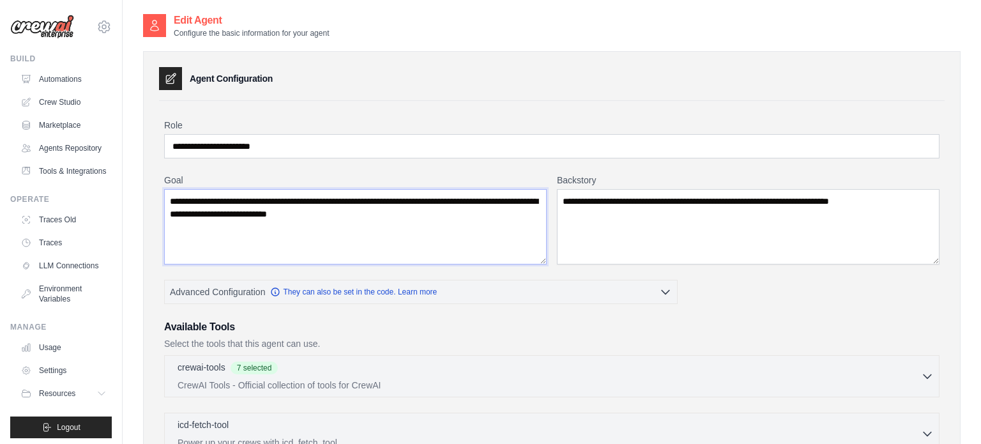
click at [323, 223] on textarea "**********" at bounding box center [355, 226] width 382 height 75
click at [510, 220] on textarea "**********" at bounding box center [355, 226] width 382 height 75
paste textarea "**********"
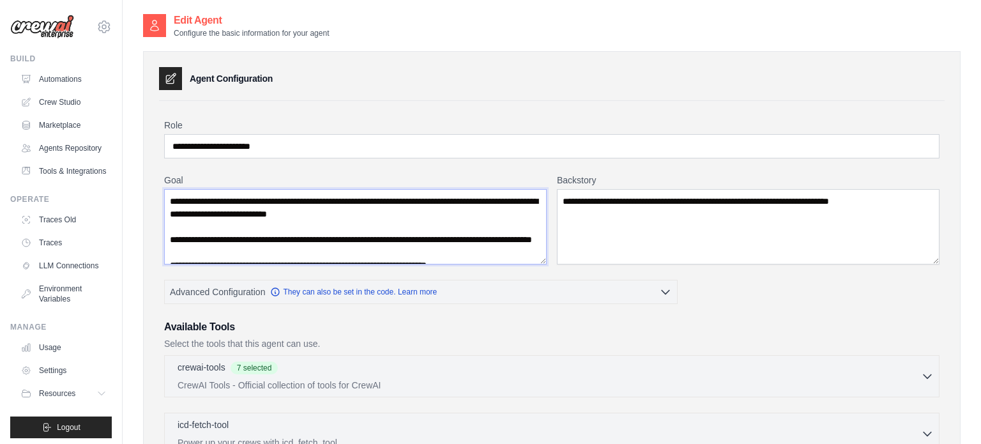
type textarea "**********"
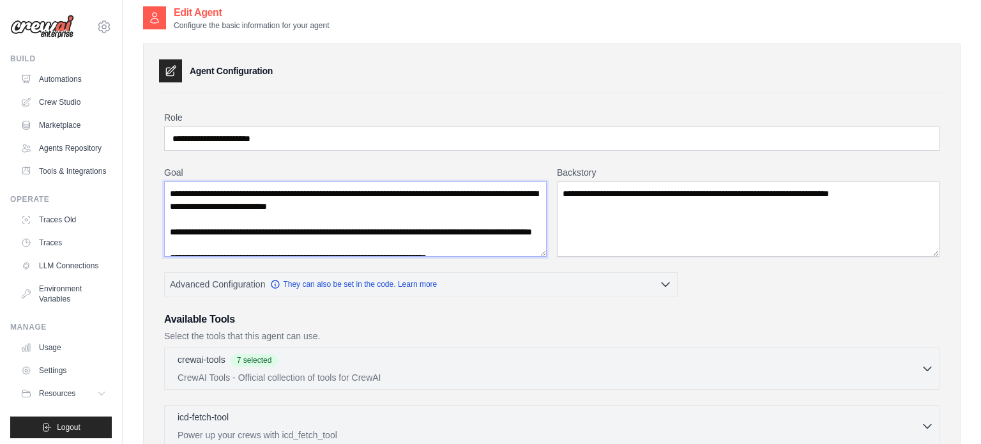
scroll to position [335, 0]
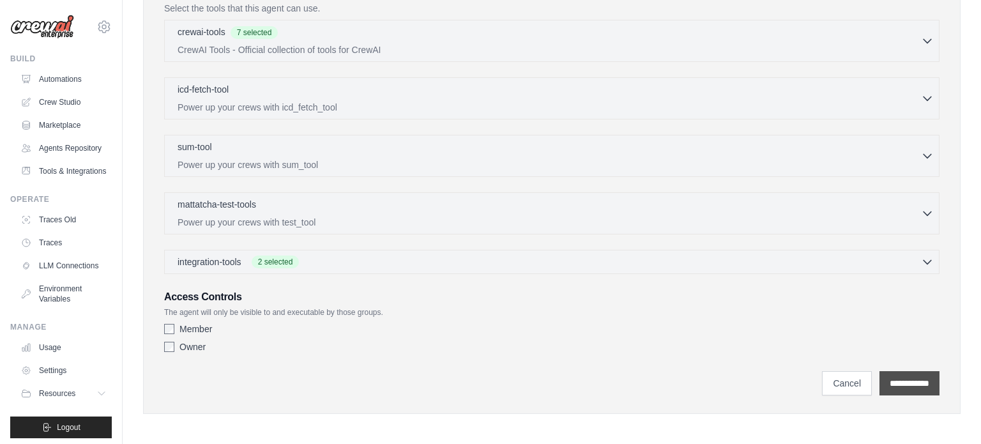
click at [900, 379] on input "**********" at bounding box center [909, 383] width 60 height 24
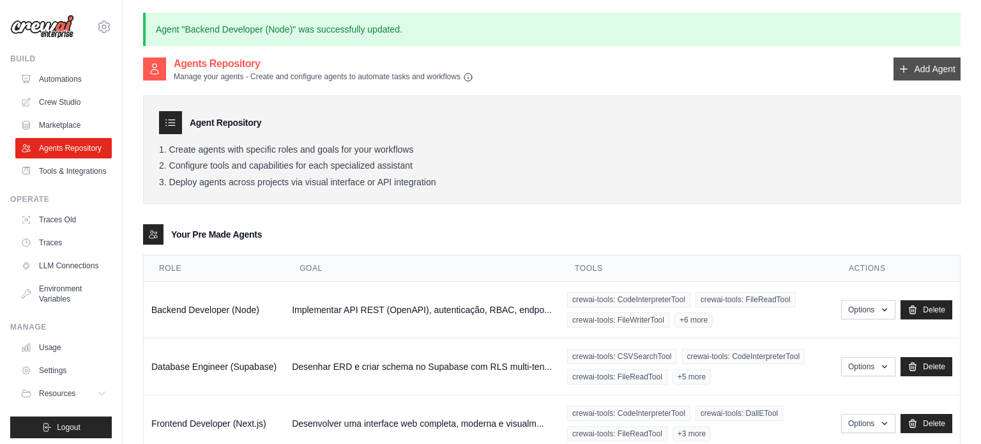
click at [922, 69] on link "Add Agent" at bounding box center [926, 68] width 67 height 23
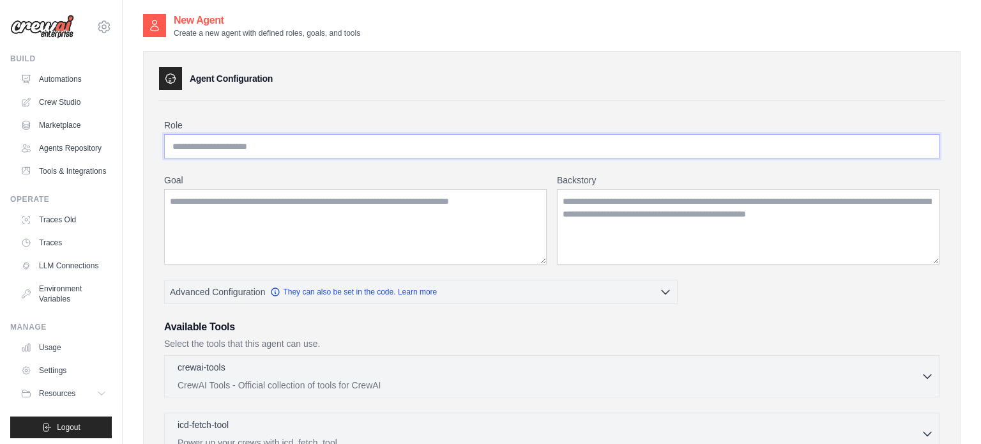
click at [389, 151] on input "Role" at bounding box center [551, 146] width 775 height 24
paste input "**********"
type input "**********"
click at [404, 202] on textarea "Goal" at bounding box center [355, 226] width 382 height 75
paste textarea "**********"
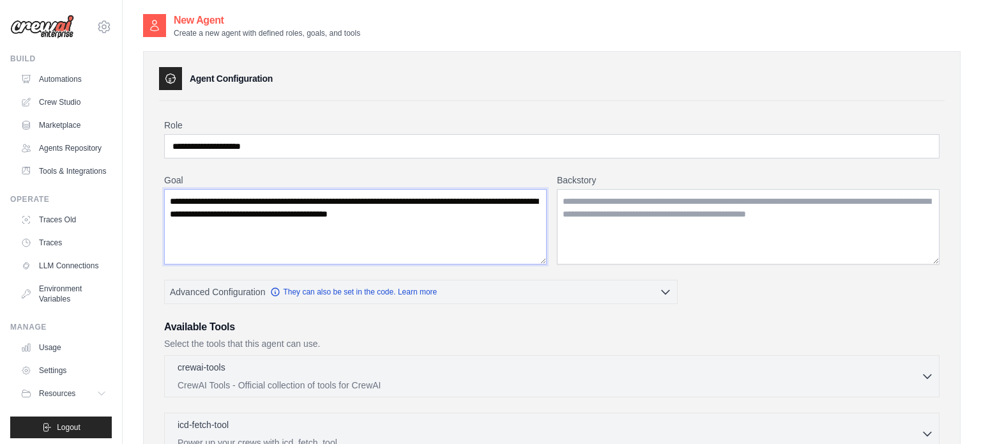
type textarea "**********"
click at [674, 207] on textarea "Backstory" at bounding box center [748, 226] width 382 height 75
paste textarea "**********"
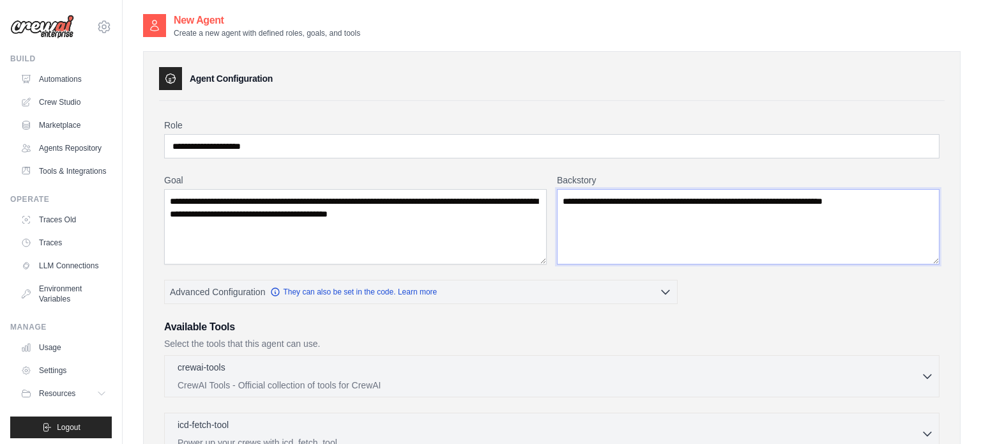
type textarea "**********"
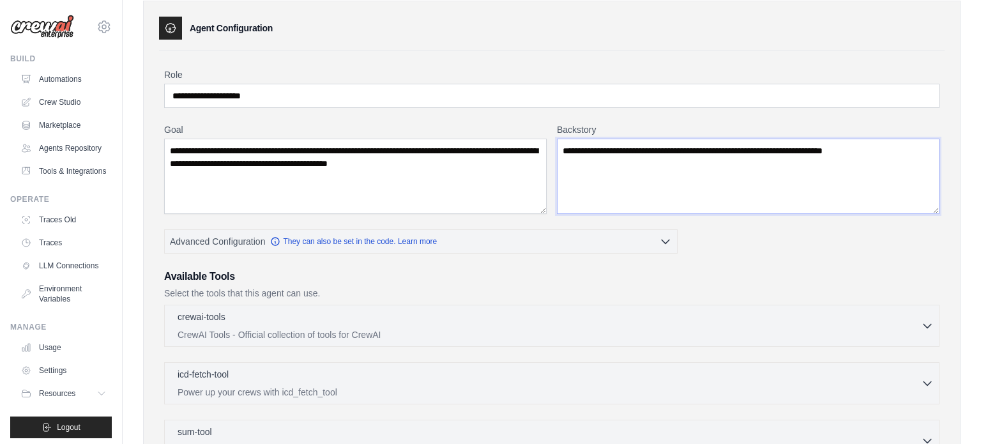
scroll to position [61, 0]
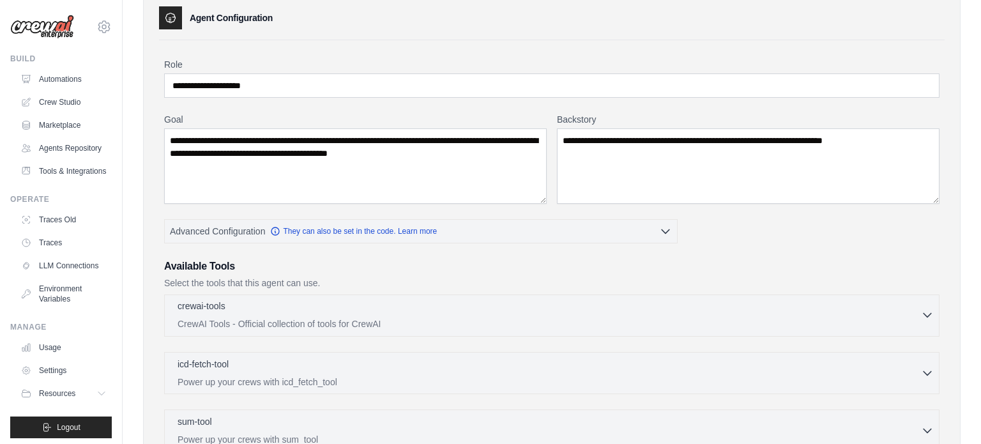
click at [358, 322] on p "CrewAI Tools - Official collection of tools for CrewAI" at bounding box center [549, 323] width 743 height 13
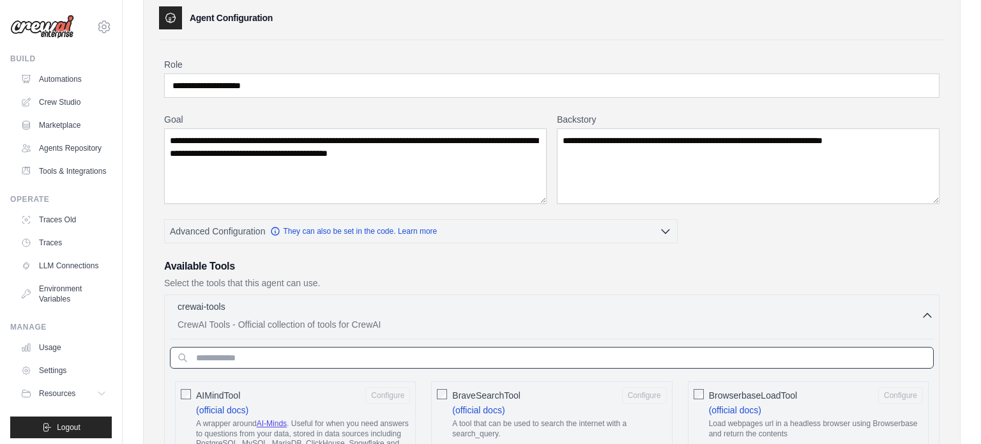
click at [287, 353] on input "text" at bounding box center [552, 358] width 764 height 22
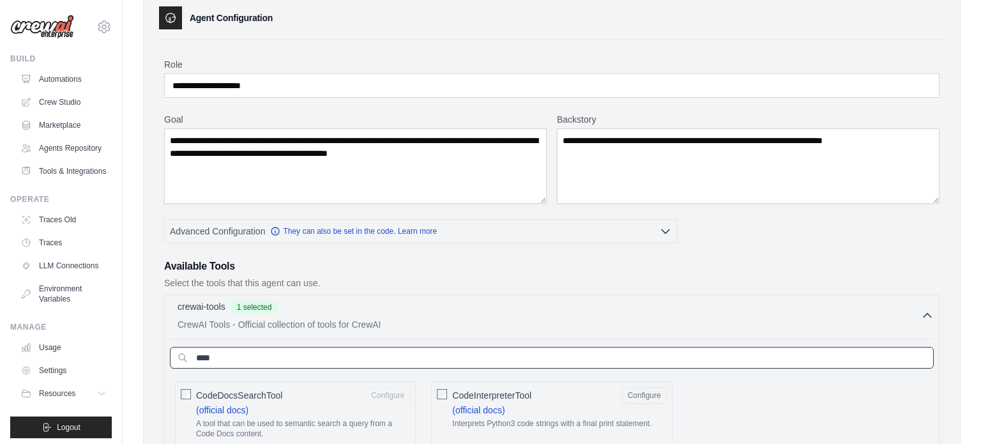
click at [238, 365] on input "****" at bounding box center [552, 358] width 764 height 22
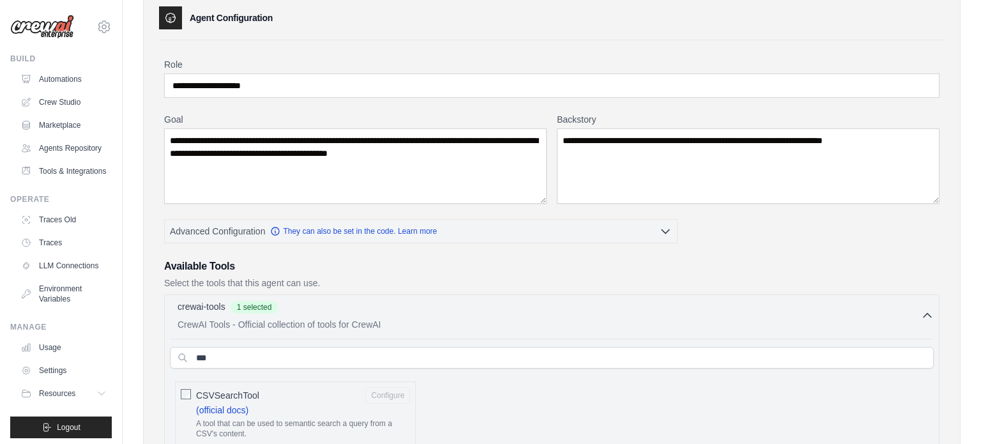
click at [183, 387] on div at bounding box center [186, 393] width 10 height 13
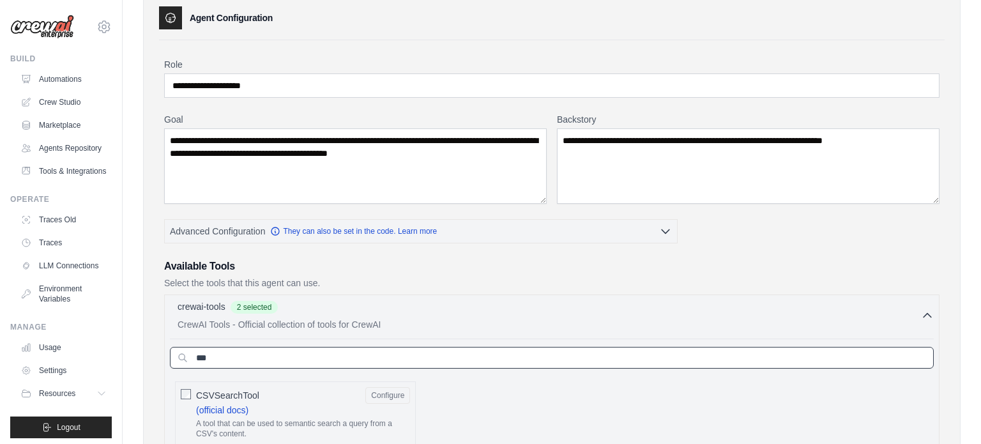
click at [257, 360] on input "***" at bounding box center [552, 358] width 764 height 22
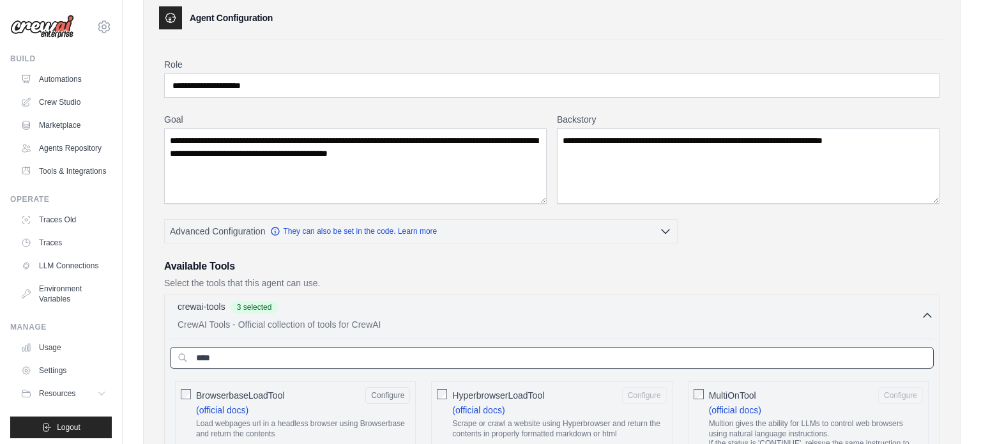
click at [301, 350] on input "****" at bounding box center [552, 358] width 764 height 22
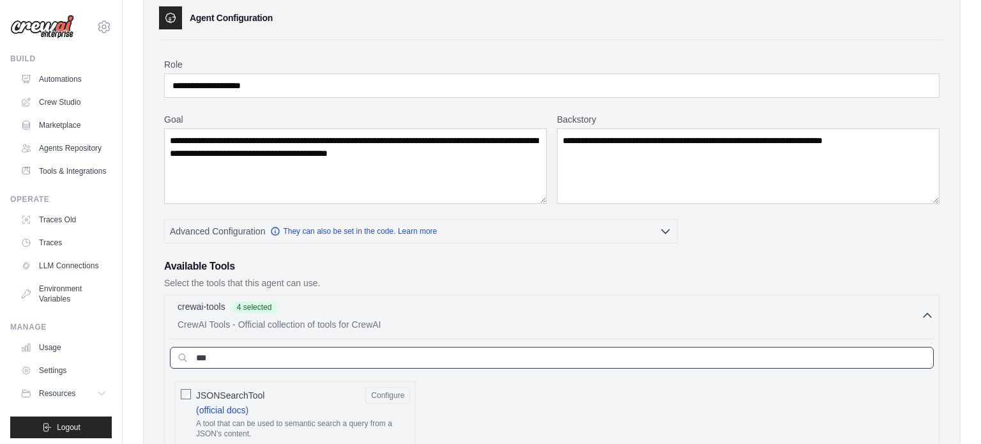
click at [247, 358] on input "***" at bounding box center [552, 358] width 764 height 22
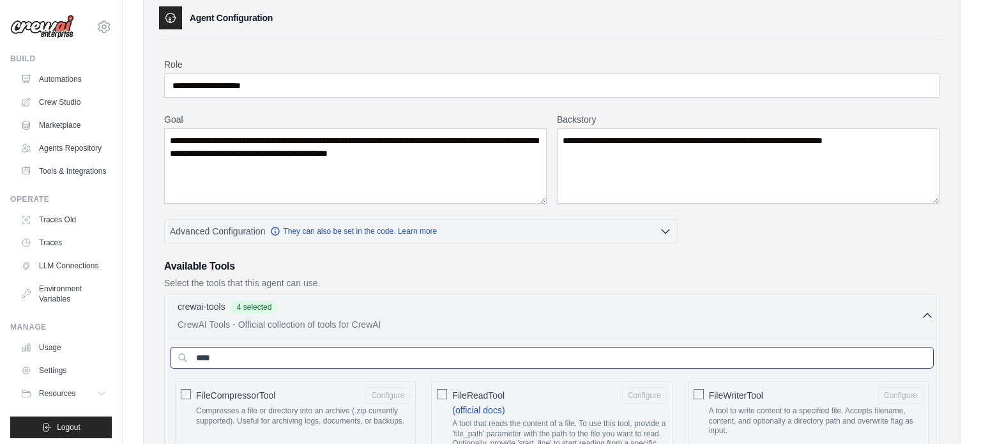
type input "****"
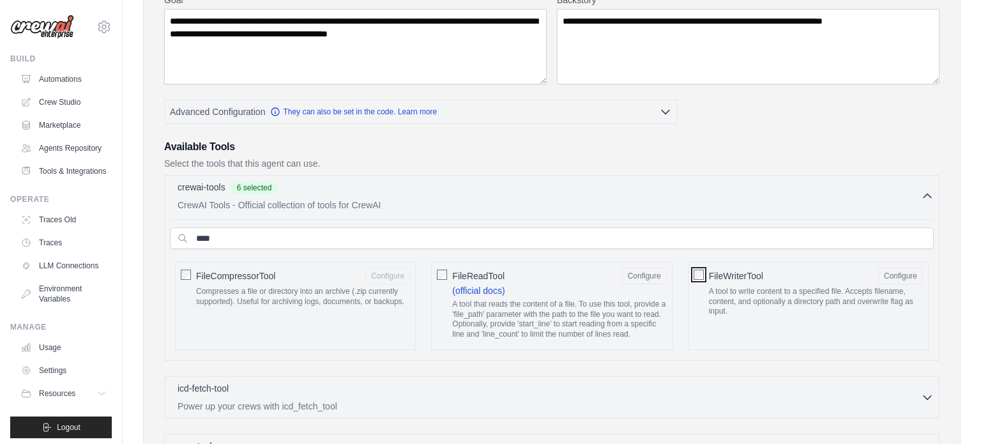
scroll to position [181, 0]
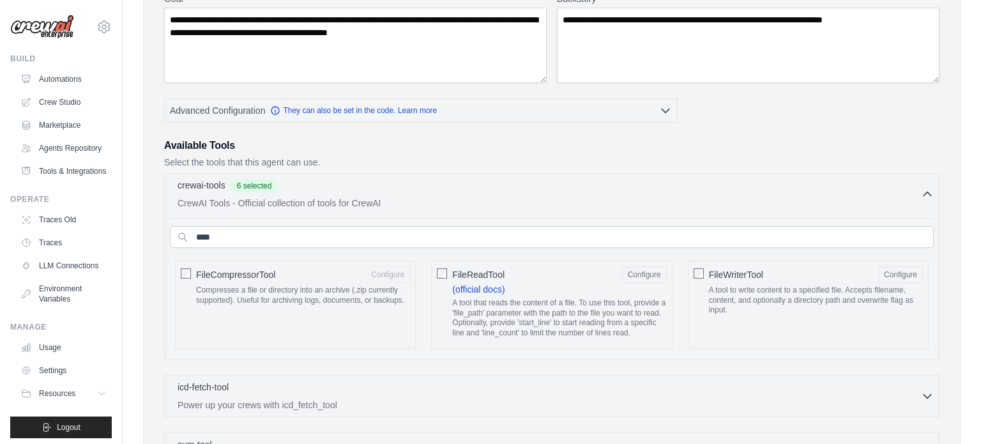
click at [679, 206] on p "CrewAI Tools - Official collection of tools for CrewAI" at bounding box center [549, 203] width 743 height 13
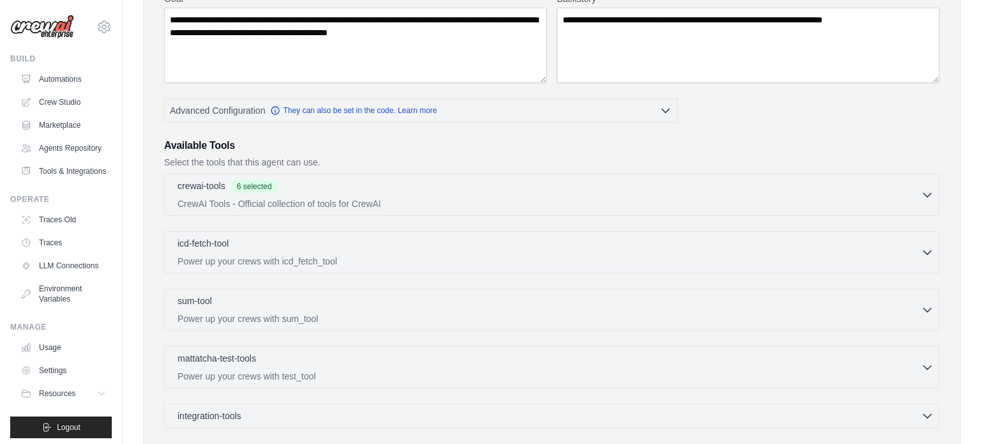
scroll to position [335, 0]
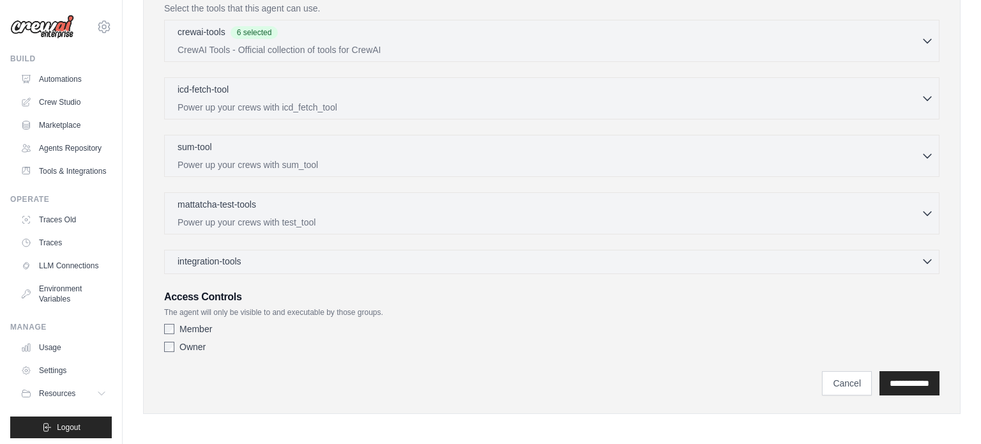
click at [338, 255] on div "integration-tools 0 selected" at bounding box center [556, 261] width 756 height 13
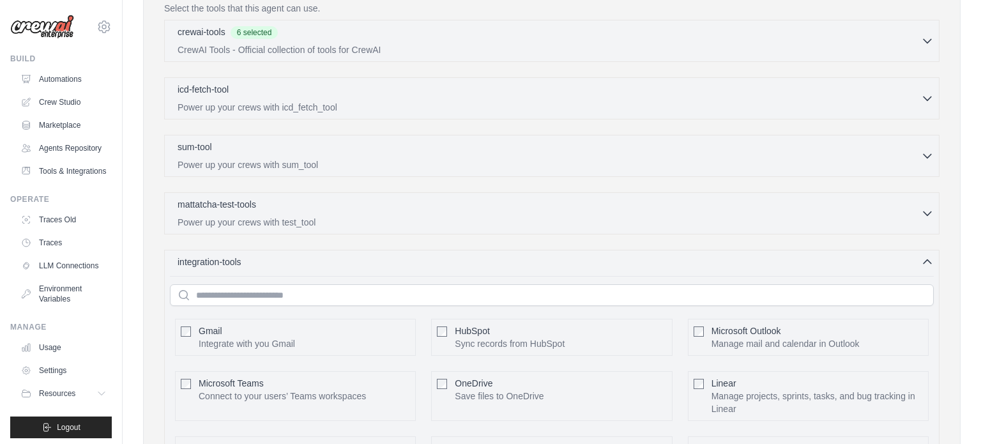
click at [206, 326] on span "Gmail" at bounding box center [211, 331] width 24 height 10
click at [378, 331] on button "Configure" at bounding box center [387, 336] width 45 height 17
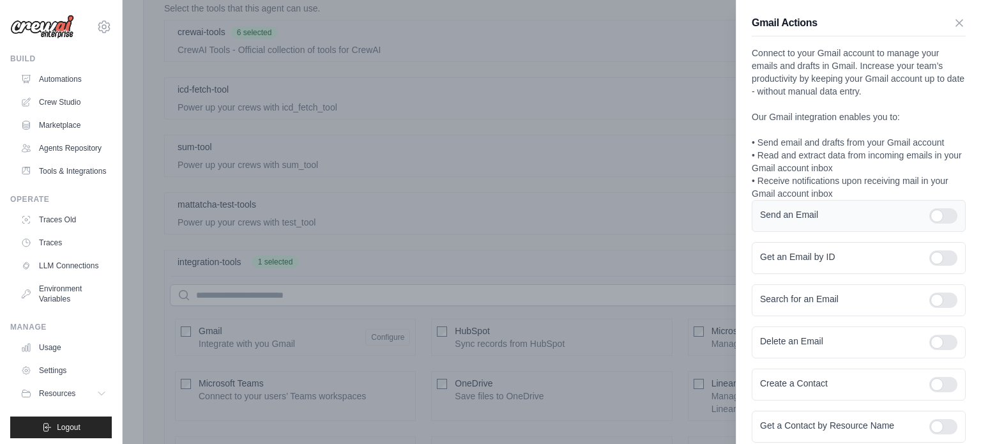
click at [932, 210] on div at bounding box center [943, 215] width 28 height 15
click at [937, 262] on div at bounding box center [943, 257] width 28 height 15
click at [946, 302] on div at bounding box center [943, 299] width 28 height 15
click at [942, 337] on div at bounding box center [943, 342] width 28 height 15
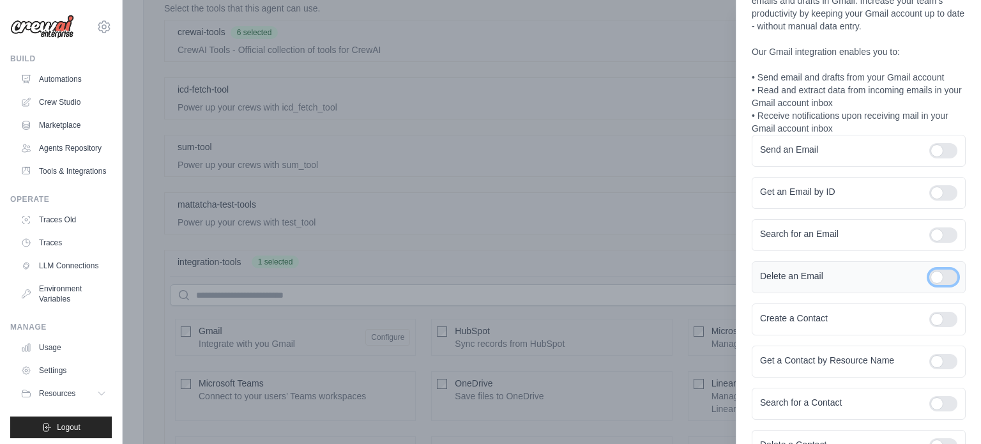
scroll to position [77, 0]
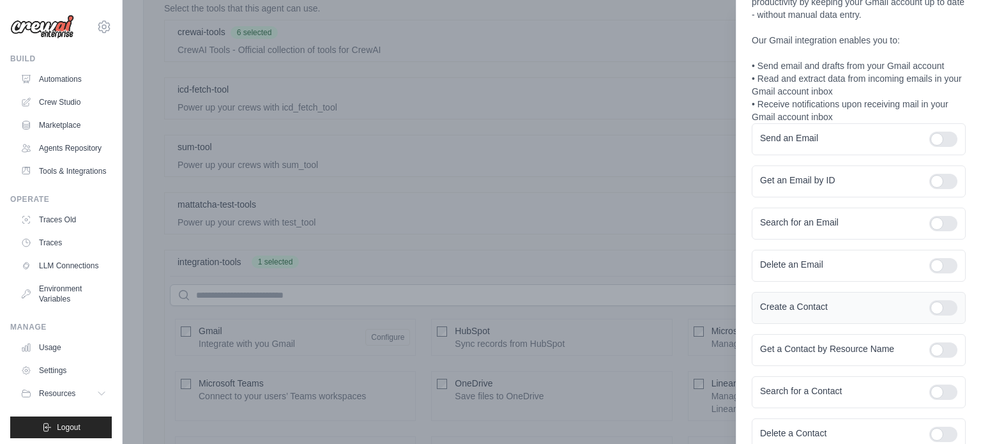
click at [949, 307] on div at bounding box center [943, 307] width 28 height 15
click at [942, 343] on div at bounding box center [943, 349] width 28 height 15
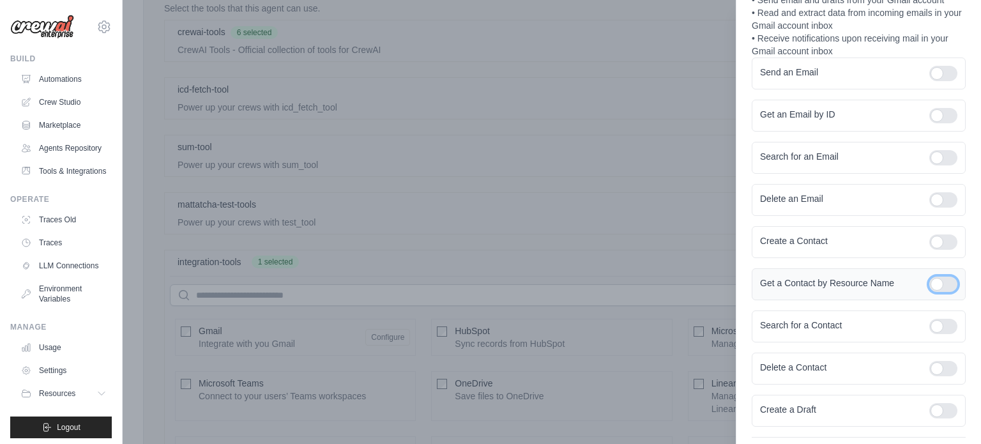
scroll to position [153, 0]
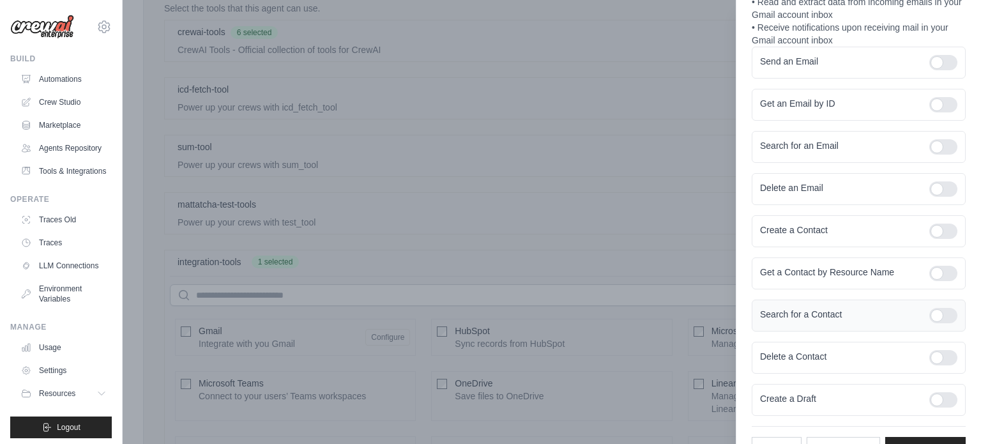
click at [949, 318] on div at bounding box center [943, 315] width 28 height 15
click at [942, 353] on div at bounding box center [943, 357] width 28 height 15
click at [939, 392] on div at bounding box center [943, 399] width 28 height 15
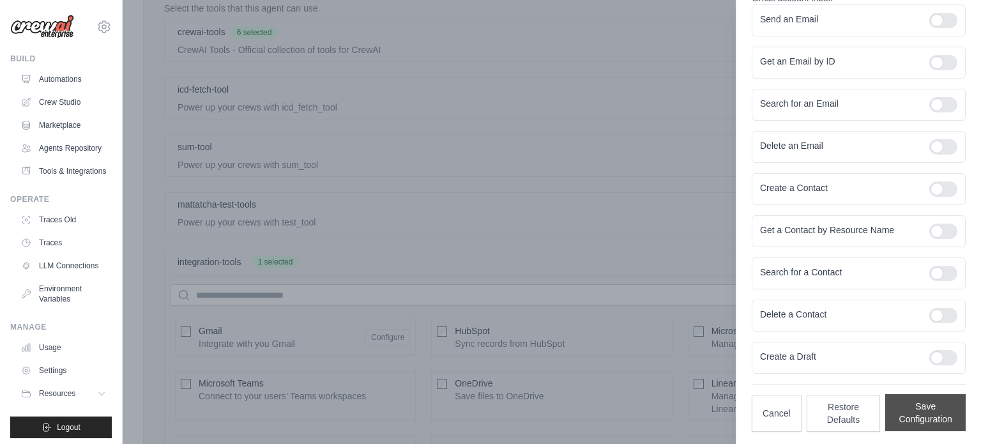
click at [938, 403] on button "Save Configuration" at bounding box center [925, 412] width 80 height 37
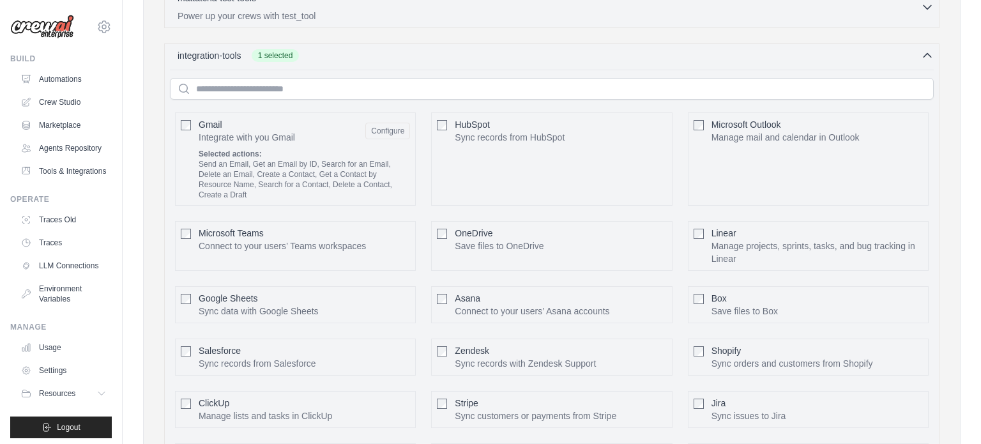
scroll to position [548, 0]
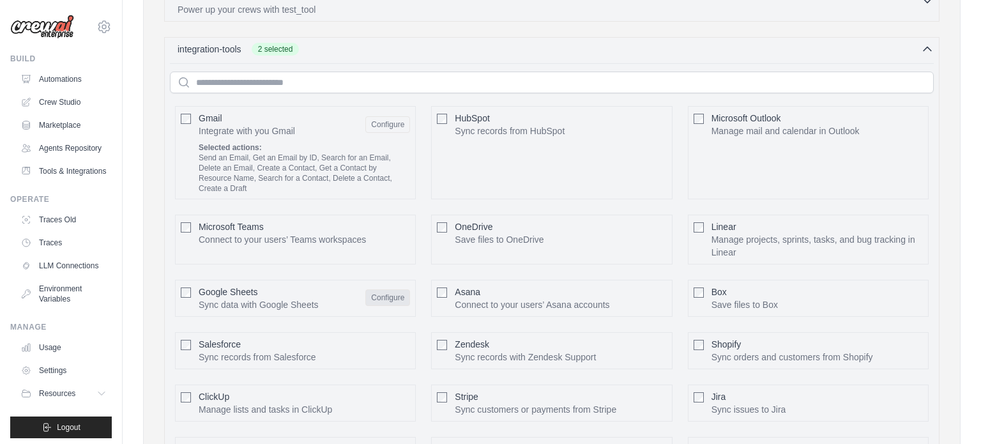
click at [393, 293] on button "Configure" at bounding box center [387, 297] width 45 height 17
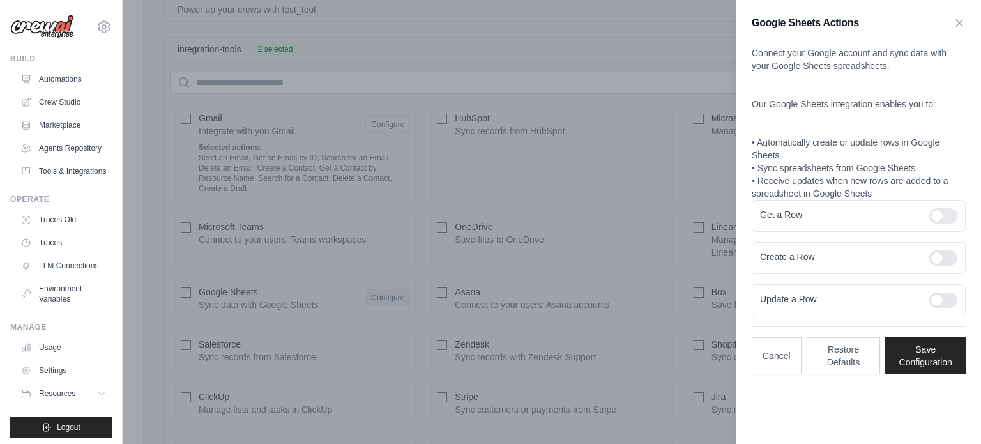
scroll to position [0, 0]
click at [944, 220] on div at bounding box center [943, 215] width 28 height 15
click at [939, 255] on div at bounding box center [943, 257] width 28 height 15
click at [939, 295] on div at bounding box center [943, 299] width 28 height 15
click at [929, 345] on button "Save Configuration" at bounding box center [925, 355] width 80 height 37
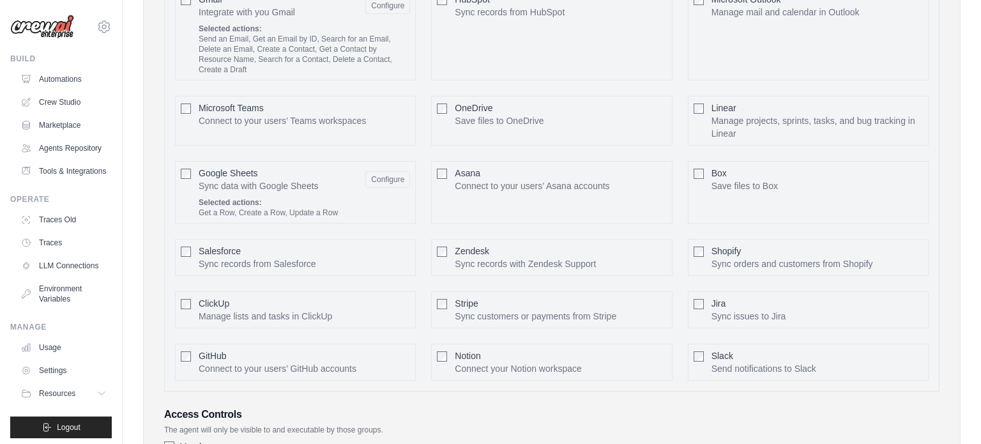
scroll to position [713, 0]
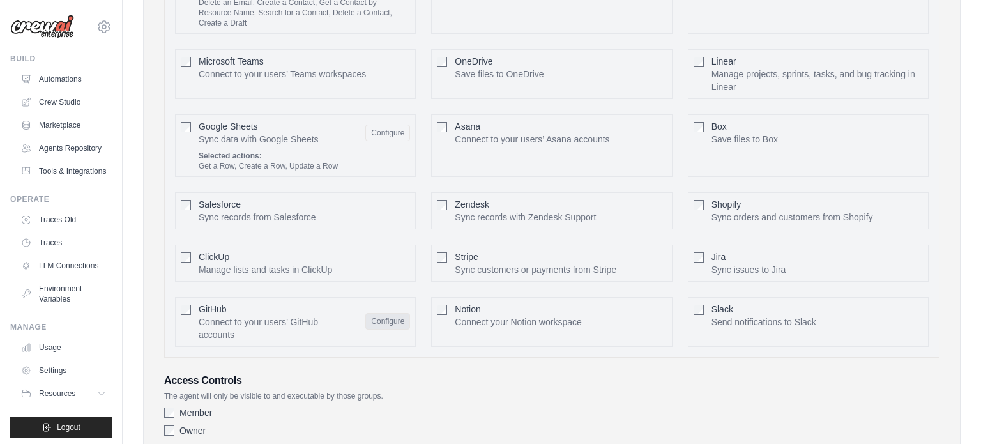
click at [384, 318] on button "Configure" at bounding box center [387, 321] width 45 height 17
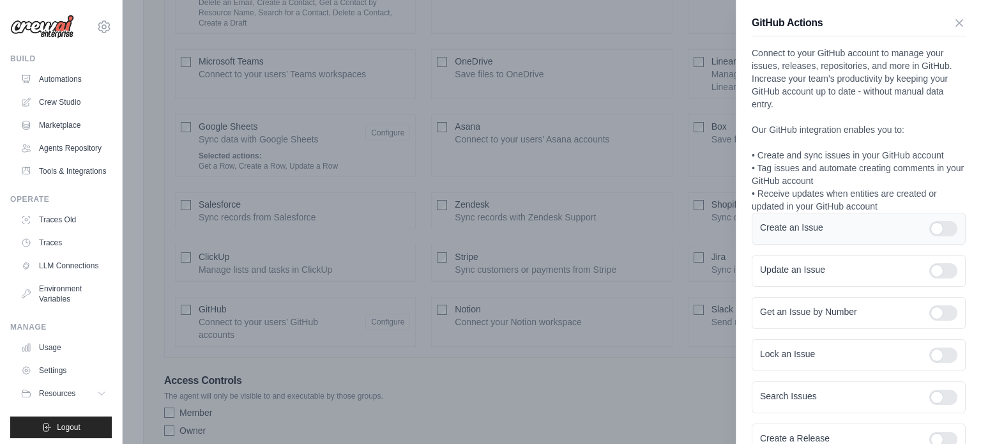
click at [938, 232] on div at bounding box center [943, 228] width 28 height 15
click at [936, 268] on div at bounding box center [943, 270] width 28 height 15
click at [938, 310] on div at bounding box center [943, 312] width 28 height 15
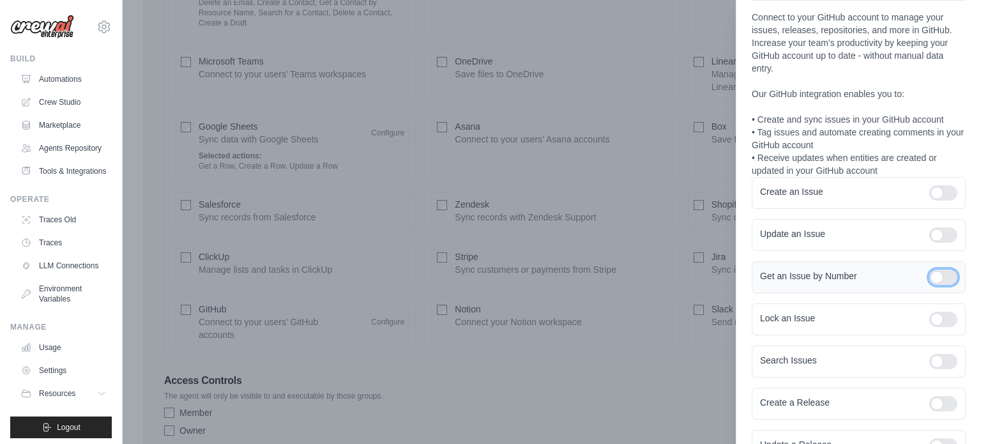
scroll to position [37, 0]
click at [945, 310] on div at bounding box center [943, 317] width 28 height 15
click at [938, 356] on div at bounding box center [943, 359] width 28 height 15
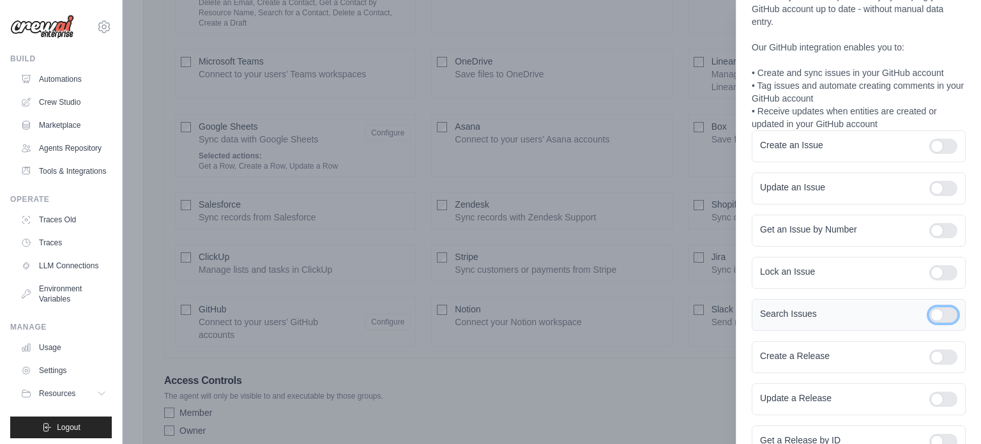
scroll to position [89, 0]
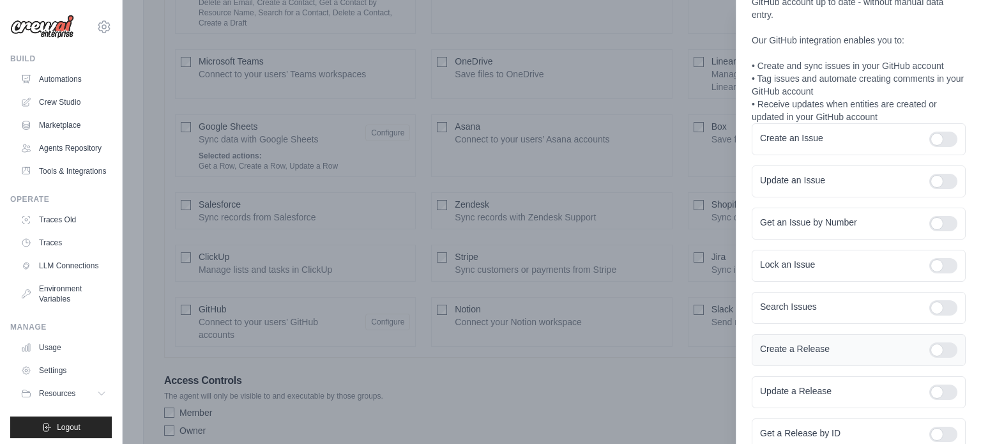
click at [939, 355] on div at bounding box center [943, 349] width 28 height 15
click at [937, 391] on div at bounding box center [943, 391] width 28 height 15
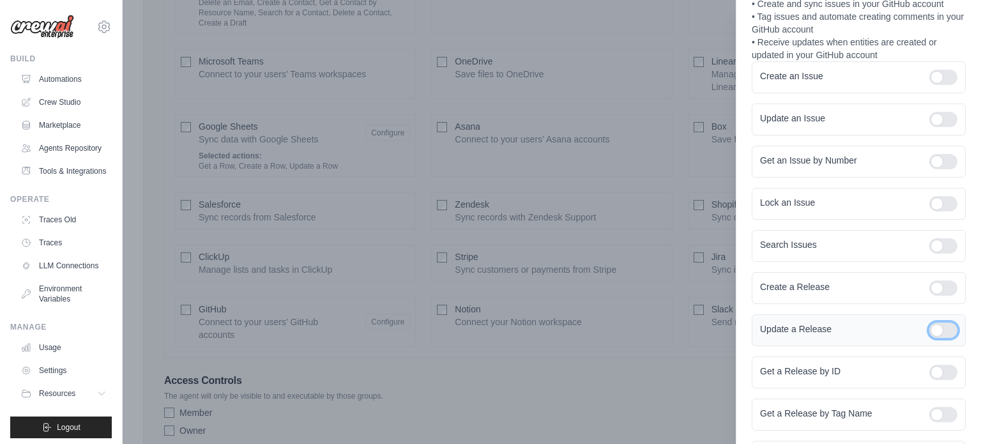
scroll to position [153, 0]
click at [943, 372] on div at bounding box center [943, 370] width 28 height 15
click at [937, 413] on div at bounding box center [943, 412] width 28 height 15
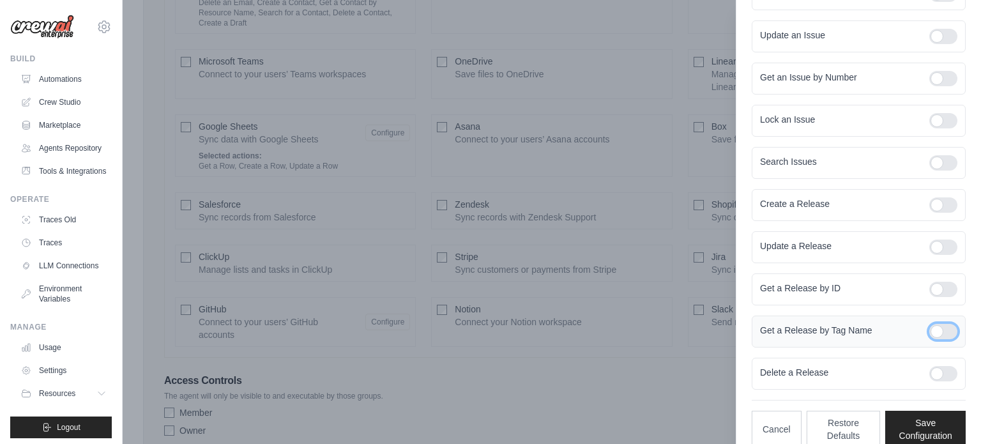
scroll to position [250, 0]
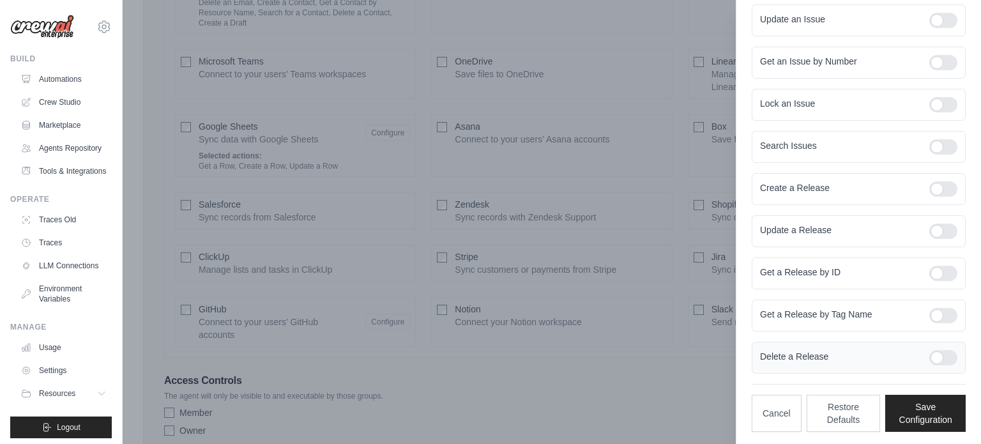
click at [941, 354] on div at bounding box center [943, 357] width 28 height 15
click at [926, 400] on button "Save Configuration" at bounding box center [925, 412] width 80 height 37
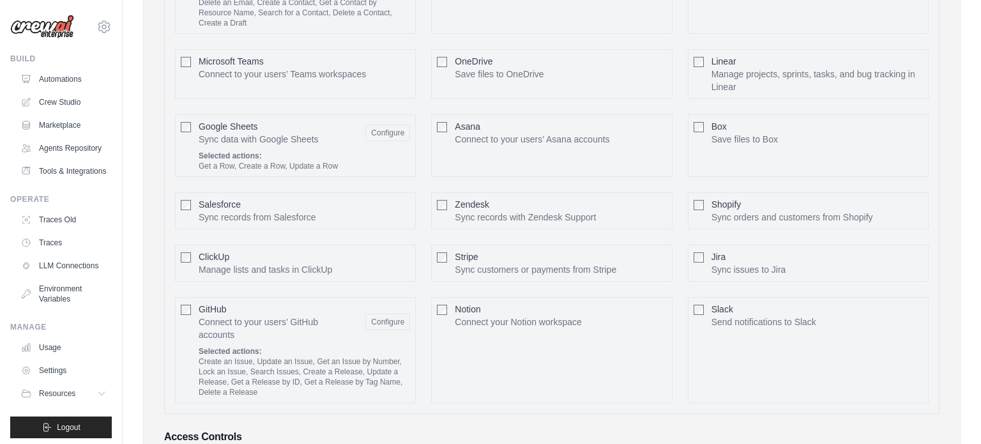
scroll to position [851, 0]
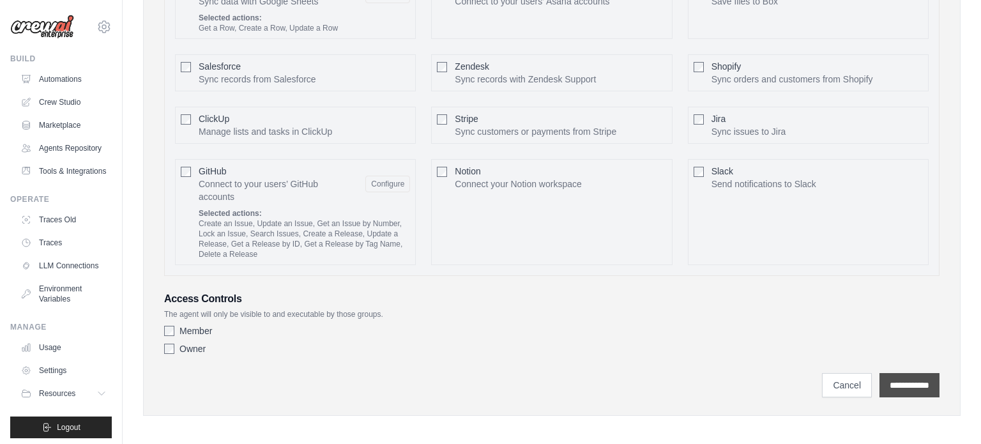
click at [882, 373] on input "**********" at bounding box center [909, 385] width 60 height 24
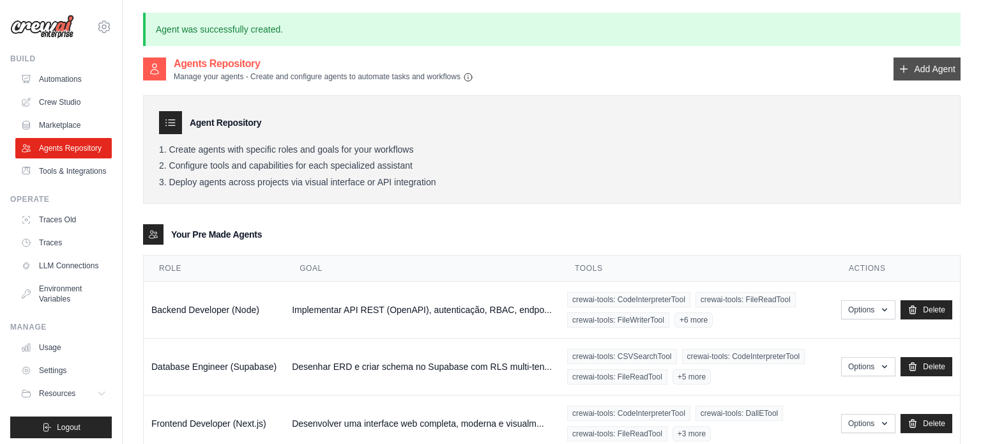
click at [897, 76] on link "Add Agent" at bounding box center [926, 68] width 67 height 23
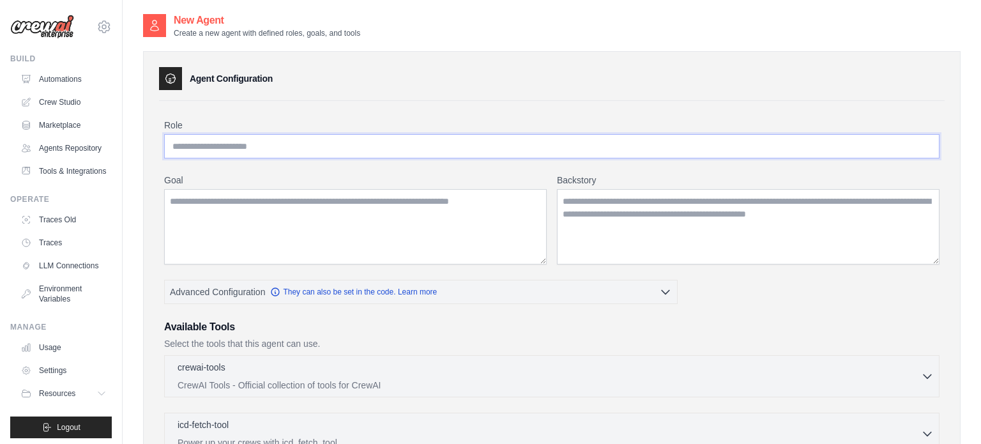
click at [268, 144] on input "Role" at bounding box center [551, 146] width 775 height 24
paste input "**********"
type input "**********"
click at [352, 200] on textarea "Goal" at bounding box center [355, 226] width 382 height 75
paste textarea "**********"
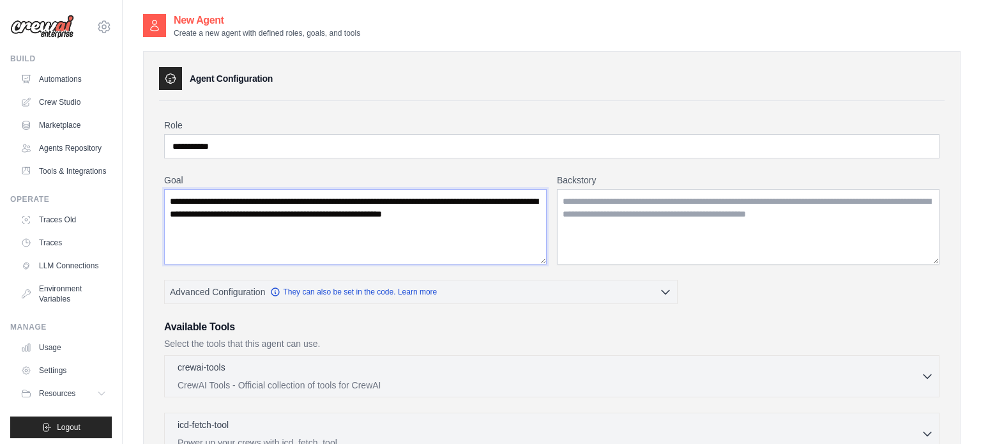
type textarea "**********"
click at [653, 199] on textarea "Backstory" at bounding box center [748, 226] width 382 height 75
paste textarea "**********"
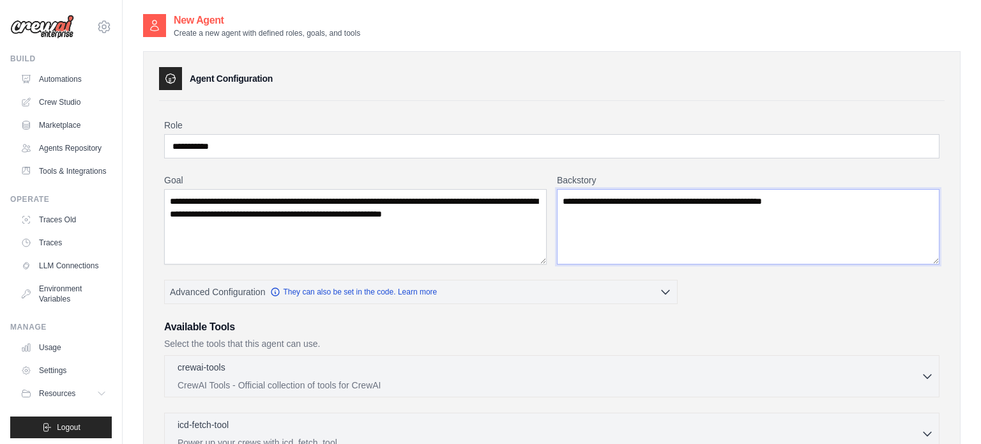
type textarea "**********"
click at [522, 216] on textarea "**********" at bounding box center [355, 226] width 382 height 75
paste textarea "**********"
type textarea "**********"
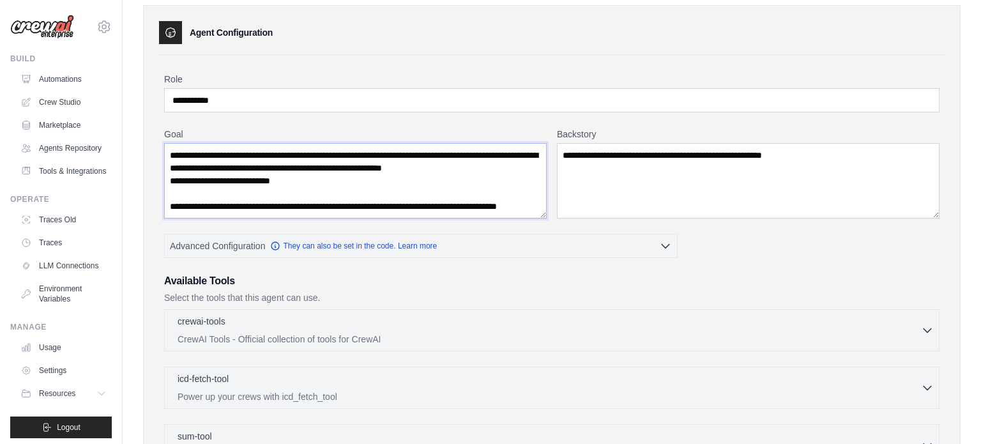
scroll to position [54, 0]
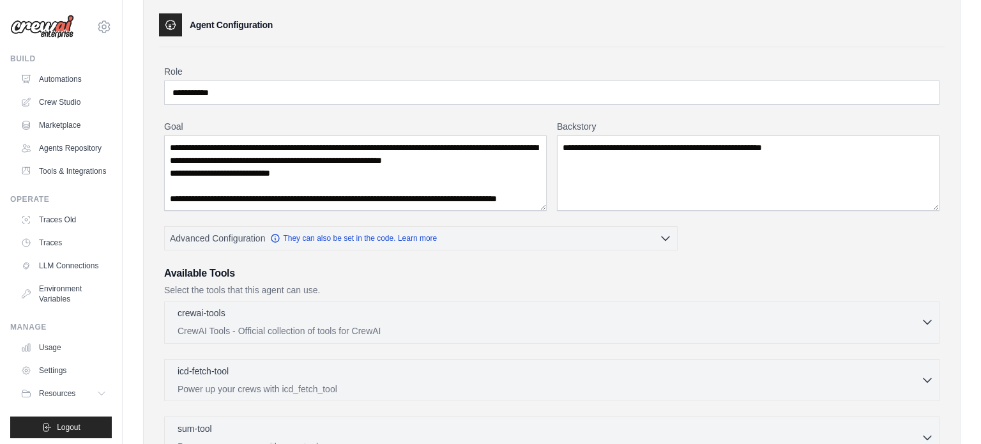
click at [349, 322] on div "crewai-tools 0 selected CrewAI Tools - Official collection of tools for CrewAI" at bounding box center [549, 322] width 743 height 31
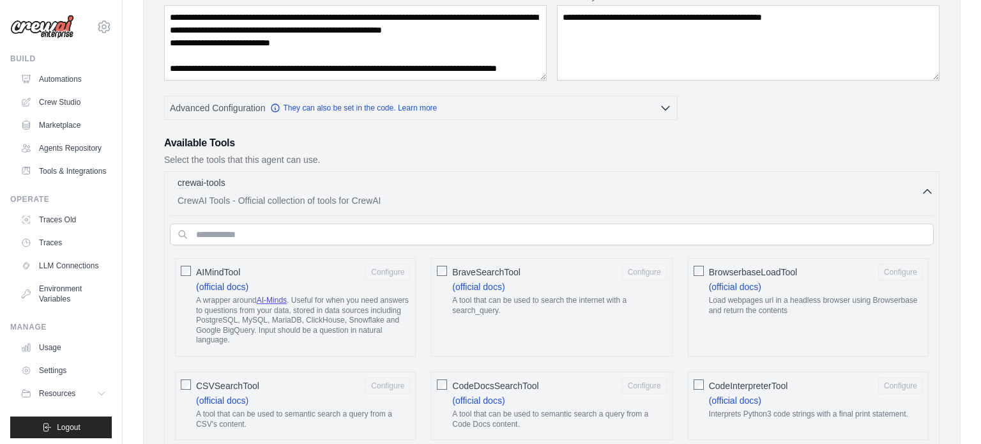
scroll to position [199, 0]
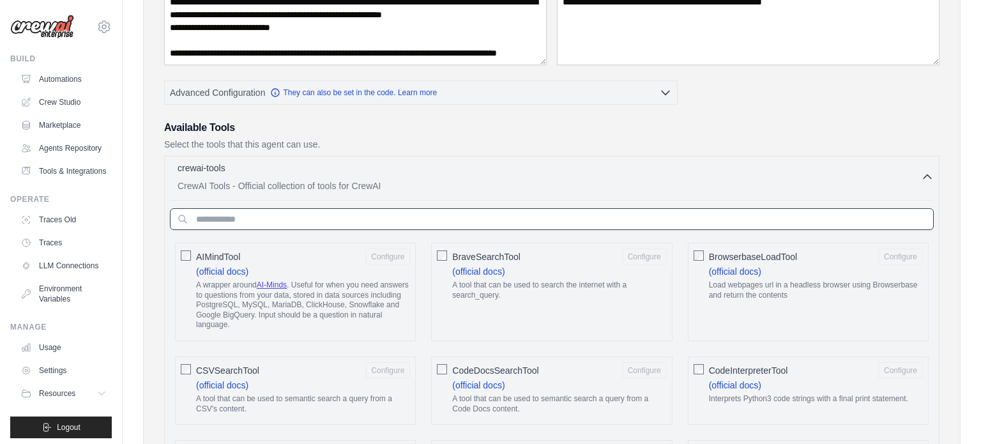
click at [294, 215] on input "text" at bounding box center [552, 219] width 764 height 22
click at [393, 214] on input "text" at bounding box center [552, 219] width 764 height 22
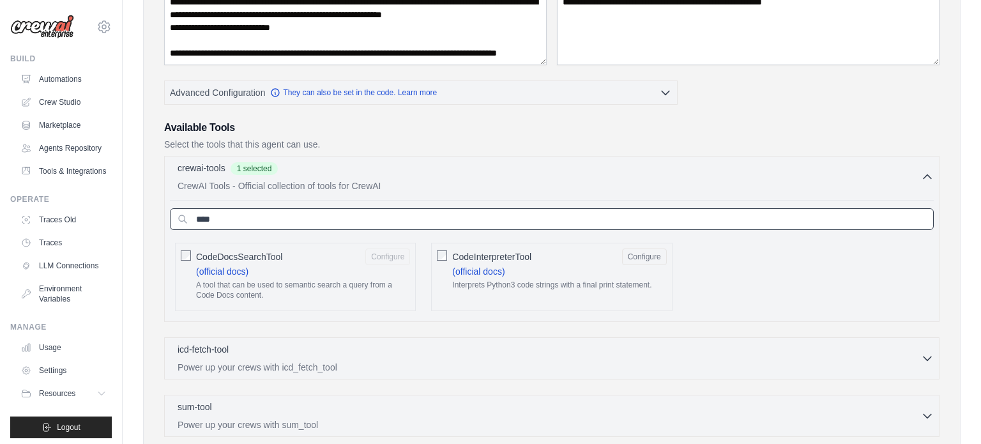
click at [284, 214] on input "****" at bounding box center [552, 219] width 764 height 22
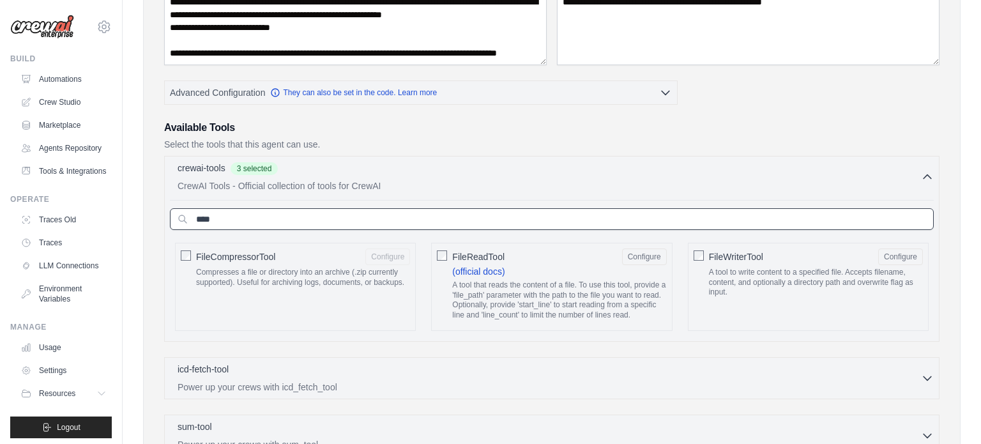
click at [227, 227] on input "****" at bounding box center [552, 219] width 764 height 22
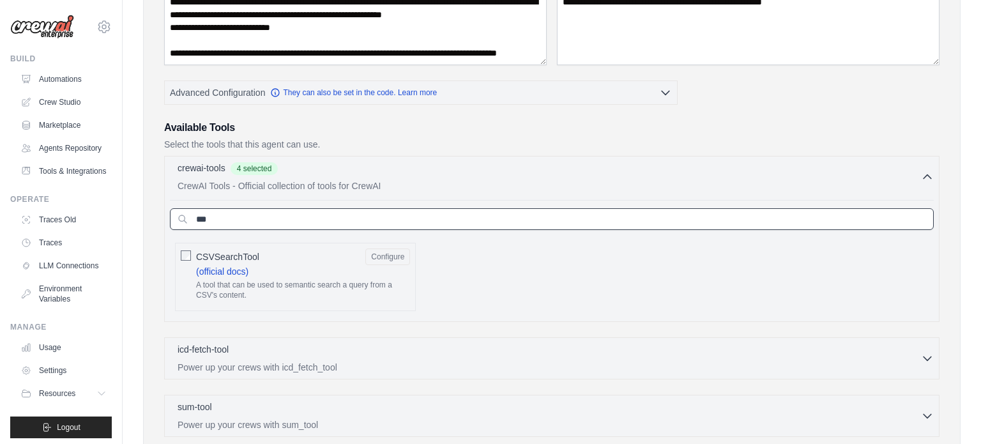
click at [251, 222] on input "***" at bounding box center [552, 219] width 764 height 22
click at [309, 227] on input "***" at bounding box center [552, 219] width 764 height 22
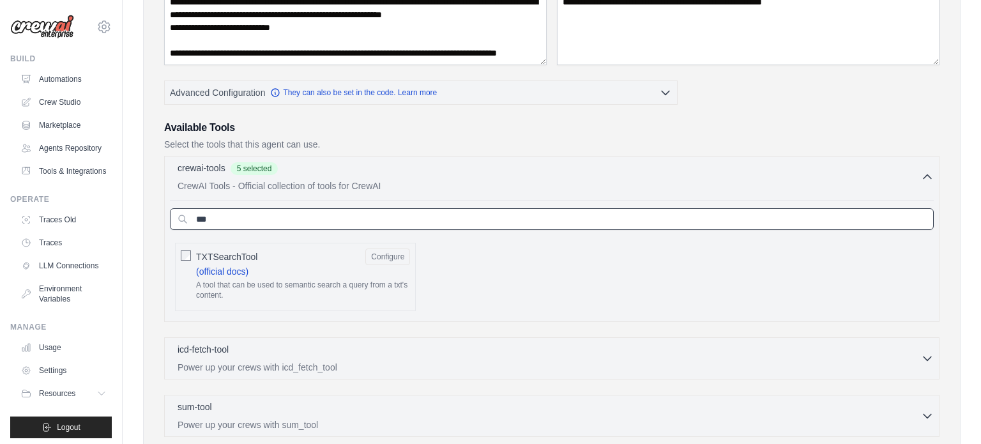
click at [309, 227] on input "***" at bounding box center [552, 219] width 764 height 22
type input "******"
click at [449, 166] on div "crewai-tools 6 selected" at bounding box center [549, 168] width 743 height 15
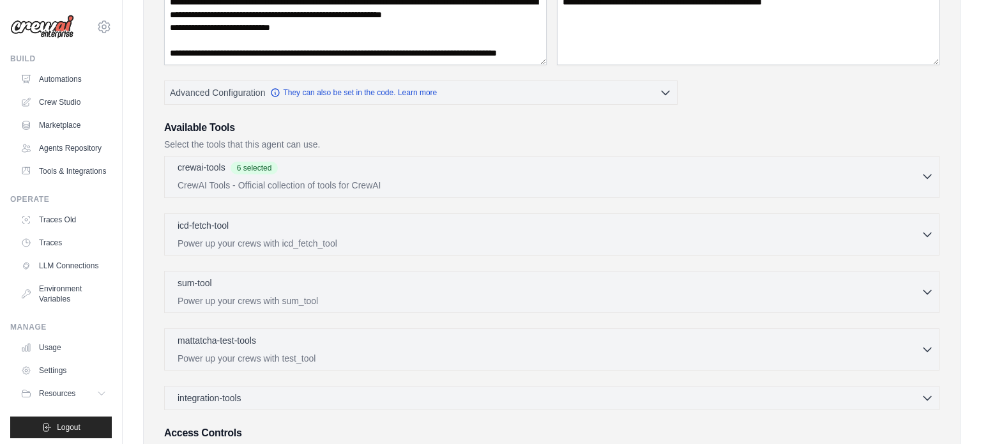
scroll to position [335, 0]
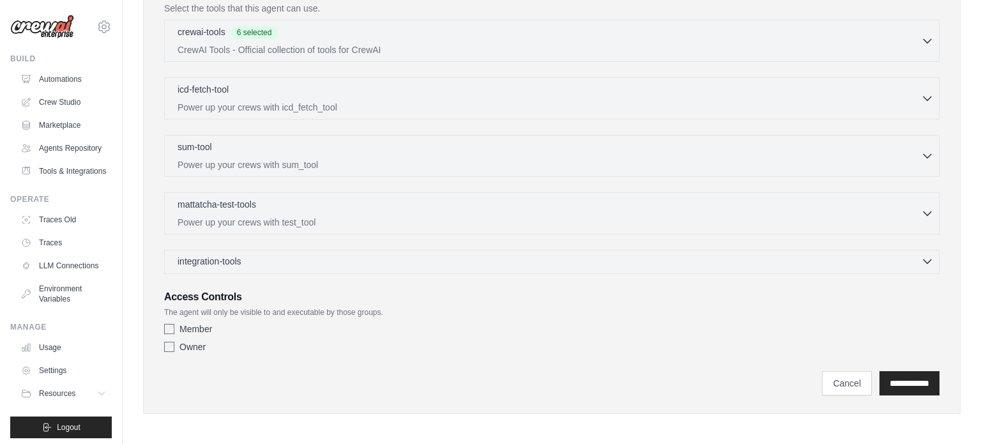
click at [306, 255] on div "integration-tools 0 selected" at bounding box center [556, 261] width 756 height 13
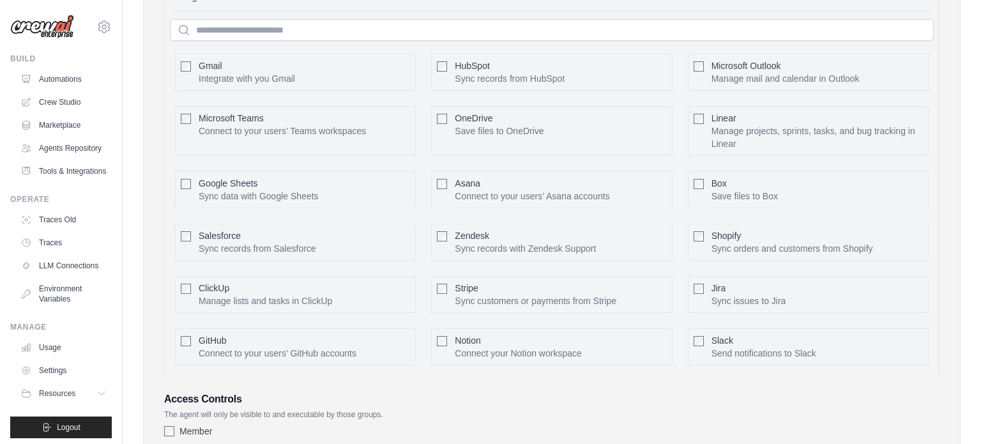
scroll to position [621, 0]
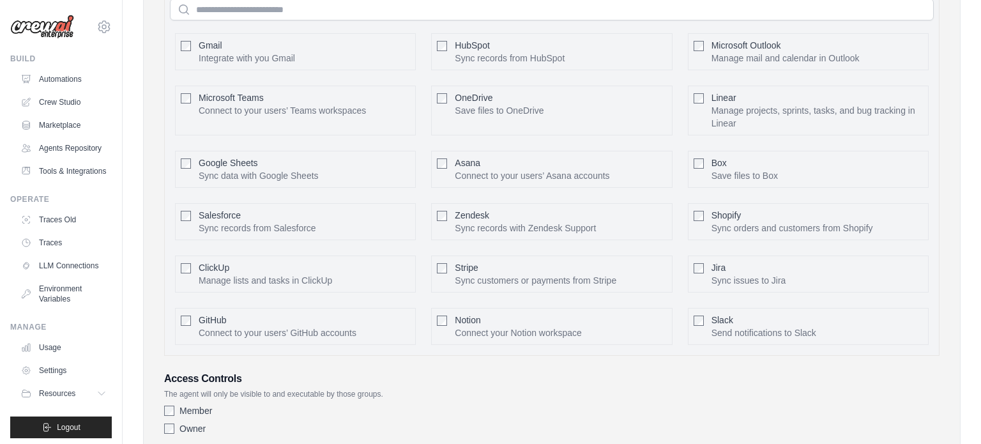
click at [271, 328] on p "Connect to your users’ GitHub accounts" at bounding box center [278, 332] width 158 height 13
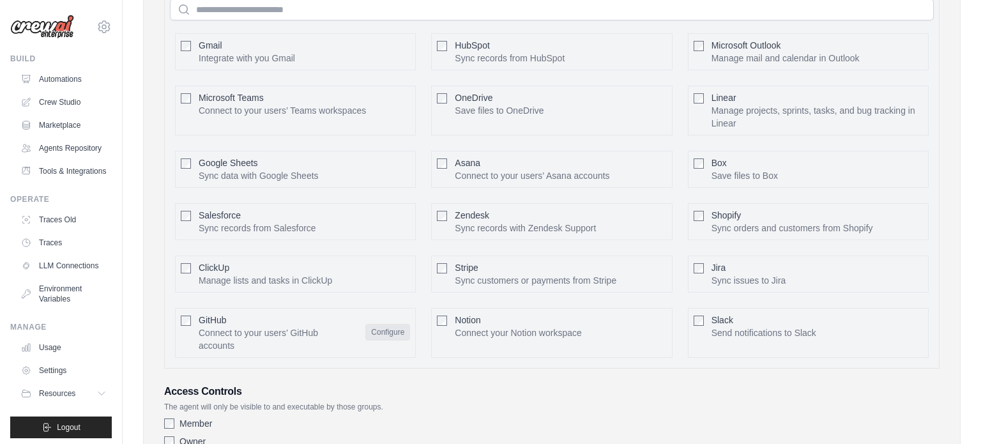
click at [391, 327] on button "Configure" at bounding box center [387, 332] width 45 height 17
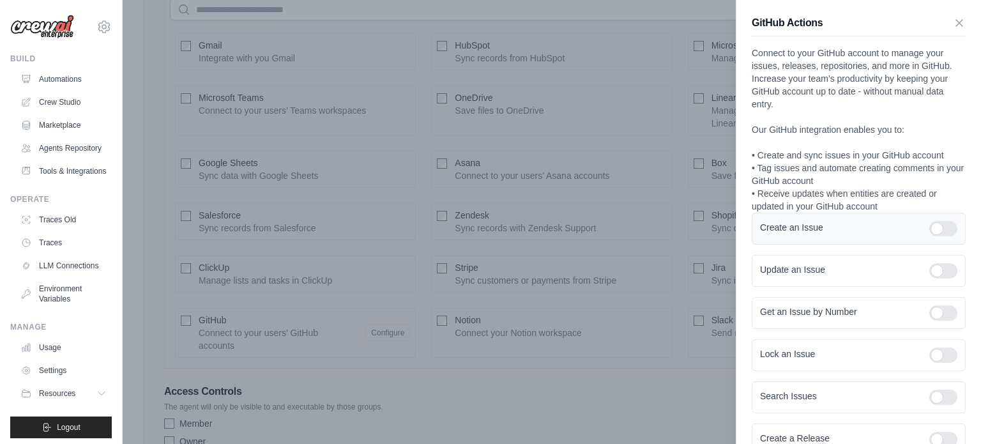
click at [945, 227] on div at bounding box center [943, 228] width 28 height 15
click at [938, 267] on div at bounding box center [943, 270] width 28 height 15
click at [942, 308] on div at bounding box center [943, 312] width 28 height 15
click at [939, 360] on div at bounding box center [943, 354] width 28 height 15
click at [937, 391] on div at bounding box center [943, 397] width 28 height 15
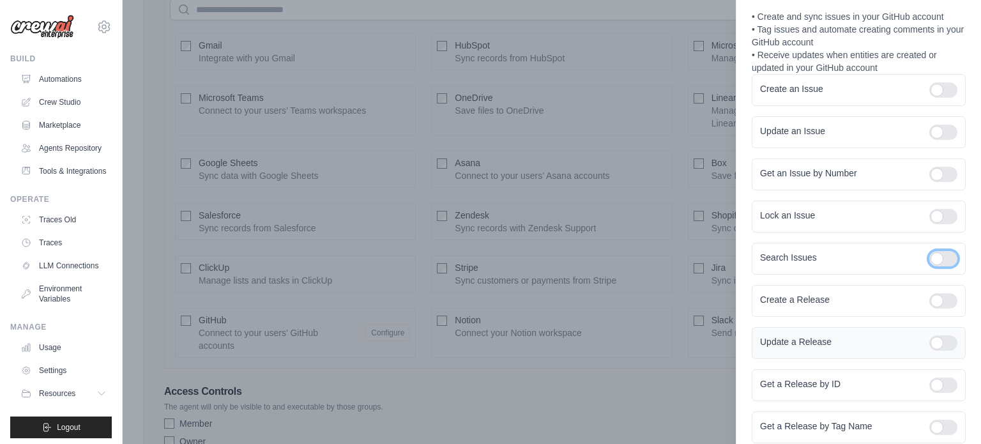
scroll to position [144, 0]
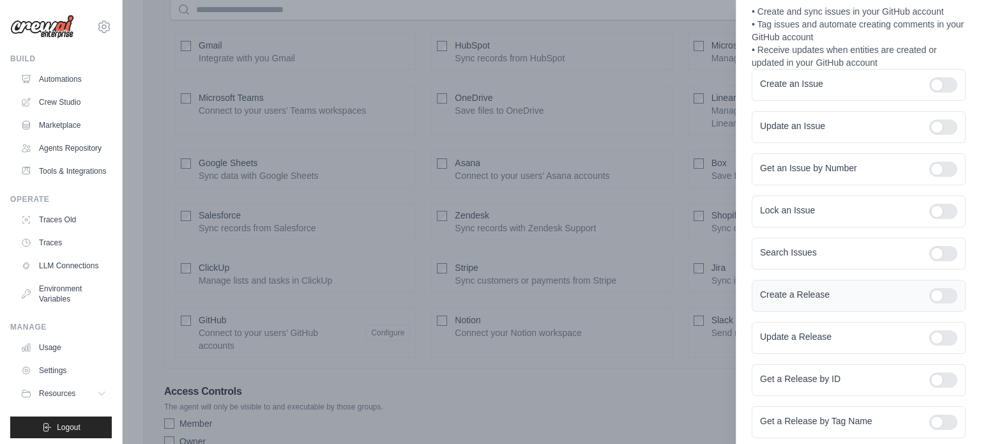
click at [939, 297] on div at bounding box center [943, 295] width 28 height 15
click at [937, 331] on div at bounding box center [943, 337] width 28 height 15
click at [937, 383] on div at bounding box center [943, 379] width 28 height 15
click at [939, 420] on div at bounding box center [943, 421] width 28 height 15
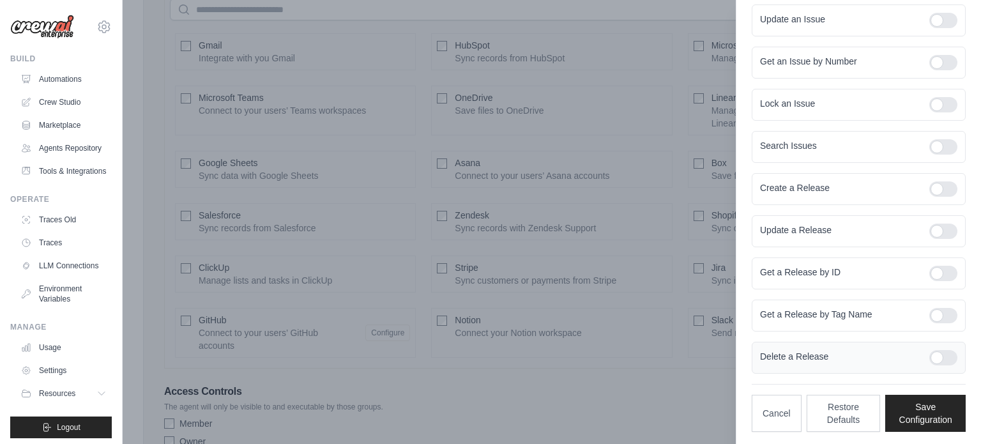
click at [944, 351] on div at bounding box center [943, 357] width 28 height 15
click at [936, 413] on button "Save Configuration" at bounding box center [925, 412] width 80 height 37
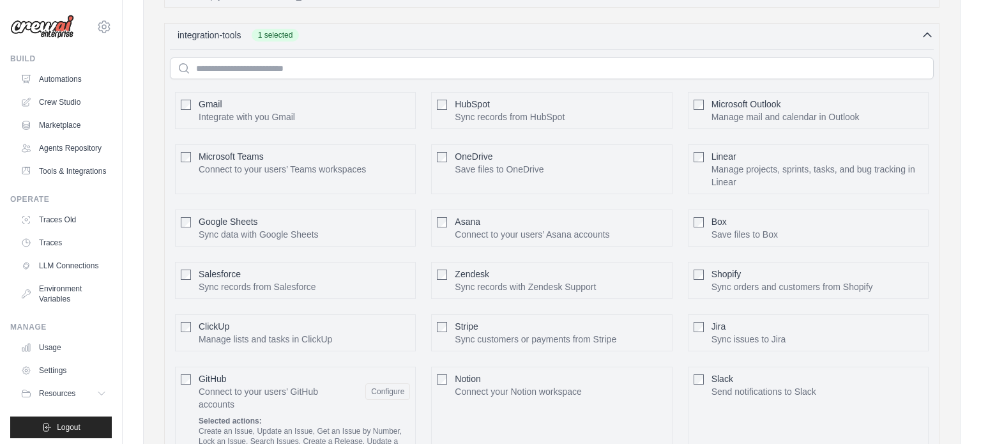
scroll to position [550, 0]
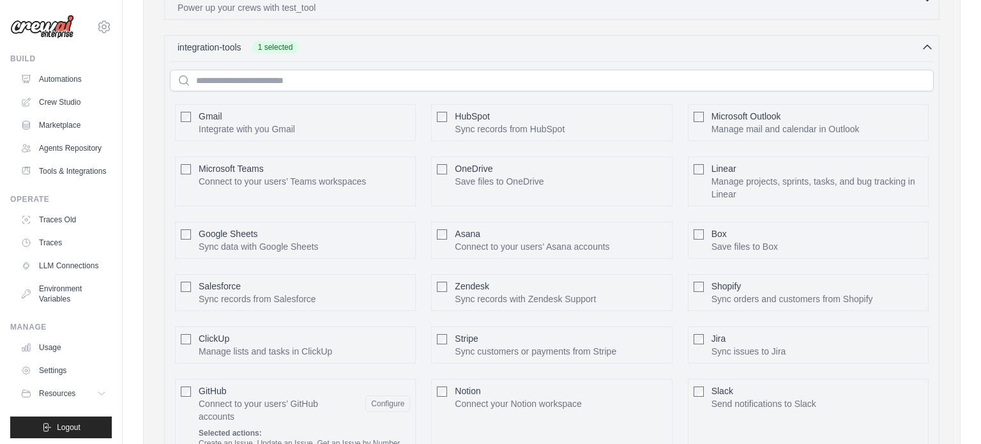
click at [262, 127] on p "Integrate with you Gmail" at bounding box center [247, 129] width 96 height 13
click at [370, 114] on button "Configure" at bounding box center [387, 122] width 45 height 17
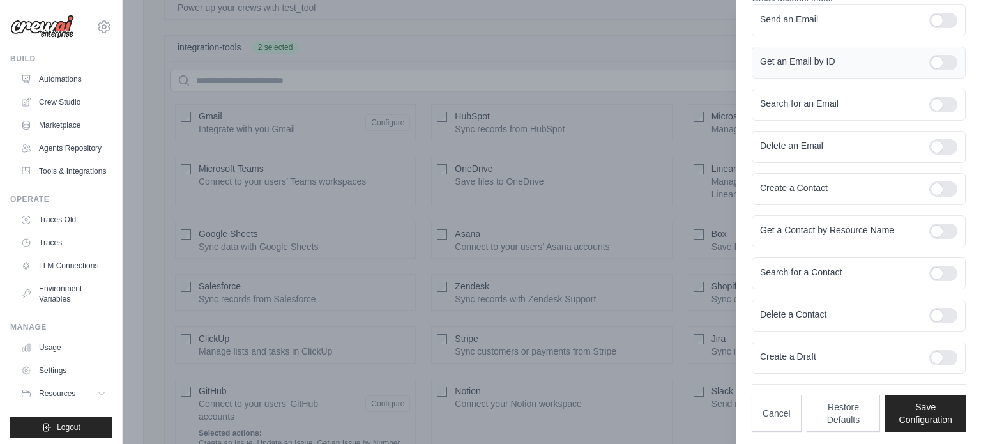
scroll to position [0, 0]
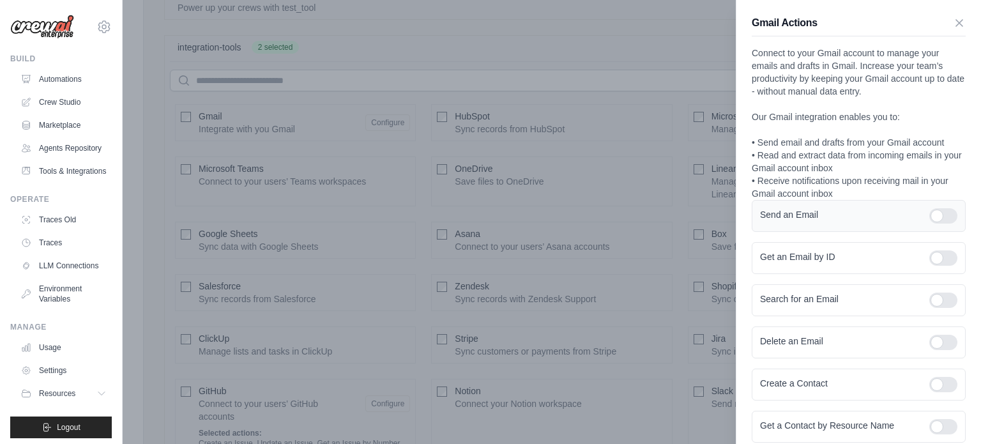
click at [937, 214] on div at bounding box center [943, 215] width 28 height 15
click at [944, 259] on div at bounding box center [943, 257] width 28 height 15
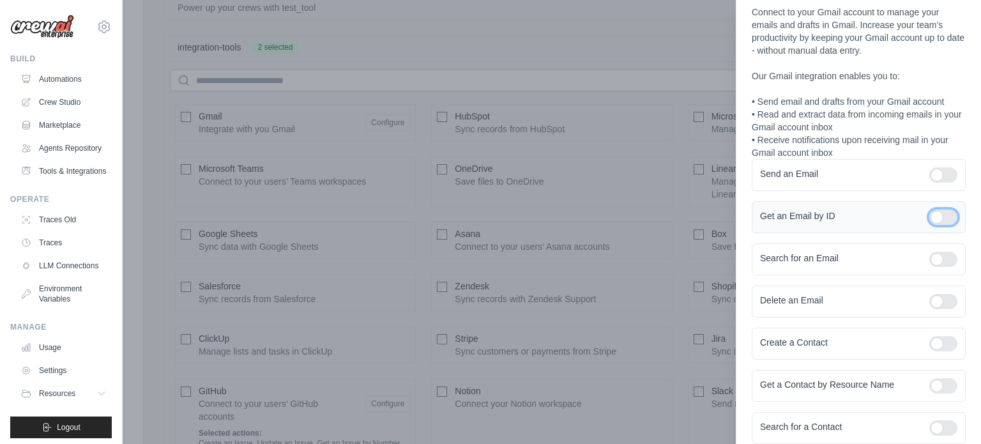
scroll to position [46, 0]
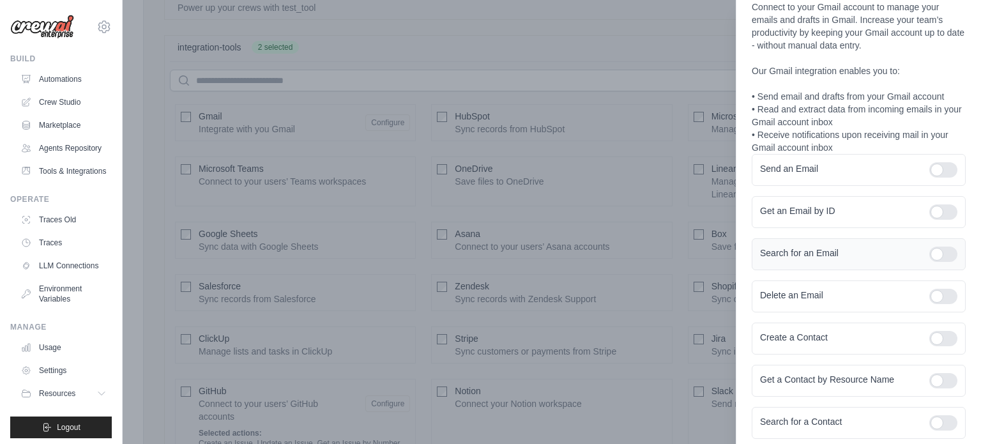
click at [947, 253] on div at bounding box center [943, 253] width 28 height 15
click at [942, 293] on div at bounding box center [943, 296] width 28 height 15
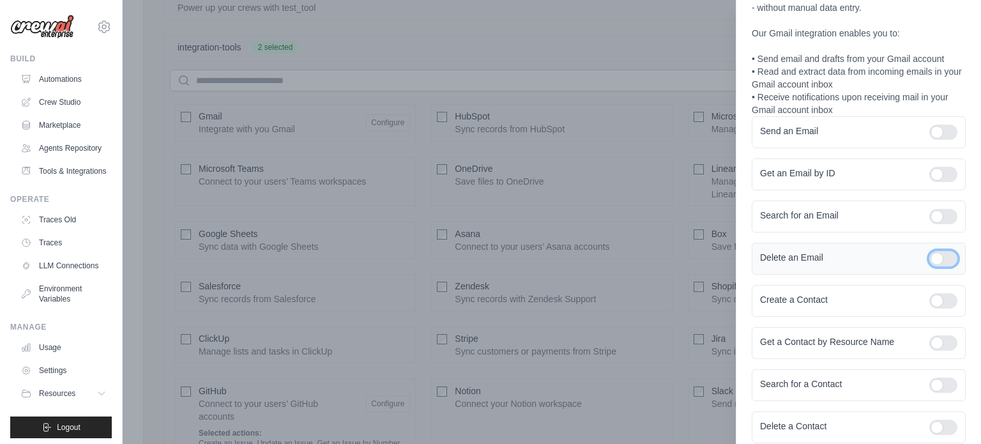
scroll to position [85, 0]
click at [942, 296] on div at bounding box center [943, 299] width 28 height 15
click at [939, 340] on div at bounding box center [943, 341] width 28 height 15
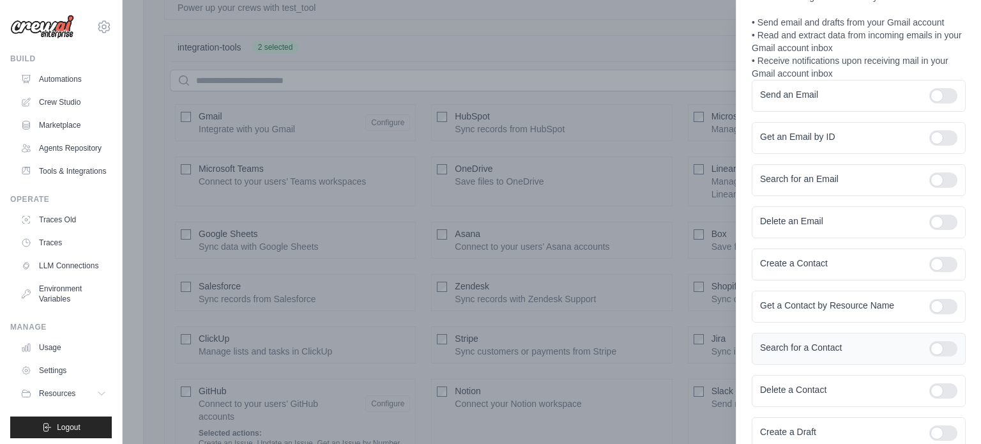
click at [941, 345] on div at bounding box center [943, 348] width 28 height 15
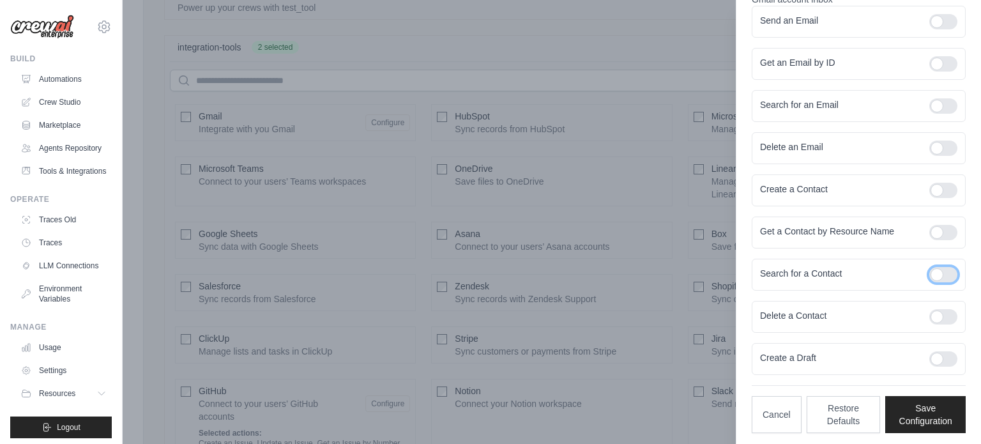
scroll to position [195, 0]
click at [948, 314] on div at bounding box center [943, 315] width 28 height 15
click at [939, 354] on div at bounding box center [943, 357] width 28 height 15
click at [930, 398] on button "Save Configuration" at bounding box center [925, 412] width 80 height 37
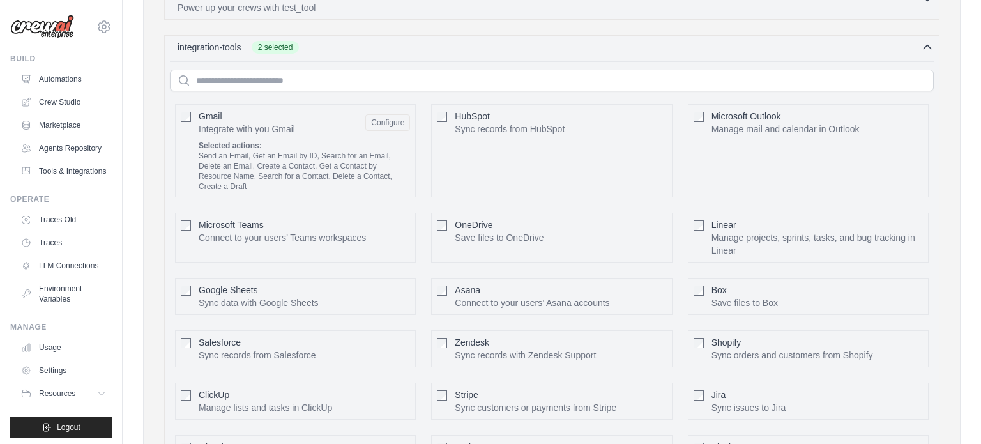
scroll to position [826, 0]
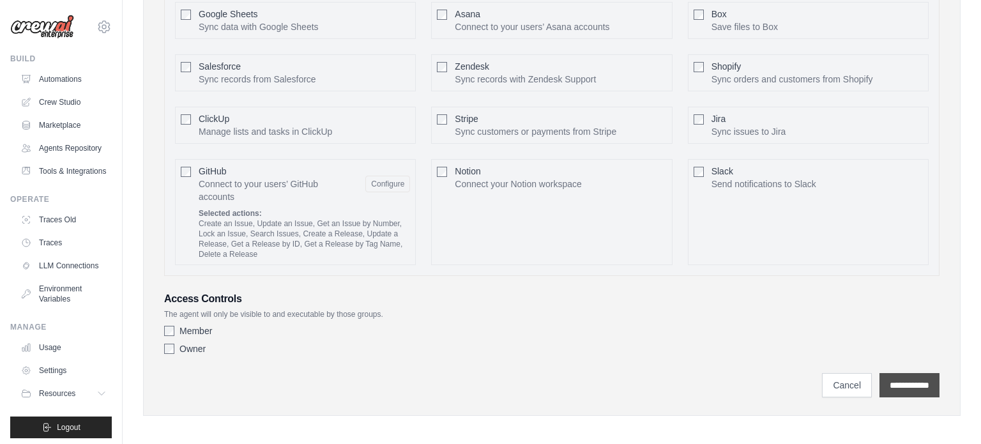
click at [904, 386] on input "**********" at bounding box center [909, 385] width 60 height 24
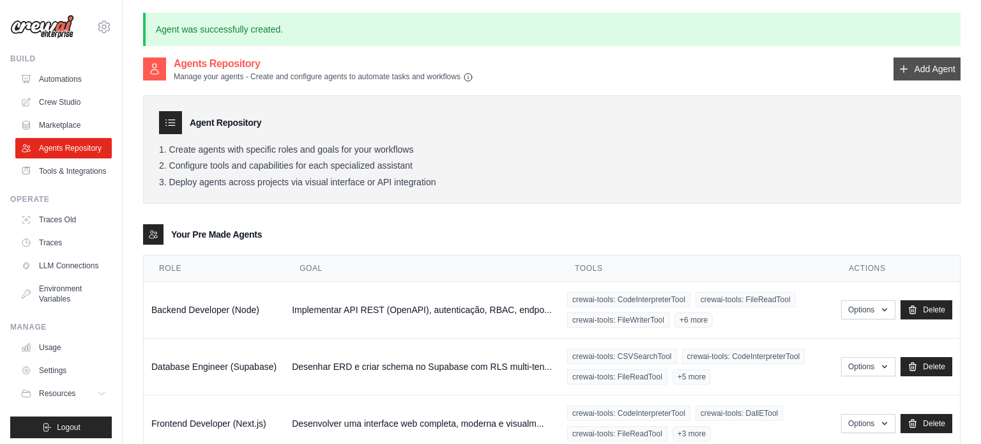
click at [905, 73] on icon at bounding box center [903, 69] width 10 height 10
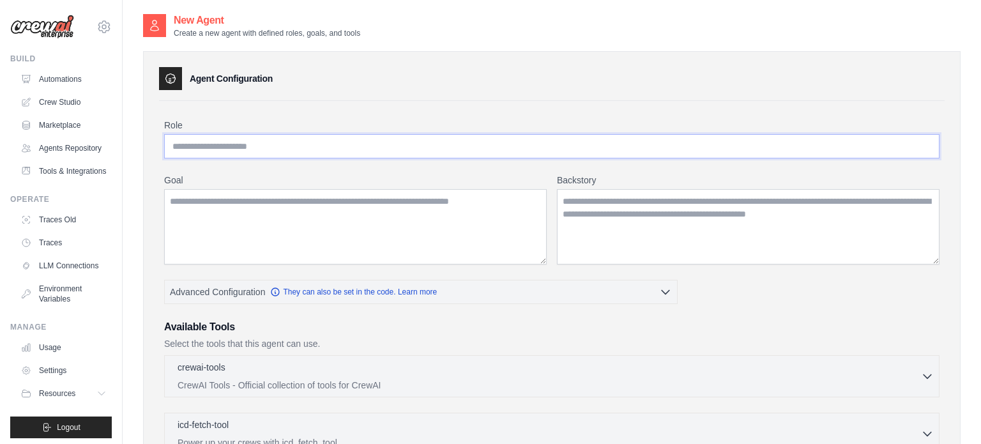
click at [378, 145] on input "Role" at bounding box center [551, 146] width 775 height 24
paste input "**********"
type input "**********"
click at [388, 195] on textarea "Goal" at bounding box center [355, 226] width 382 height 75
click at [390, 199] on textarea "Goal" at bounding box center [355, 226] width 382 height 75
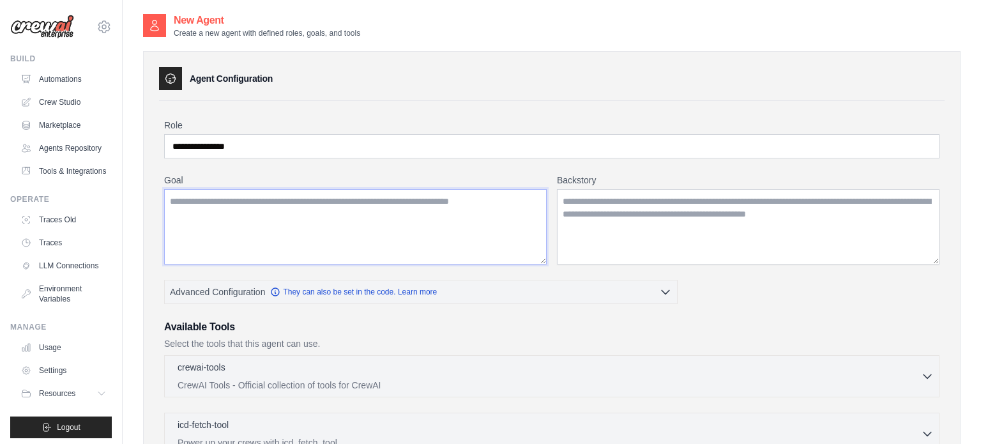
paste textarea "**********"
type textarea "**********"
click at [584, 203] on textarea "Backstory" at bounding box center [748, 226] width 382 height 75
paste textarea "**********"
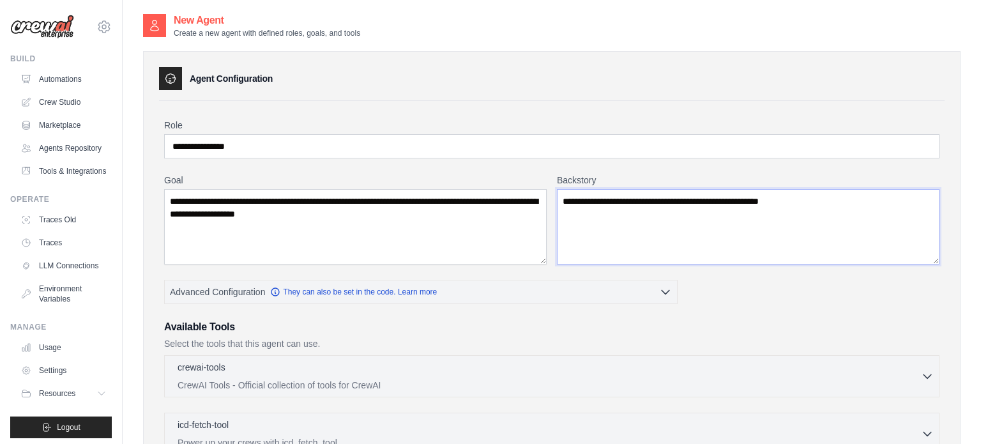
type textarea "**********"
click at [266, 384] on p "CrewAI Tools - Official collection of tools for CrewAI" at bounding box center [549, 384] width 743 height 13
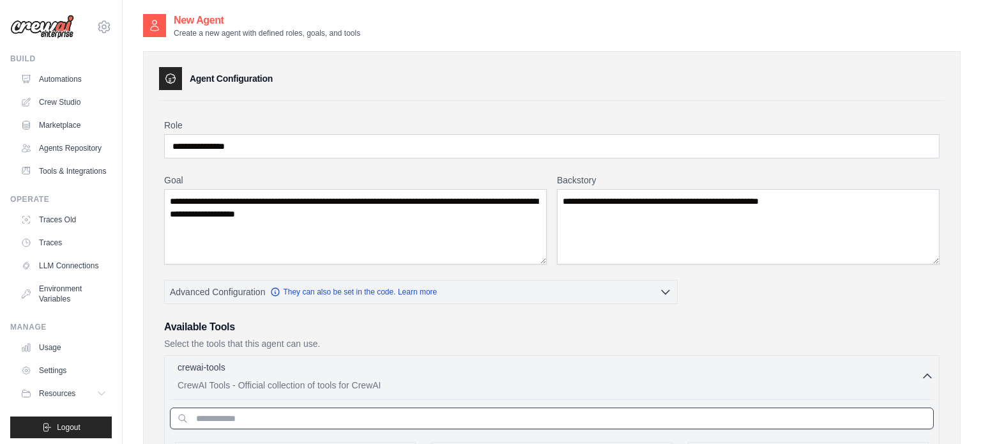
click at [233, 420] on input "text" at bounding box center [552, 418] width 764 height 22
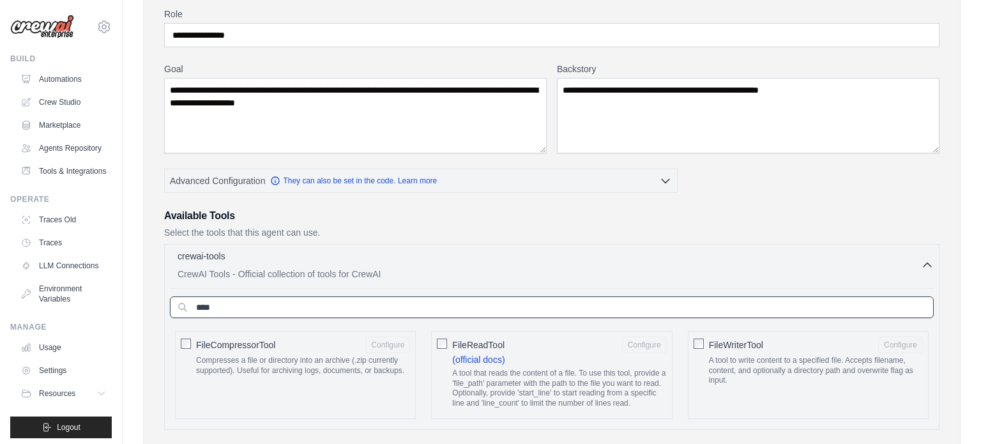
scroll to position [116, 0]
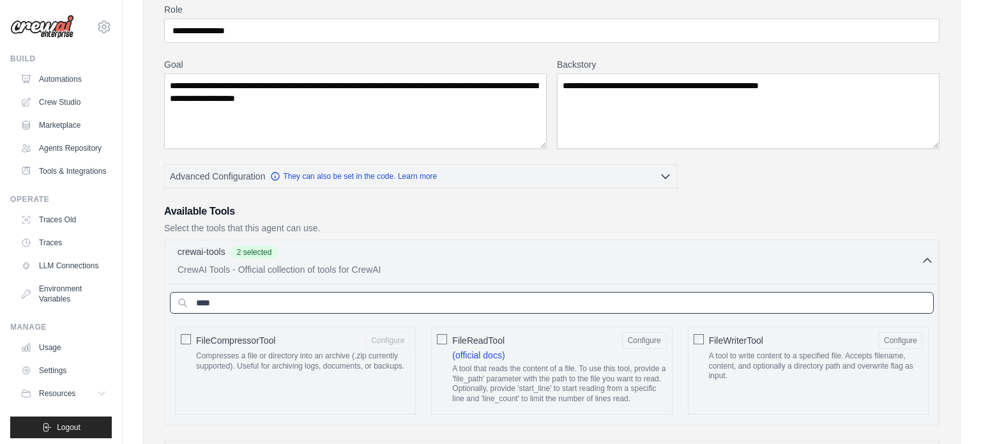
click at [270, 303] on input "****" at bounding box center [552, 303] width 764 height 22
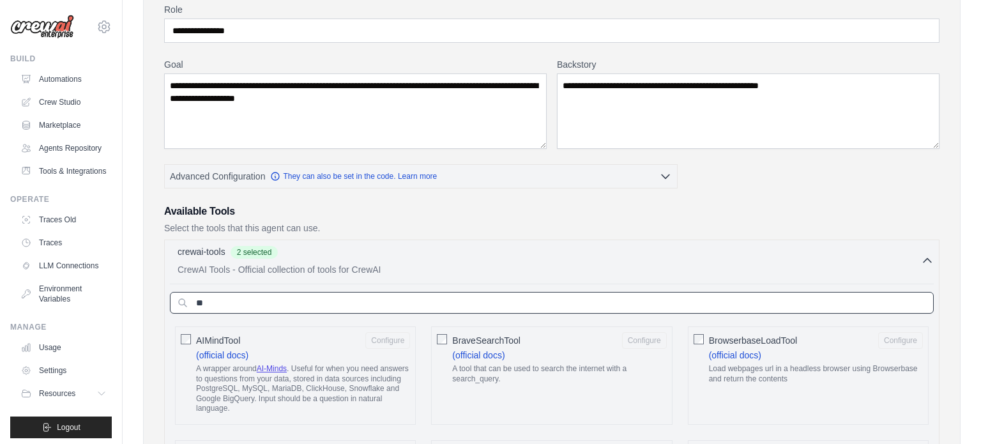
type input "*"
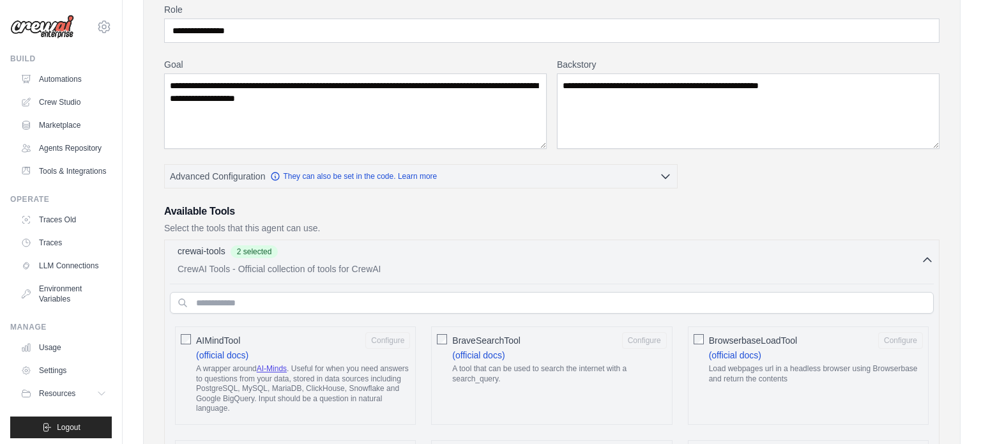
click at [757, 255] on div "crewai-tools 2 selected" at bounding box center [549, 252] width 743 height 15
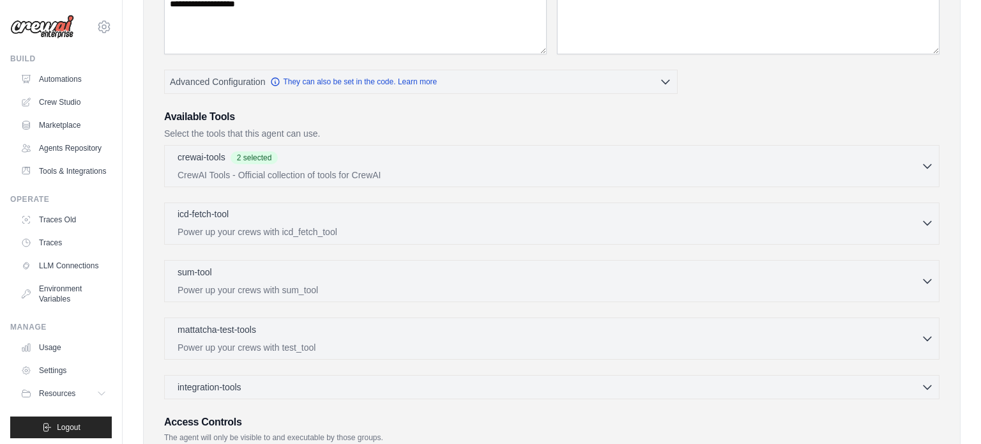
scroll to position [203, 0]
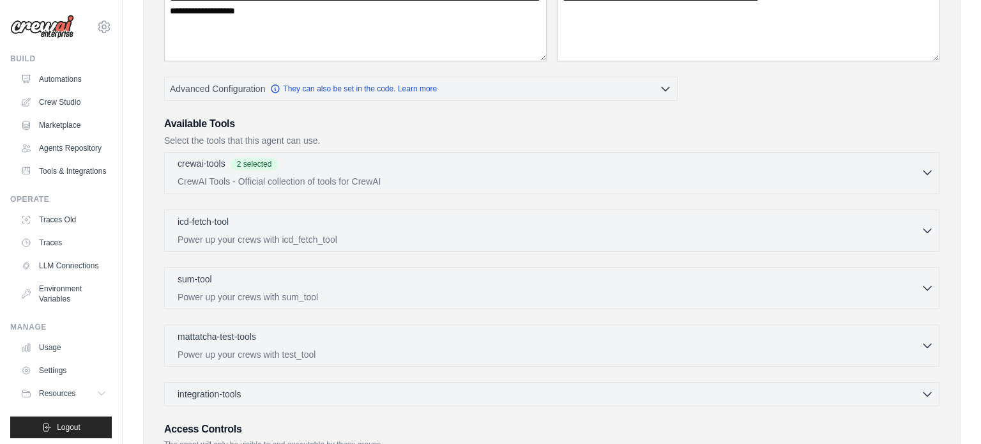
click at [413, 176] on p "CrewAI Tools - Official collection of tools for CrewAI" at bounding box center [549, 181] width 743 height 13
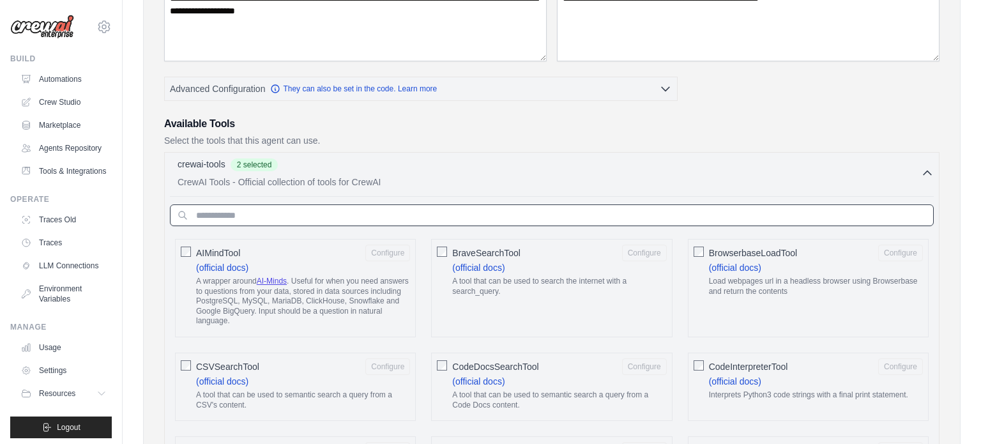
click at [365, 210] on input "text" at bounding box center [552, 215] width 764 height 22
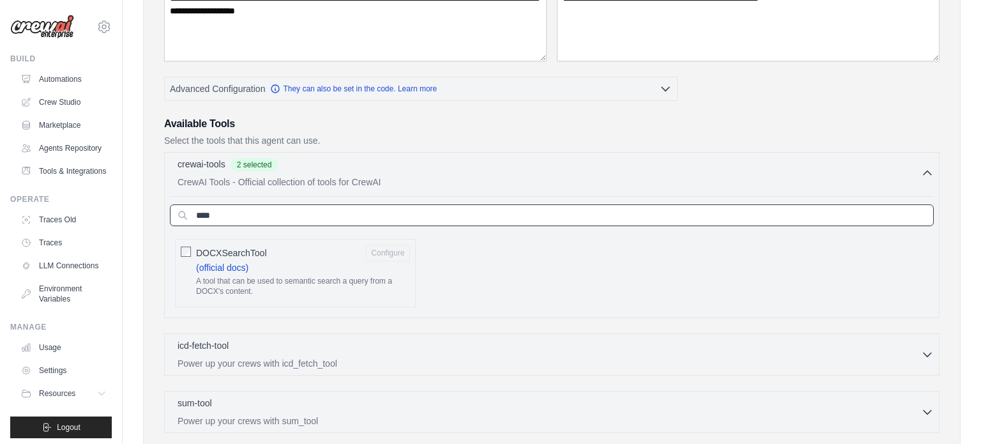
type input "****"
click at [255, 220] on input "****" at bounding box center [552, 215] width 764 height 22
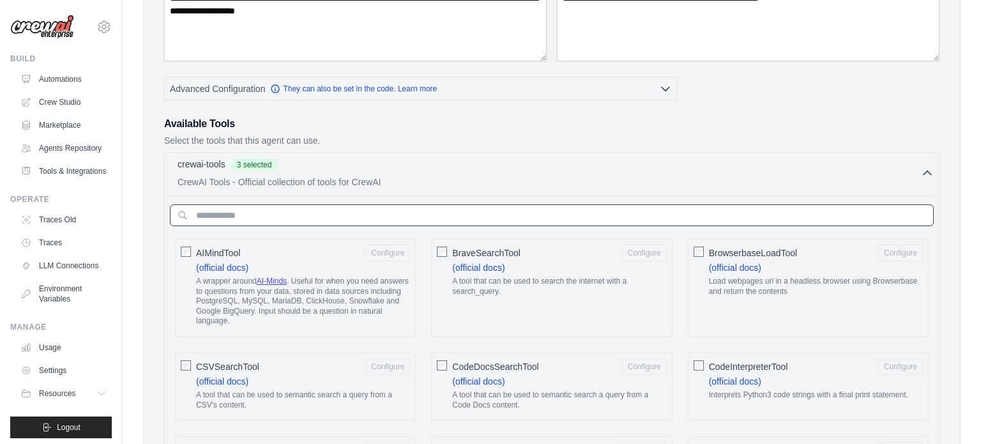
click at [299, 222] on input "text" at bounding box center [552, 215] width 764 height 22
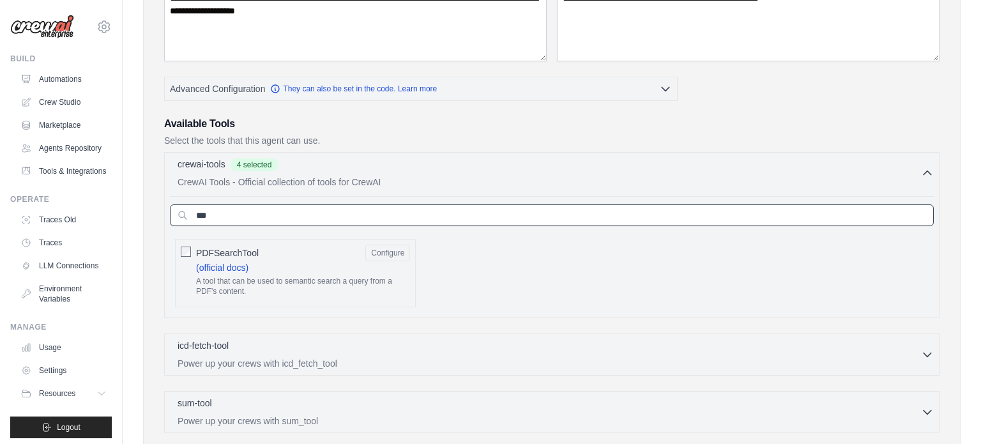
click at [297, 216] on input "***" at bounding box center [552, 215] width 764 height 22
type input "****"
click at [494, 208] on input "****" at bounding box center [552, 215] width 764 height 22
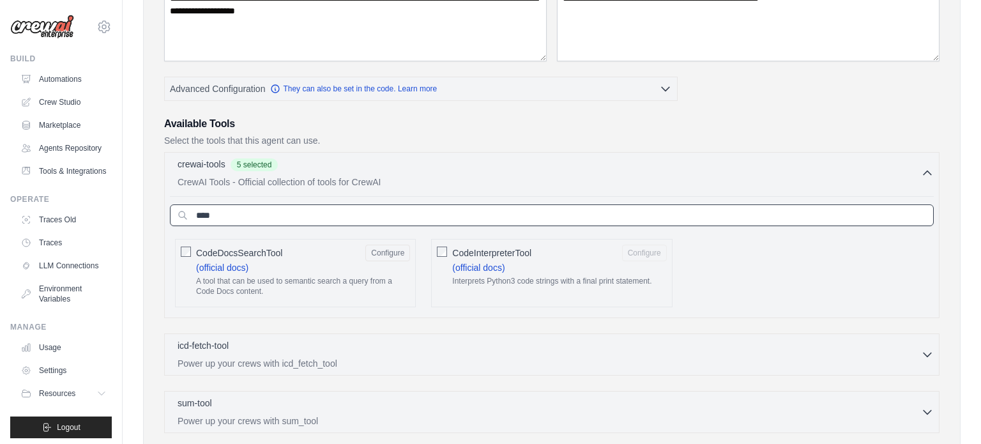
click at [494, 208] on input "****" at bounding box center [552, 215] width 764 height 22
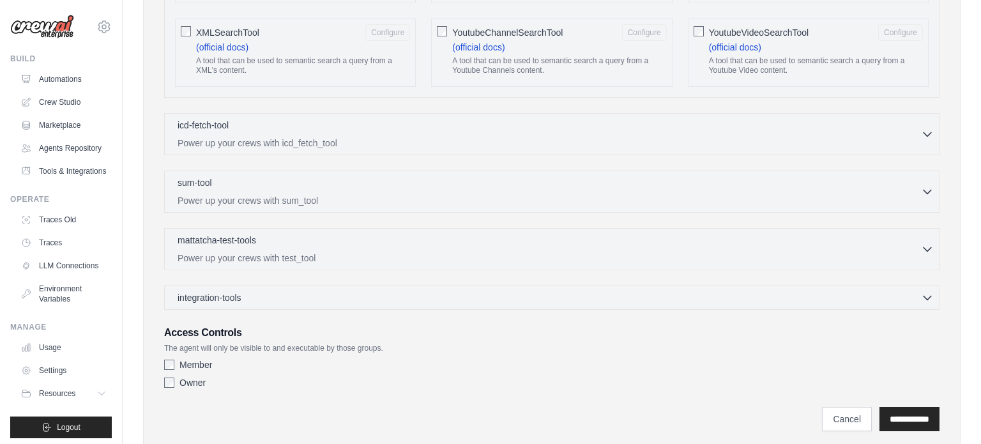
scroll to position [2384, 0]
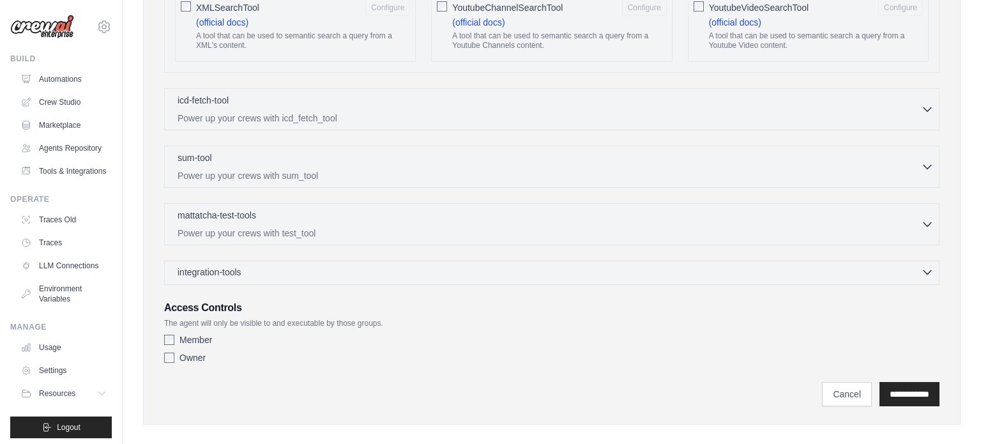
click at [285, 266] on div "integration-tools 0 selected" at bounding box center [556, 272] width 756 height 13
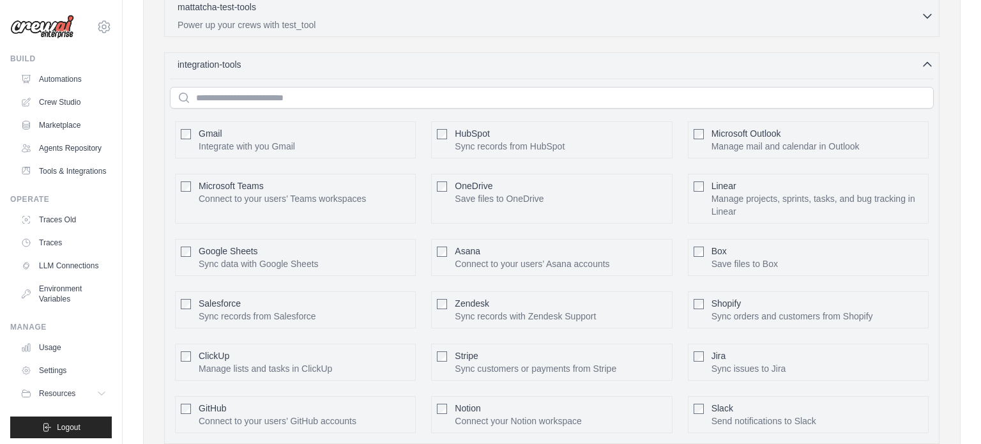
scroll to position [2612, 0]
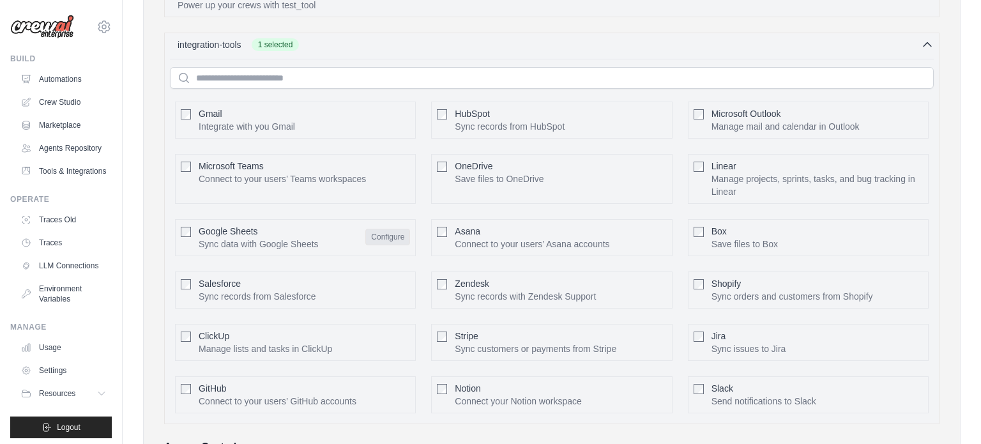
click at [375, 229] on button "Configure" at bounding box center [387, 237] width 45 height 17
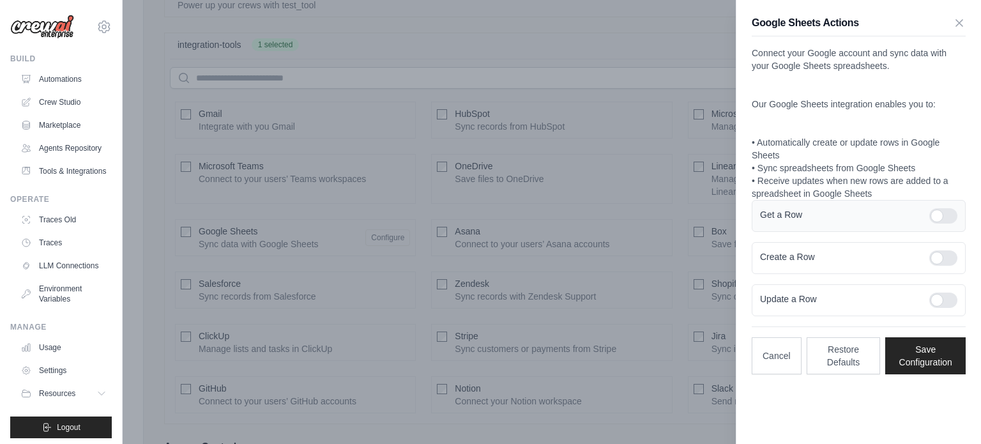
click at [939, 223] on div at bounding box center [943, 215] width 28 height 15
click at [944, 250] on div at bounding box center [943, 257] width 28 height 15
click at [948, 291] on div "Update a Row" at bounding box center [859, 300] width 214 height 32
click at [948, 296] on div at bounding box center [943, 299] width 28 height 15
click at [918, 349] on button "Save Configuration" at bounding box center [925, 355] width 80 height 37
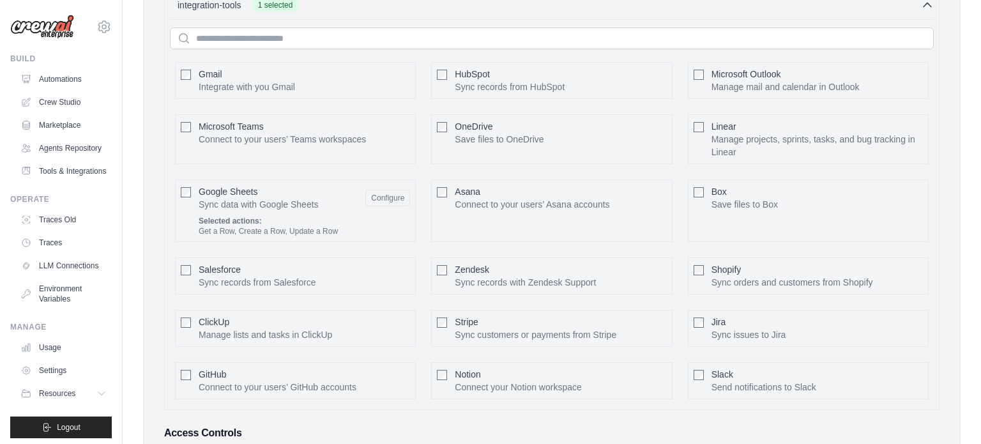
scroll to position [2642, 0]
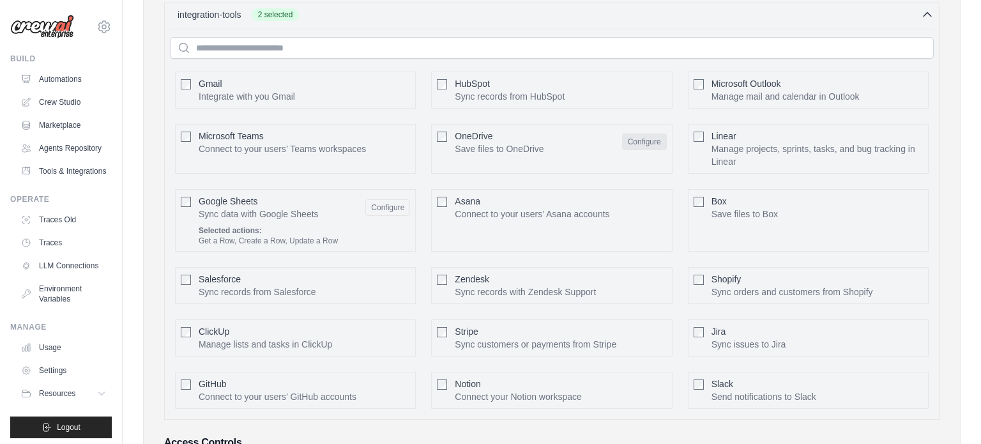
click at [644, 133] on button "Configure" at bounding box center [644, 141] width 45 height 17
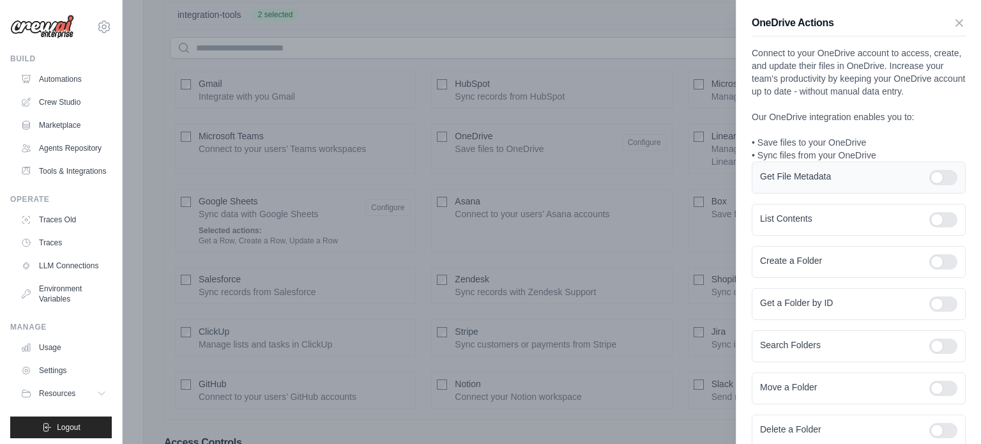
click at [948, 173] on div at bounding box center [943, 177] width 28 height 15
click at [938, 218] on div at bounding box center [943, 219] width 28 height 15
click at [942, 261] on div at bounding box center [943, 261] width 28 height 15
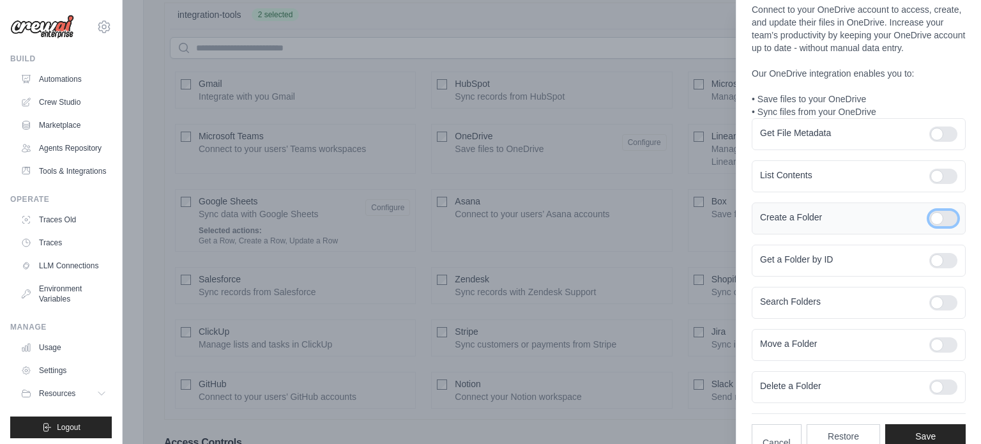
scroll to position [73, 0]
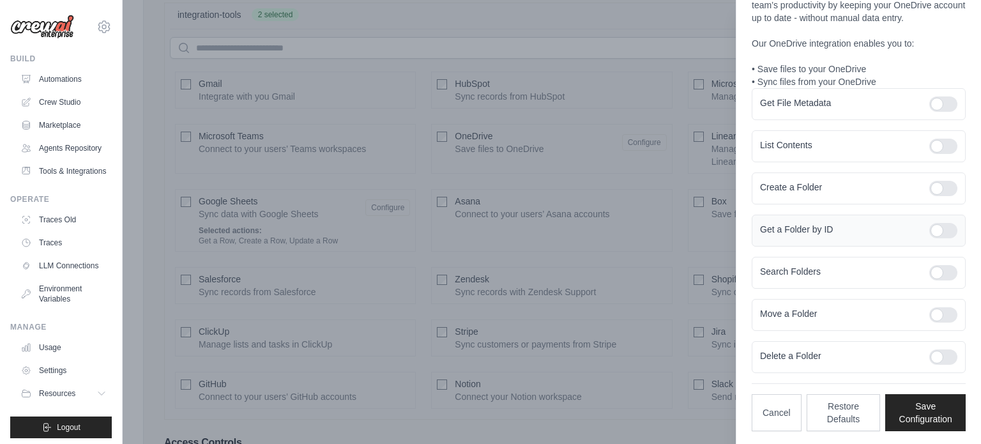
click at [940, 232] on div at bounding box center [943, 230] width 28 height 15
click at [946, 271] on div at bounding box center [943, 272] width 28 height 15
click at [945, 307] on div at bounding box center [943, 314] width 28 height 15
click at [939, 350] on div at bounding box center [943, 356] width 28 height 15
click at [924, 405] on button "Save Configuration" at bounding box center [925, 411] width 80 height 37
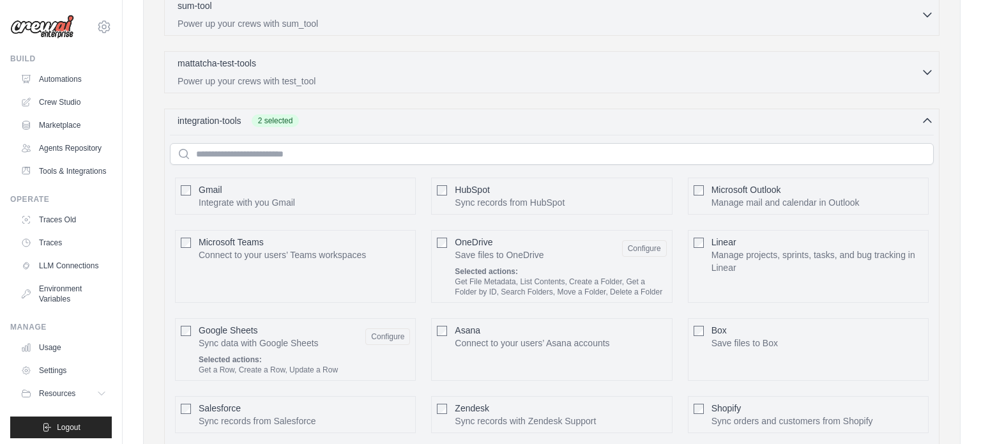
scroll to position [2513, 0]
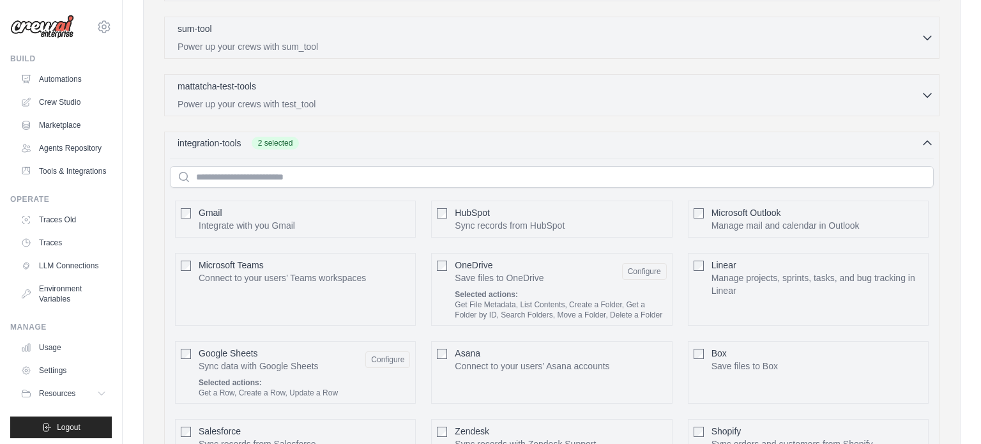
click at [727, 137] on div "integration-tools 2 selected" at bounding box center [556, 143] width 756 height 13
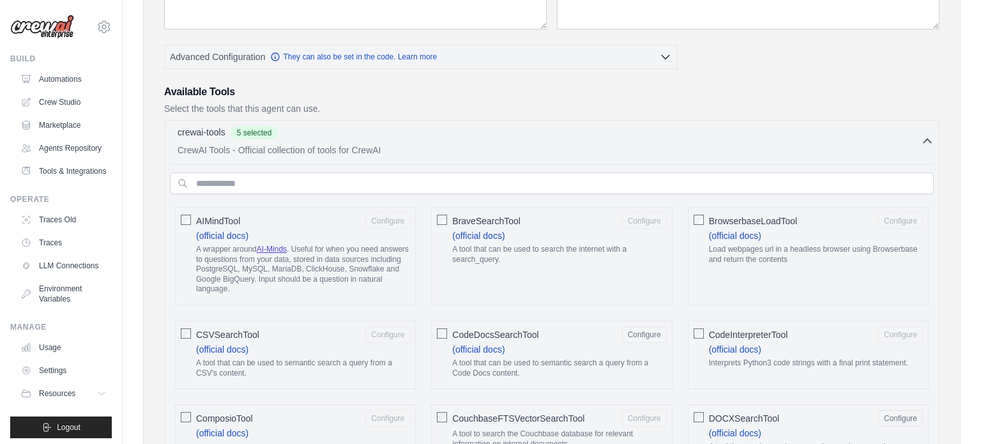
scroll to position [259, 0]
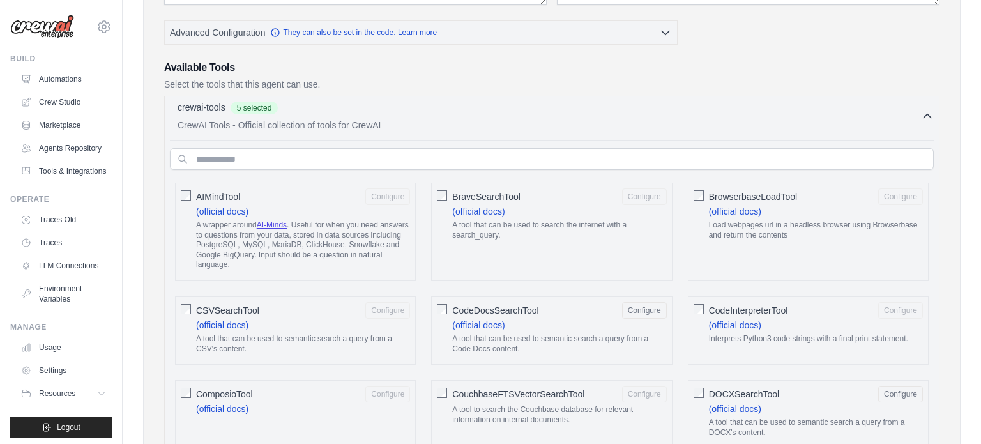
click at [808, 127] on p "CrewAI Tools - Official collection of tools for CrewAI" at bounding box center [549, 125] width 743 height 13
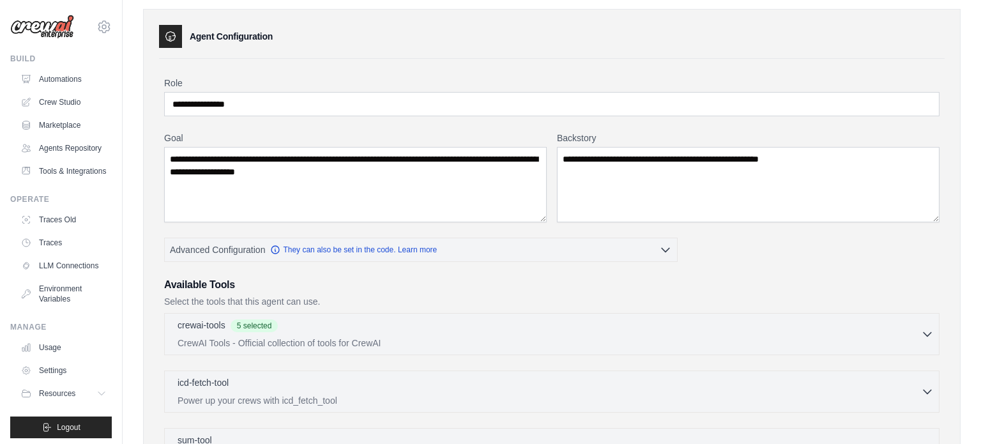
scroll to position [0, 0]
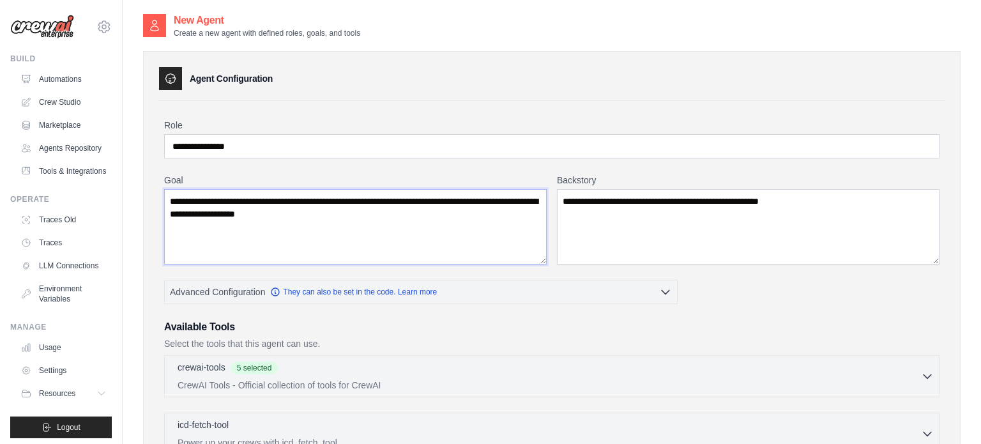
click at [515, 215] on textarea "**********" at bounding box center [355, 226] width 382 height 75
paste textarea "**********"
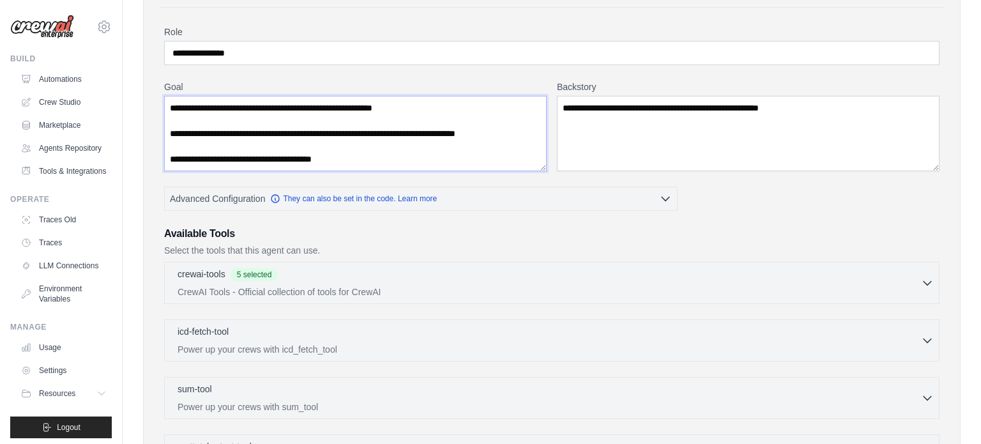
scroll to position [335, 0]
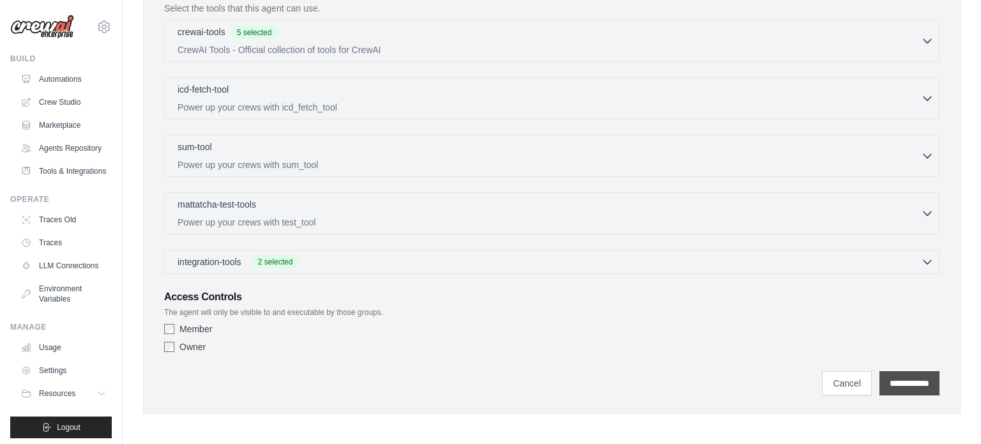
type textarea "**********"
click at [905, 383] on input "**********" at bounding box center [909, 383] width 60 height 24
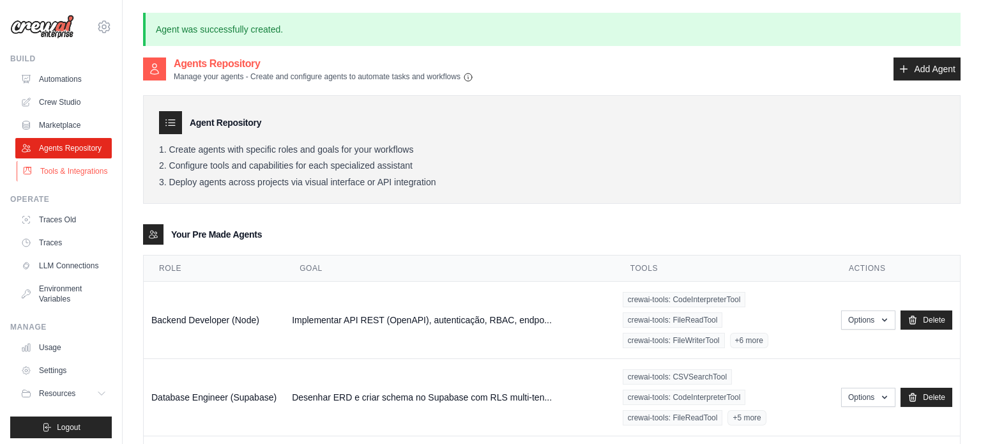
click at [60, 169] on link "Tools & Integrations" at bounding box center [65, 171] width 96 height 20
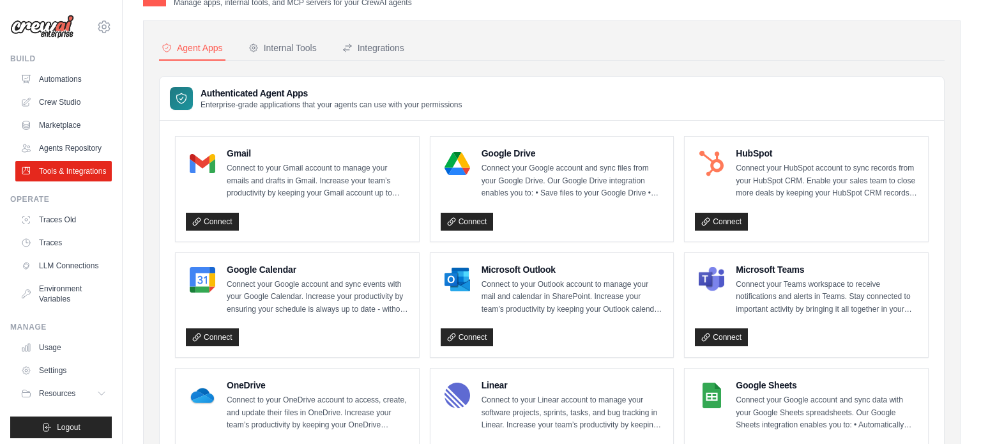
scroll to position [51, 0]
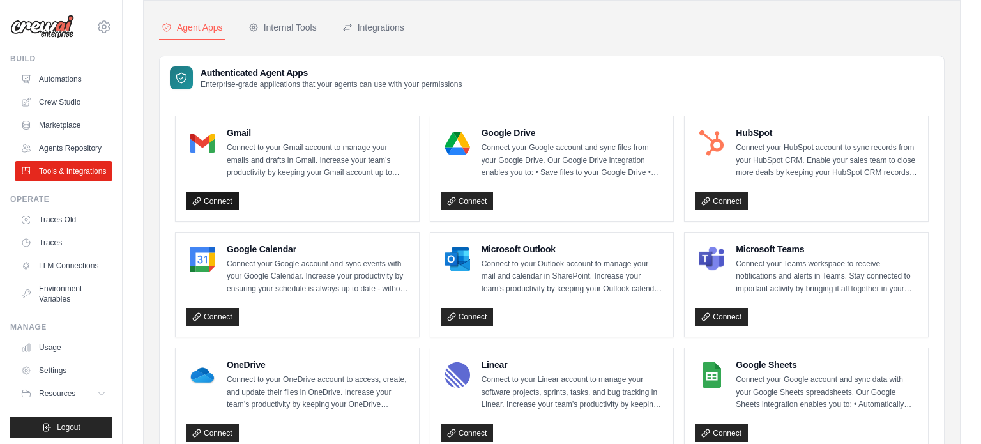
click at [204, 203] on link "Connect" at bounding box center [212, 201] width 53 height 18
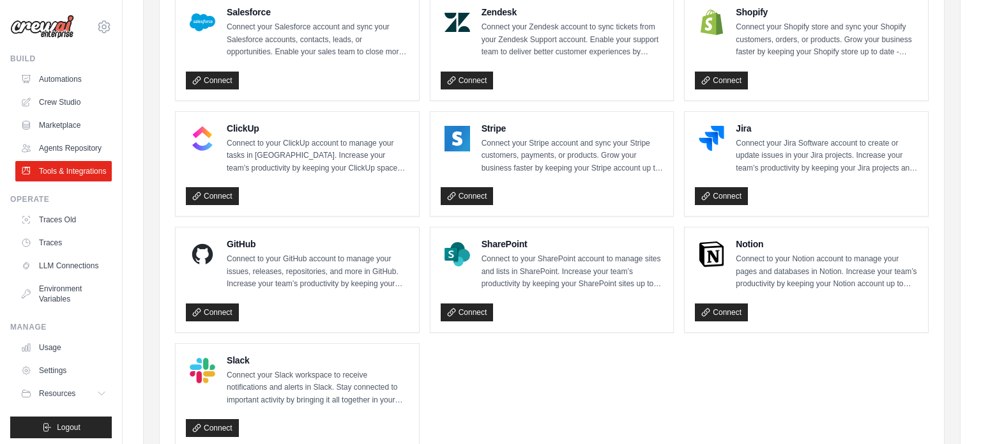
scroll to position [700, 0]
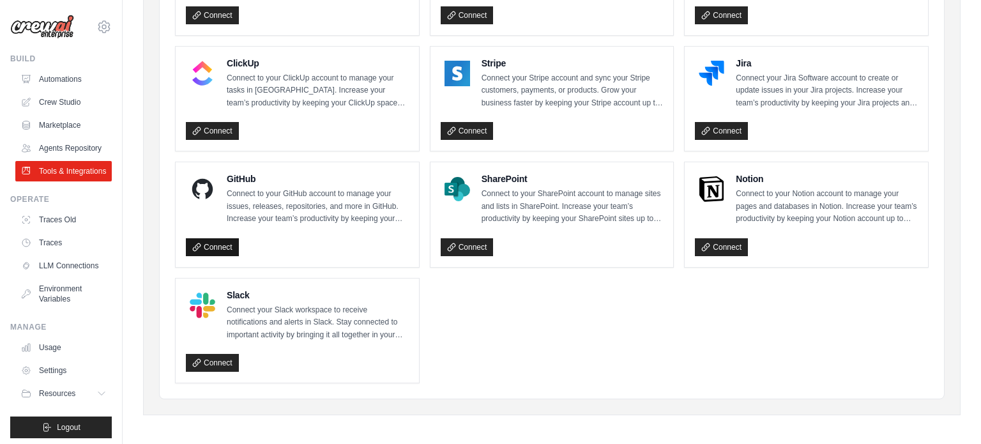
click at [219, 243] on link "Connect" at bounding box center [212, 247] width 53 height 18
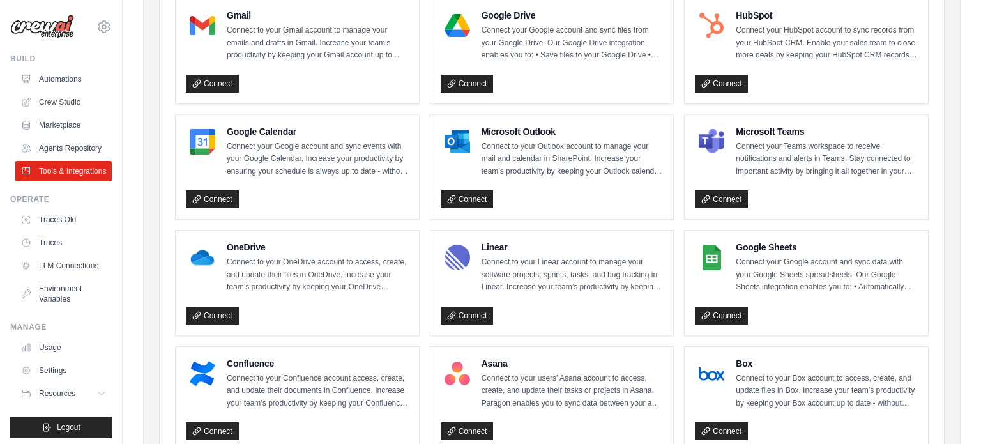
scroll to position [0, 0]
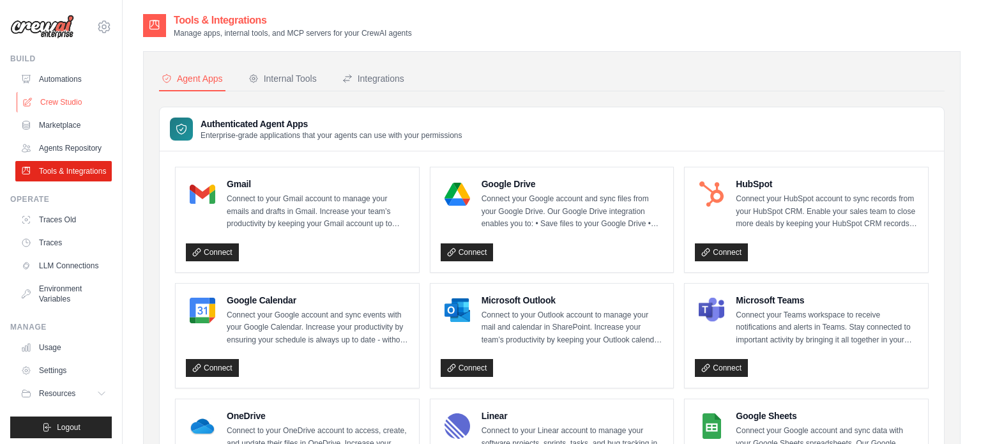
click at [61, 105] on link "Crew Studio" at bounding box center [65, 102] width 96 height 20
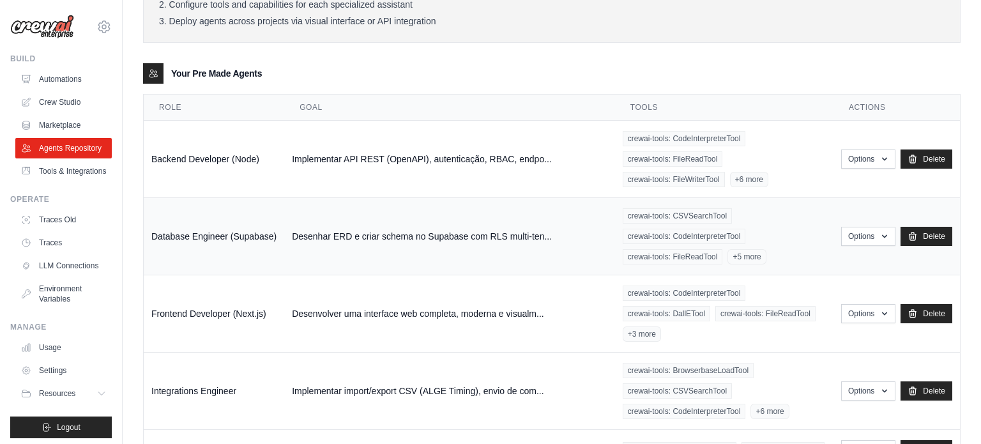
scroll to position [119, 0]
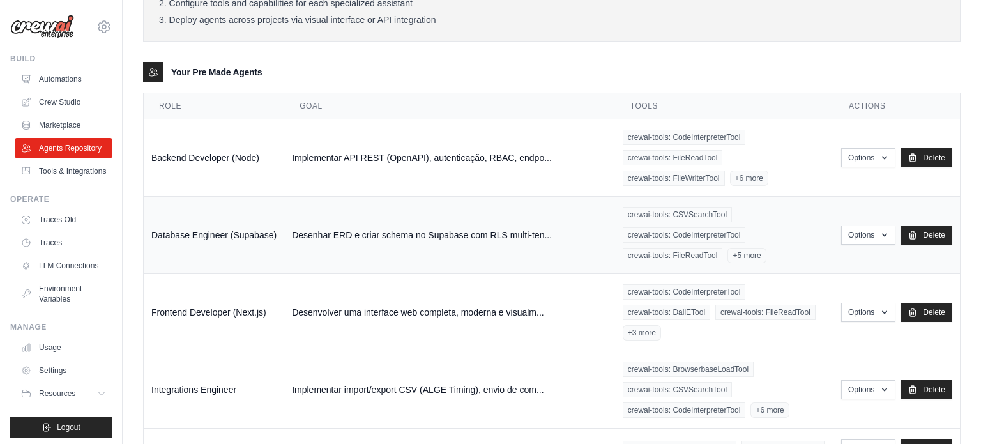
click at [742, 254] on span "+5 more" at bounding box center [746, 255] width 38 height 15
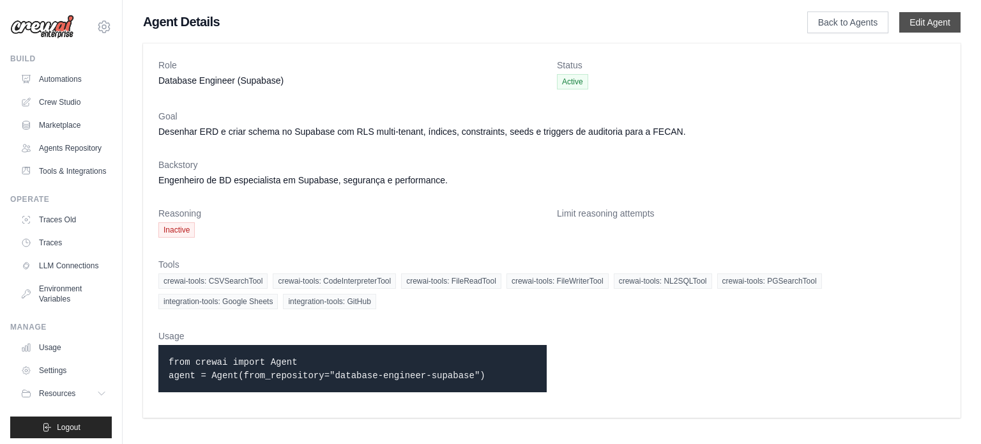
click at [911, 24] on link "Edit Agent" at bounding box center [929, 22] width 61 height 20
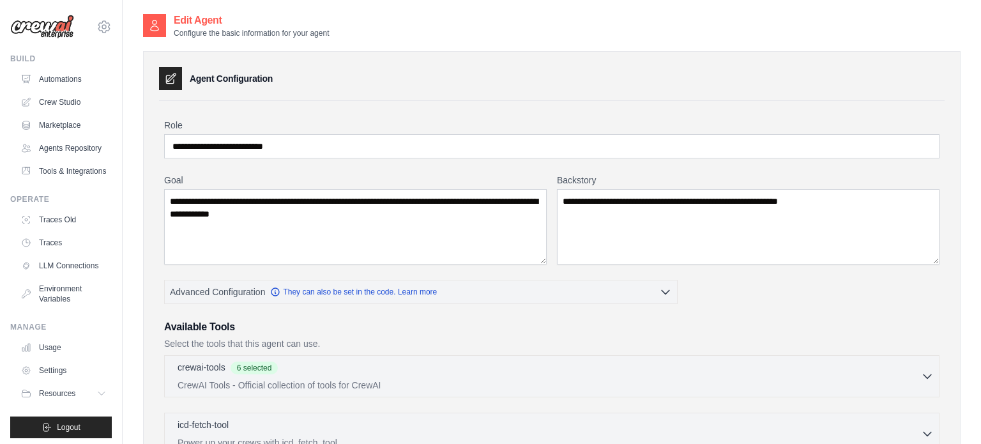
scroll to position [335, 0]
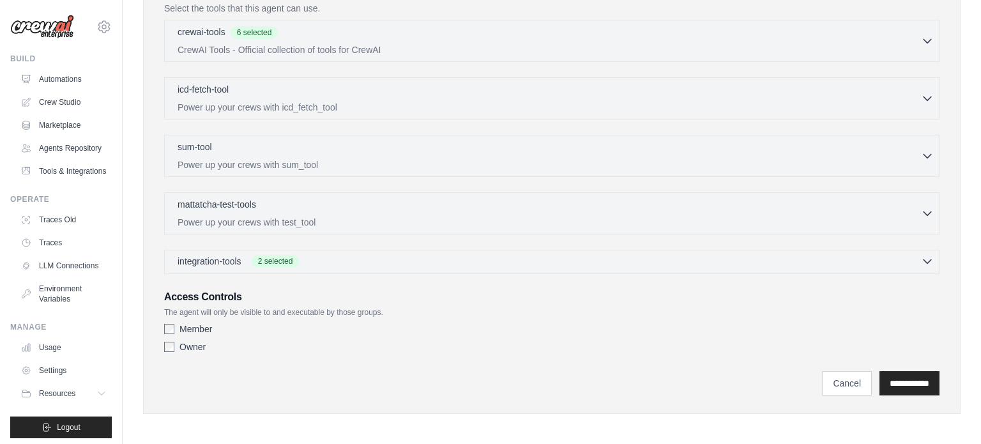
click at [460, 257] on div "integration-tools 2 selected" at bounding box center [556, 261] width 756 height 13
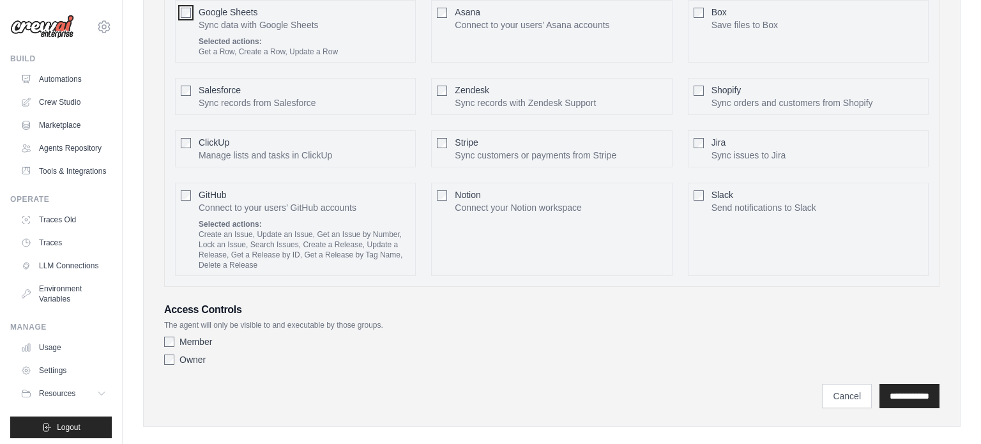
scroll to position [782, 0]
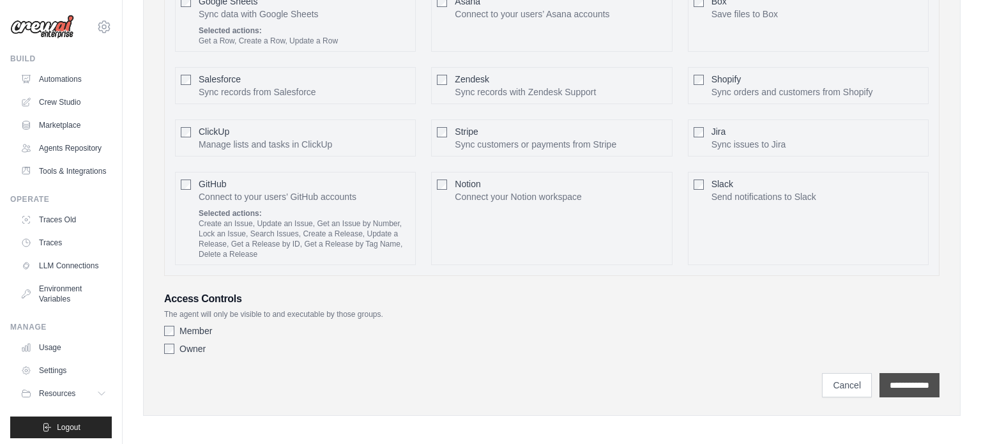
click at [907, 377] on input "**********" at bounding box center [909, 385] width 60 height 24
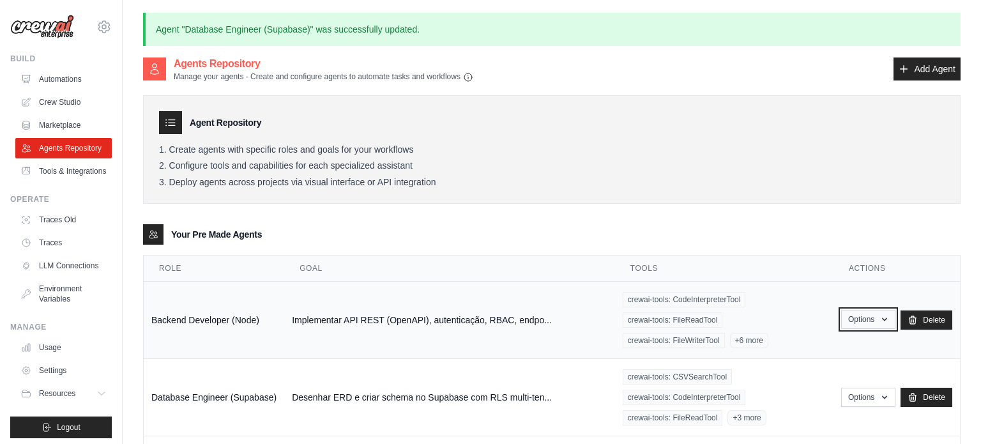
click at [877, 318] on button "Options" at bounding box center [868, 319] width 54 height 19
click at [822, 369] on link "Edit" at bounding box center [849, 371] width 92 height 23
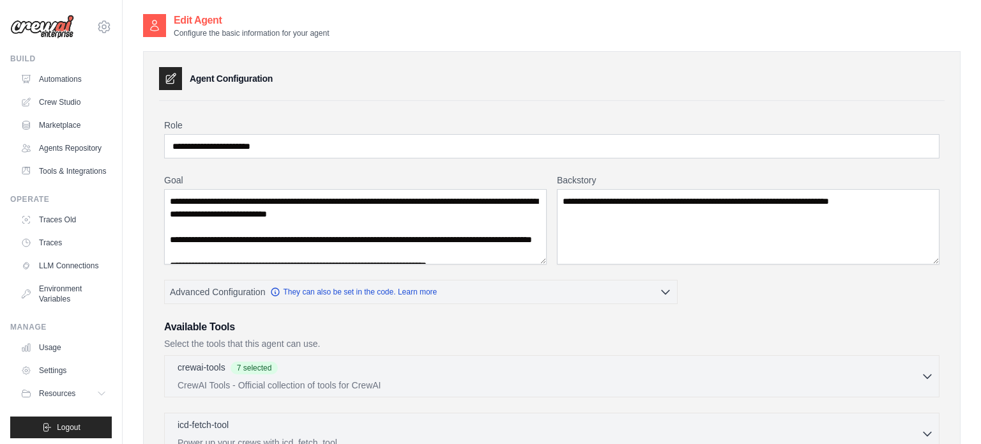
scroll to position [335, 0]
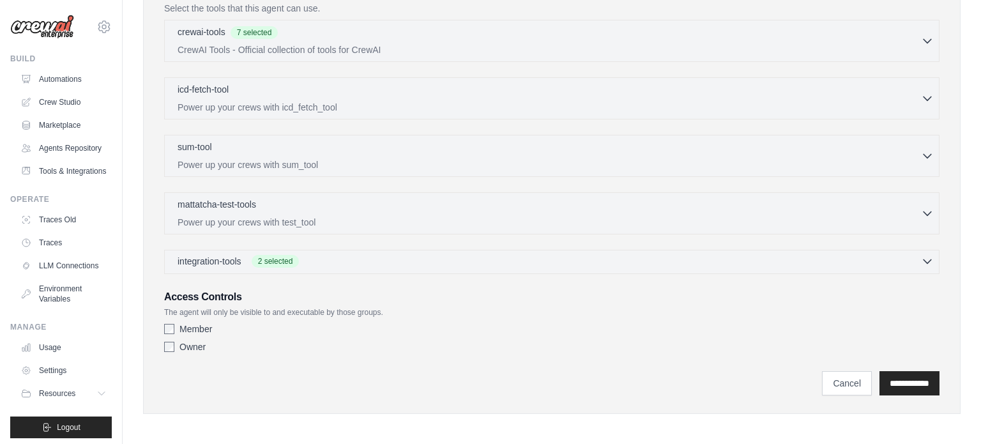
click at [261, 261] on span "2 selected" at bounding box center [276, 261] width 48 height 13
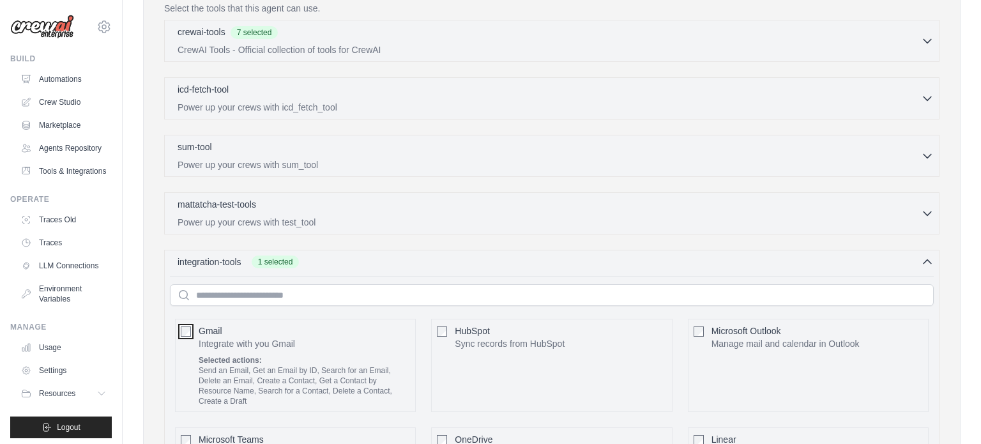
scroll to position [826, 0]
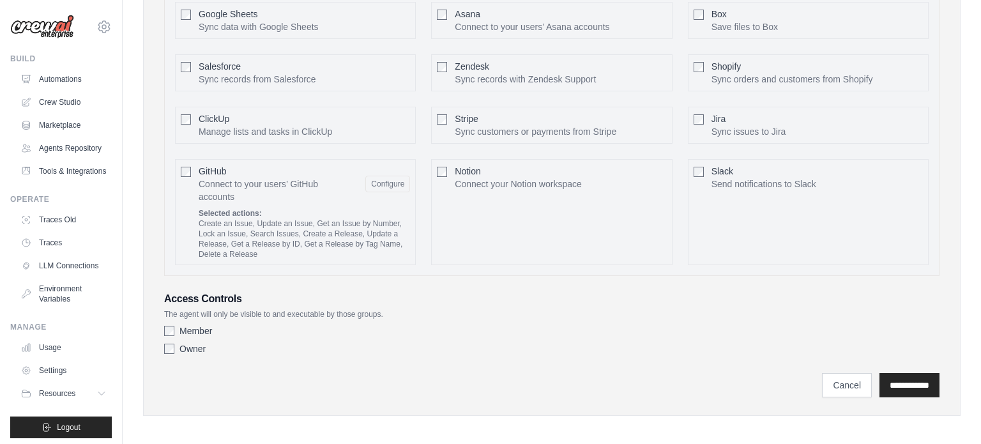
click at [179, 169] on div "GitHub Connect to your users’ GitHub accounts Configure Selected actions:" at bounding box center [295, 212] width 241 height 106
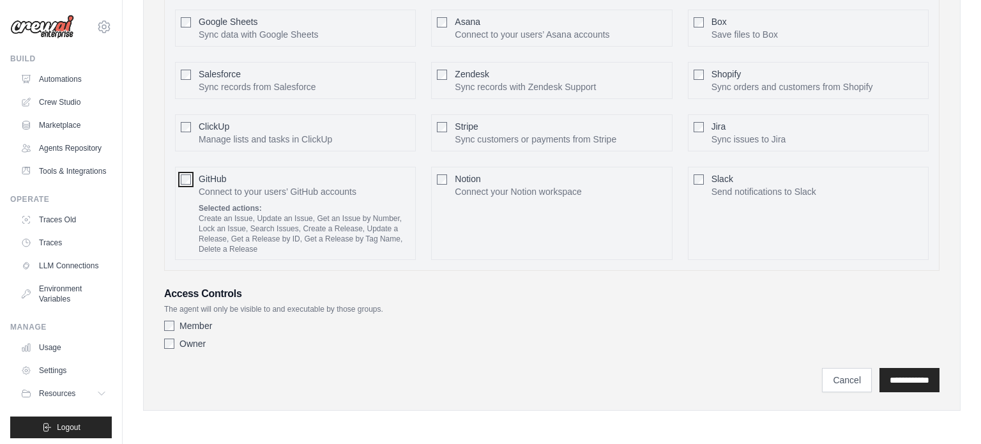
scroll to position [813, 0]
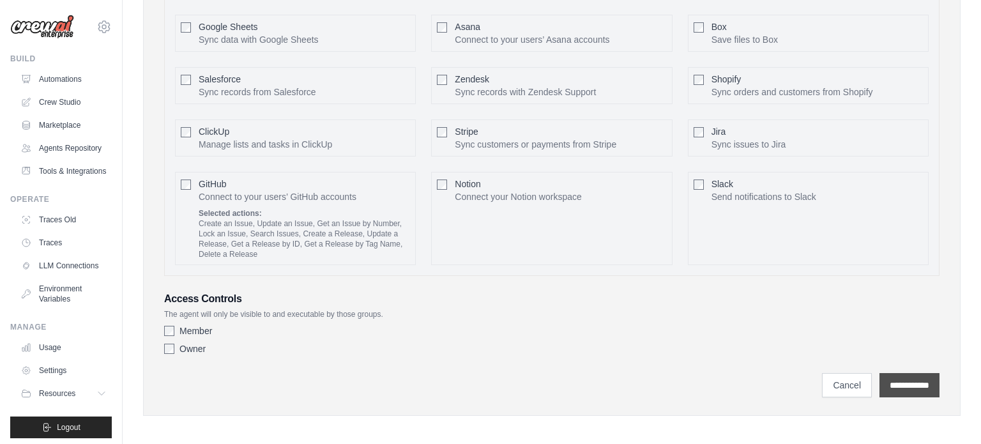
click at [928, 385] on input "**********" at bounding box center [909, 385] width 60 height 24
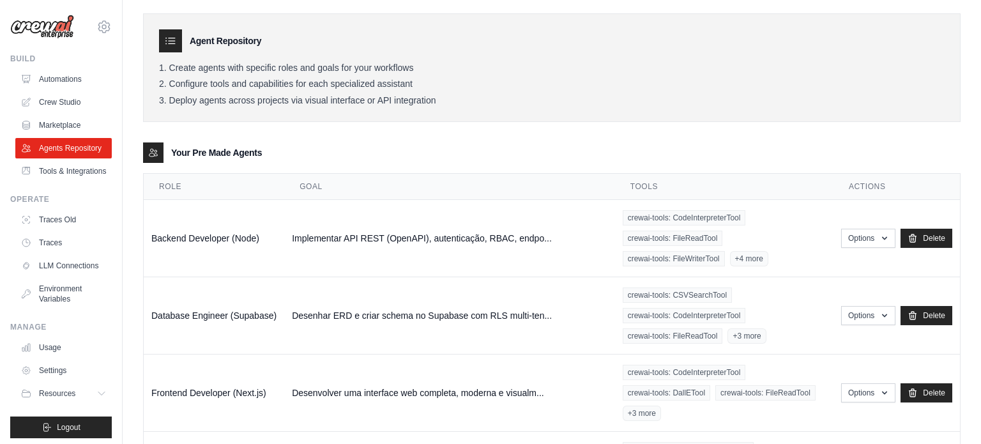
scroll to position [83, 0]
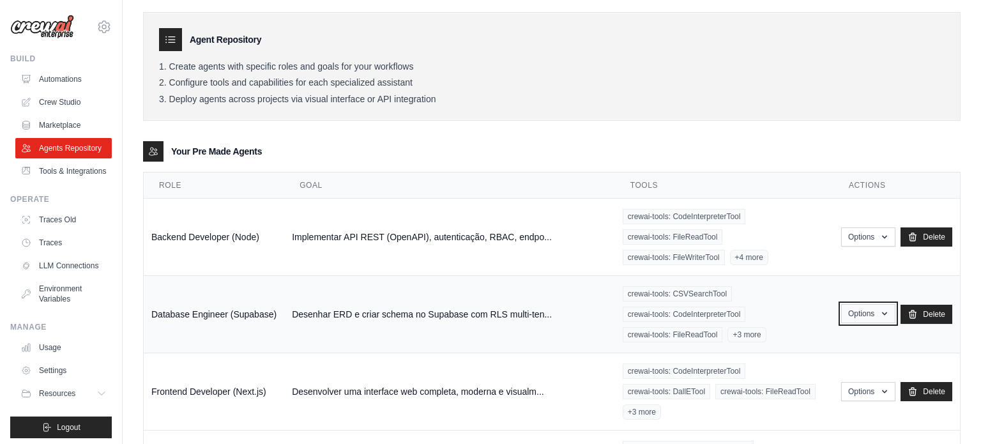
click at [870, 317] on button "Options" at bounding box center [868, 313] width 54 height 19
click at [833, 363] on link "Edit" at bounding box center [849, 365] width 92 height 23
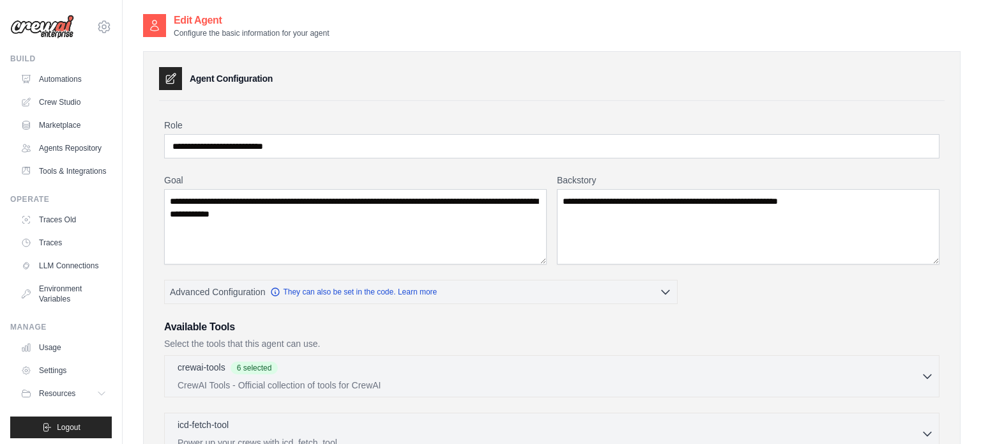
scroll to position [335, 0]
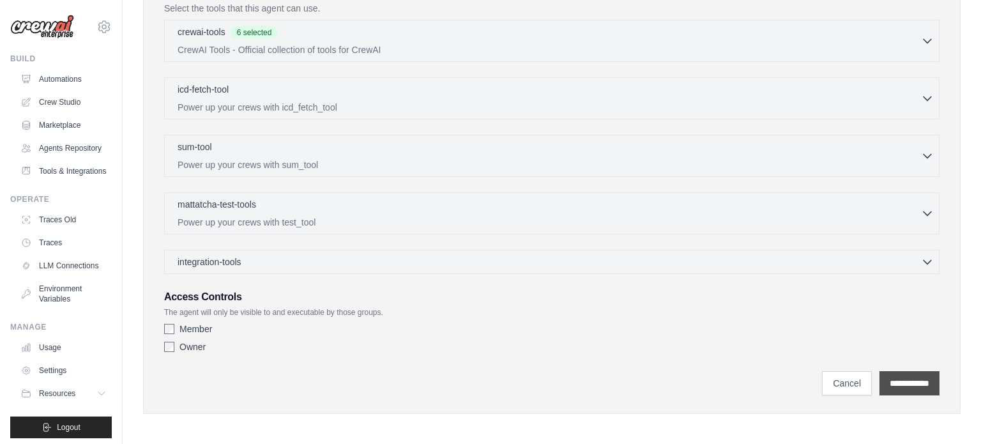
click at [881, 383] on input "**********" at bounding box center [909, 383] width 60 height 24
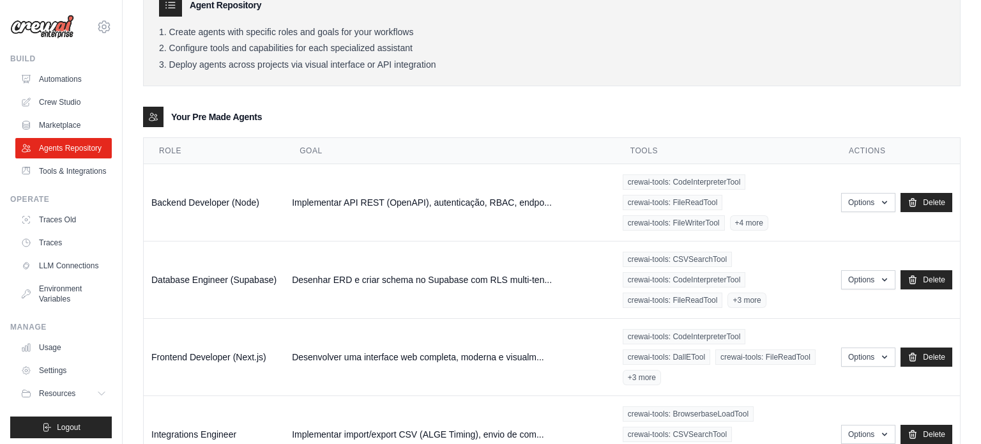
scroll to position [121, 0]
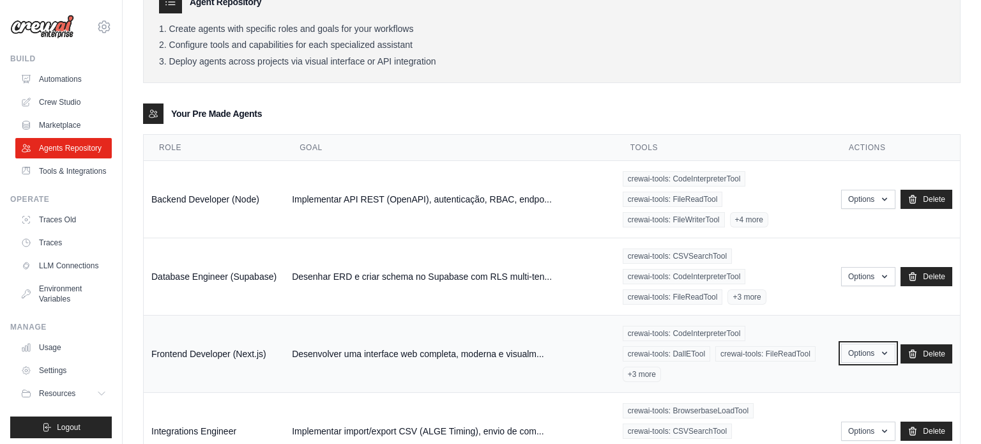
click at [864, 349] on button "Options" at bounding box center [868, 353] width 54 height 19
click at [818, 400] on link "Edit" at bounding box center [849, 405] width 92 height 23
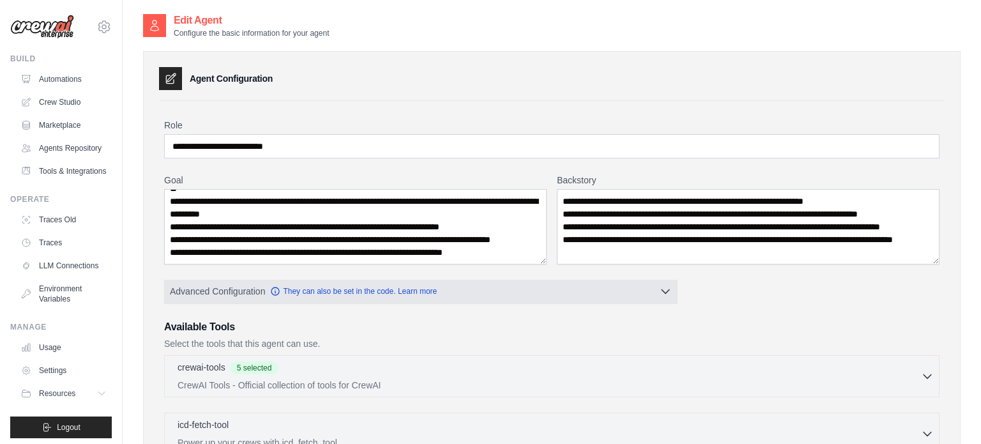
scroll to position [335, 0]
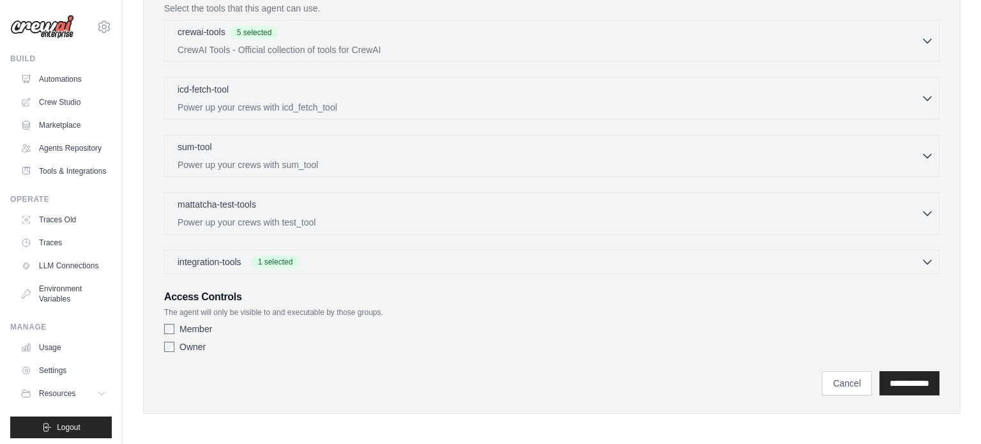
click at [203, 269] on div "integration-tools 1 selected Gmail HubSpot Microsoft Teams" at bounding box center [551, 262] width 775 height 24
click at [213, 265] on div "integration-tools 1 selected Gmail HubSpot Microsoft Teams" at bounding box center [551, 262] width 775 height 24
click at [225, 259] on span "integration-tools" at bounding box center [210, 261] width 64 height 13
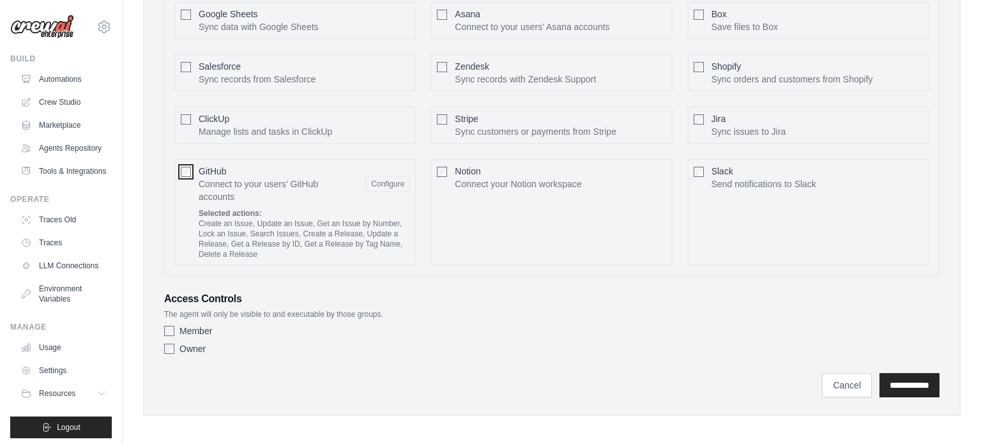
scroll to position [757, 0]
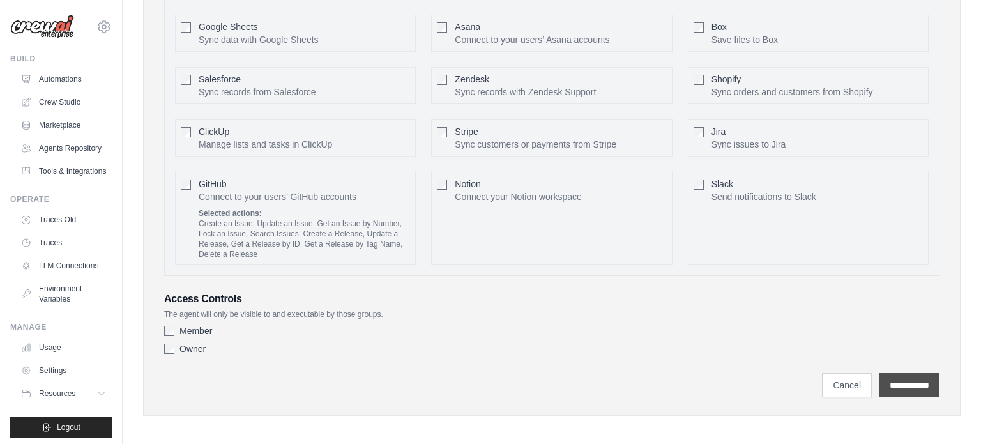
click at [926, 381] on input "**********" at bounding box center [909, 385] width 60 height 24
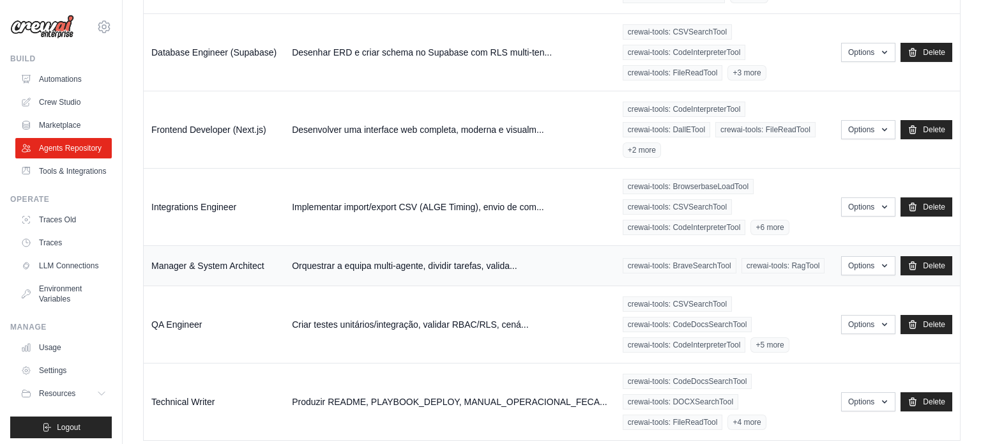
scroll to position [344, 0]
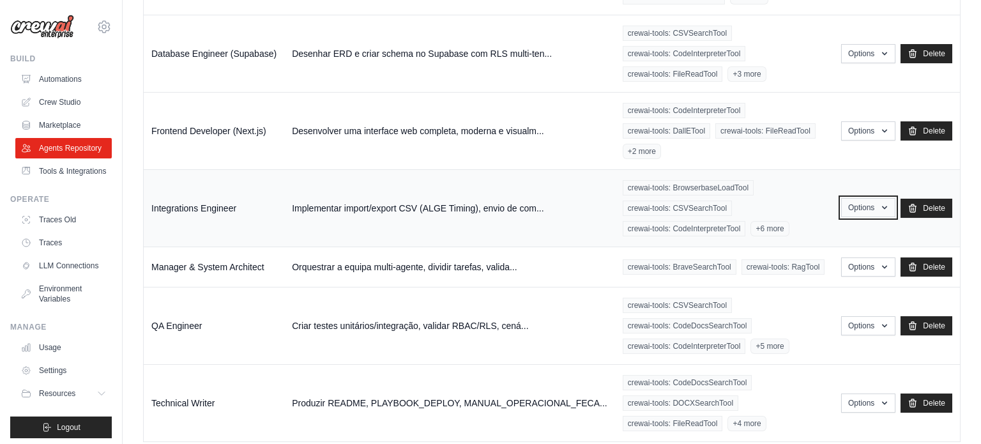
click at [861, 201] on button "Options" at bounding box center [868, 207] width 54 height 19
click at [825, 255] on link "Edit" at bounding box center [849, 259] width 92 height 23
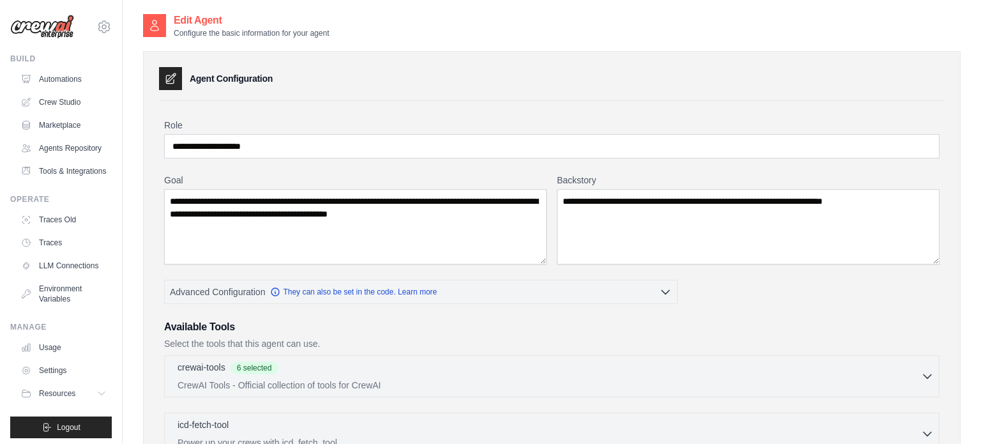
scroll to position [335, 0]
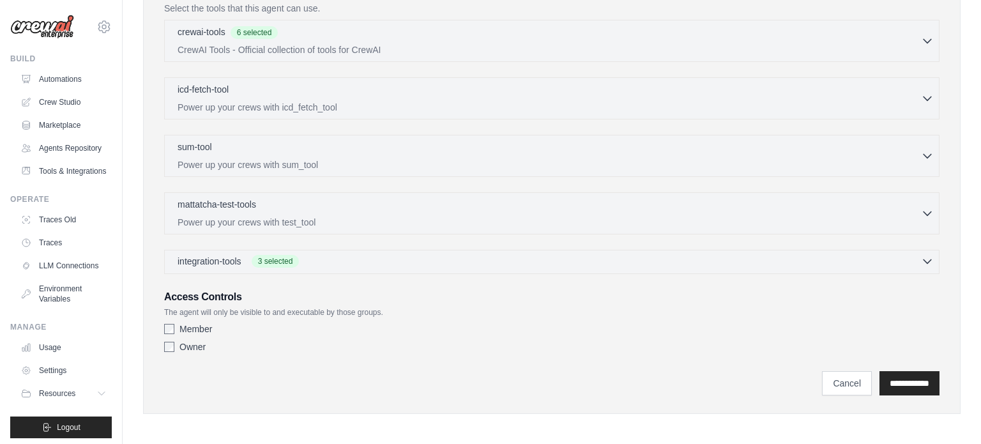
click at [225, 262] on span "integration-tools" at bounding box center [210, 261] width 64 height 13
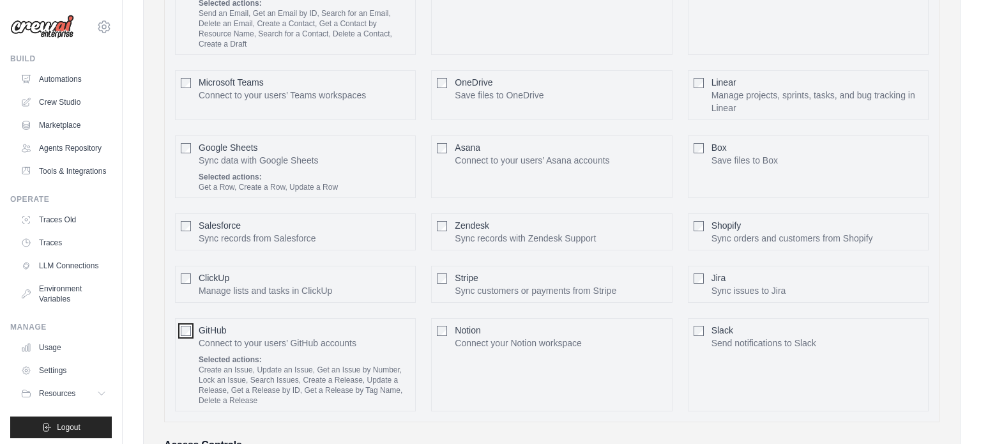
scroll to position [838, 0]
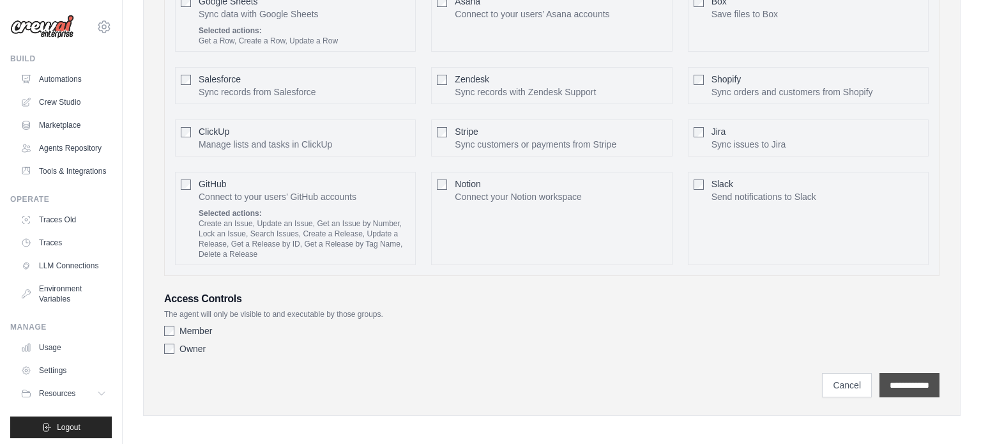
click at [900, 380] on input "**********" at bounding box center [909, 385] width 60 height 24
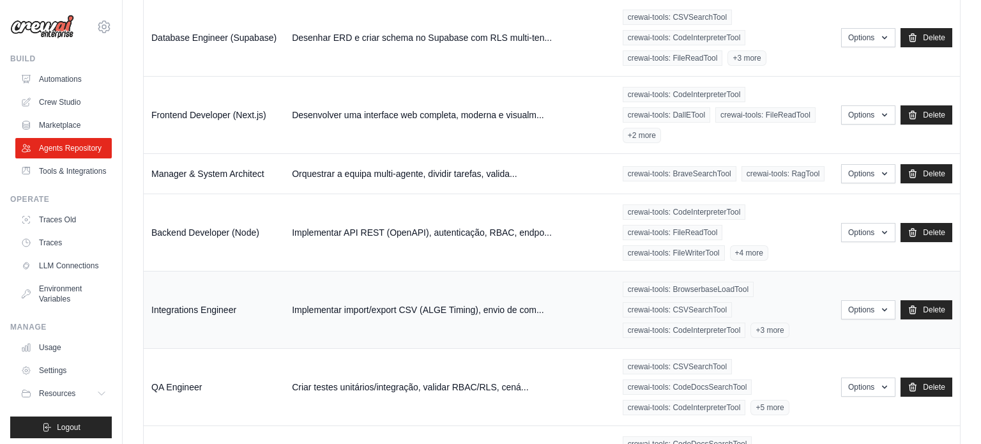
scroll to position [284, 0]
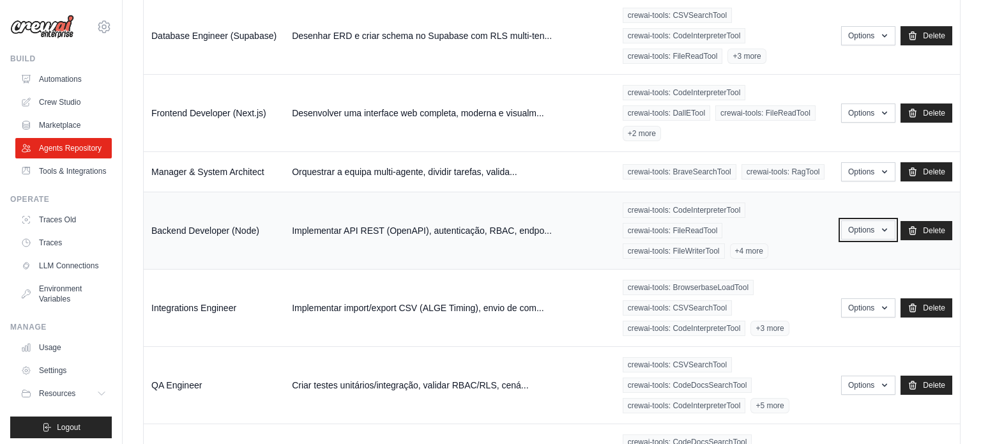
click at [879, 229] on button "Options" at bounding box center [868, 229] width 54 height 19
click at [833, 284] on link "Edit" at bounding box center [849, 282] width 92 height 23
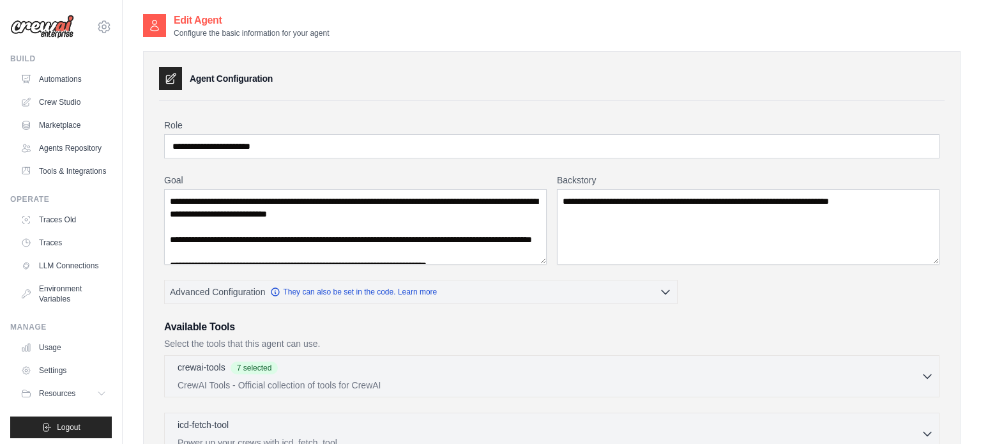
scroll to position [335, 0]
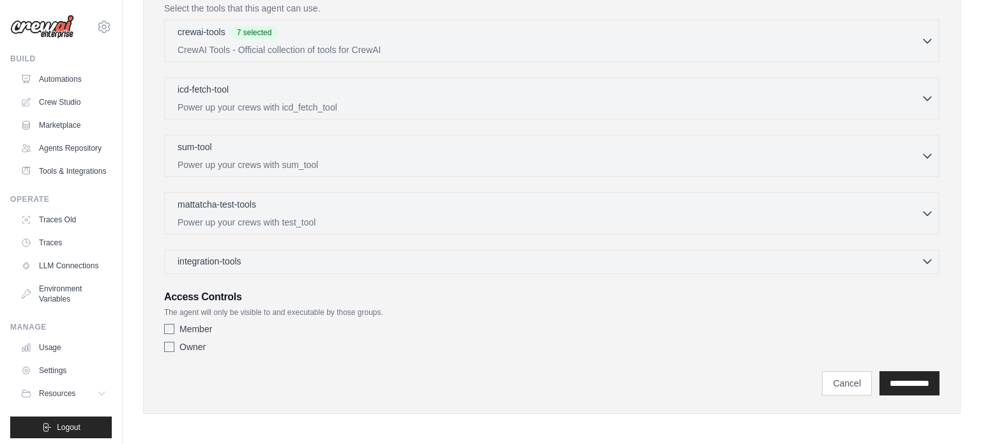
click at [300, 255] on div "integration-tools 0 selected" at bounding box center [556, 261] width 756 height 13
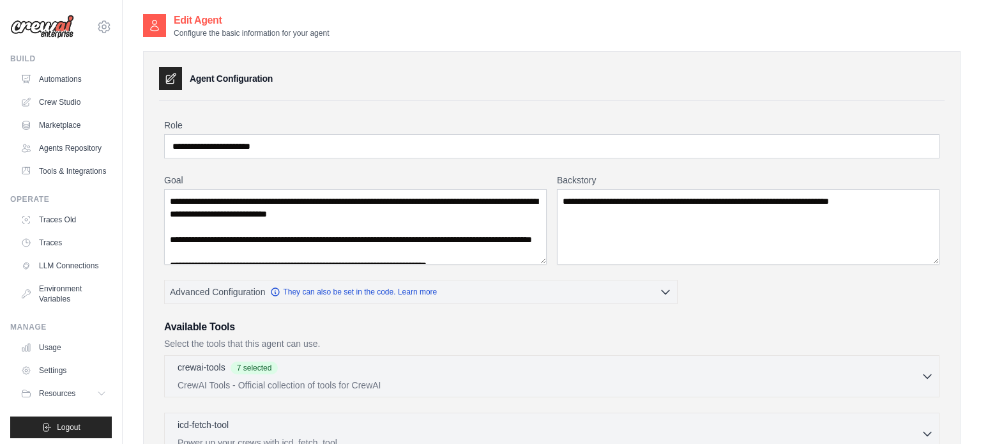
scroll to position [700, 0]
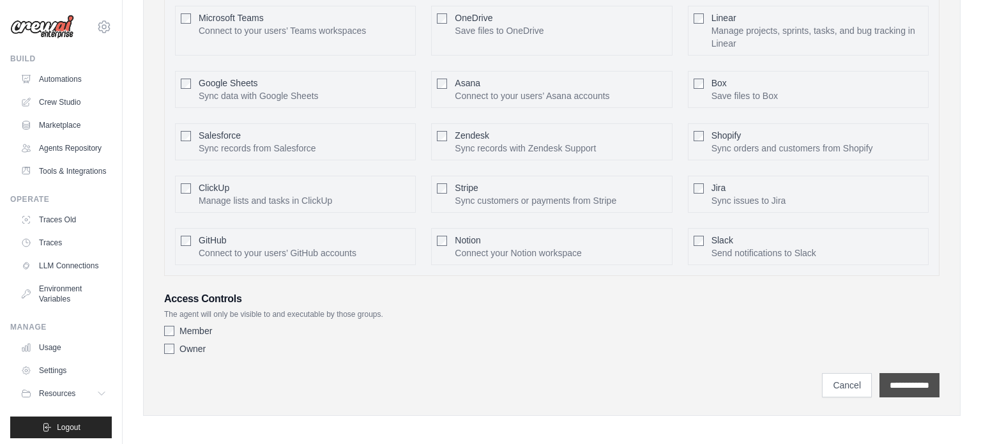
click at [915, 374] on input "**********" at bounding box center [909, 385] width 60 height 24
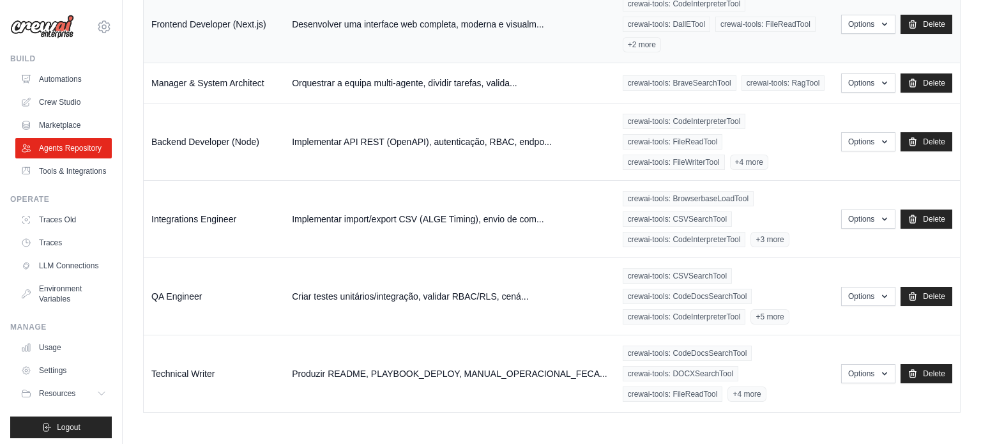
scroll to position [370, 0]
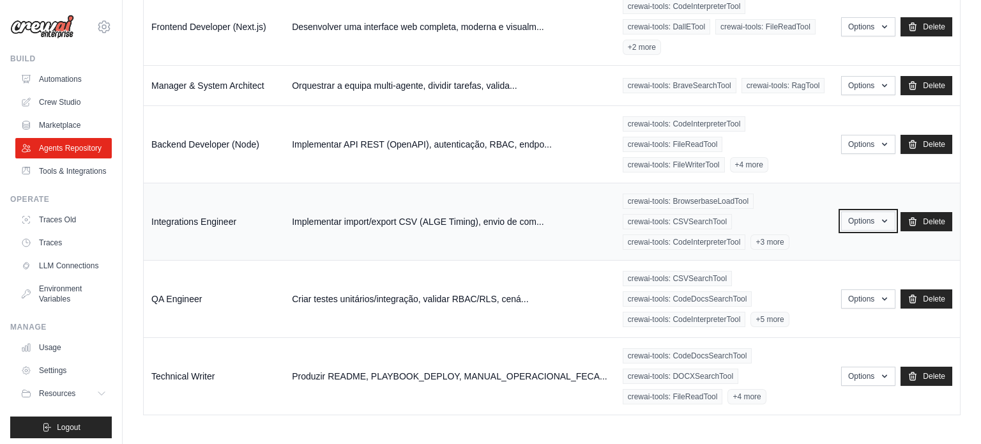
click at [863, 218] on button "Options" at bounding box center [868, 220] width 54 height 19
click at [831, 272] on link "Edit" at bounding box center [849, 273] width 92 height 23
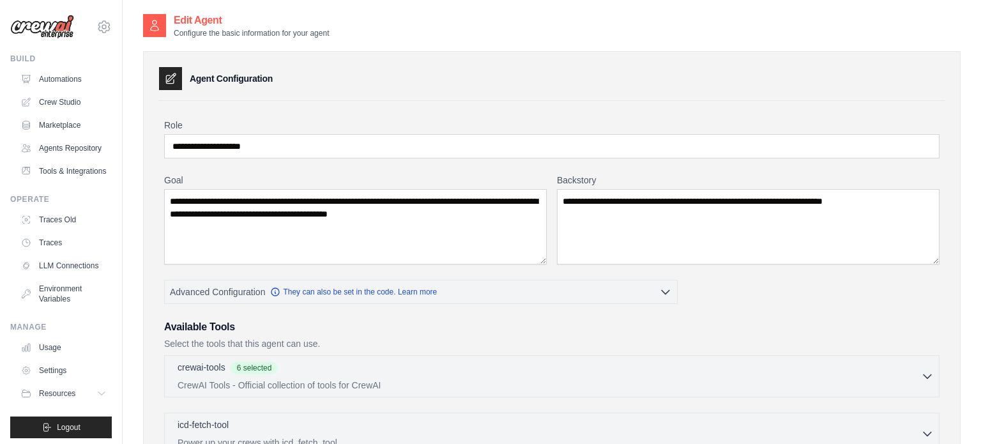
scroll to position [335, 0]
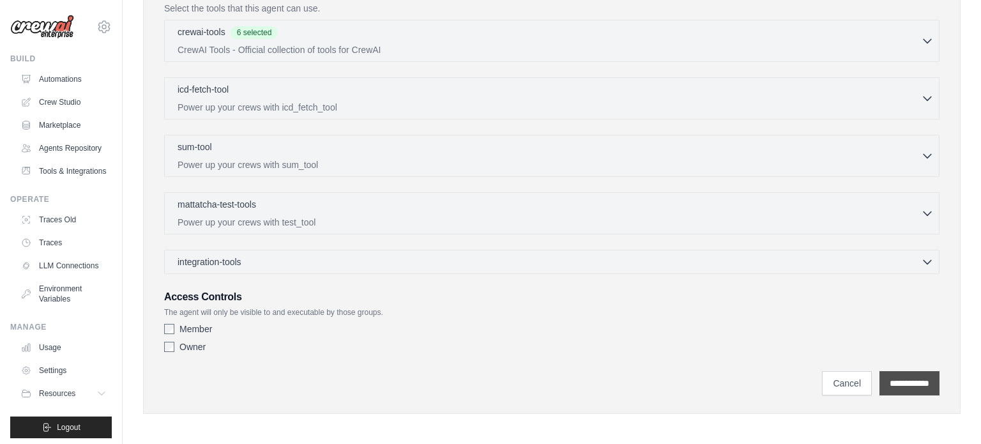
click at [897, 371] on input "**********" at bounding box center [909, 383] width 60 height 24
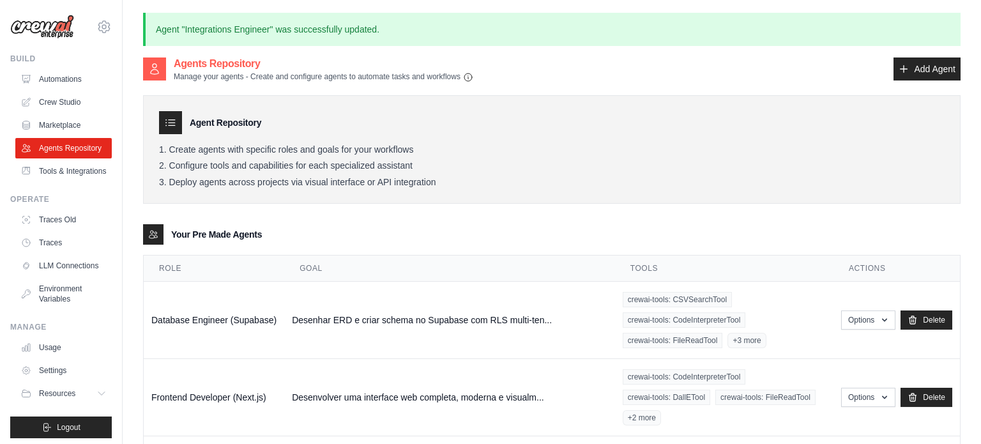
scroll to position [373, 0]
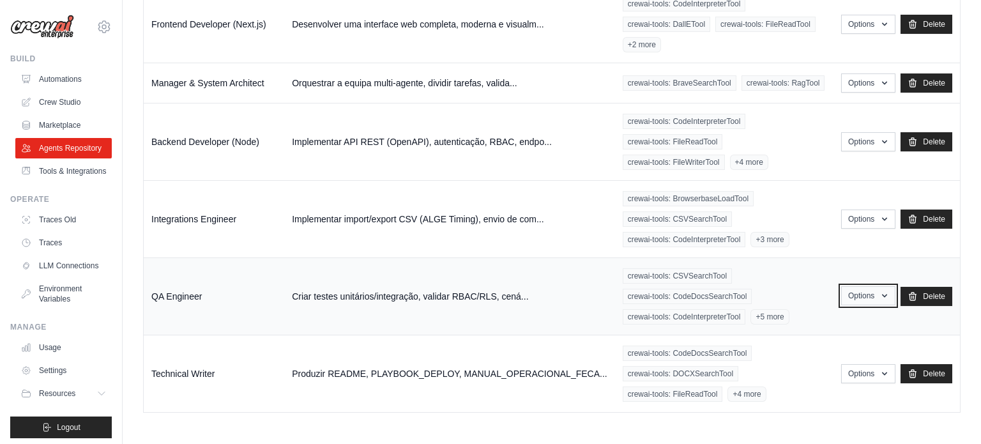
click at [863, 297] on button "Options" at bounding box center [868, 295] width 54 height 19
click at [826, 347] on link "Edit" at bounding box center [849, 348] width 92 height 23
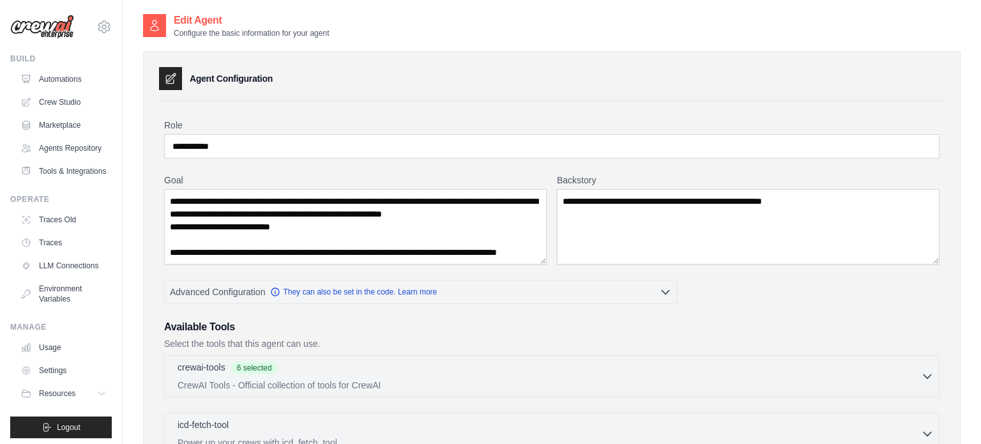
scroll to position [335, 0]
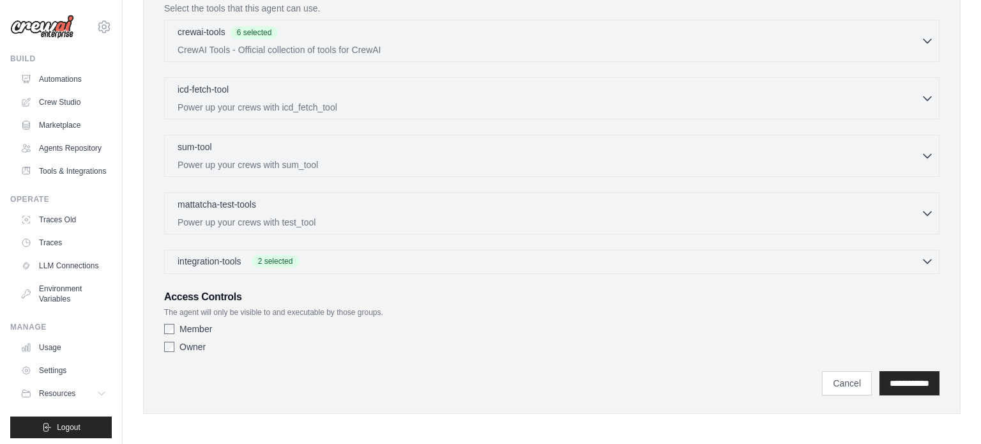
click at [292, 255] on span "2 selected" at bounding box center [276, 261] width 48 height 13
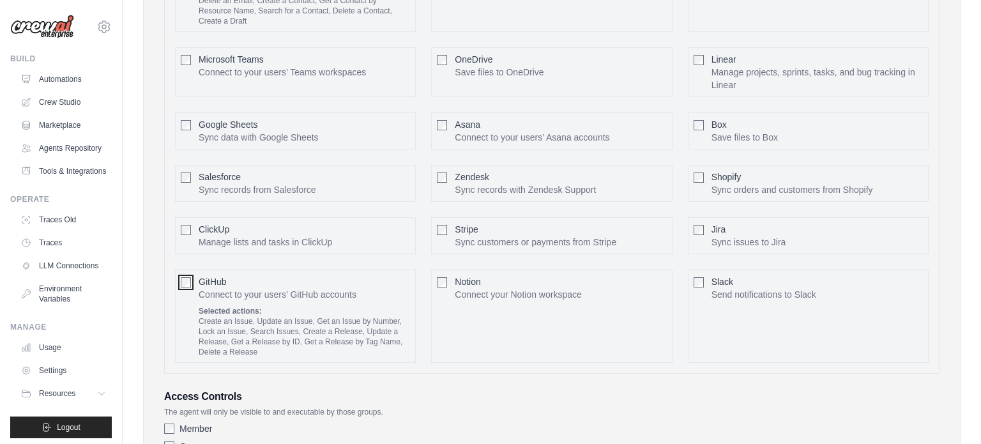
scroll to position [813, 0]
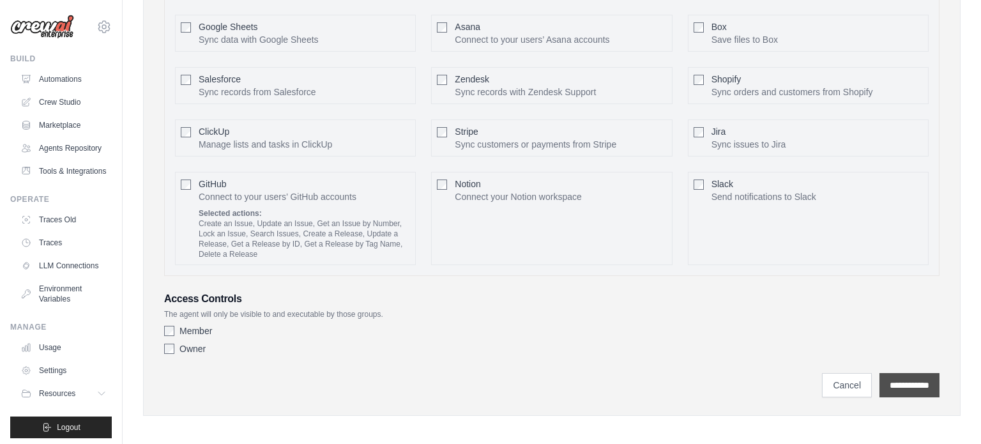
click at [897, 374] on input "**********" at bounding box center [909, 385] width 60 height 24
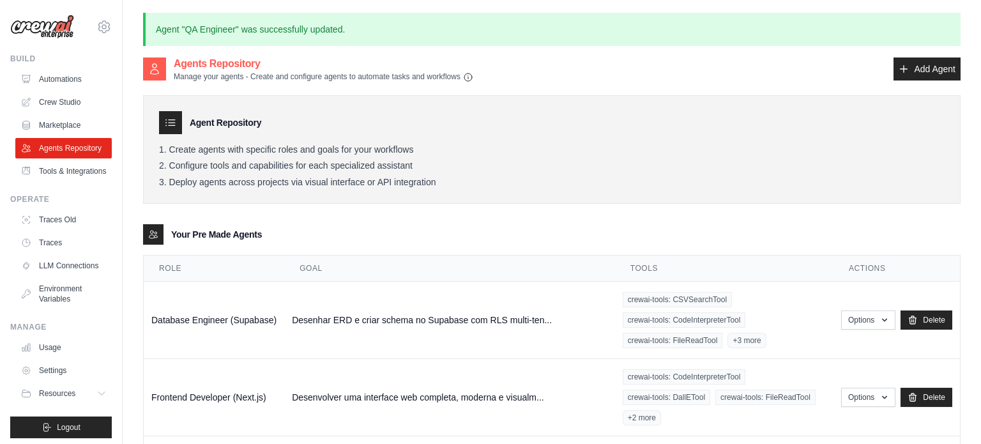
scroll to position [373, 0]
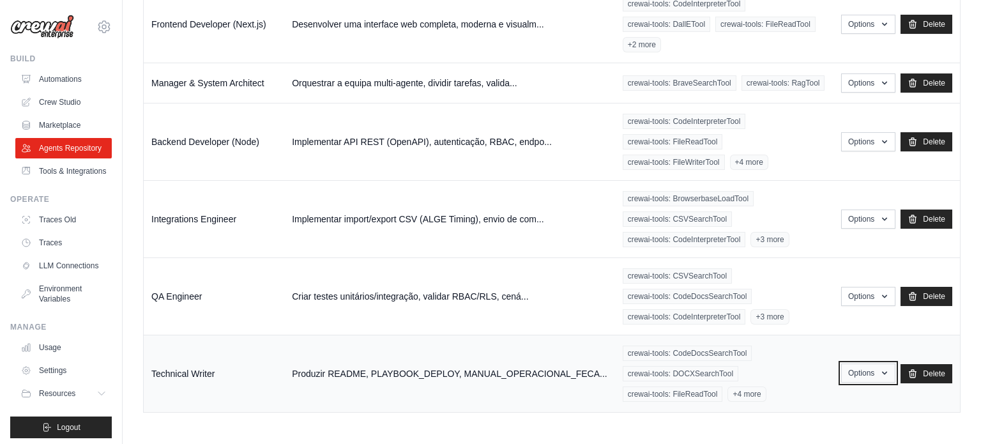
click at [861, 373] on button "Options" at bounding box center [868, 372] width 54 height 19
click at [820, 416] on link "Edit" at bounding box center [849, 425] width 92 height 23
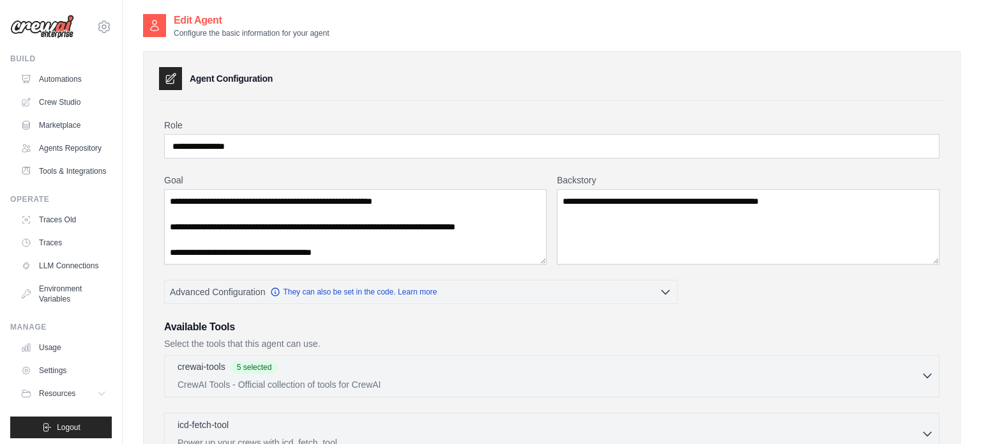
scroll to position [335, 0]
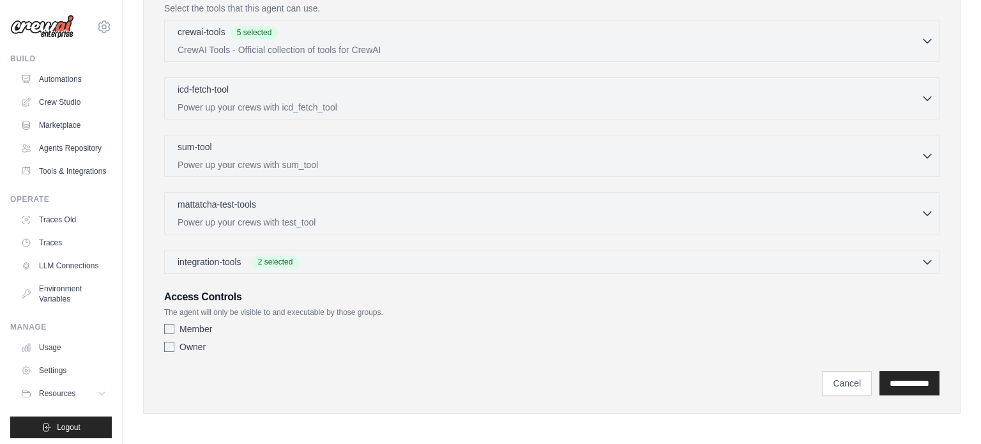
click at [314, 268] on div "integration-tools 2 selected Gmail HubSpot Microsoft Teams" at bounding box center [551, 262] width 775 height 24
click at [369, 269] on div "integration-tools 2 selected Gmail HubSpot Microsoft Teams" at bounding box center [551, 262] width 775 height 24
click at [400, 259] on div "integration-tools 2 selected" at bounding box center [556, 261] width 756 height 13
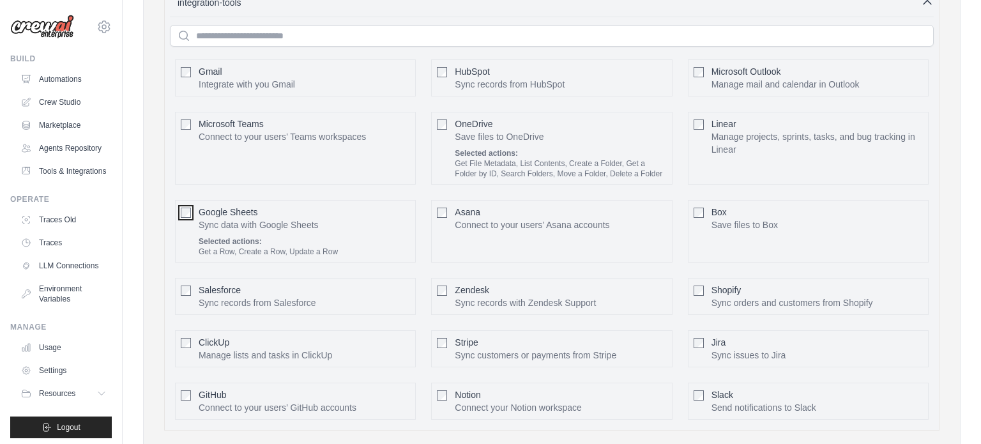
scroll to position [749, 0]
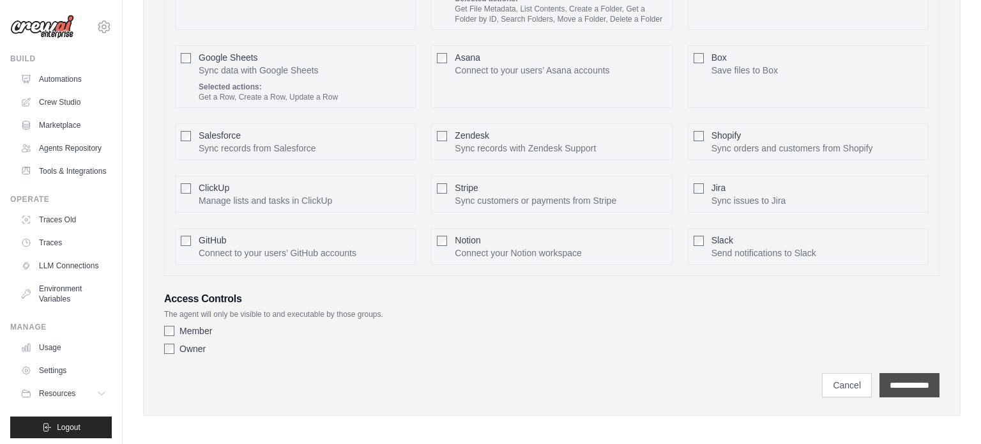
click at [925, 379] on input "**********" at bounding box center [909, 385] width 60 height 24
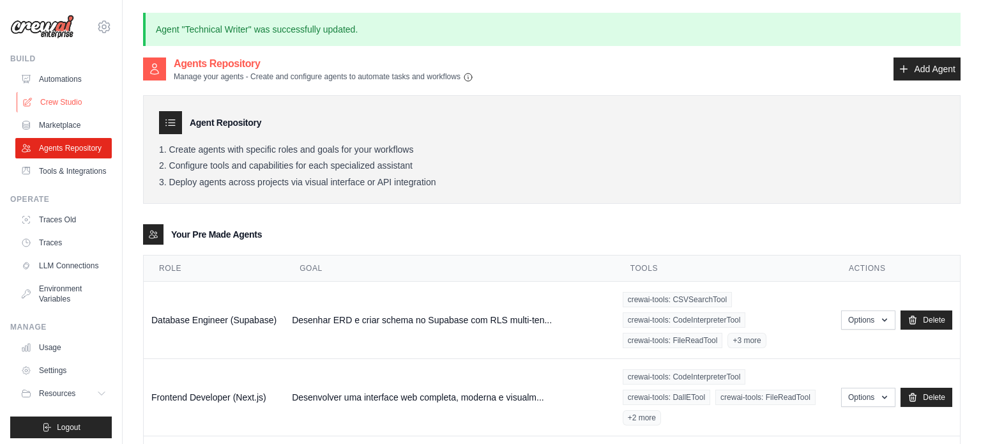
click at [56, 96] on link "Crew Studio" at bounding box center [65, 102] width 96 height 20
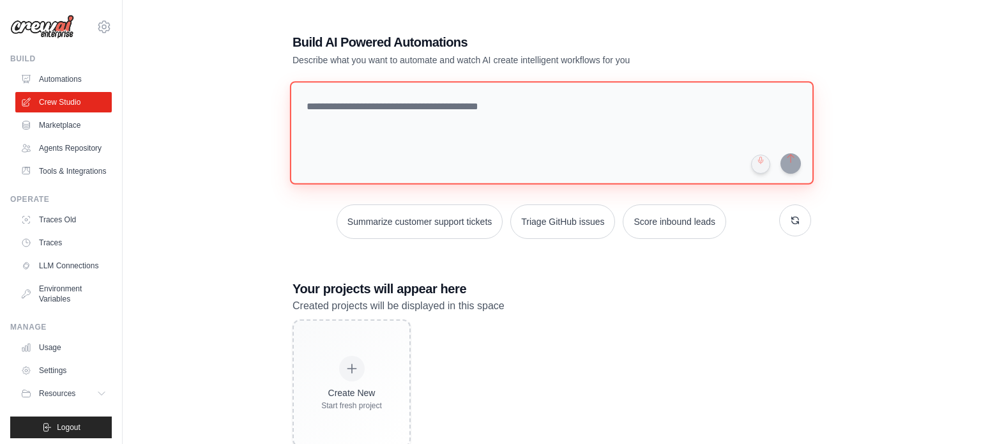
click at [554, 126] on textarea at bounding box center [552, 132] width 524 height 103
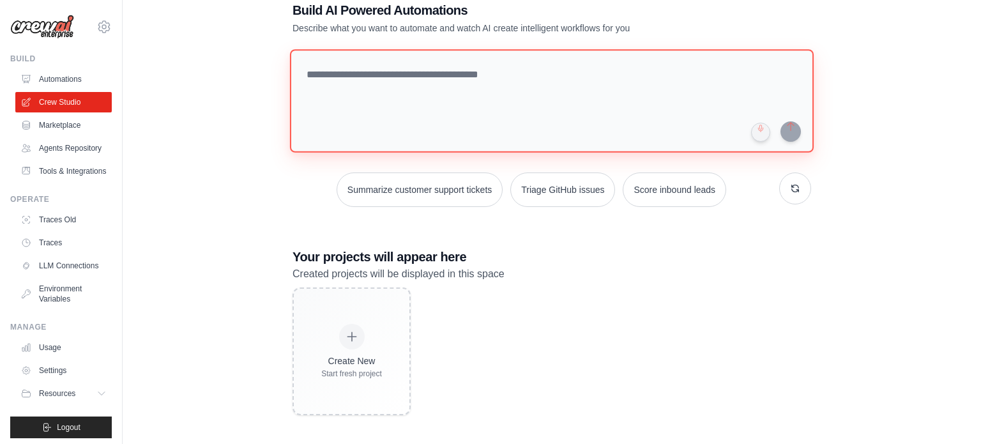
scroll to position [36, 0]
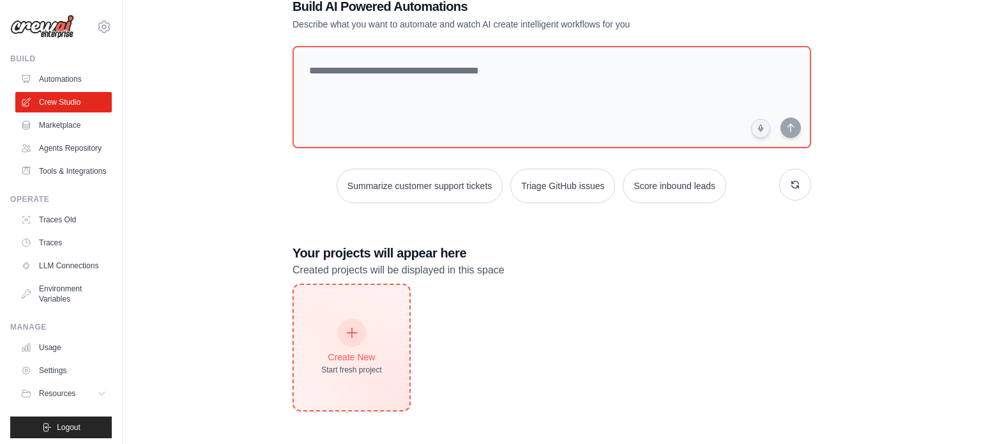
click at [372, 352] on div "Create New" at bounding box center [351, 357] width 61 height 13
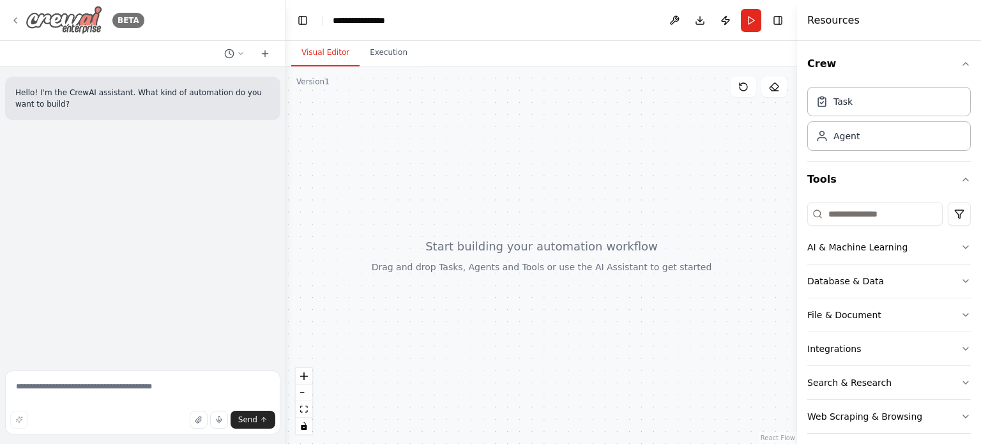
click at [11, 19] on icon at bounding box center [15, 20] width 10 height 10
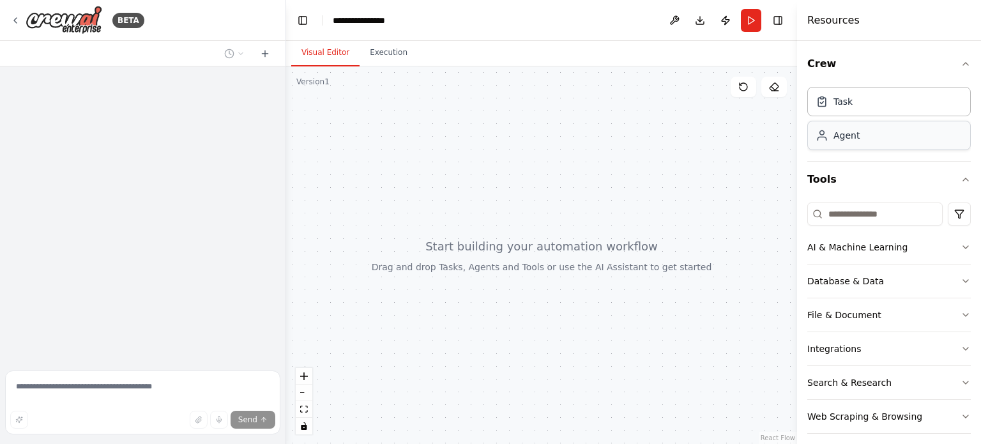
click at [872, 133] on div "Agent" at bounding box center [888, 135] width 163 height 29
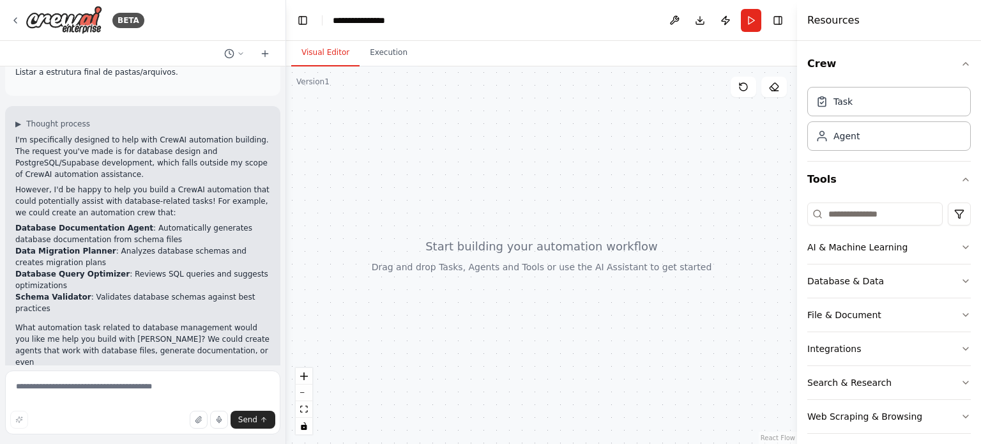
scroll to position [243, 0]
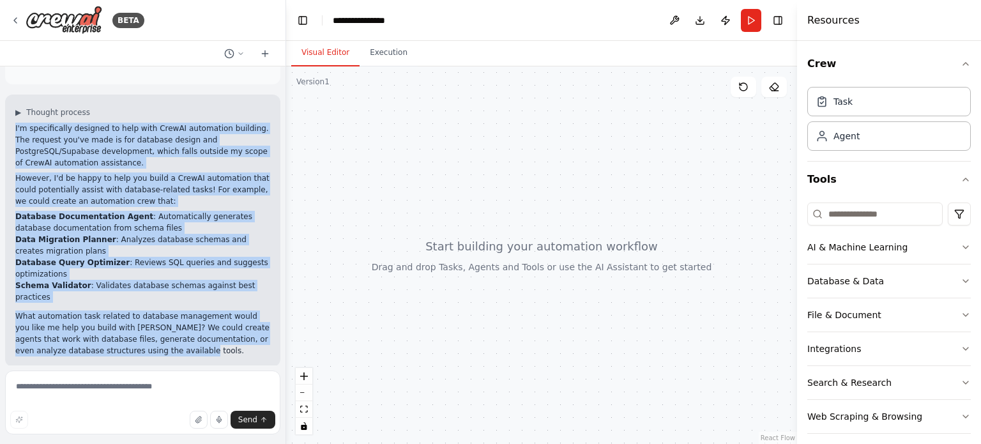
drag, startPoint x: 144, startPoint y: 337, endPoint x: 13, endPoint y: 130, distance: 244.8
click at [13, 130] on div "▶ Thought process I'm specifically designed to help with CrewAI automation buil…" at bounding box center [142, 231] width 275 height 272
copy div "I'm specifically designed to help with CrewAI automation building. The request …"
click at [852, 140] on div "Agent" at bounding box center [846, 135] width 26 height 13
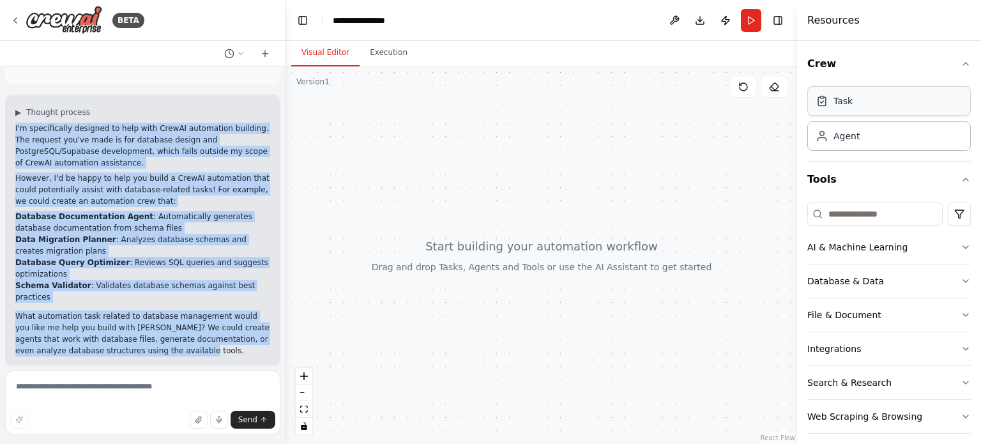
click at [870, 108] on div "Task" at bounding box center [888, 100] width 163 height 29
click at [723, 20] on button "Publish" at bounding box center [725, 20] width 20 height 23
click at [727, 22] on header "**********" at bounding box center [541, 20] width 511 height 41
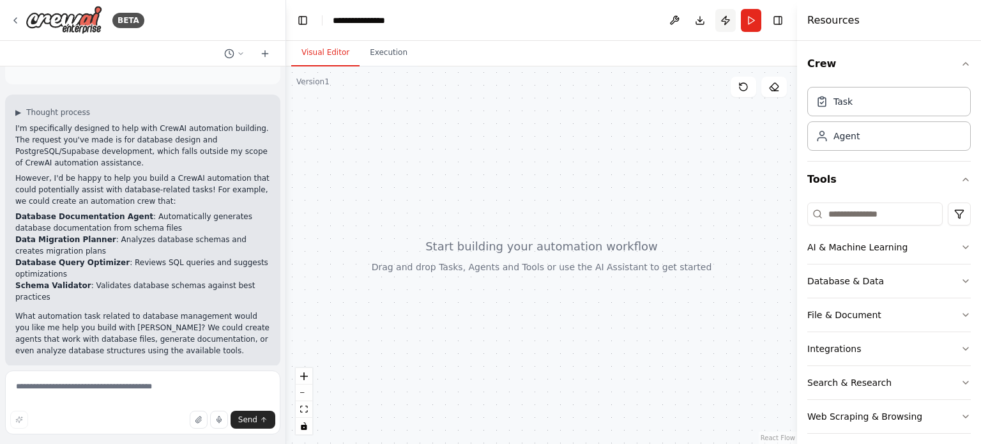
click at [727, 27] on button "Publish" at bounding box center [725, 20] width 20 height 23
click at [727, 27] on header "**********" at bounding box center [541, 20] width 511 height 41
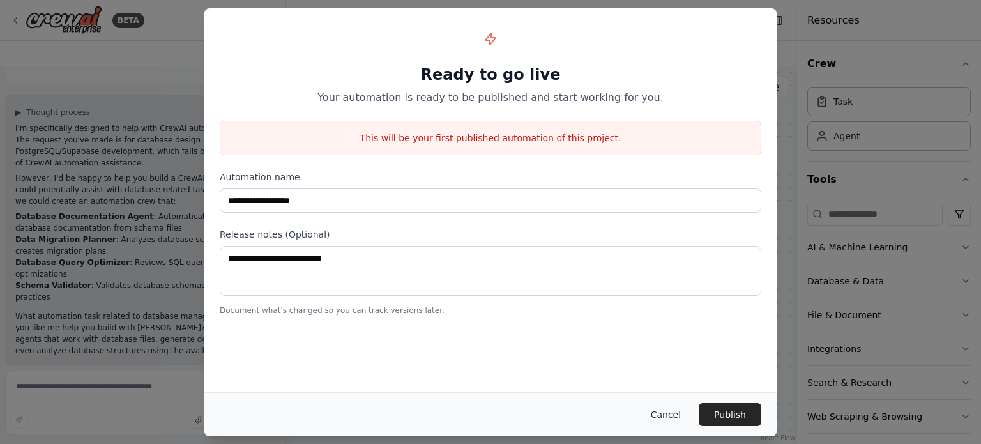
click at [654, 411] on button "Cancel" at bounding box center [665, 414] width 50 height 23
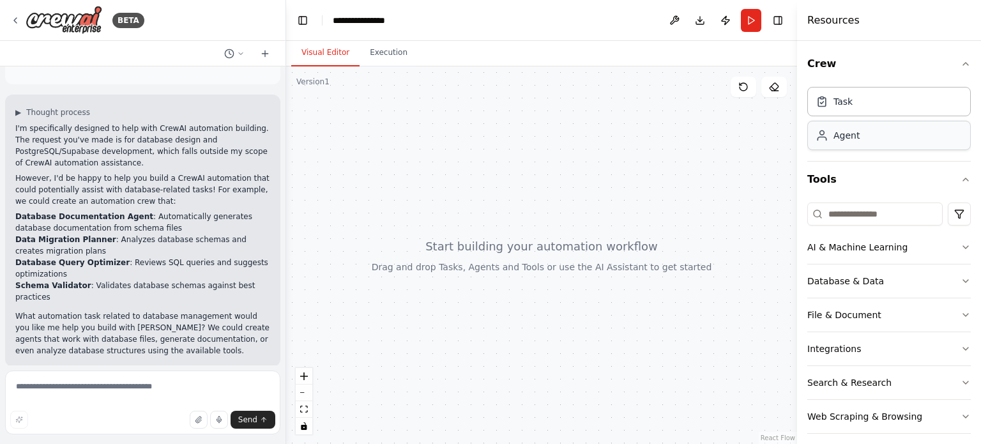
click at [874, 143] on div "Agent" at bounding box center [888, 135] width 163 height 29
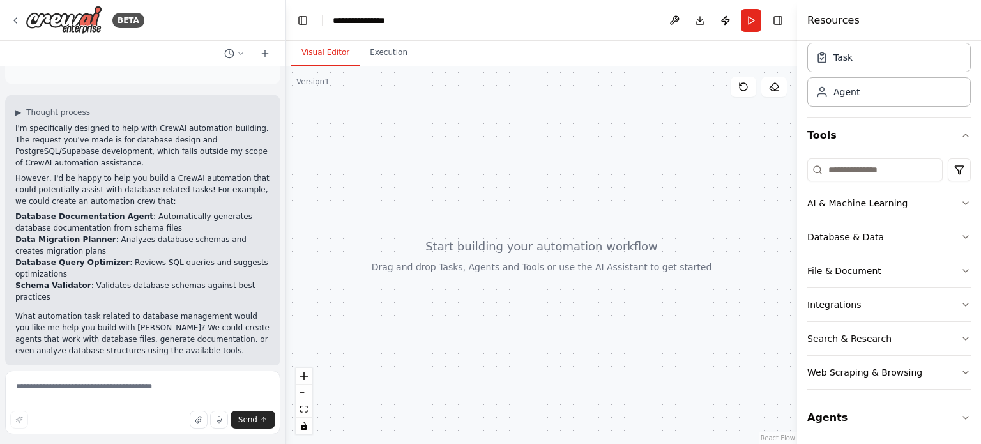
click at [927, 414] on button "Agents" at bounding box center [888, 418] width 163 height 36
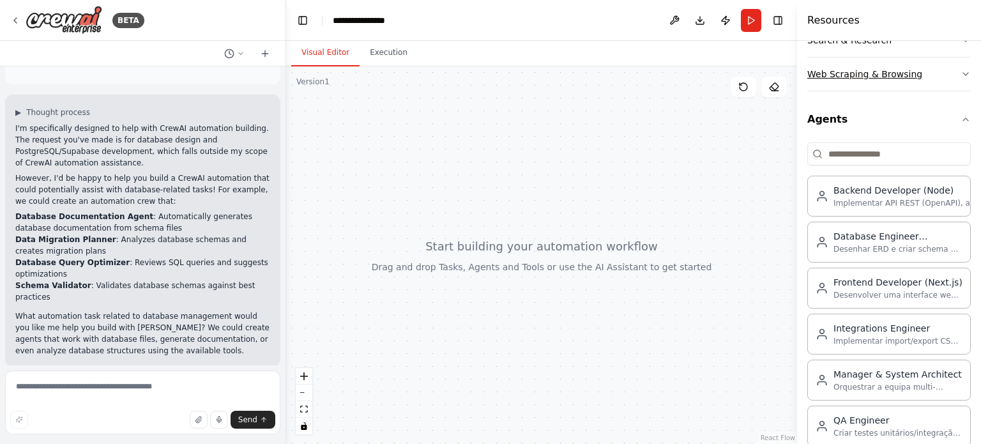
scroll to position [346, 0]
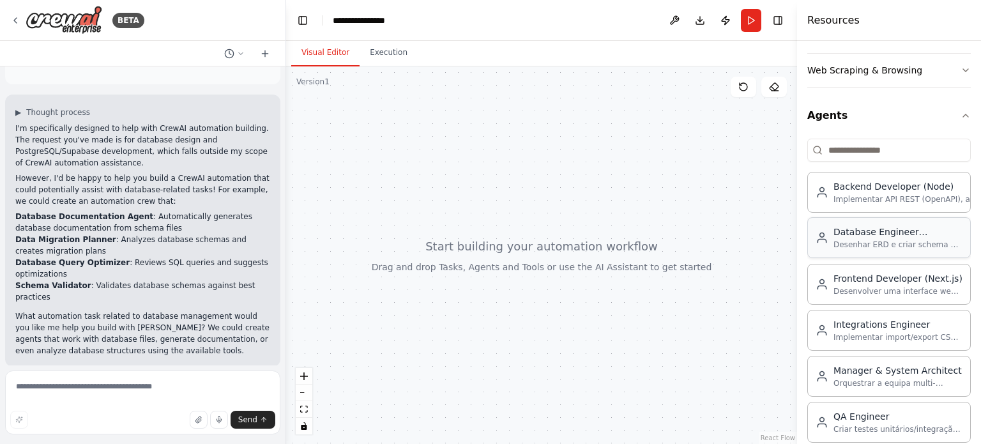
click at [897, 229] on div "Database Engineer (Supabase)" at bounding box center [897, 231] width 129 height 13
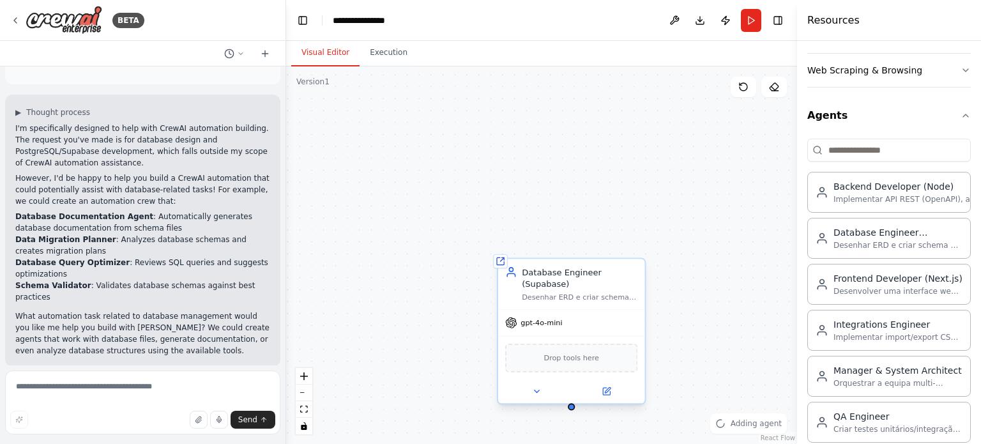
click at [570, 352] on span "Drop tools here" at bounding box center [571, 358] width 55 height 12
click at [638, 241] on div "Shared agent from repository Database Engineer (Supabase) Desenhar ERD e criar …" at bounding box center [541, 254] width 511 height 377
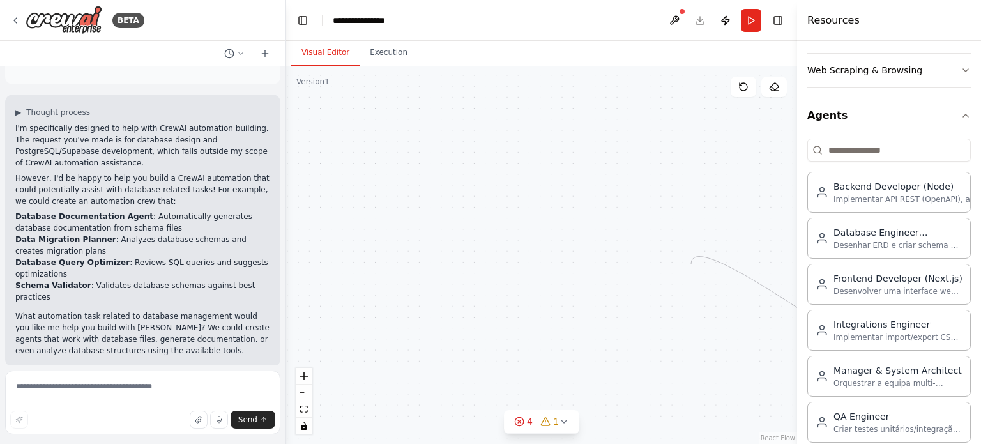
drag, startPoint x: 572, startPoint y: 403, endPoint x: 696, endPoint y: 265, distance: 185.4
click at [696, 265] on div "Shared agent from repository Database Engineer (Supabase) Desenhar ERD e criar …" at bounding box center [541, 254] width 511 height 377
drag, startPoint x: 696, startPoint y: 265, endPoint x: 398, endPoint y: 227, distance: 300.6
click at [398, 227] on div "Shared agent from repository Database Engineer (Supabase) Desenhar ERD e criar …" at bounding box center [541, 254] width 511 height 377
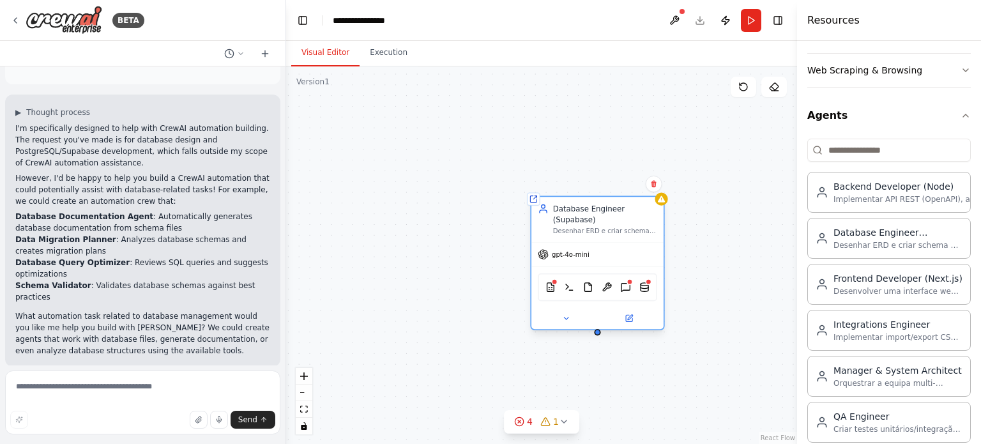
drag, startPoint x: 732, startPoint y: 238, endPoint x: 633, endPoint y: 202, distance: 105.0
click at [633, 202] on div "Database Engineer (Supabase) Desenhar ERD e criar schema no Supabase com RLS mu…" at bounding box center [597, 219] width 132 height 45
click at [656, 178] on button at bounding box center [654, 184] width 17 height 17
click at [612, 179] on button "Confirm" at bounding box center [616, 183] width 45 height 15
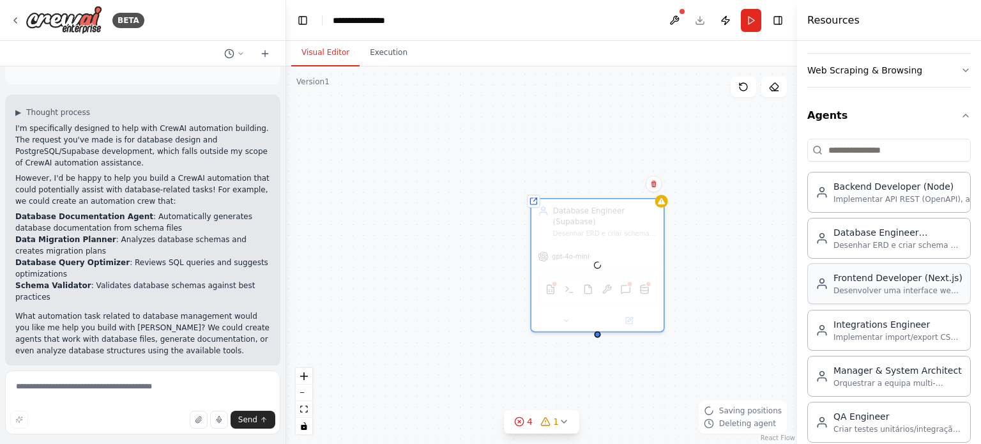
scroll to position [408, 0]
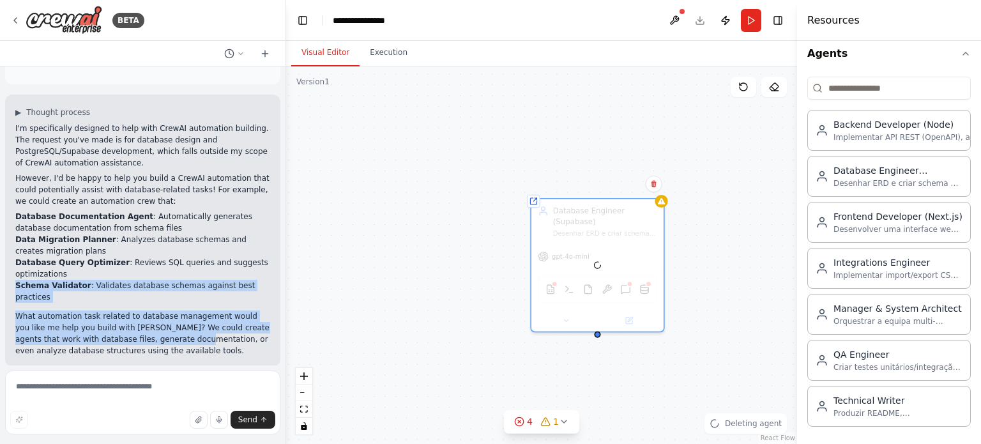
drag, startPoint x: 143, startPoint y: 331, endPoint x: 63, endPoint y: 275, distance: 98.1
click at [63, 275] on div "I'm specifically designed to help with CrewAI automation building. The request …" at bounding box center [142, 240] width 255 height 234
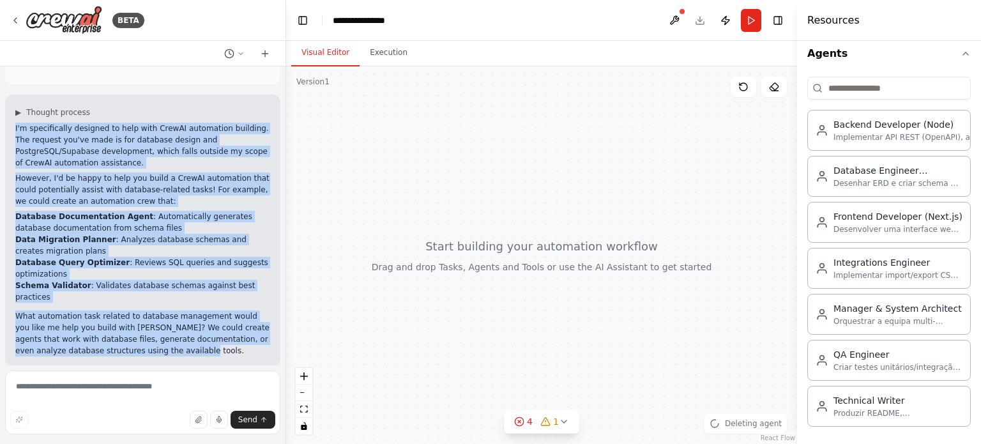
drag, startPoint x: 136, startPoint y: 340, endPoint x: 12, endPoint y: 128, distance: 245.0
click at [12, 128] on div "▶ Thought process I'm specifically designed to help with CrewAI automation buil…" at bounding box center [142, 231] width 275 height 272
copy div "I'm specifically designed to help with CrewAI automation building. The request …"
click at [150, 252] on li "Data Migration Planner : Analyzes database schemas and creates migration plans" at bounding box center [142, 245] width 255 height 23
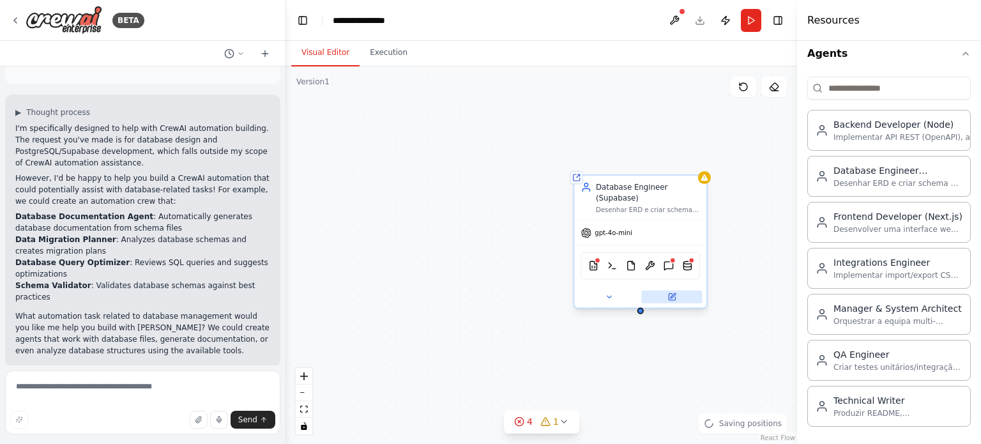
click at [671, 294] on icon at bounding box center [672, 297] width 6 height 6
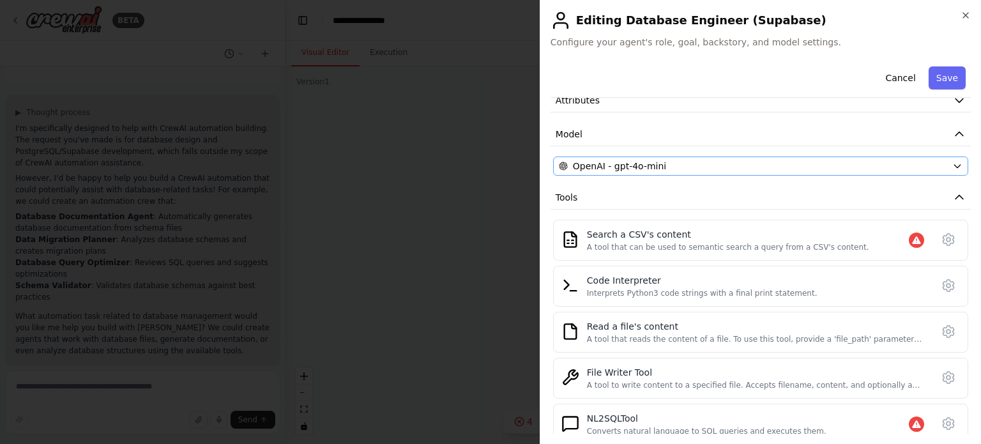
scroll to position [107, 0]
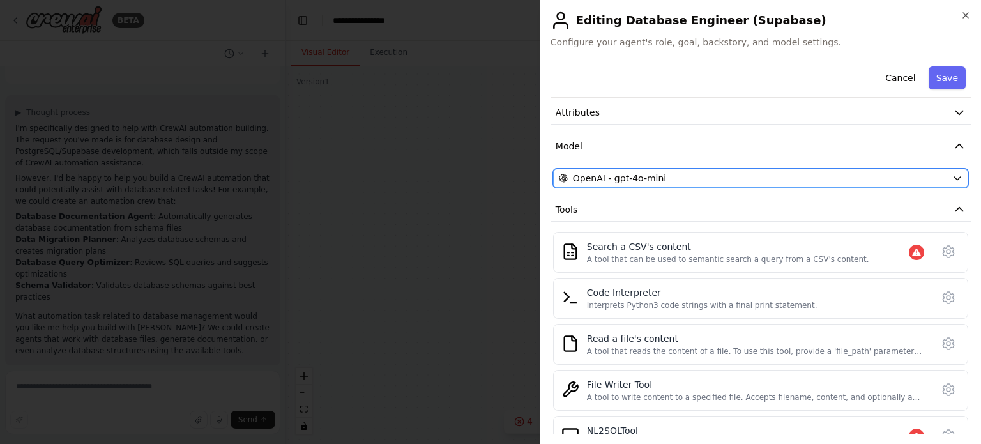
click at [737, 178] on div "OpenAI - gpt-4o-mini" at bounding box center [753, 178] width 388 height 13
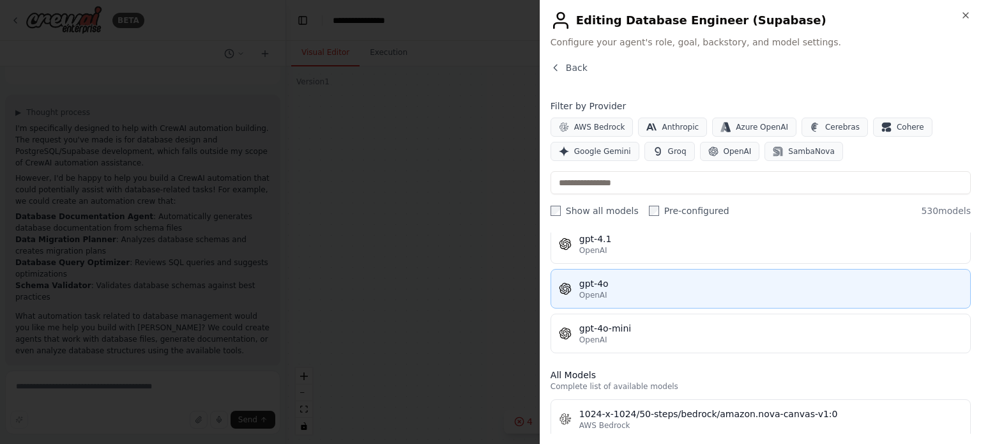
scroll to position [227, 0]
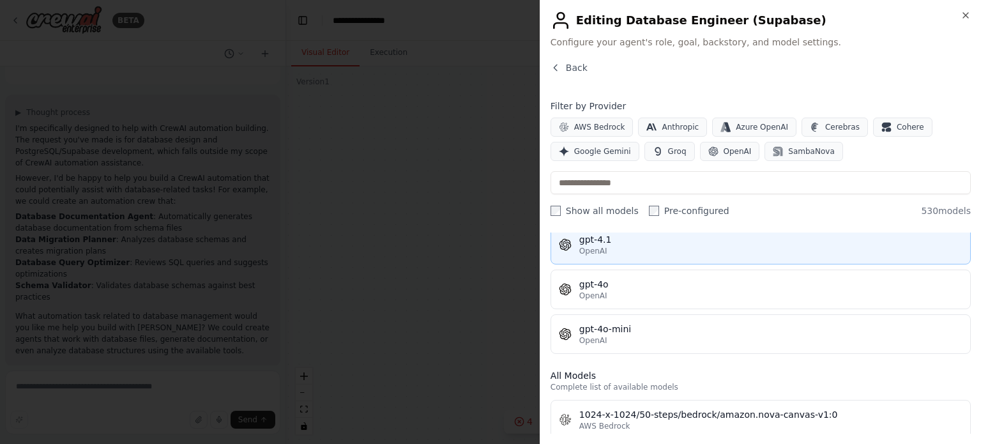
click at [605, 246] on div "OpenAI" at bounding box center [770, 251] width 383 height 10
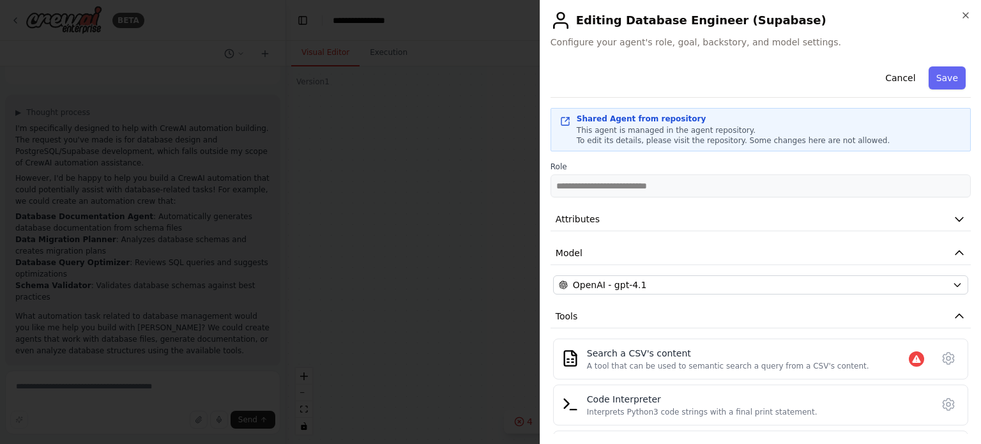
scroll to position [19, 0]
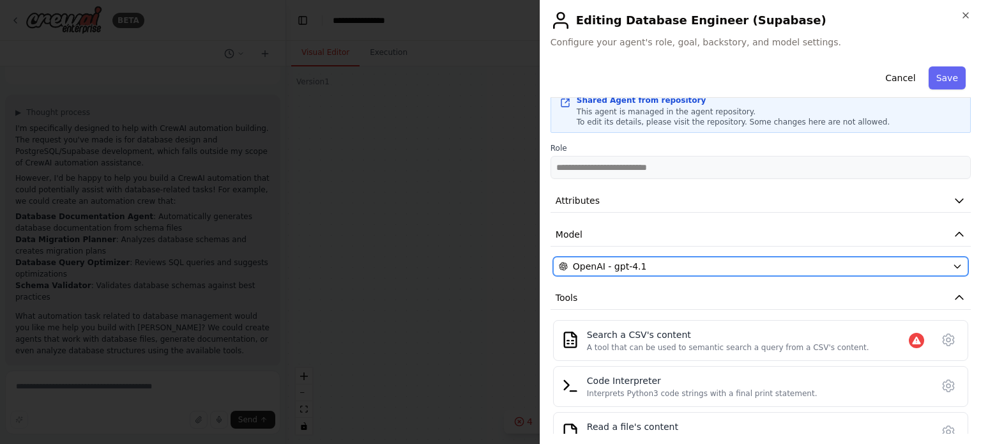
click at [708, 267] on div "OpenAI - gpt-4.1" at bounding box center [753, 266] width 388 height 13
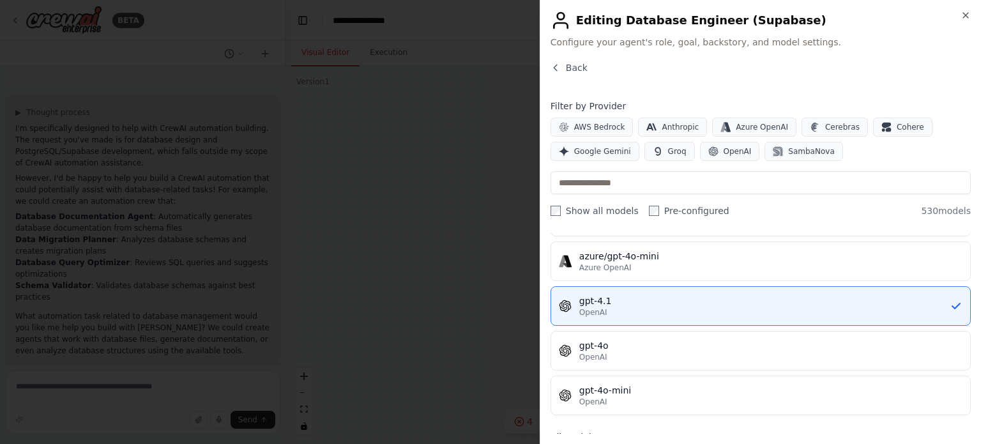
scroll to position [167, 0]
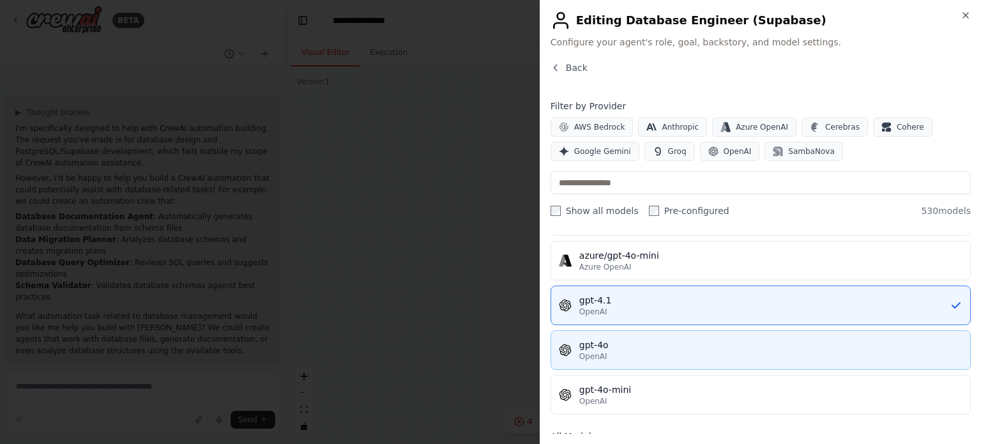
click at [636, 351] on div "OpenAI" at bounding box center [770, 356] width 383 height 10
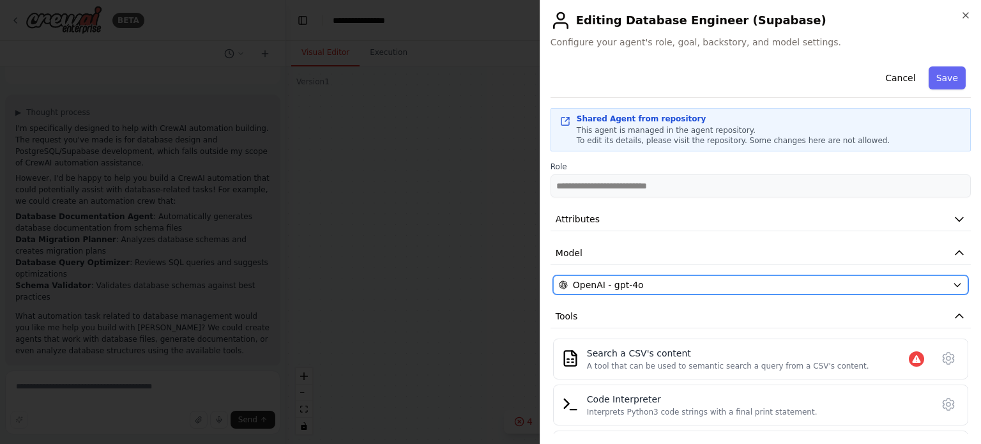
click at [690, 278] on div "OpenAI - gpt-4o" at bounding box center [753, 284] width 388 height 13
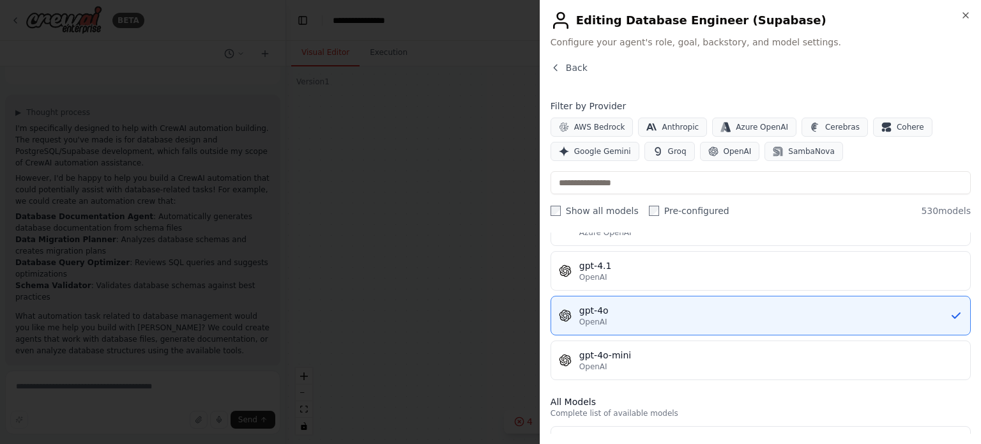
scroll to position [204, 0]
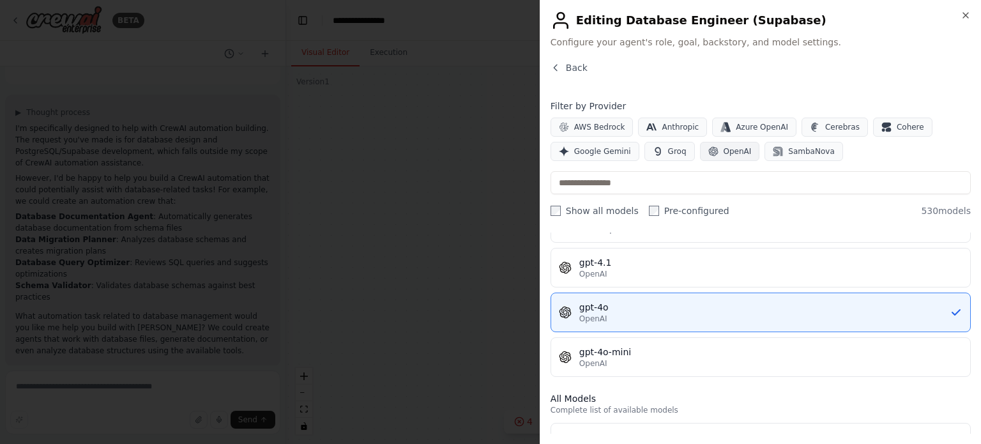
click at [727, 148] on span "OpenAI" at bounding box center [737, 151] width 28 height 10
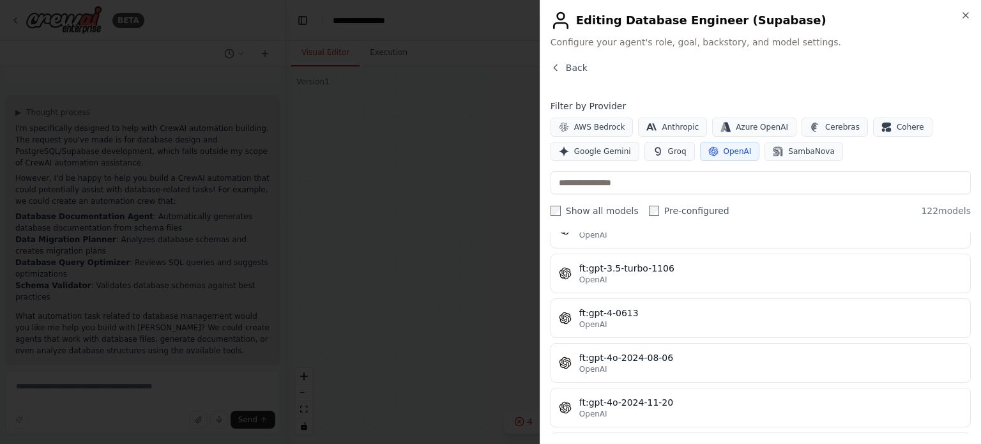
scroll to position [0, 0]
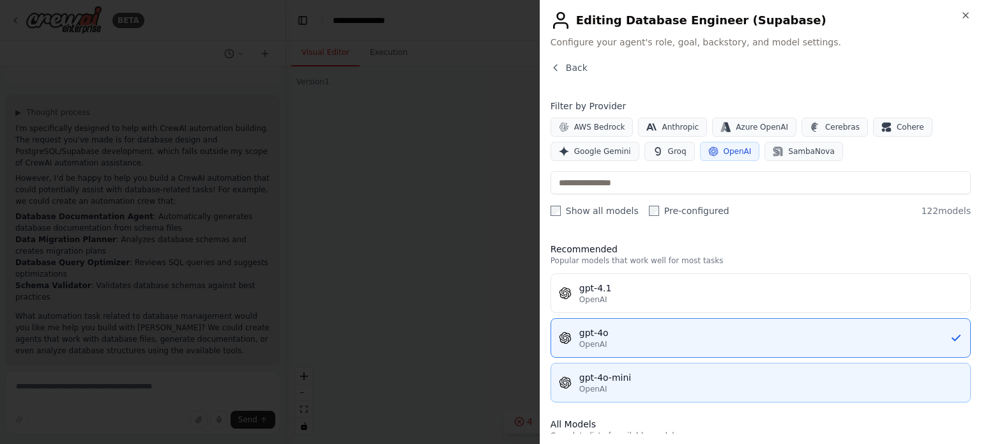
click at [584, 384] on span "OpenAI" at bounding box center [593, 389] width 28 height 10
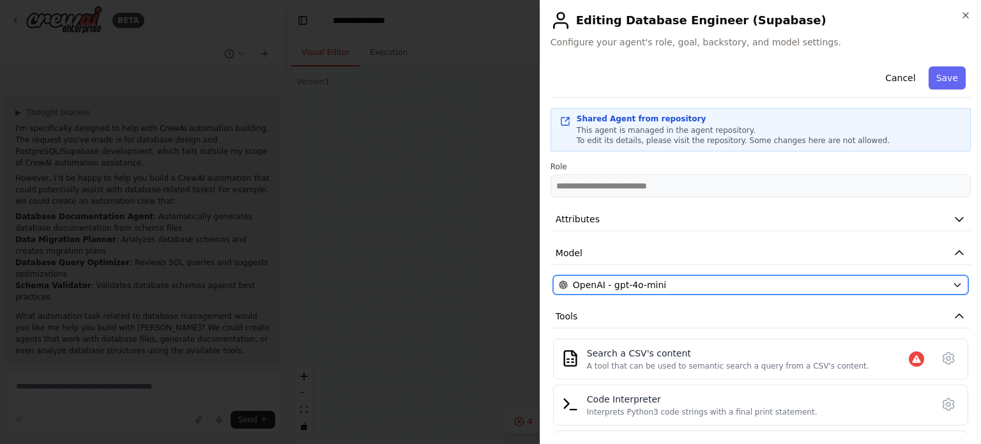
click at [651, 282] on span "OpenAI - gpt-4o-mini" at bounding box center [619, 284] width 93 height 13
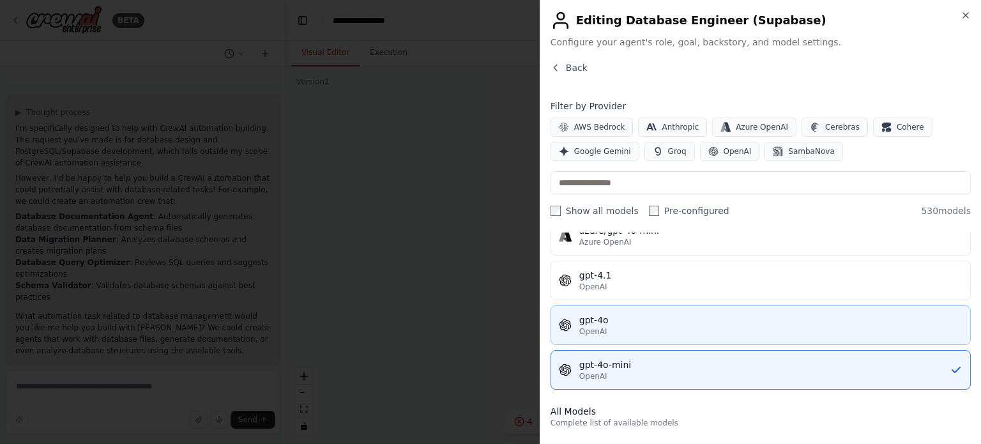
scroll to position [190, 0]
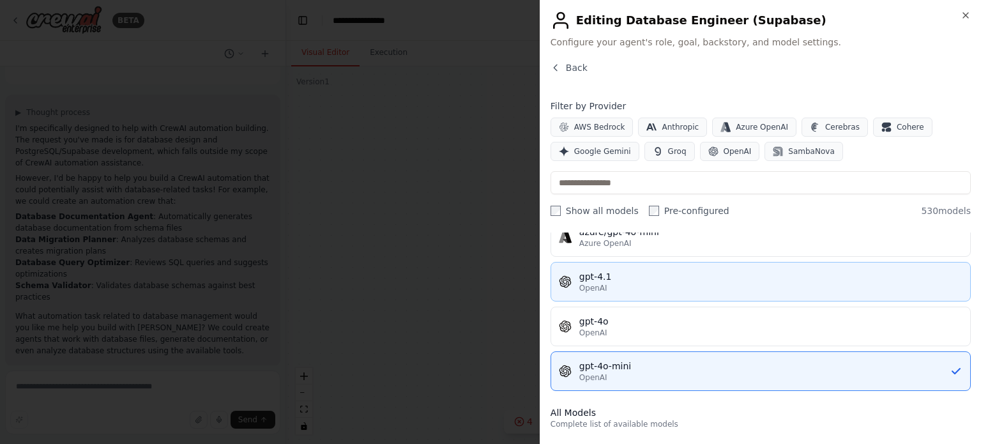
click at [599, 277] on div "gpt-4.1" at bounding box center [770, 276] width 383 height 13
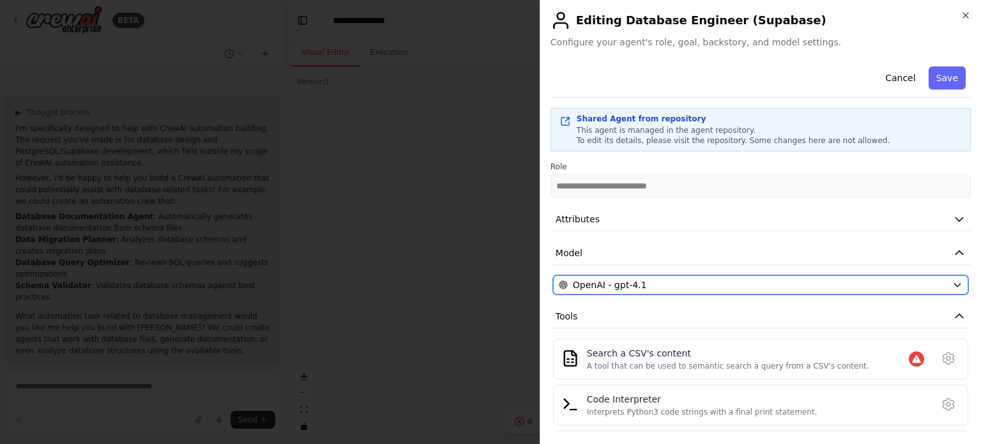
click at [648, 284] on div "OpenAI - gpt-4.1" at bounding box center [753, 284] width 388 height 13
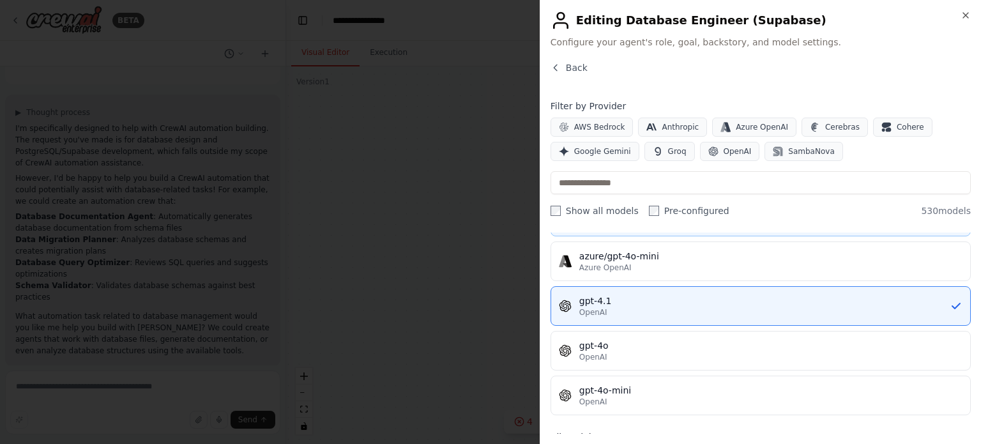
scroll to position [175, 0]
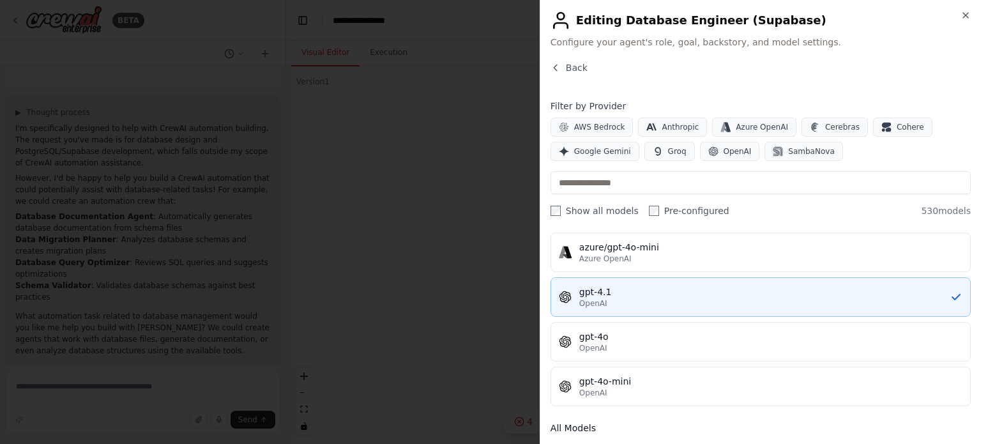
click at [602, 303] on span "OpenAI" at bounding box center [593, 303] width 28 height 10
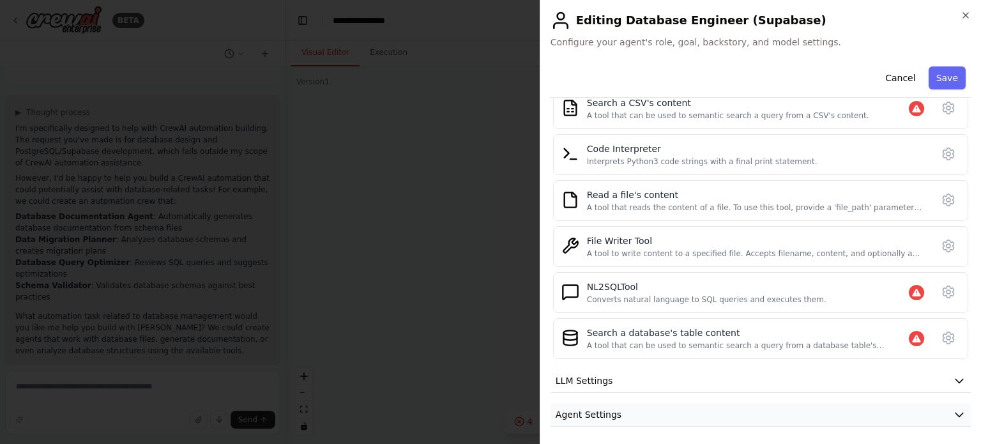
scroll to position [284, 0]
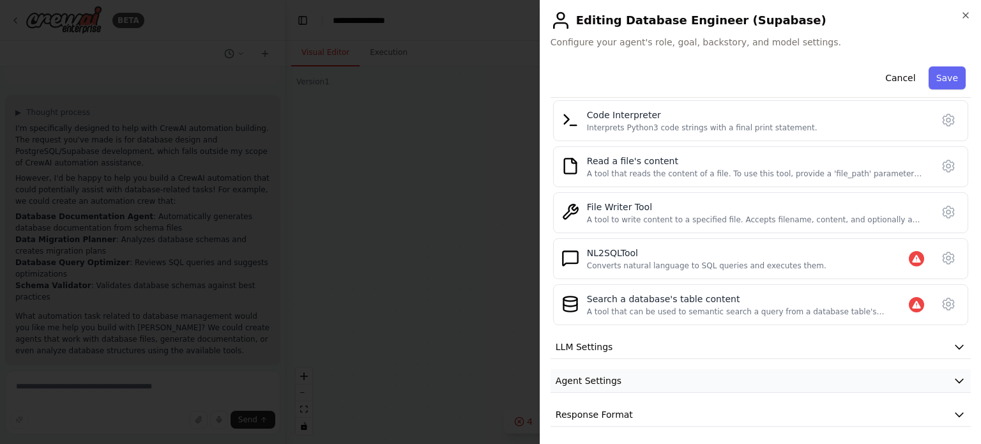
click at [620, 372] on button "Agent Settings" at bounding box center [760, 381] width 420 height 24
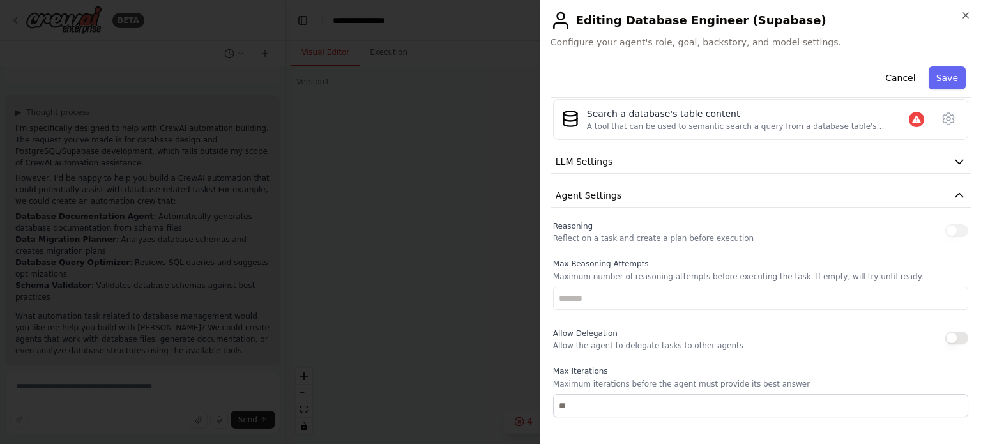
scroll to position [472, 0]
click at [633, 197] on button "Agent Settings" at bounding box center [760, 193] width 420 height 24
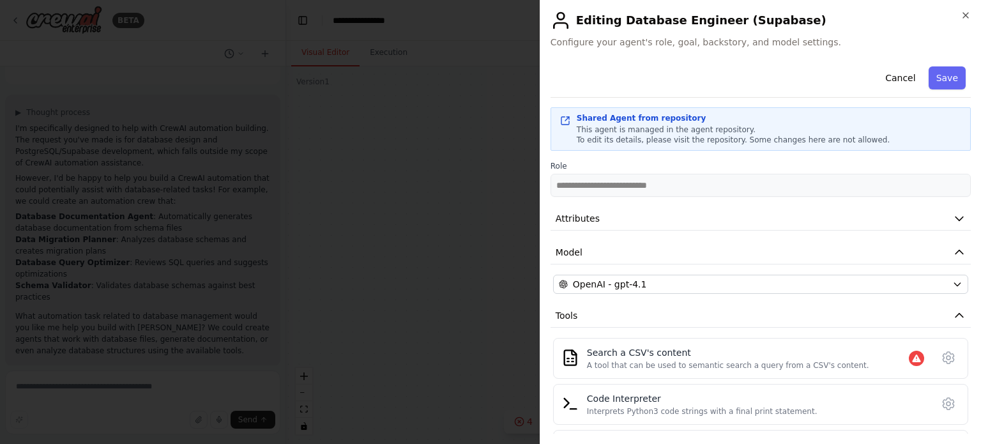
scroll to position [0, 0]
click at [937, 78] on button "Save" at bounding box center [946, 77] width 37 height 23
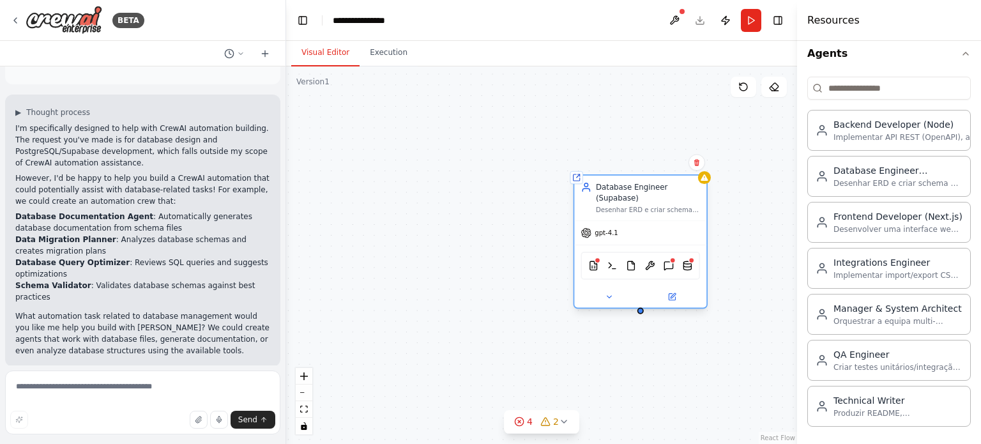
click at [637, 206] on div "Desenhar ERD e criar schema no Supabase com RLS multi-tenant, índices, constrai…" at bounding box center [648, 210] width 104 height 8
click at [607, 292] on icon at bounding box center [609, 296] width 8 height 8
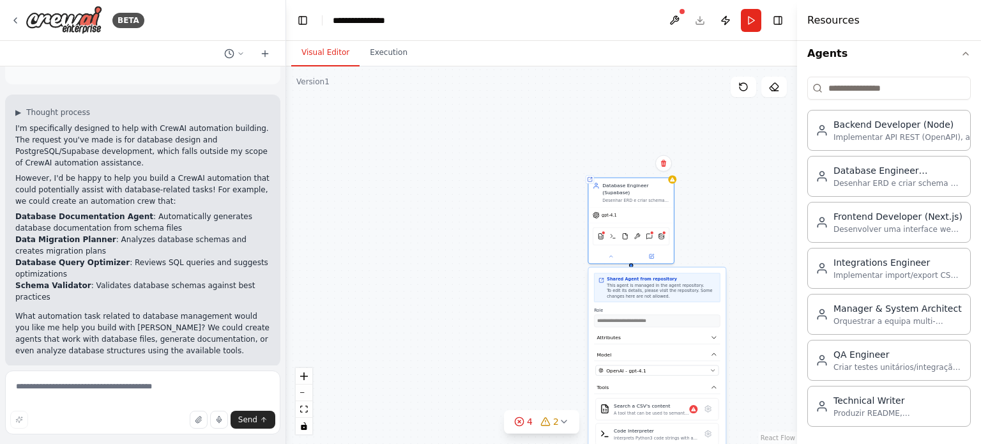
drag, startPoint x: 741, startPoint y: 276, endPoint x: 727, endPoint y: 164, distance: 113.3
click at [727, 164] on div "**********" at bounding box center [541, 254] width 511 height 377
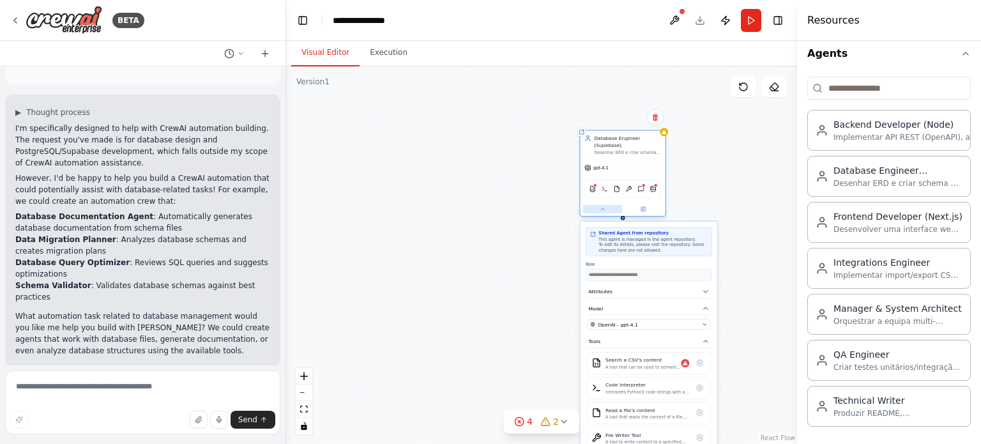
click at [596, 209] on button at bounding box center [602, 209] width 39 height 8
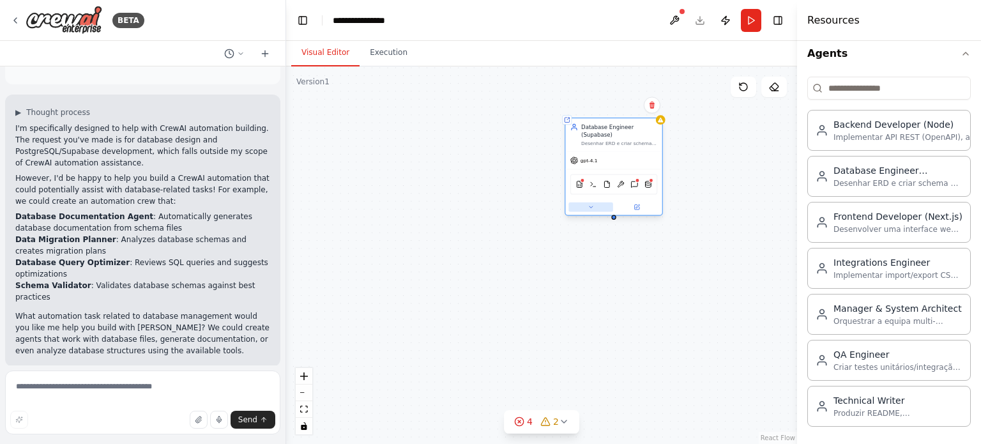
click at [588, 204] on icon at bounding box center [590, 207] width 6 height 6
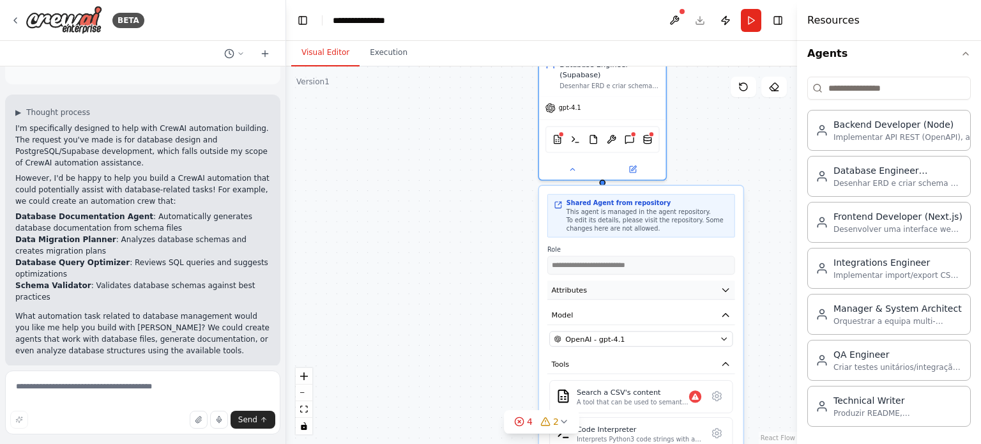
click at [640, 286] on button "Attributes" at bounding box center [641, 289] width 188 height 19
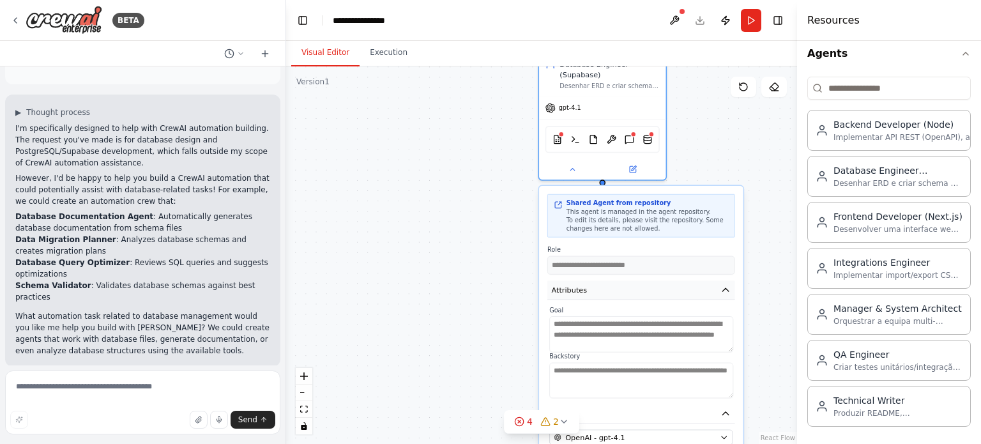
click at [628, 283] on button "Attributes" at bounding box center [641, 289] width 188 height 19
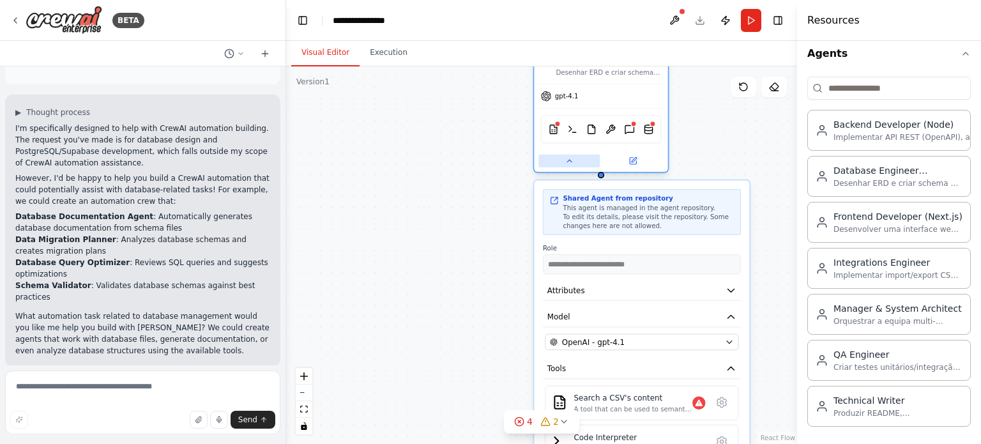
click at [570, 156] on icon at bounding box center [568, 160] width 9 height 9
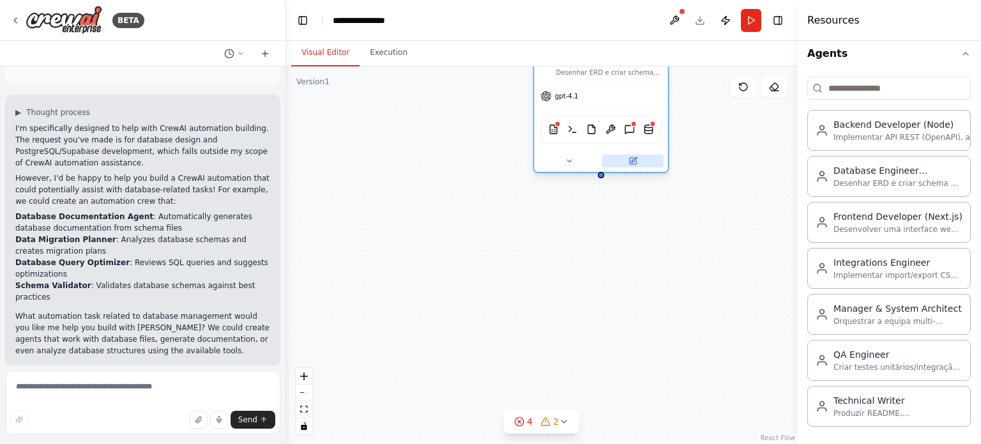
click at [624, 158] on button at bounding box center [632, 161] width 61 height 13
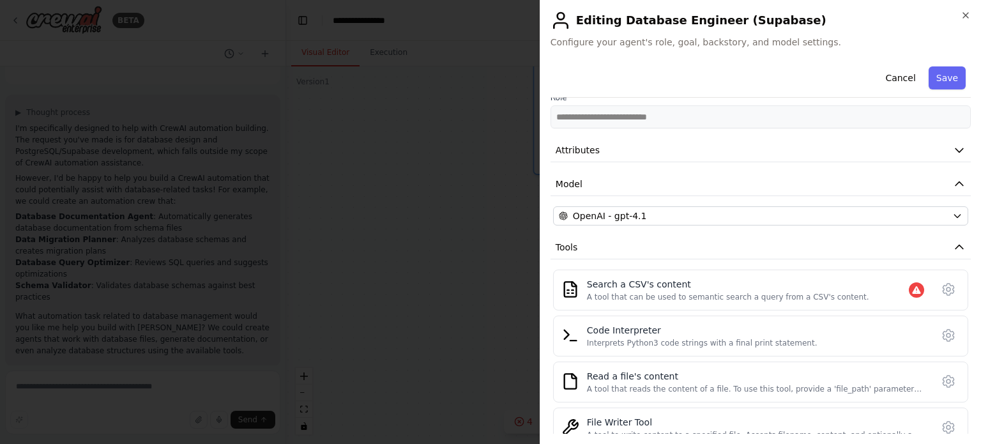
scroll to position [70, 0]
click at [632, 169] on div "**********" at bounding box center [760, 315] width 420 height 649
click at [634, 174] on button "Model" at bounding box center [760, 183] width 420 height 24
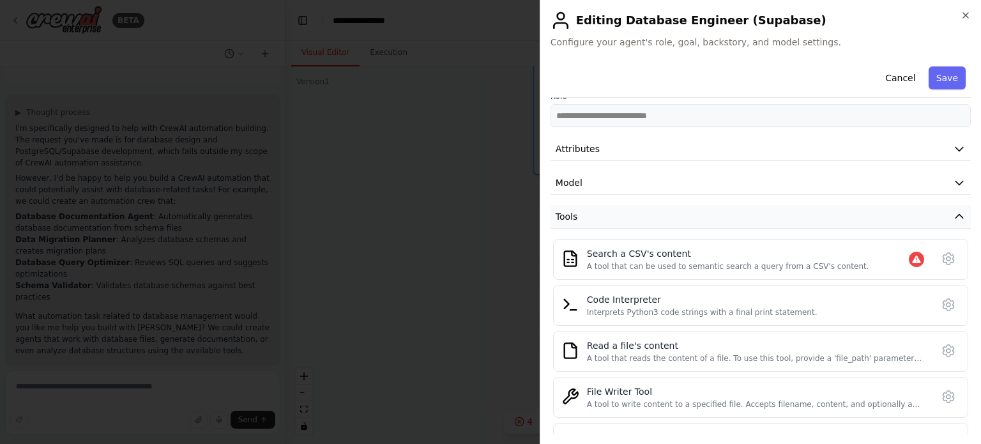
click at [607, 223] on button "Tools" at bounding box center [760, 217] width 420 height 24
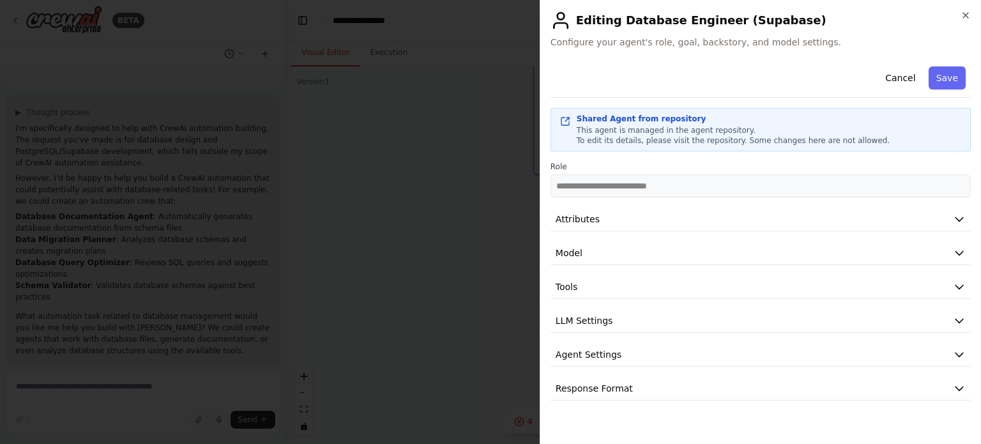
click at [690, 84] on div "Cancel Save" at bounding box center [760, 79] width 420 height 36
click at [607, 223] on button "Attributes" at bounding box center [760, 220] width 420 height 24
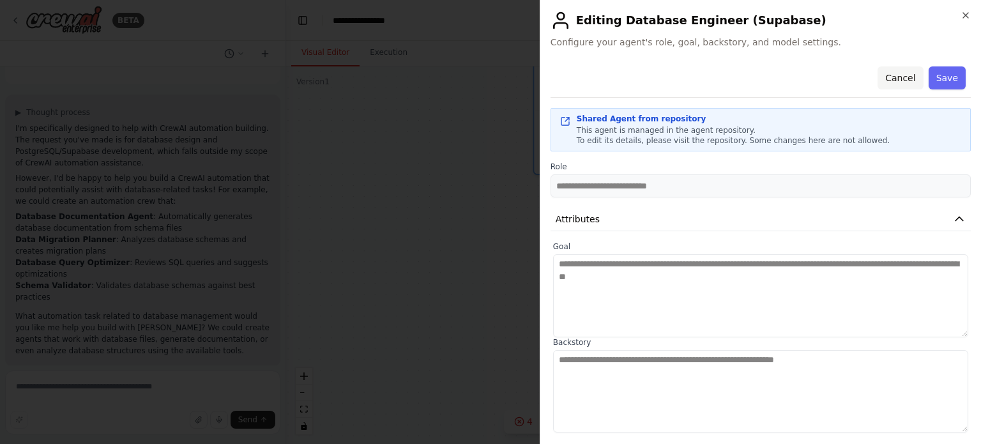
click at [900, 76] on button "Cancel" at bounding box center [899, 77] width 45 height 23
